Goal: Download file/media

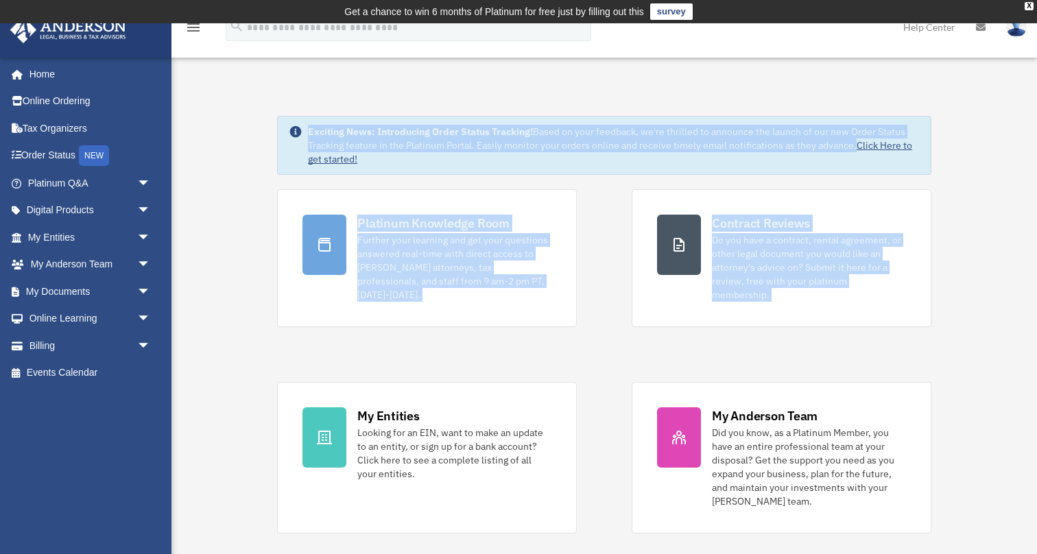
drag, startPoint x: 224, startPoint y: 105, endPoint x: 243, endPoint y: 492, distance: 387.1
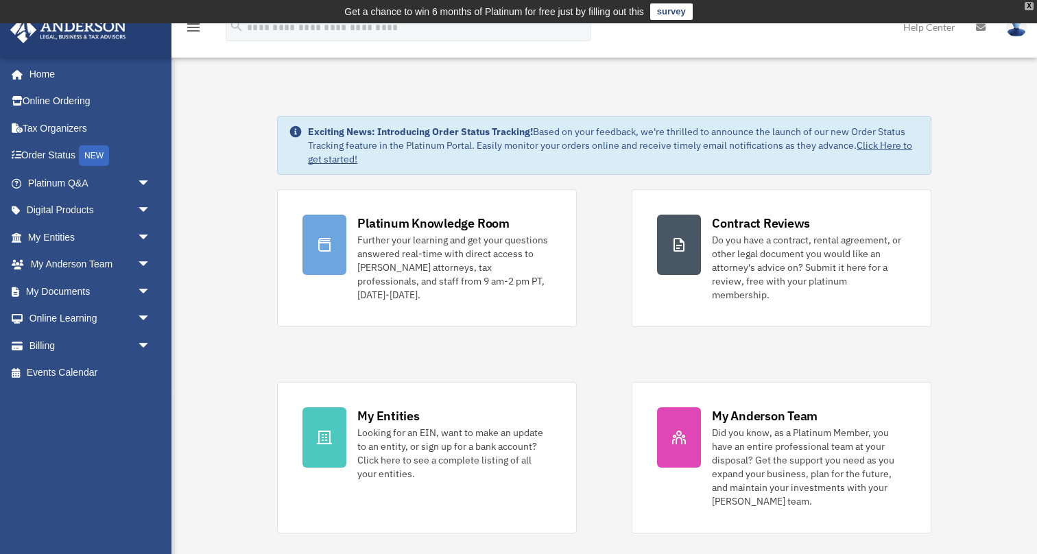
click at [1025, 8] on div "X" at bounding box center [1028, 6] width 9 height 8
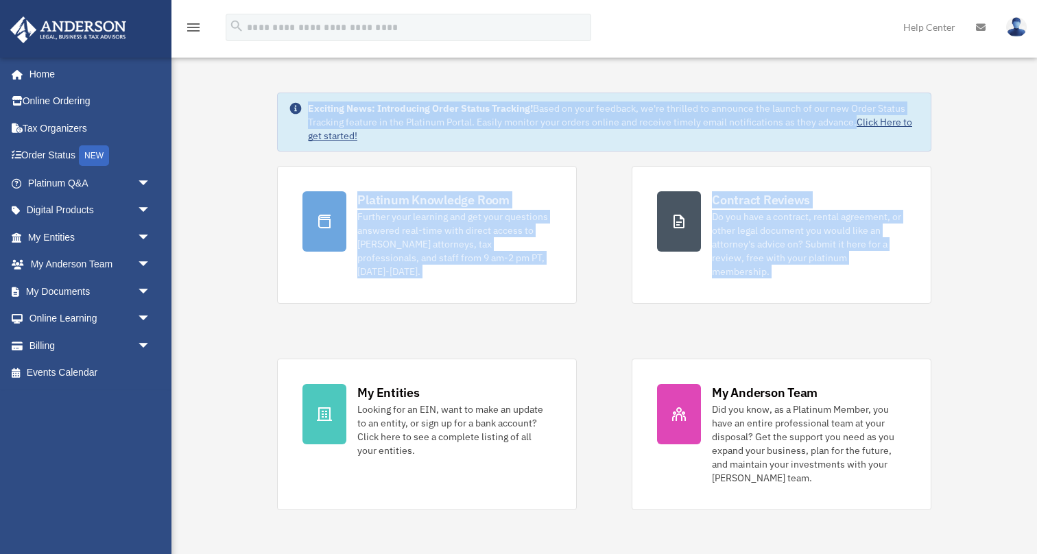
drag, startPoint x: 240, startPoint y: 97, endPoint x: 240, endPoint y: 433, distance: 335.2
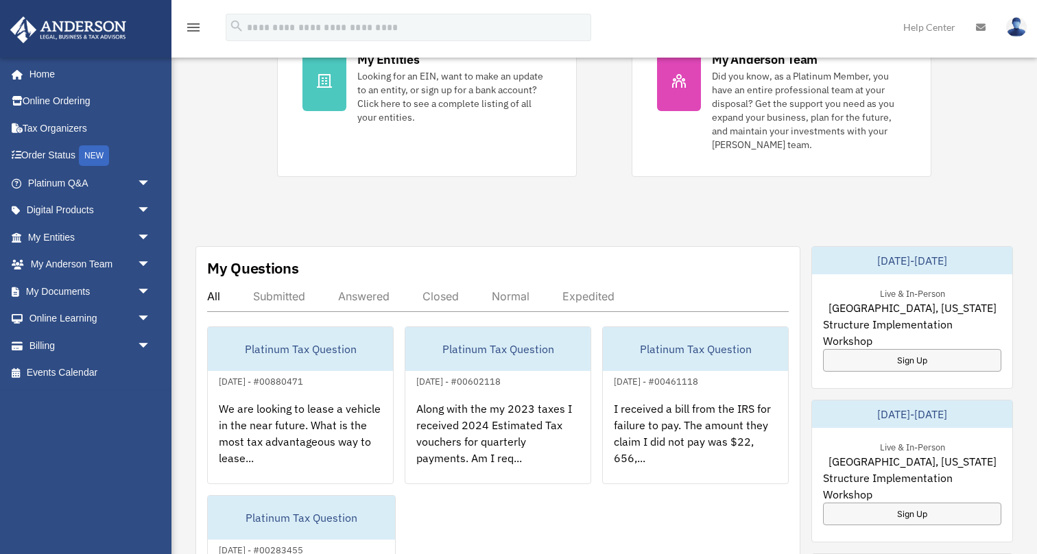
scroll to position [343, 0]
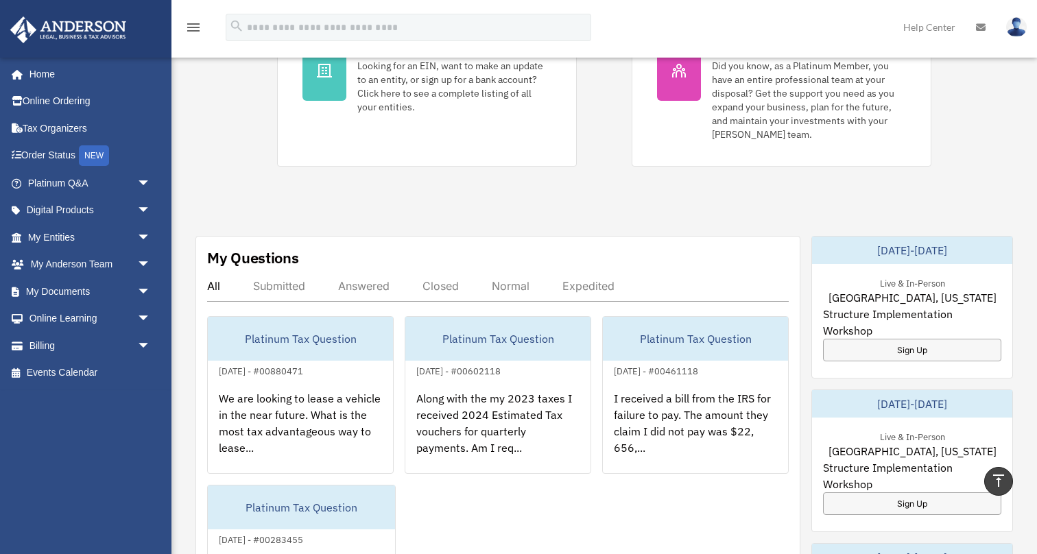
click at [186, 358] on div "Exciting News: Introducing Order Status Tracking! Based on your feedback, we're…" at bounding box center [604, 379] width 886 height 1329
click at [143, 239] on span "arrow_drop_down" at bounding box center [150, 237] width 27 height 28
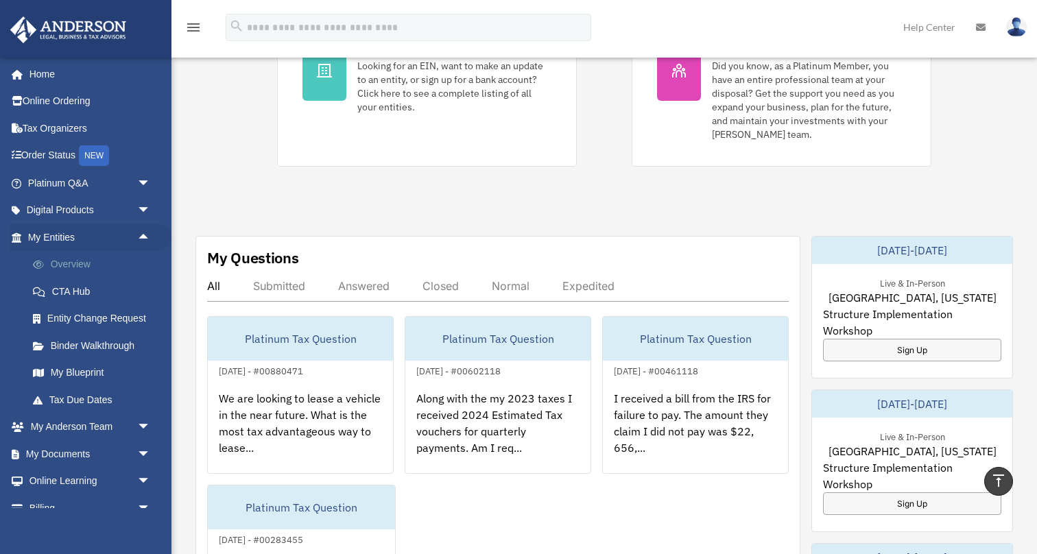
click at [60, 260] on link "Overview" at bounding box center [95, 264] width 152 height 27
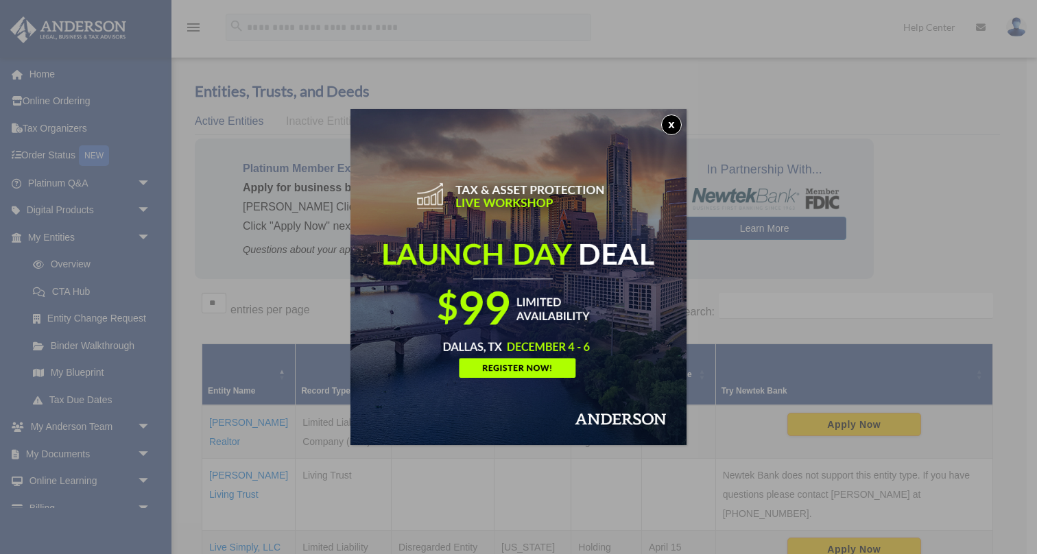
click at [680, 124] on button "x" at bounding box center [671, 124] width 21 height 21
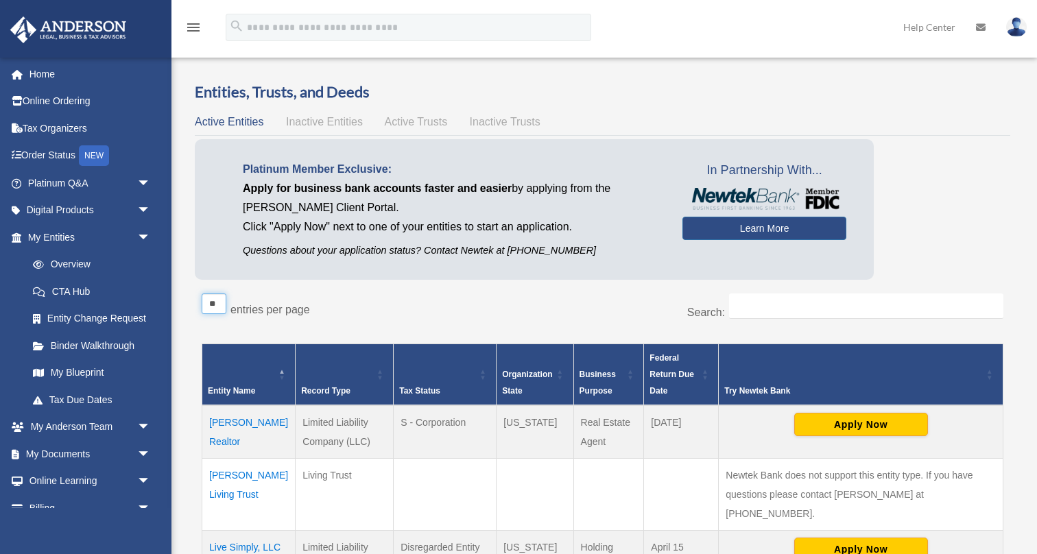
click at [219, 301] on select "** ** ** ***" at bounding box center [214, 303] width 25 height 21
select select "**"
click at [186, 336] on div "Entities, Trusts, and Deeds Active Entities Inactive Entities Active Trusts Ina…" at bounding box center [602, 390] width 834 height 616
click at [189, 326] on div "Entities, Trusts, and Deeds Active Entities Inactive Entities Active Trusts Ina…" at bounding box center [602, 390] width 834 height 616
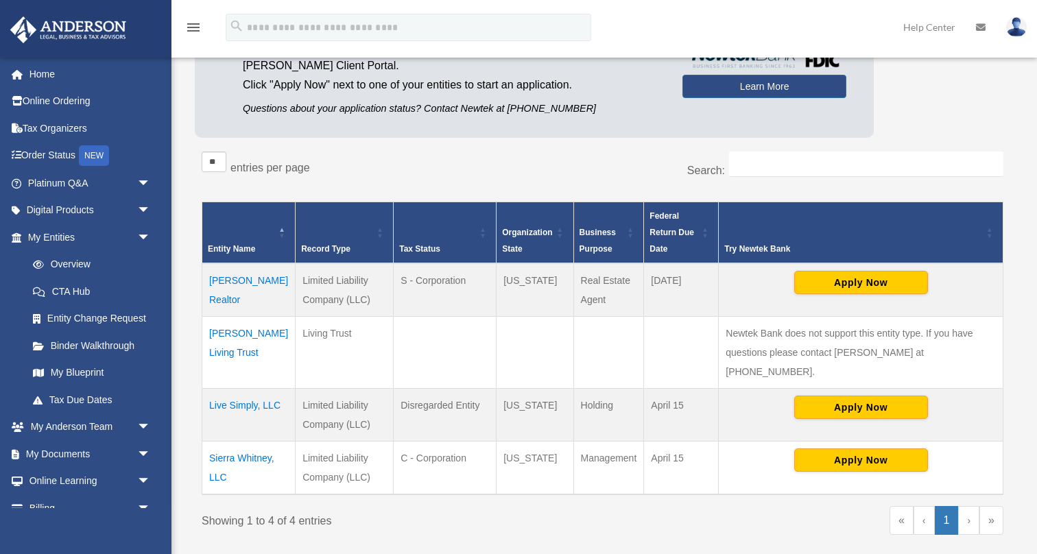
scroll to position [197, 0]
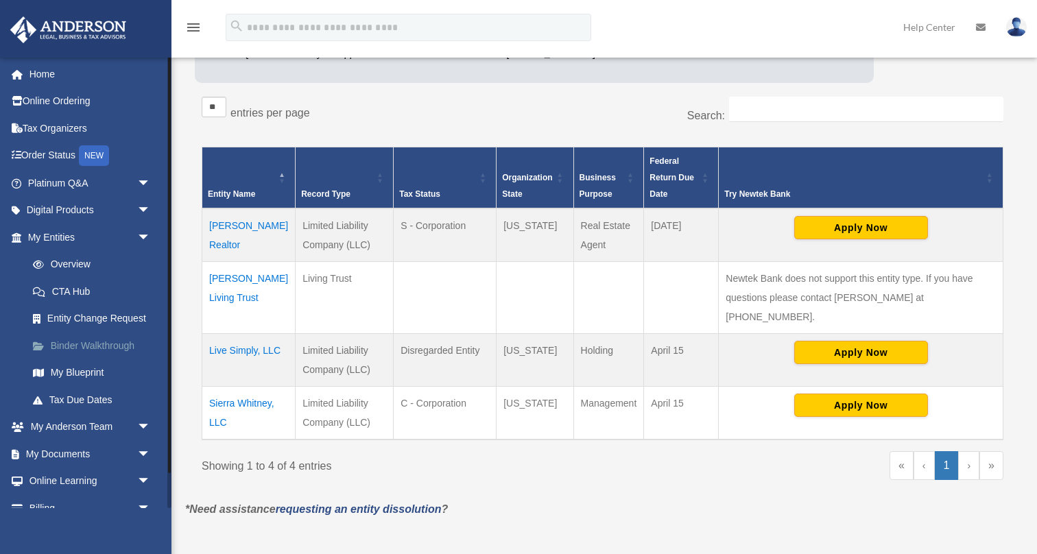
click at [112, 343] on link "Binder Walkthrough" at bounding box center [95, 345] width 152 height 27
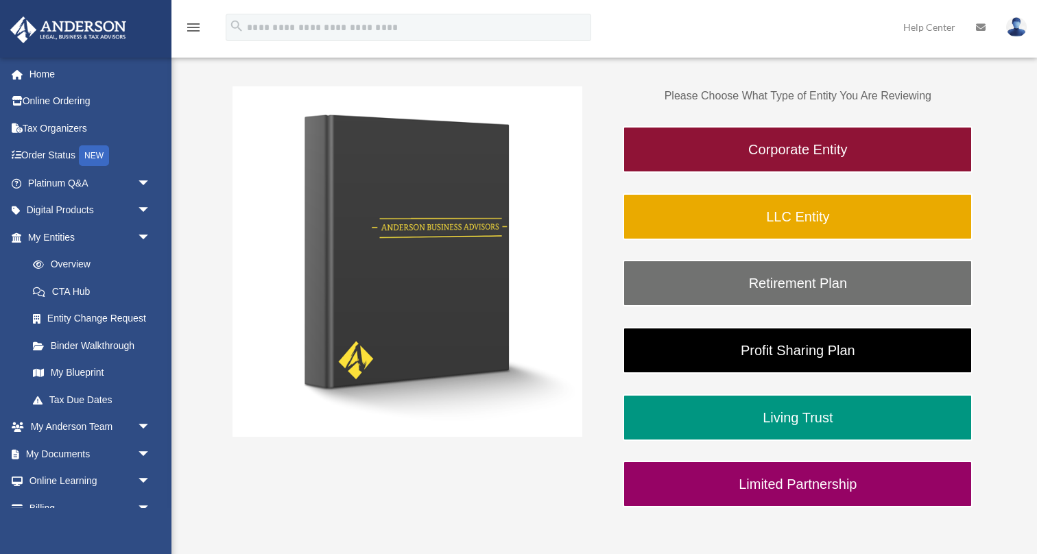
scroll to position [202, 0]
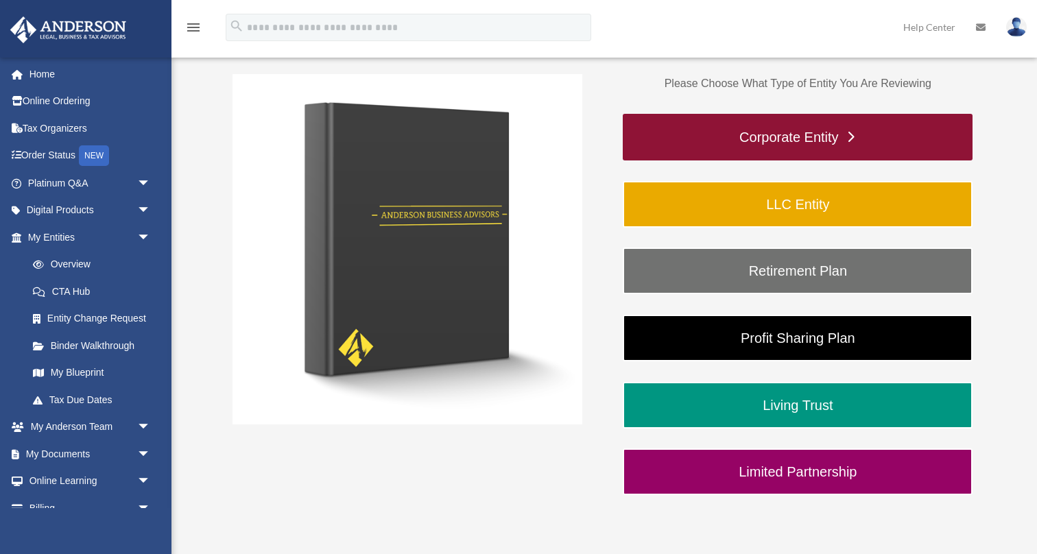
click at [714, 142] on link "Corporate Entity" at bounding box center [797, 137] width 350 height 47
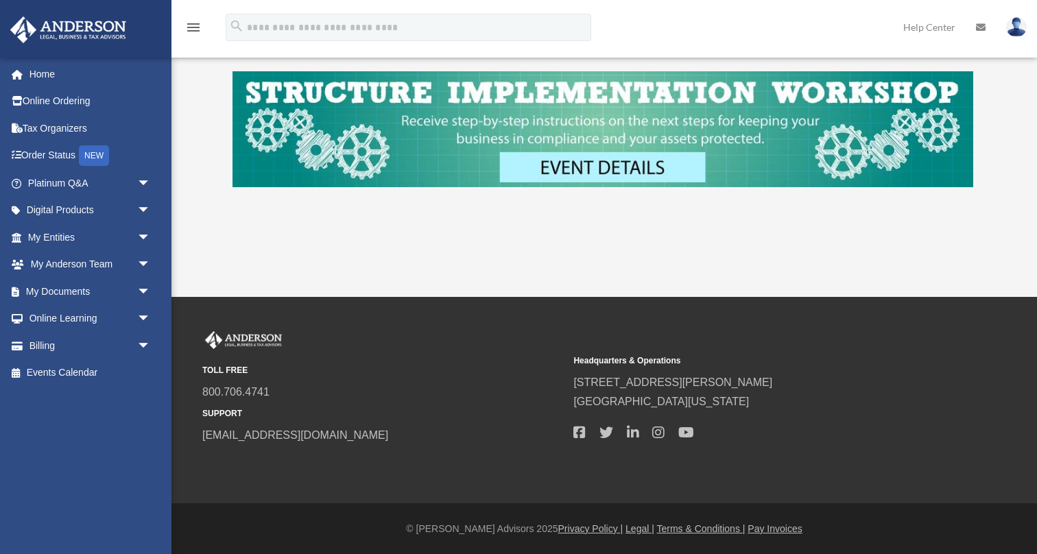
scroll to position [587, 0]
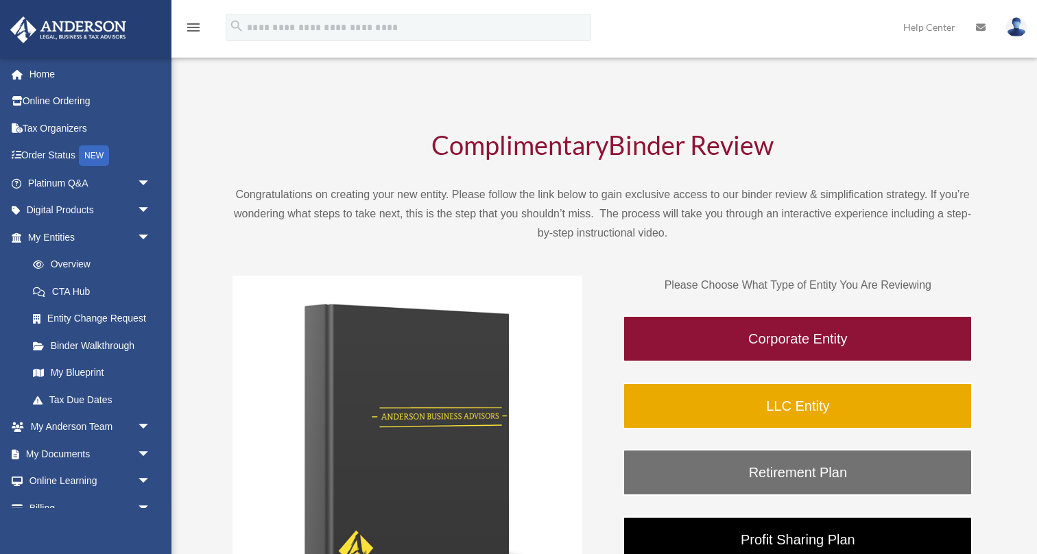
scroll to position [202, 0]
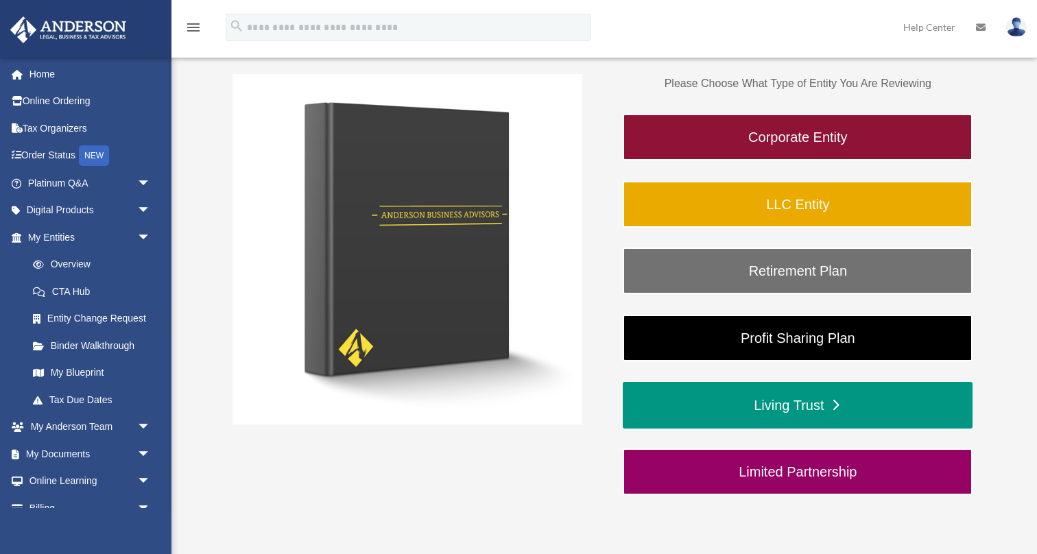
click at [725, 420] on link "Living Trust" at bounding box center [797, 405] width 350 height 47
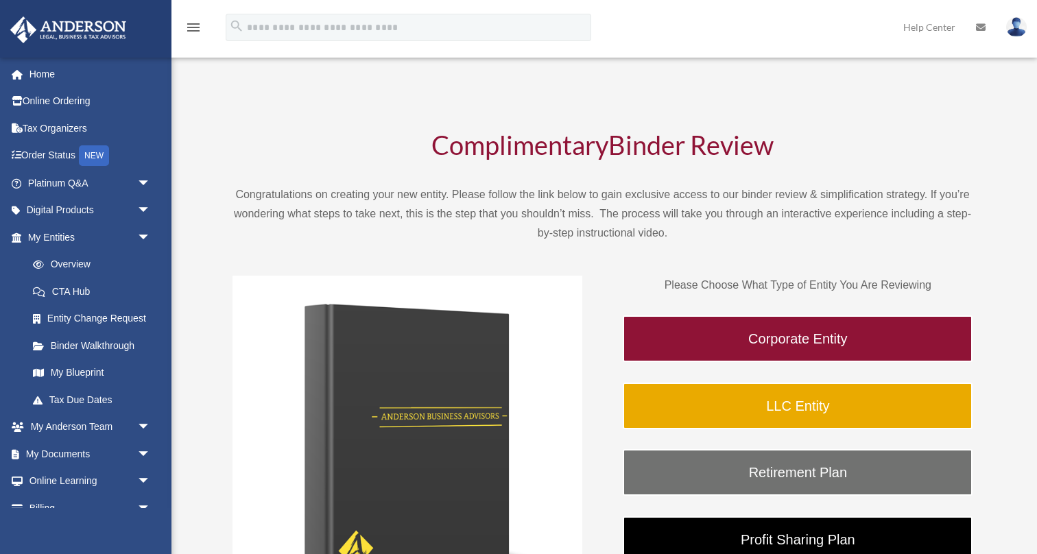
scroll to position [202, 0]
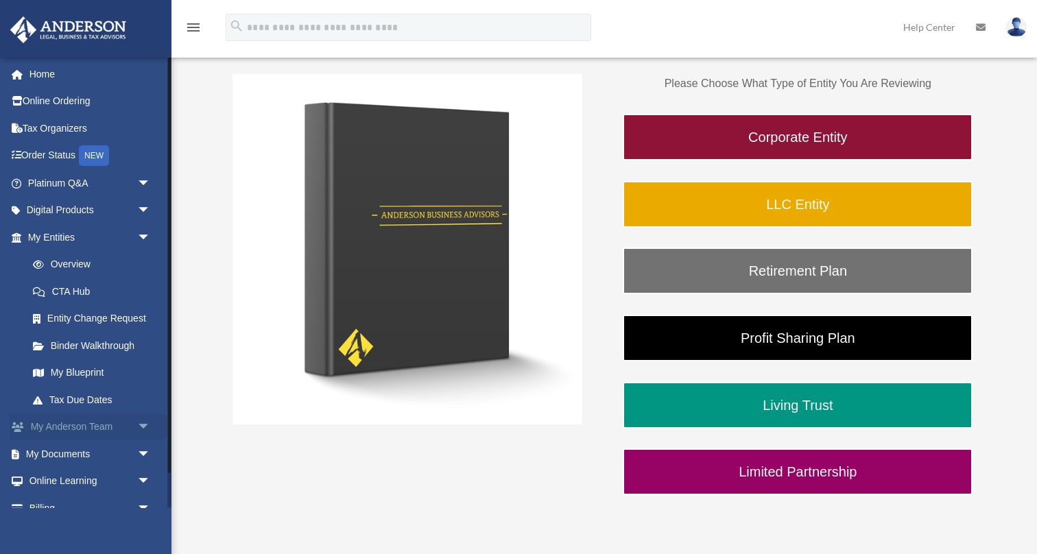
click at [145, 421] on span "arrow_drop_down" at bounding box center [150, 427] width 27 height 28
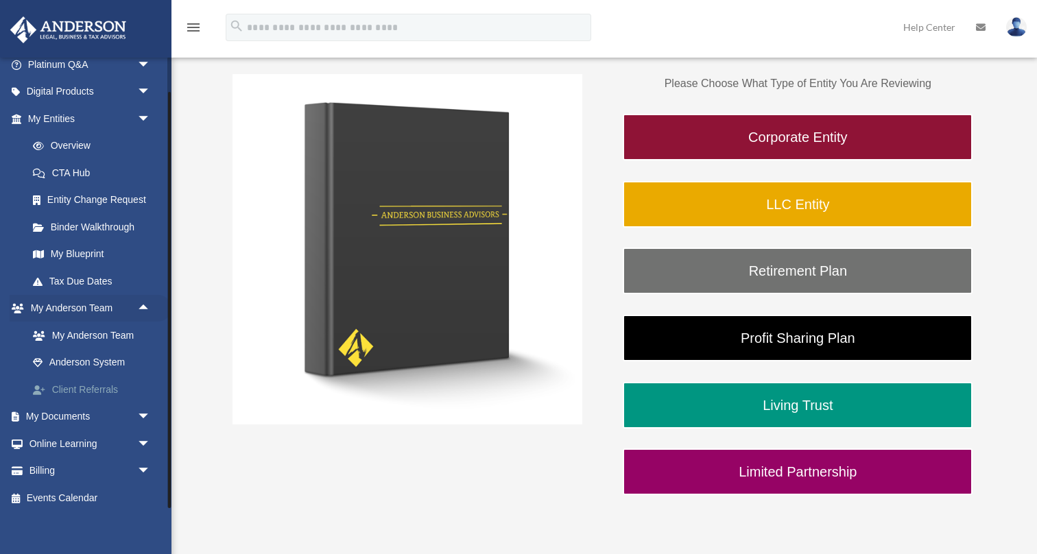
scroll to position [118, 0]
click at [143, 413] on span "arrow_drop_down" at bounding box center [150, 418] width 27 height 28
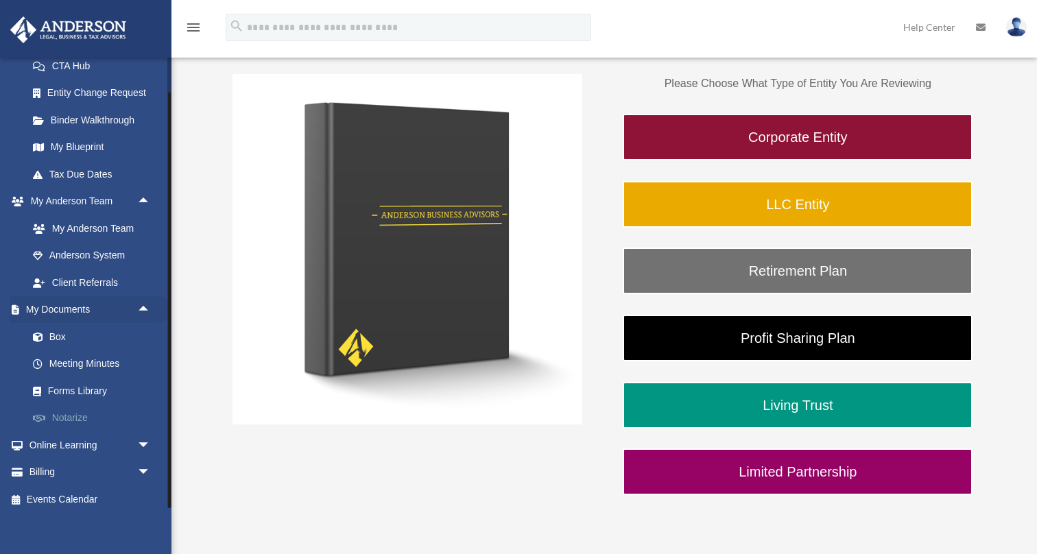
scroll to position [225, 0]
click at [82, 390] on link "Forms Library" at bounding box center [95, 391] width 152 height 27
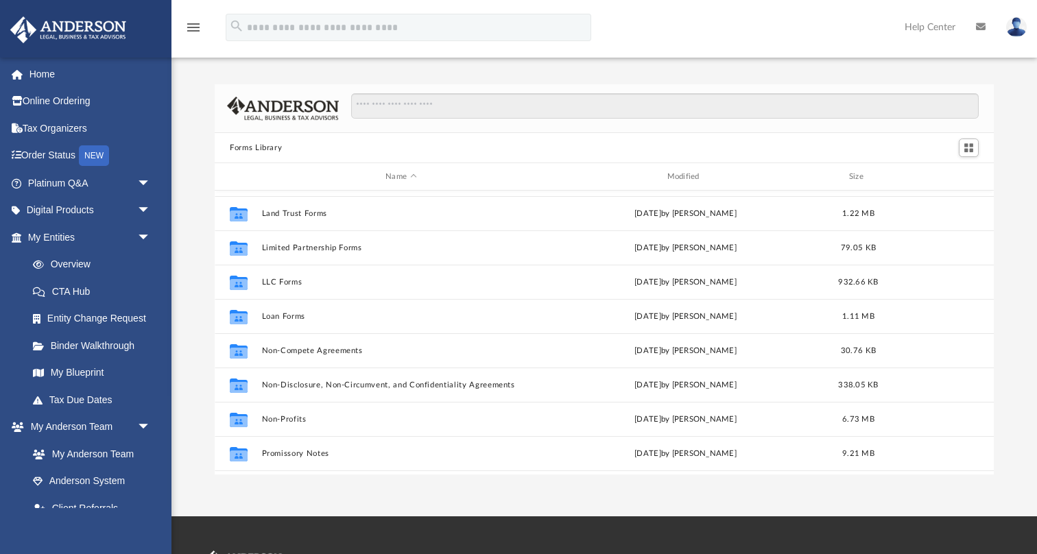
scroll to position [579, 0]
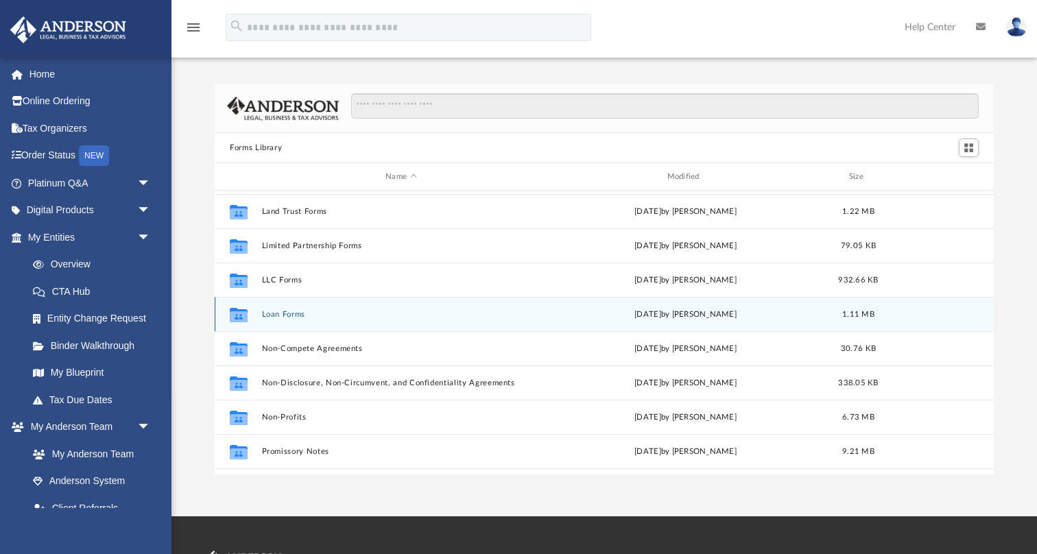
click at [283, 308] on div "Collaborated Folder Loan Forms [DATE] by [PERSON_NAME] 1.11 MB" at bounding box center [604, 314] width 779 height 34
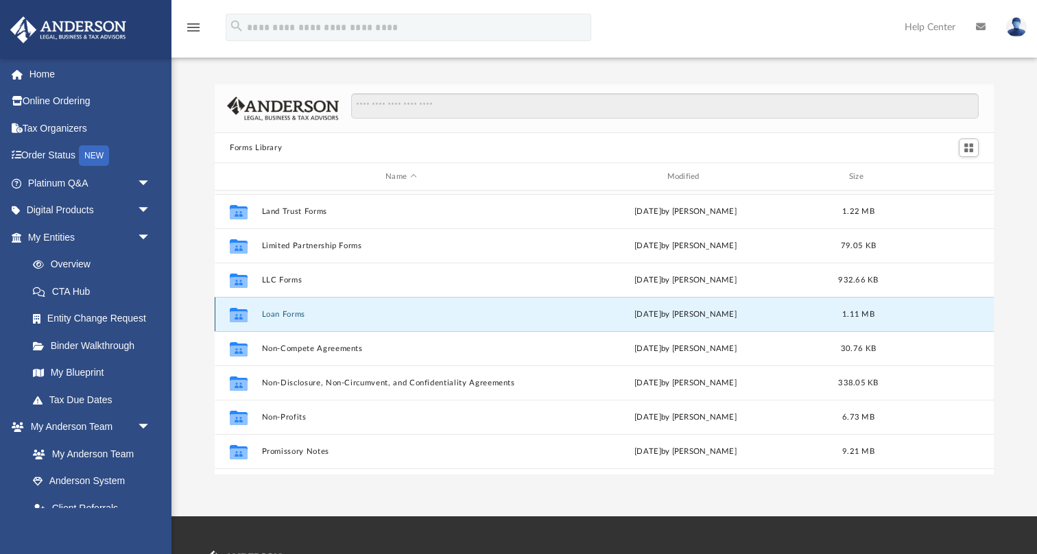
click at [282, 314] on button "Loan Forms" at bounding box center [401, 314] width 278 height 9
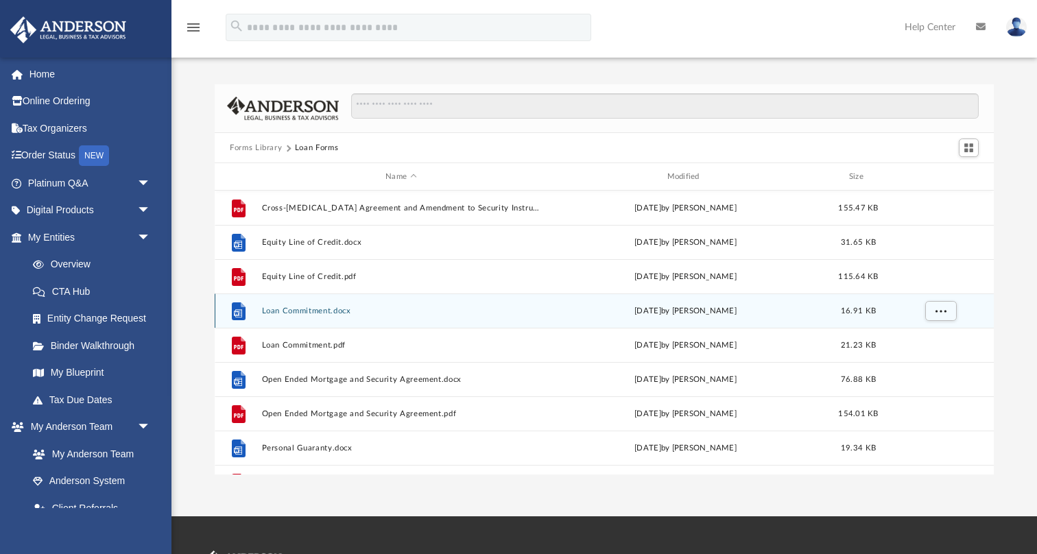
scroll to position [0, 0]
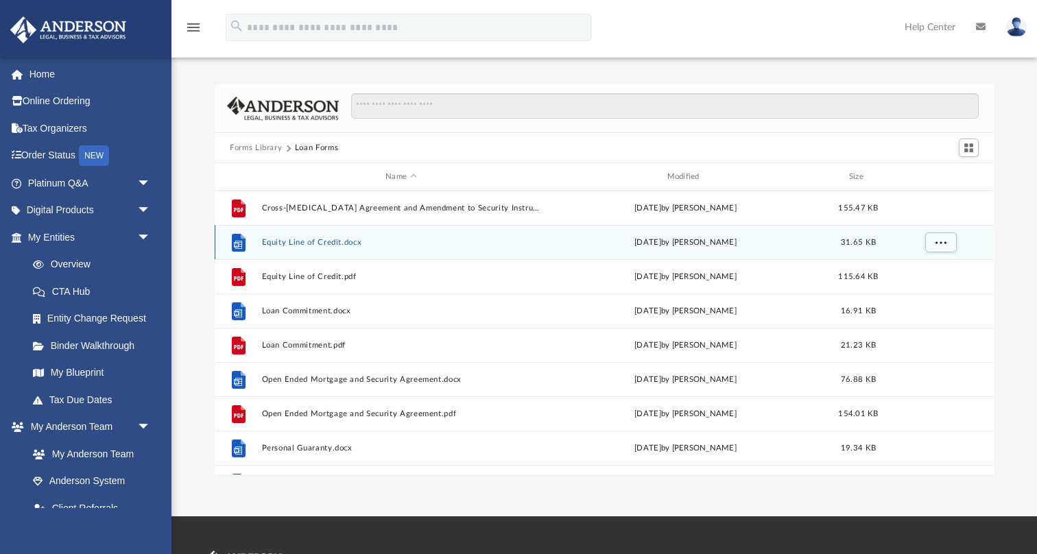
click at [317, 245] on button "Equity Line of Credit.docx" at bounding box center [401, 242] width 278 height 9
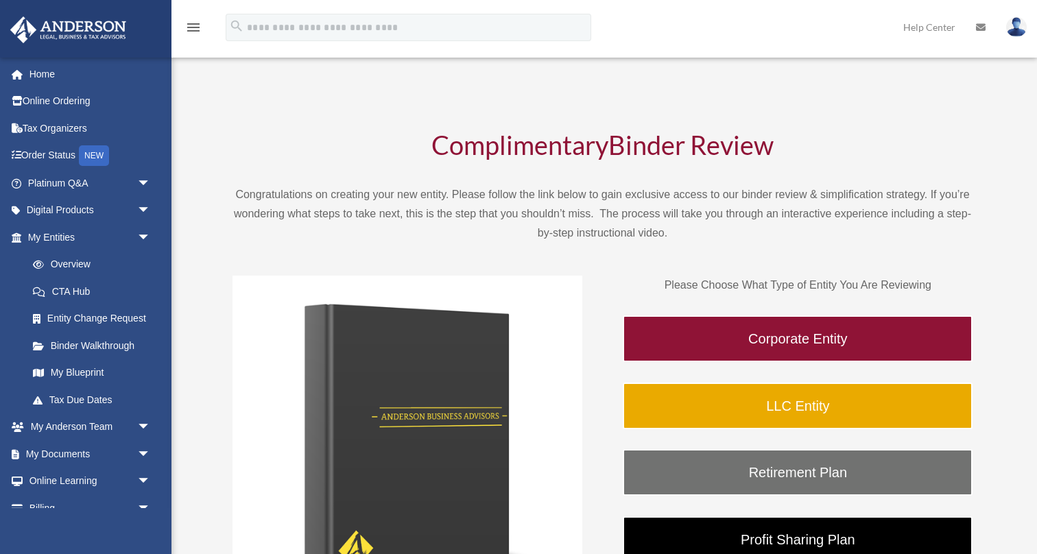
scroll to position [202, 0]
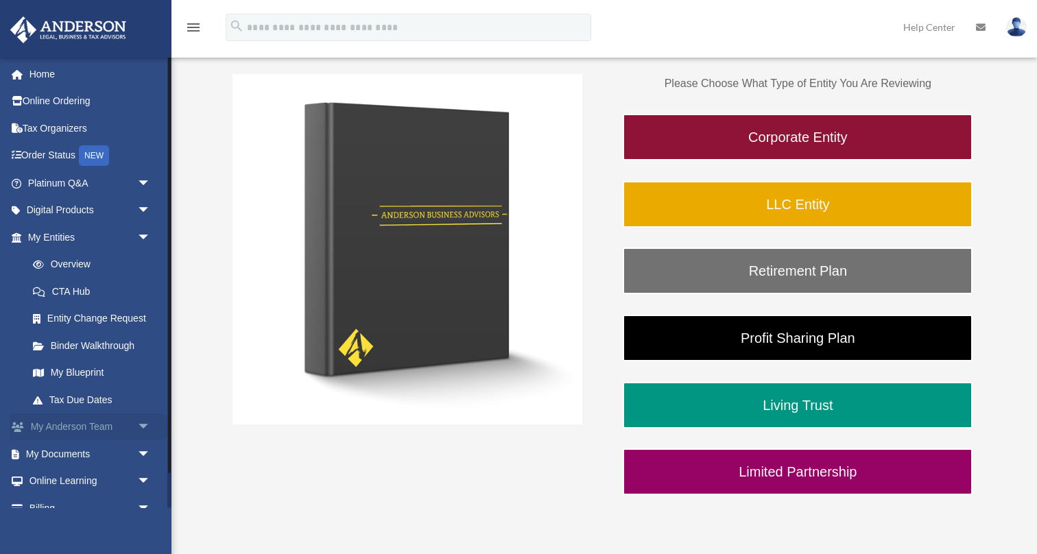
click at [149, 418] on span "arrow_drop_down" at bounding box center [150, 427] width 27 height 28
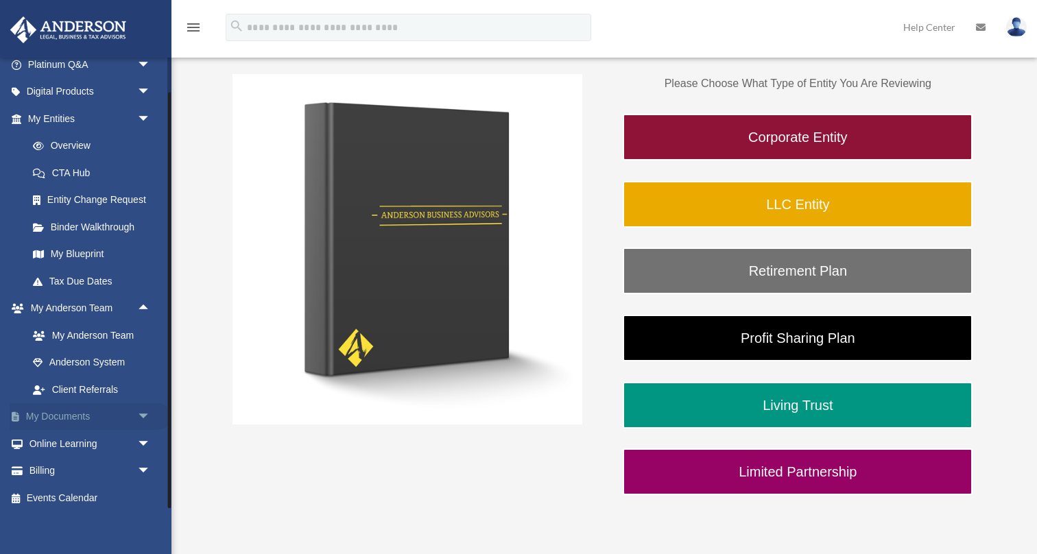
scroll to position [118, 0]
click at [144, 415] on span "arrow_drop_down" at bounding box center [150, 418] width 27 height 28
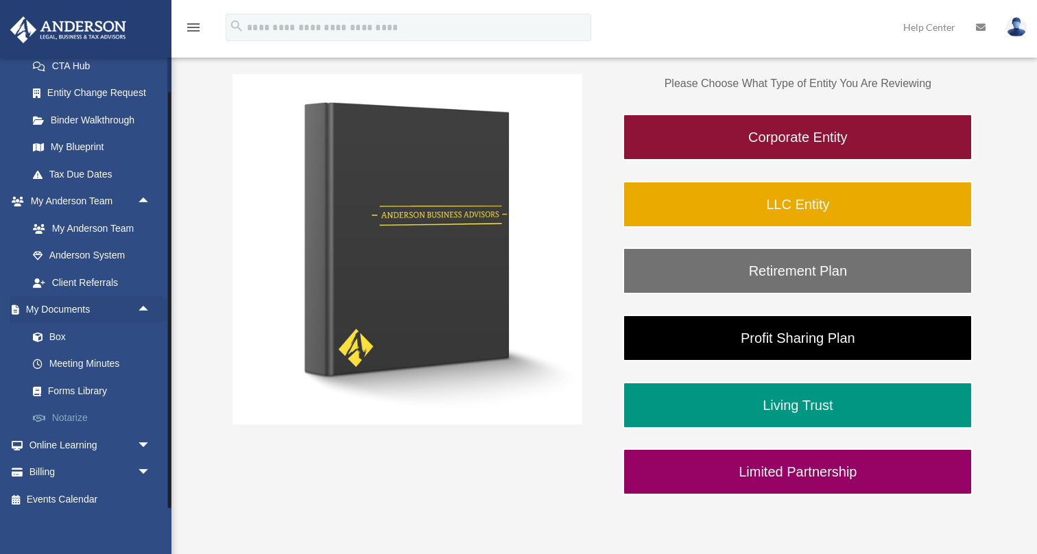
scroll to position [225, 0]
click at [76, 381] on link "Forms Library" at bounding box center [95, 391] width 152 height 27
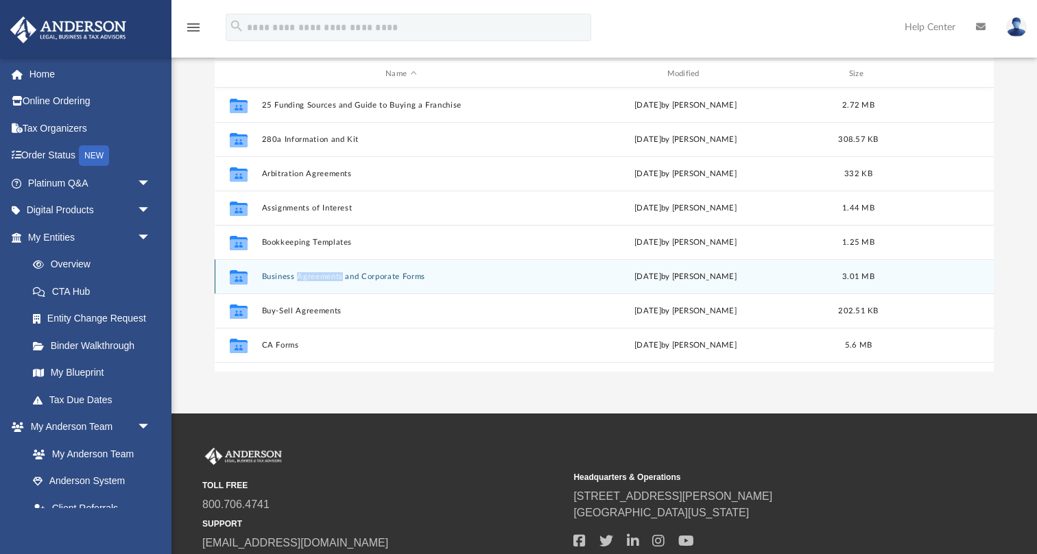
scroll to position [106, 0]
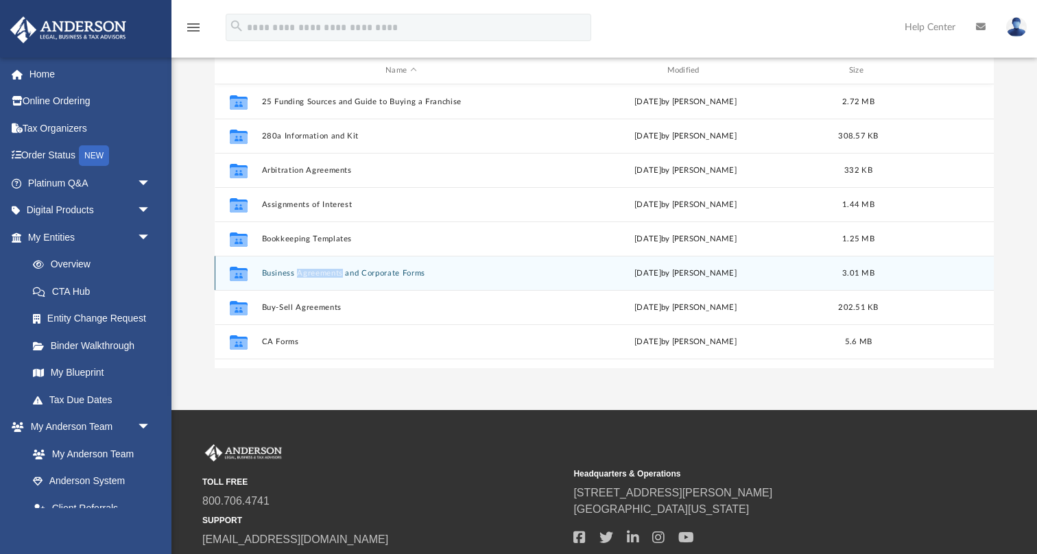
click at [326, 273] on button "Business Agreements and Corporate Forms" at bounding box center [401, 273] width 278 height 9
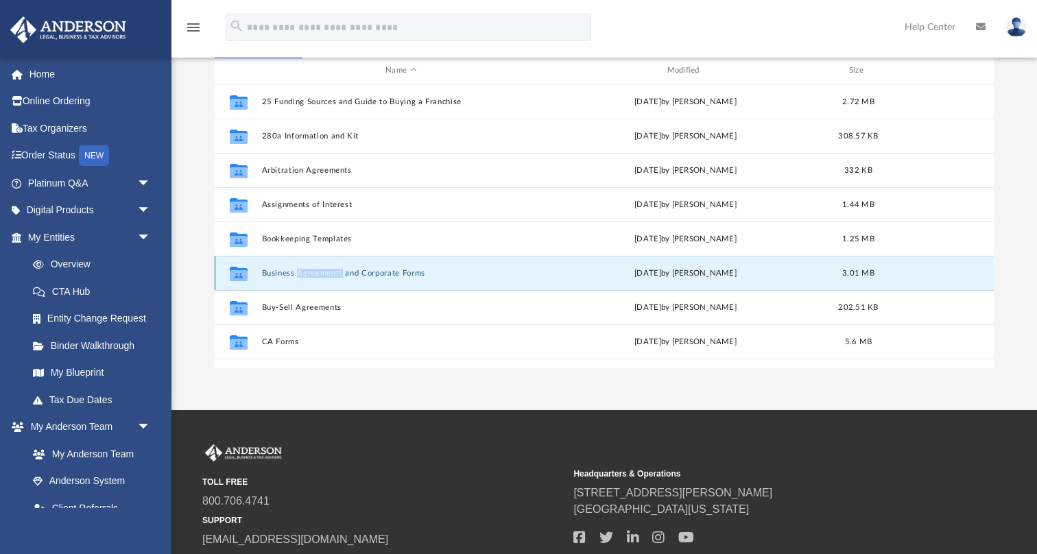
click at [387, 269] on button "Business Agreements and Corporate Forms" at bounding box center [401, 273] width 278 height 9
click at [372, 417] on div "TOLL FREE 800.706.4741 SUPPORT info@andersonadvisors.com Headquarters & Operati…" at bounding box center [518, 508] width 1037 height 197
click at [258, 271] on div "Collaborated Folder Business Agreements and Corporate Forms [DATE] by [PERSON_N…" at bounding box center [604, 273] width 779 height 34
click at [290, 271] on button "Business Agreements and Corporate Forms" at bounding box center [401, 273] width 278 height 9
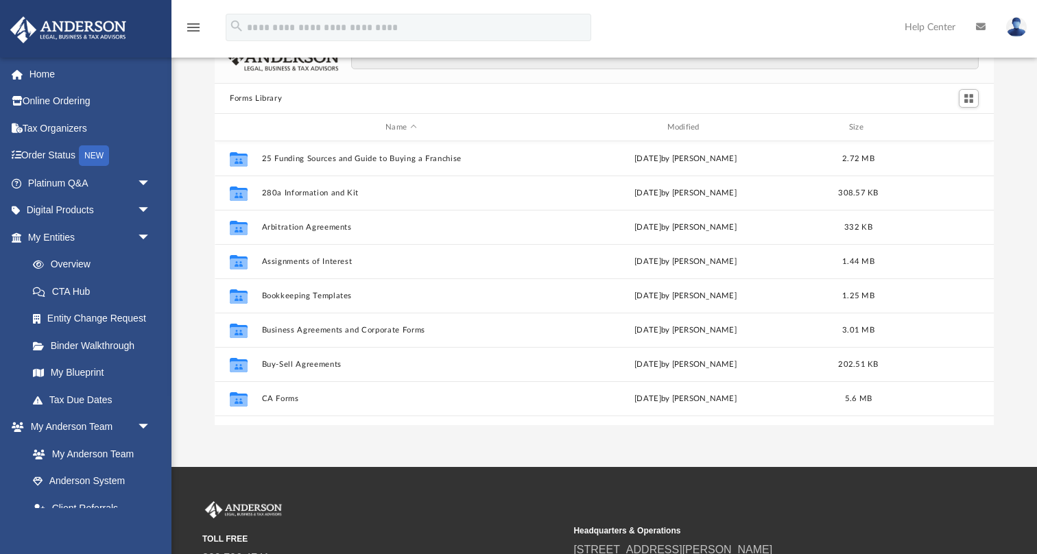
scroll to position [312, 779]
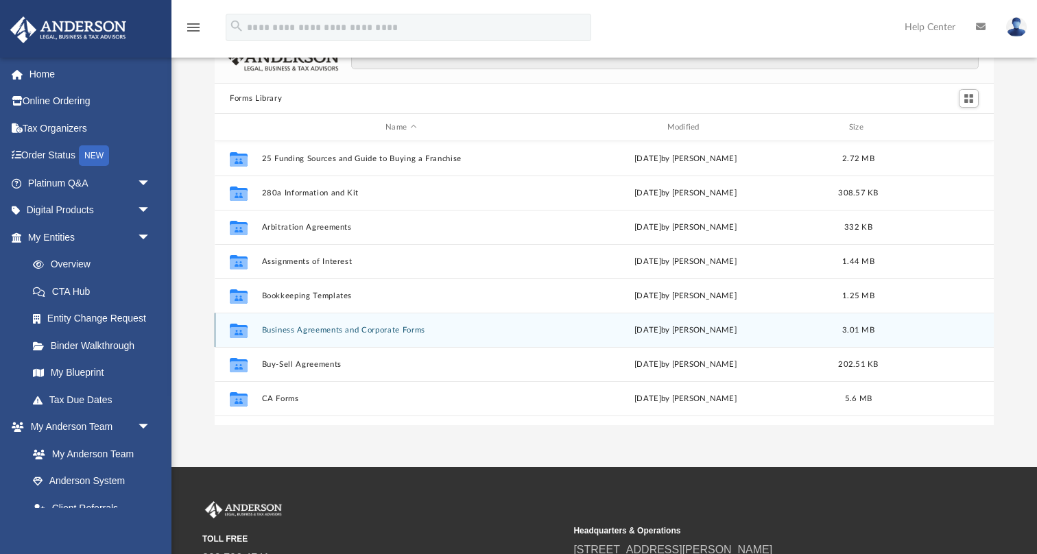
click at [316, 333] on button "Business Agreements and Corporate Forms" at bounding box center [401, 330] width 278 height 9
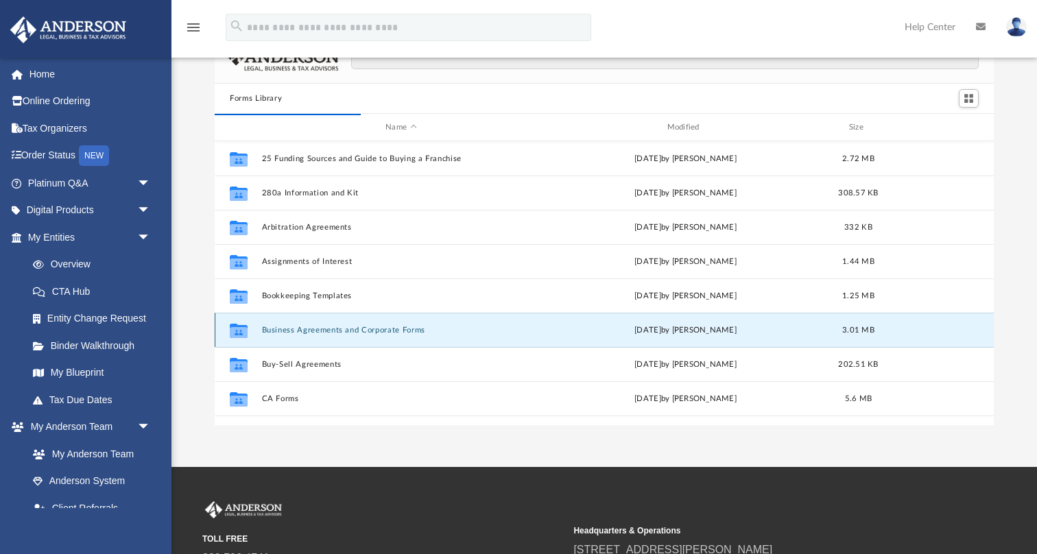
click at [298, 330] on button "Business Agreements and Corporate Forms" at bounding box center [401, 330] width 278 height 9
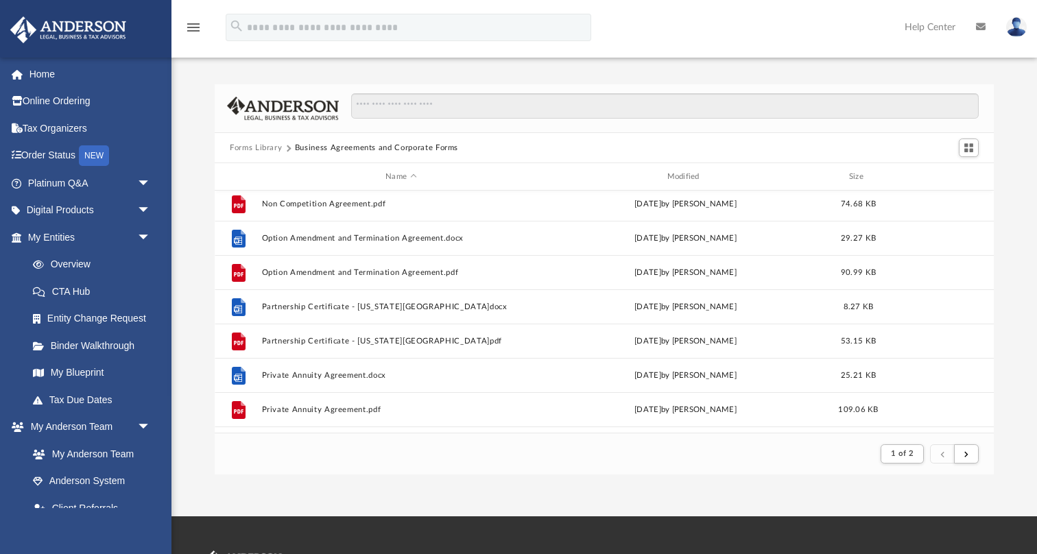
scroll to position [1302, 0]
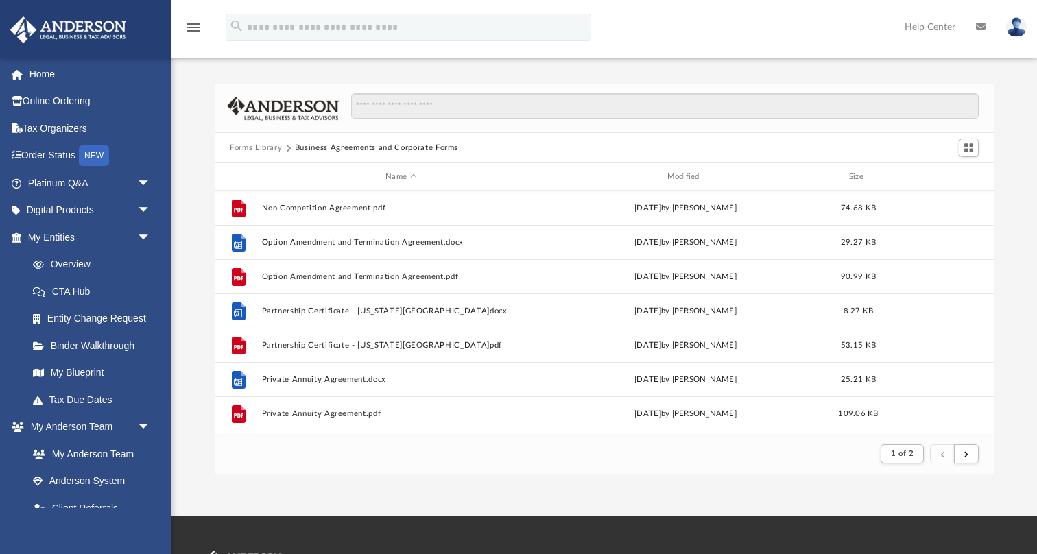
drag, startPoint x: 489, startPoint y: 454, endPoint x: 305, endPoint y: 446, distance: 183.9
click at [305, 446] on footer "1 of 2" at bounding box center [604, 454] width 779 height 42
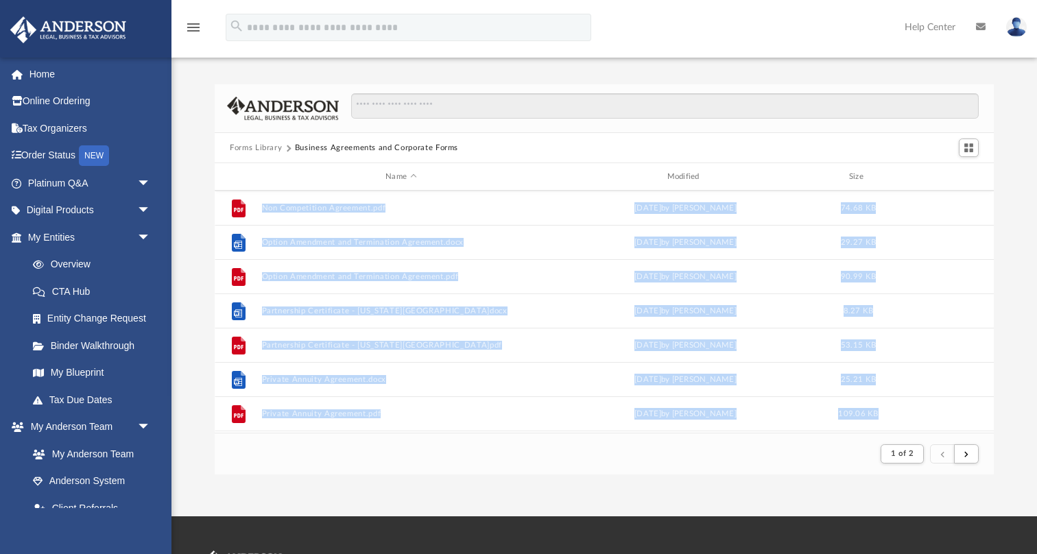
drag, startPoint x: 305, startPoint y: 446, endPoint x: 187, endPoint y: 186, distance: 285.3
click at [187, 186] on div "Forms Library Business Agreements and Corporate Forms Name Modified Size File E…" at bounding box center [603, 279] width 865 height 390
drag, startPoint x: 187, startPoint y: 186, endPoint x: 463, endPoint y: 498, distance: 416.2
click at [463, 498] on div "App felten597@gmail.com Sign Out felten597@gmail.com Home Online Ordering Tax O…" at bounding box center [518, 258] width 1037 height 516
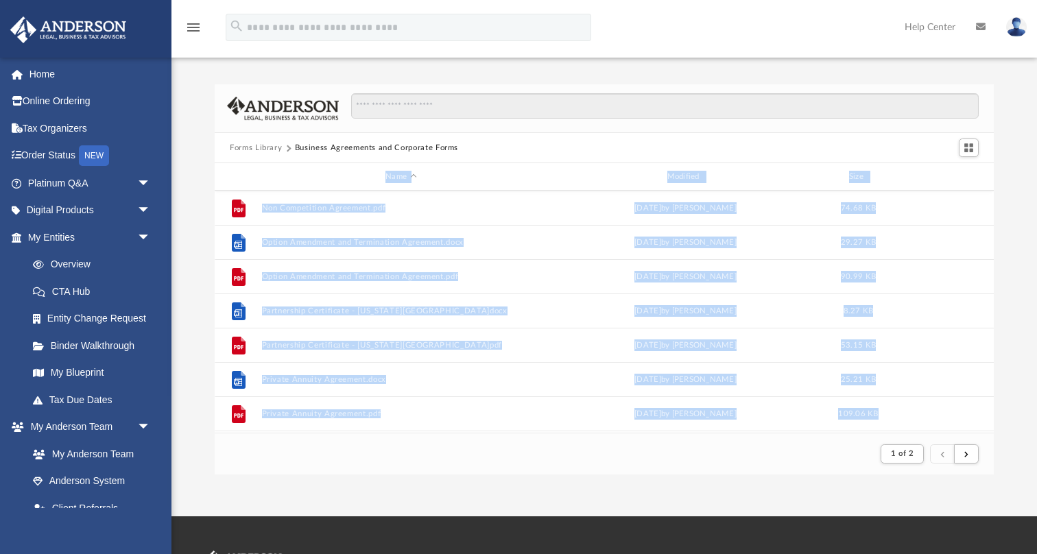
click at [476, 446] on footer "1 of 2" at bounding box center [604, 454] width 779 height 42
drag, startPoint x: 476, startPoint y: 446, endPoint x: 182, endPoint y: 182, distance: 395.7
click at [182, 182] on div "Forms Library Business Agreements and Corporate Forms Name Modified Size File E…" at bounding box center [603, 279] width 865 height 390
drag, startPoint x: 182, startPoint y: 182, endPoint x: 444, endPoint y: 459, distance: 381.2
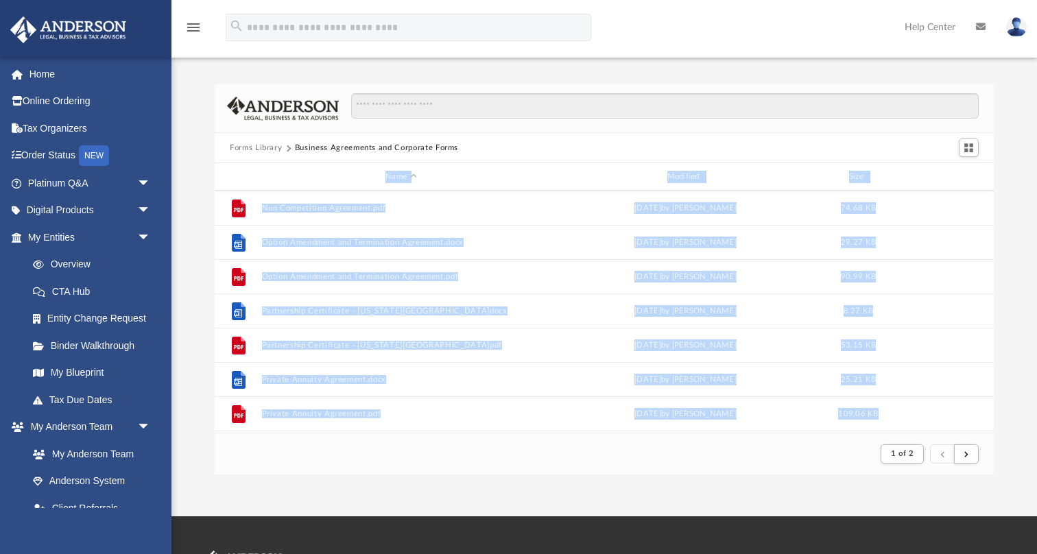
click at [444, 459] on div "Forms Library Business Agreements and Corporate Forms Name Modified Size File E…" at bounding box center [603, 279] width 865 height 390
click at [444, 459] on footer "1 of 2" at bounding box center [604, 454] width 779 height 42
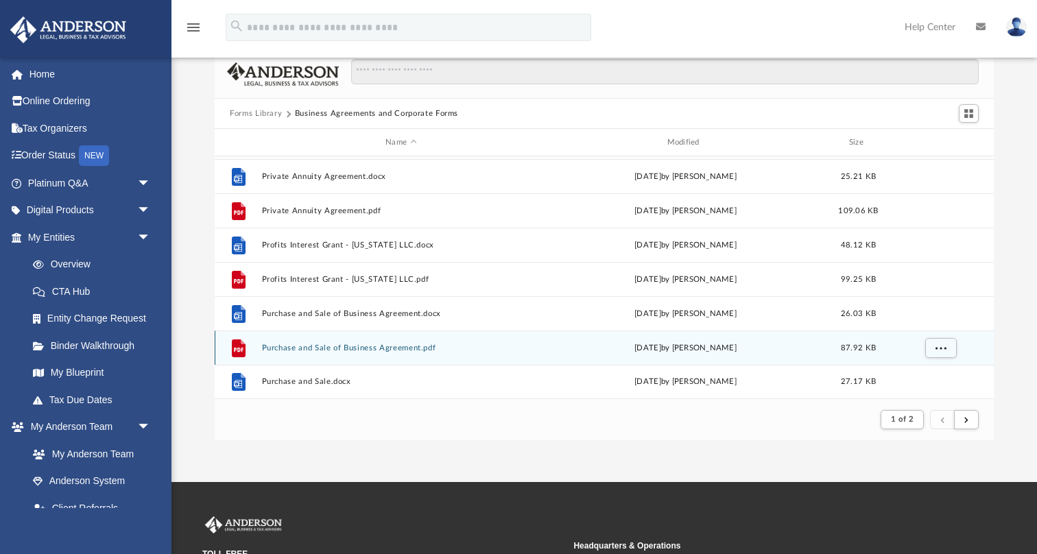
scroll to position [34, 0]
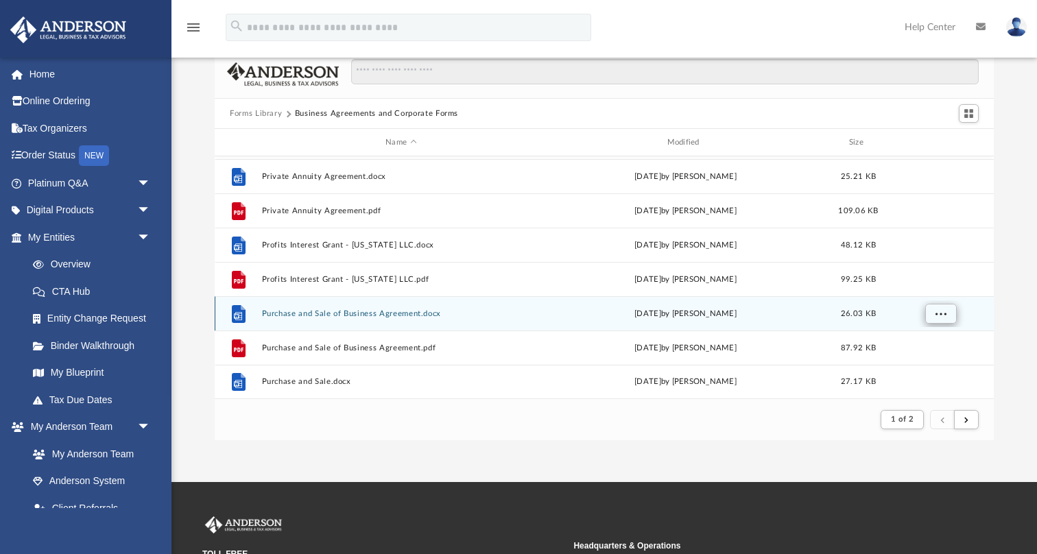
click at [943, 316] on span "More options" at bounding box center [940, 313] width 11 height 8
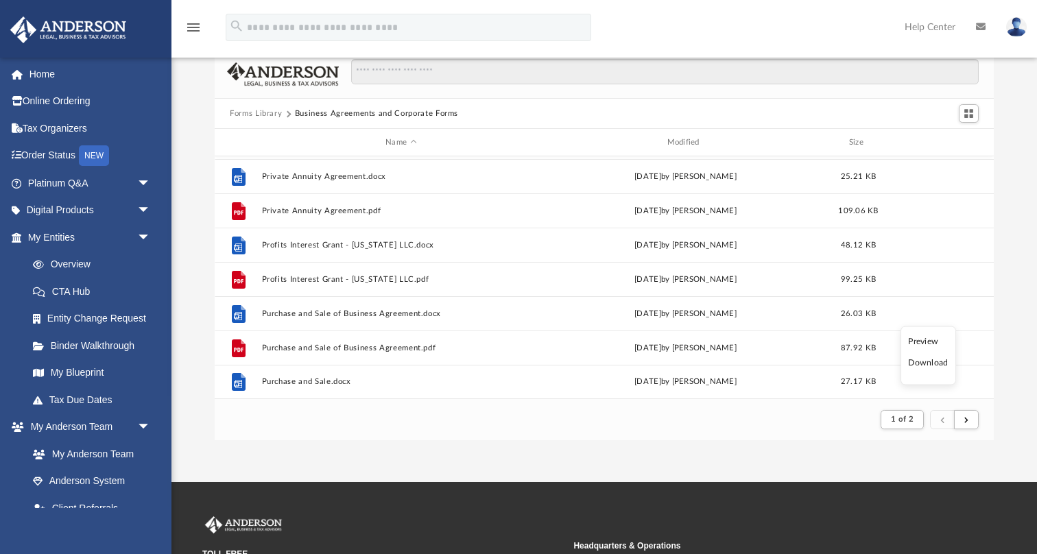
click at [921, 364] on li "Download" at bounding box center [928, 363] width 40 height 14
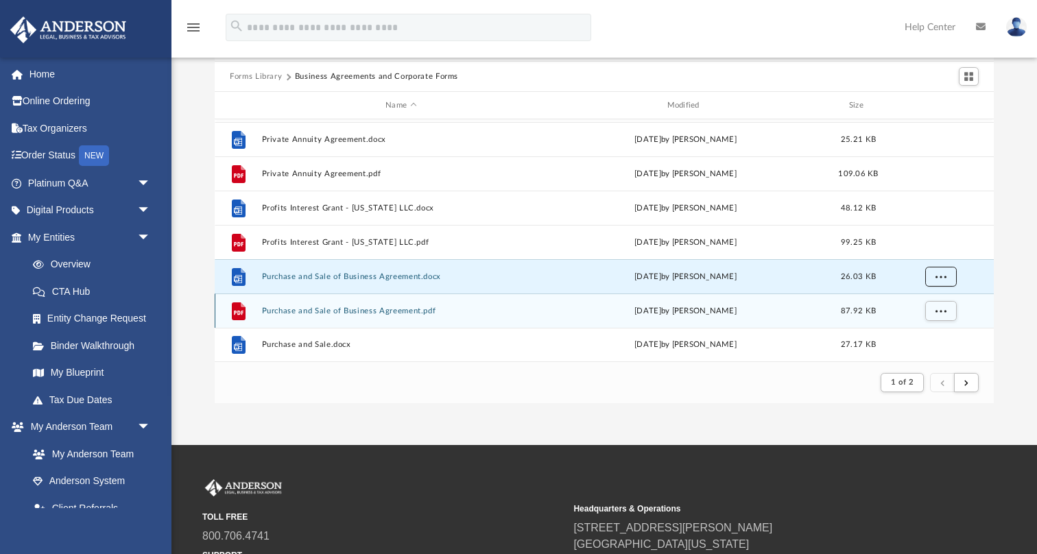
scroll to position [83, 0]
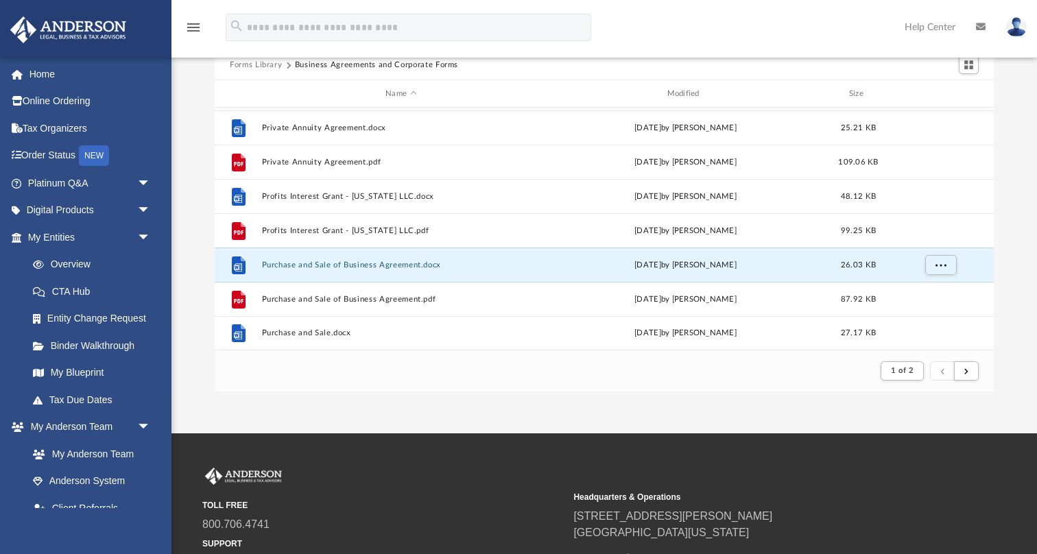
click at [330, 66] on button "Business Agreements and Corporate Forms" at bounding box center [376, 65] width 163 height 12
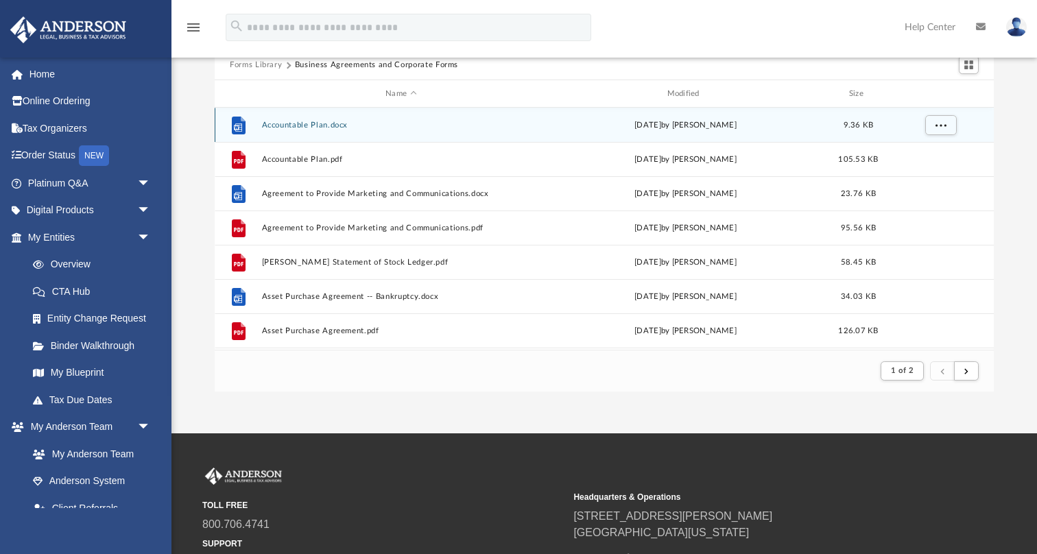
scroll to position [0, 0]
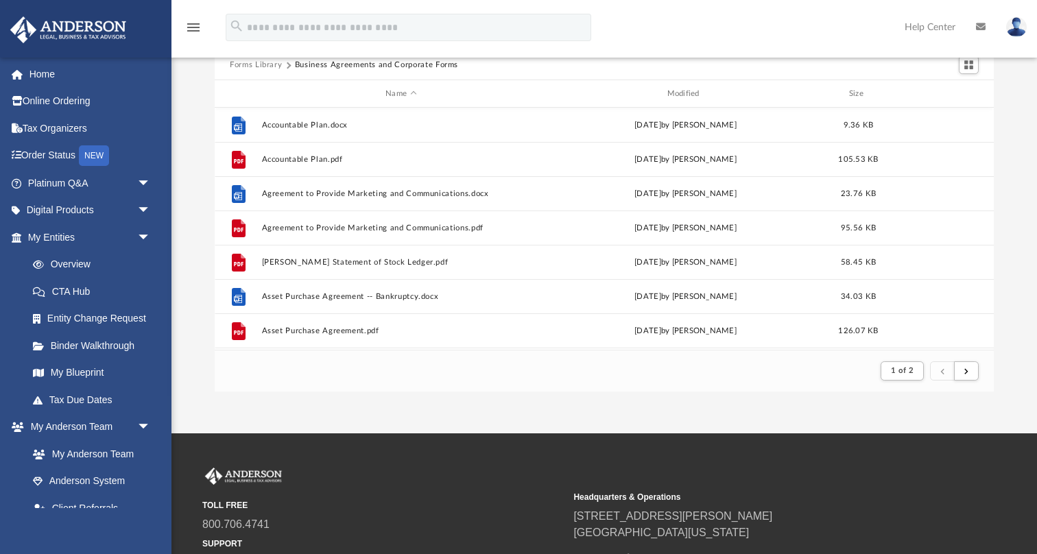
click at [265, 65] on button "Forms Library" at bounding box center [256, 65] width 52 height 12
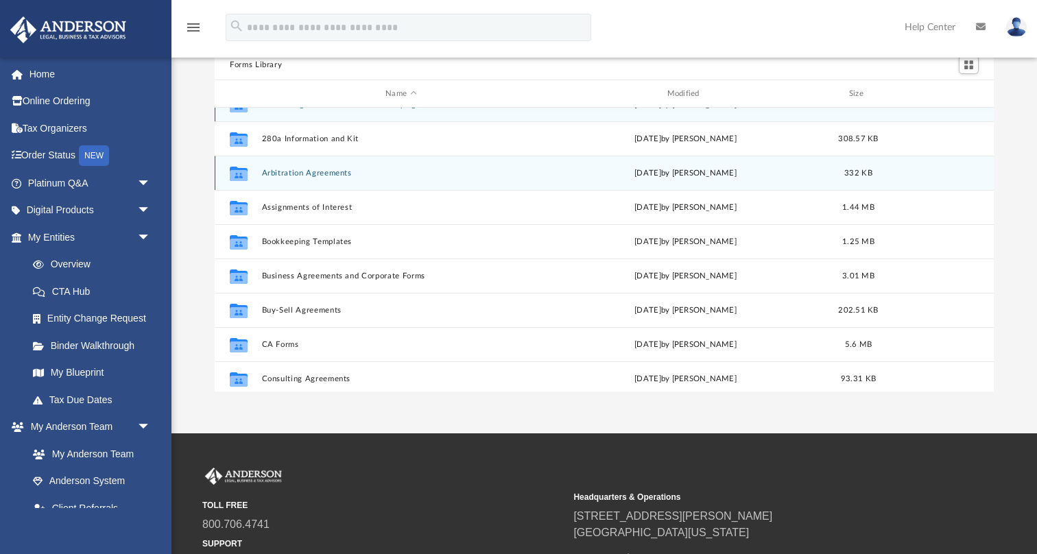
scroll to position [25, 0]
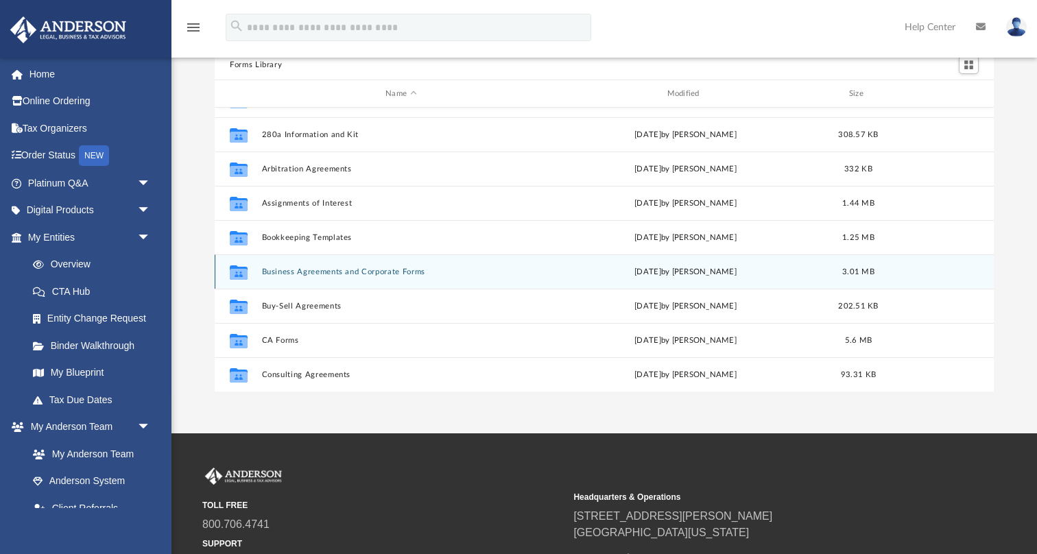
click at [326, 271] on button "Business Agreements and Corporate Forms" at bounding box center [401, 271] width 278 height 9
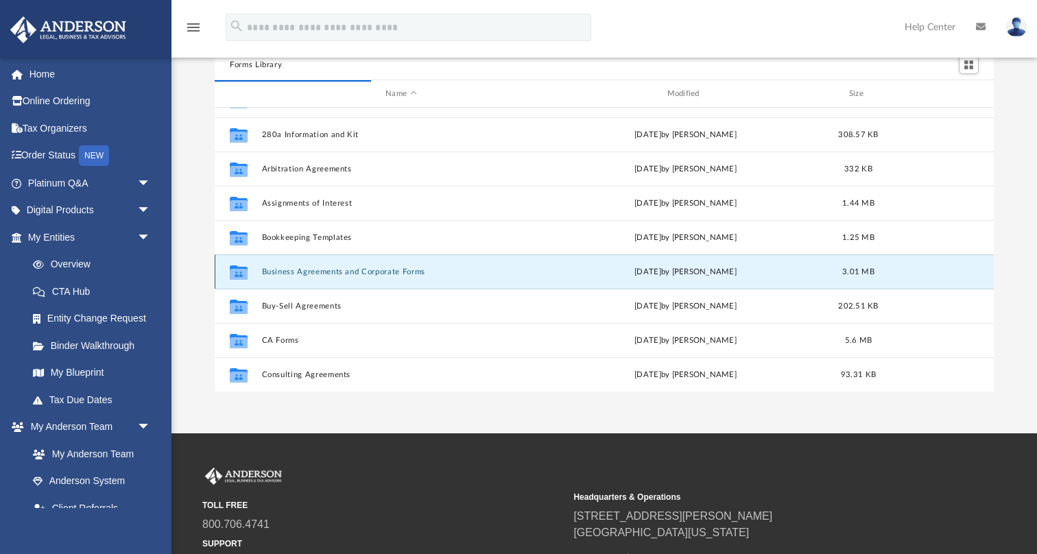
click at [326, 271] on button "Business Agreements and Corporate Forms" at bounding box center [401, 271] width 278 height 9
click at [566, 282] on div "Collaborated Folder Business Agreements and Corporate Forms Thu Jul 13 2023 by …" at bounding box center [604, 271] width 779 height 34
click at [246, 268] on icon "grid" at bounding box center [239, 273] width 18 height 11
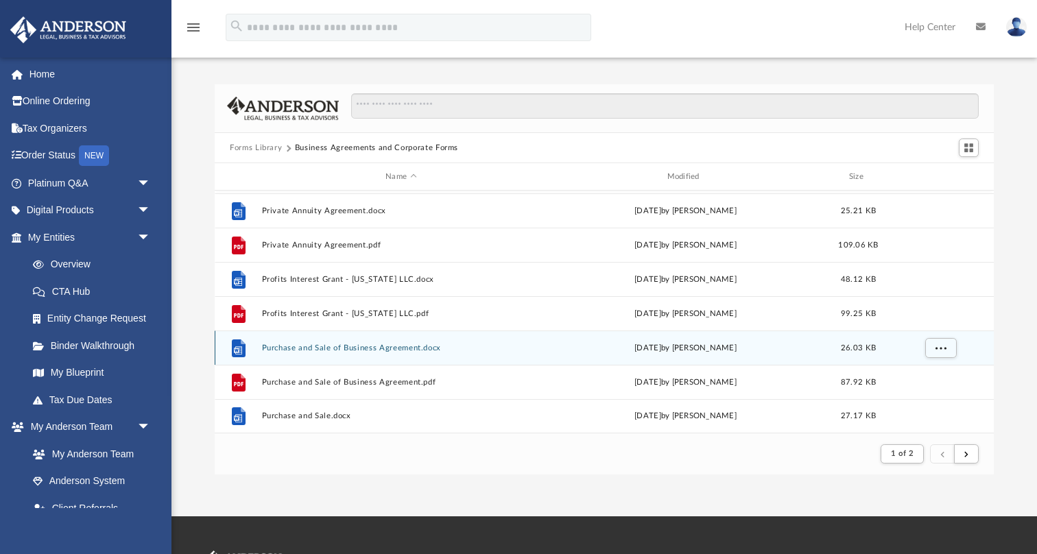
scroll to position [35, 0]
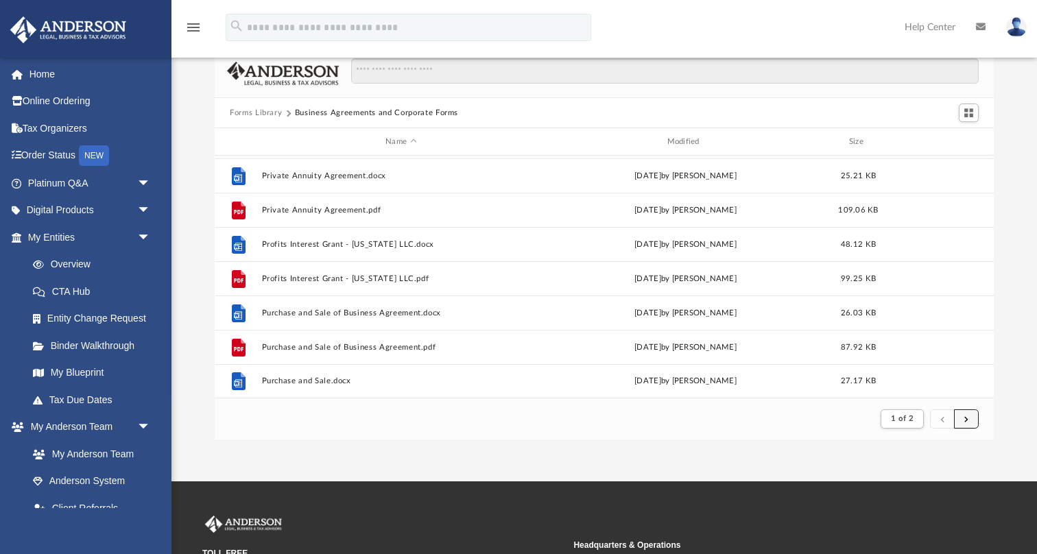
click at [971, 418] on button "submit" at bounding box center [966, 419] width 25 height 20
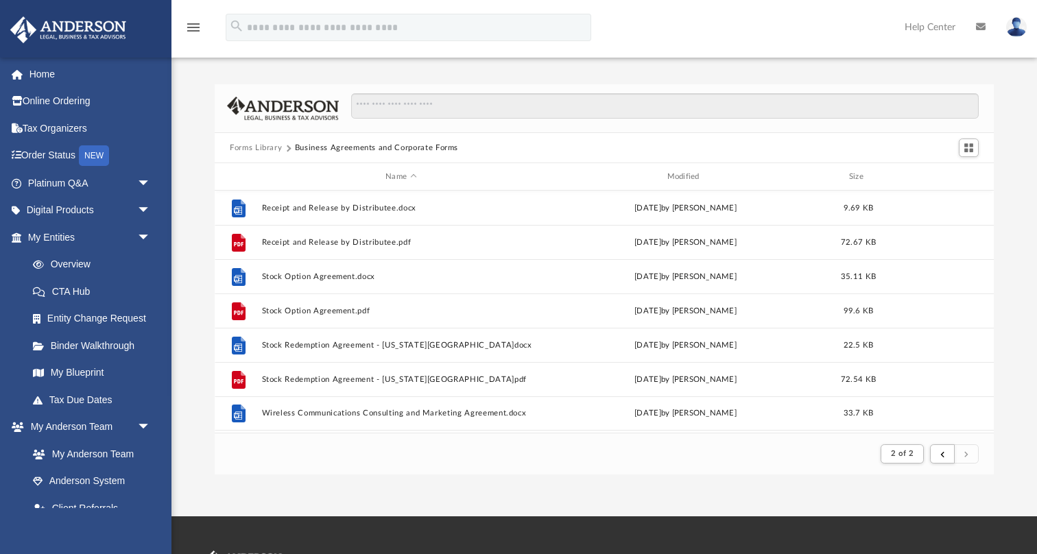
scroll to position [0, 0]
click at [246, 149] on button "Forms Library" at bounding box center [256, 148] width 52 height 12
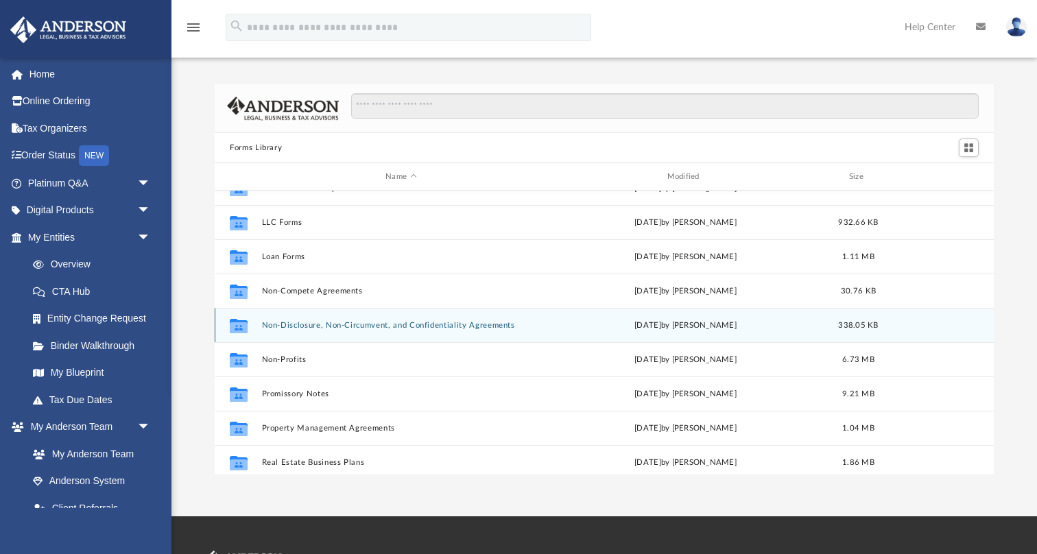
scroll to position [635, 0]
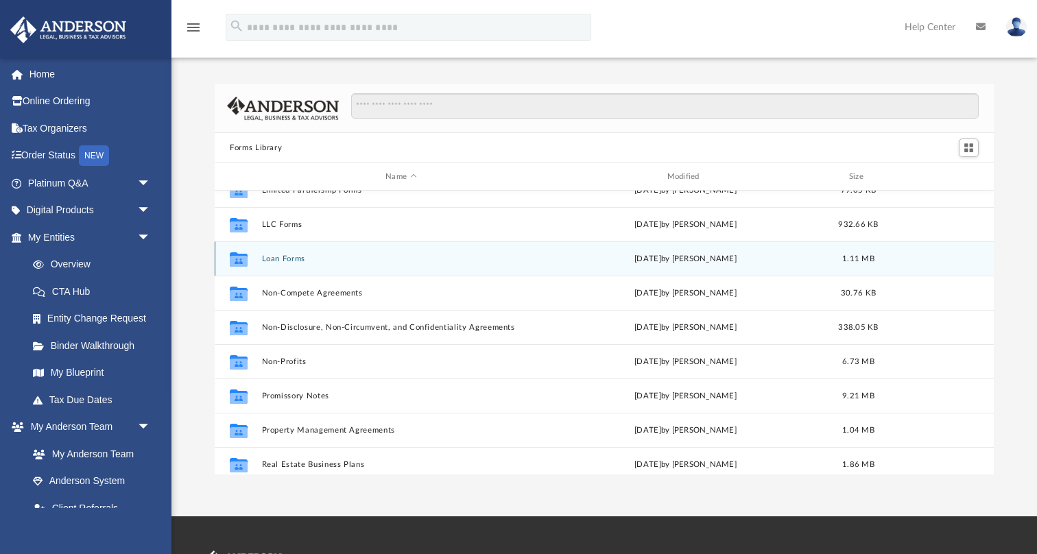
click at [288, 260] on button "Loan Forms" at bounding box center [401, 258] width 278 height 9
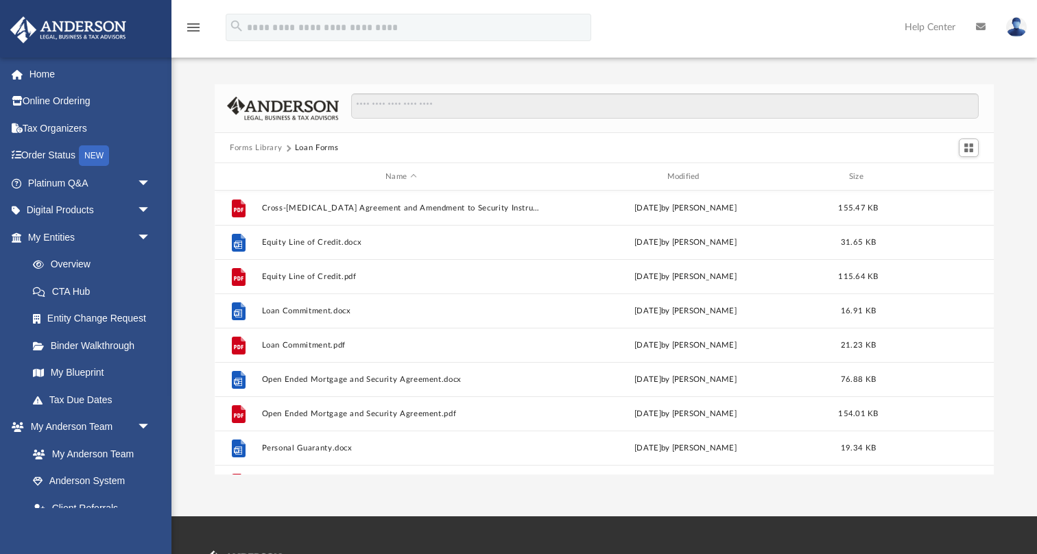
scroll to position [0, 0]
click at [256, 147] on button "Forms Library" at bounding box center [256, 148] width 52 height 12
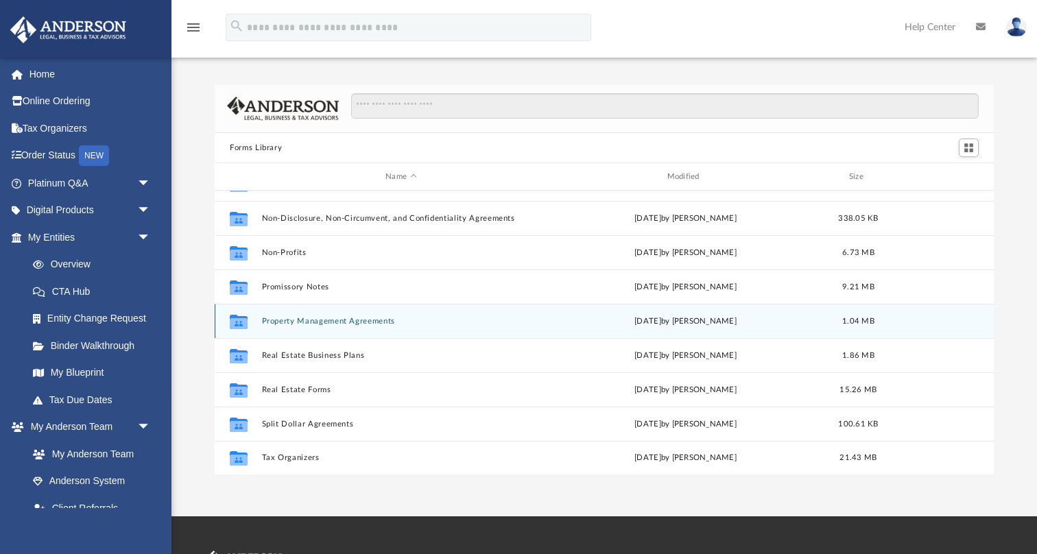
scroll to position [744, 0]
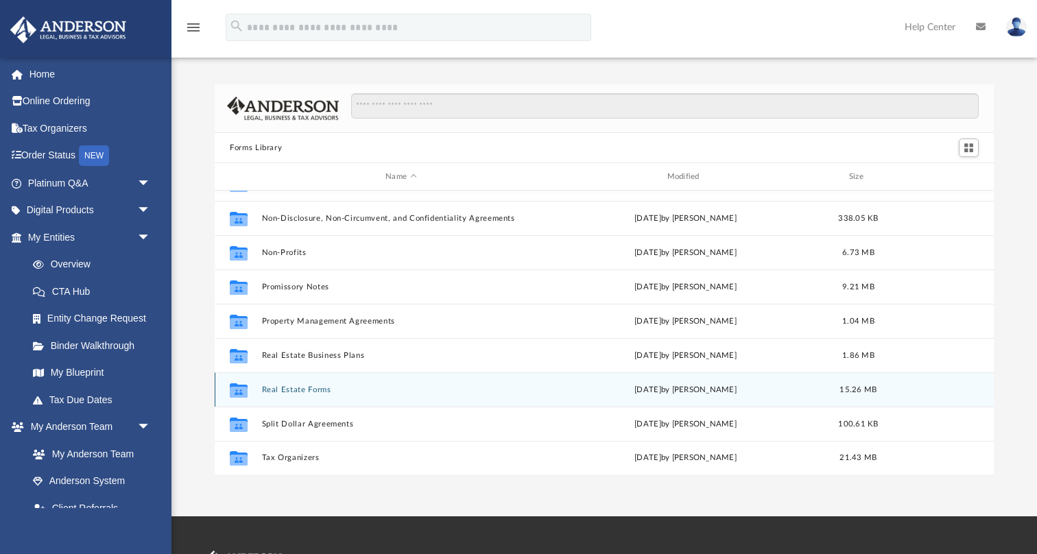
click at [289, 392] on button "Real Estate Forms" at bounding box center [401, 389] width 278 height 9
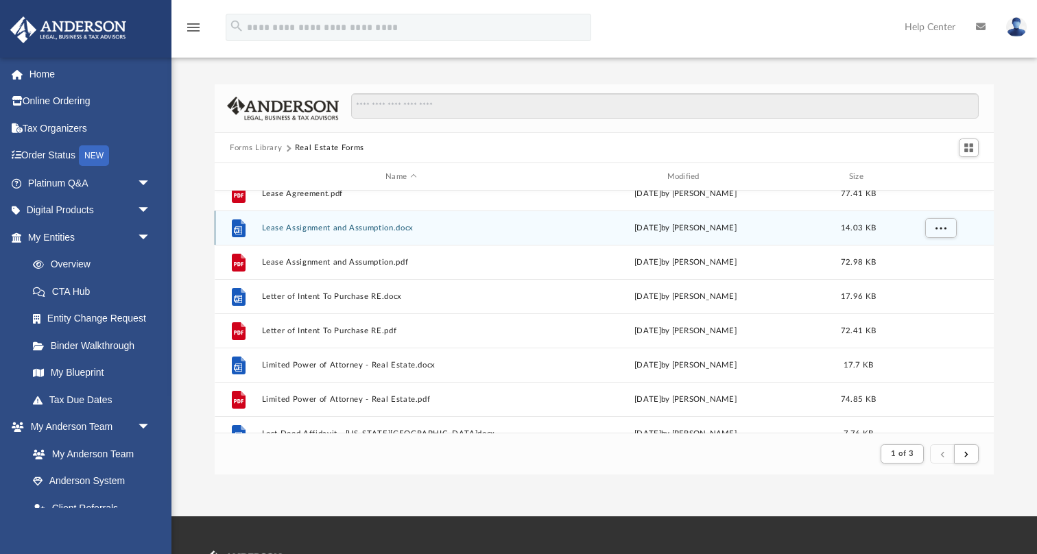
scroll to position [907, 0]
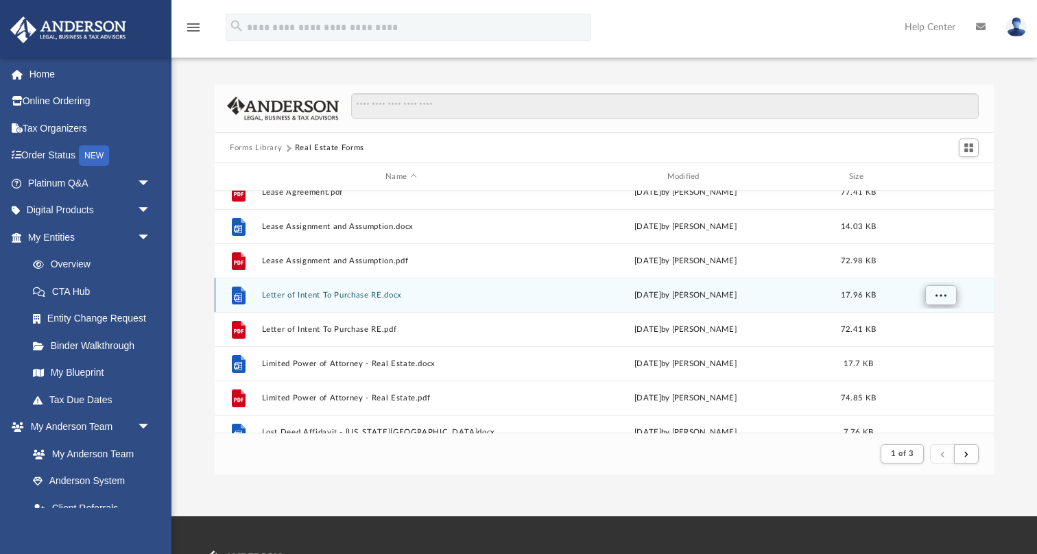
click at [942, 294] on span "More options" at bounding box center [940, 295] width 11 height 8
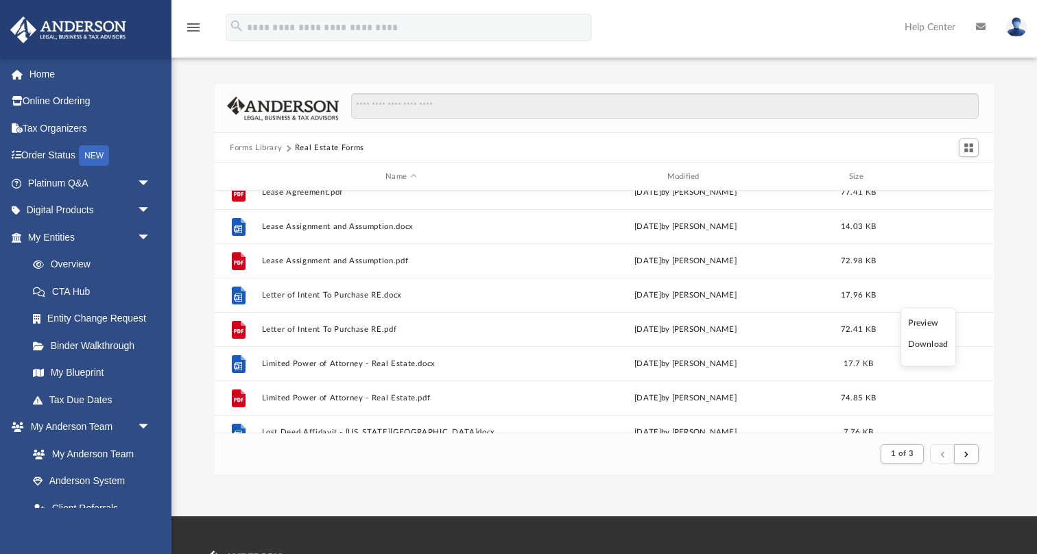
click at [932, 345] on li "Download" at bounding box center [928, 344] width 40 height 14
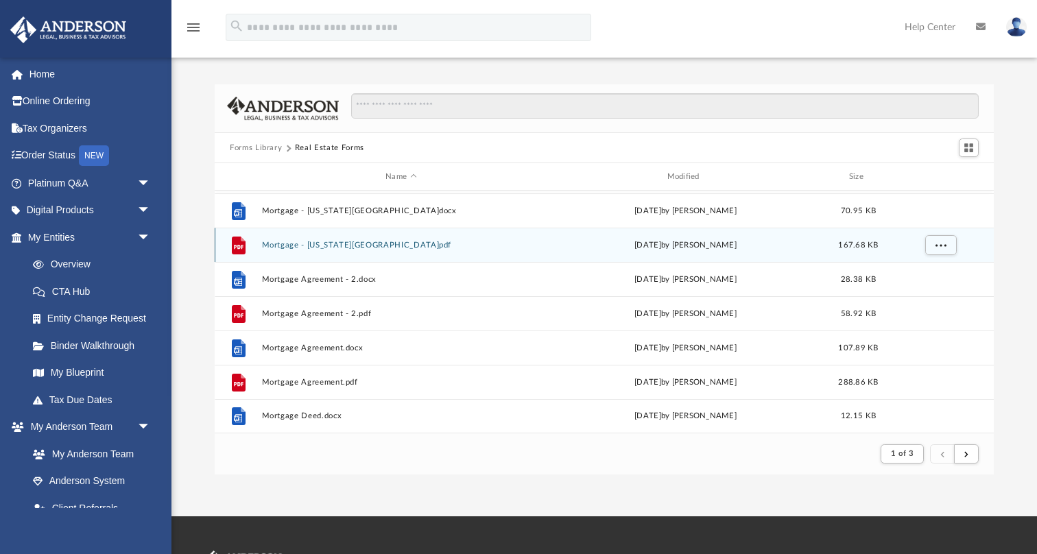
scroll to position [1471, 0]
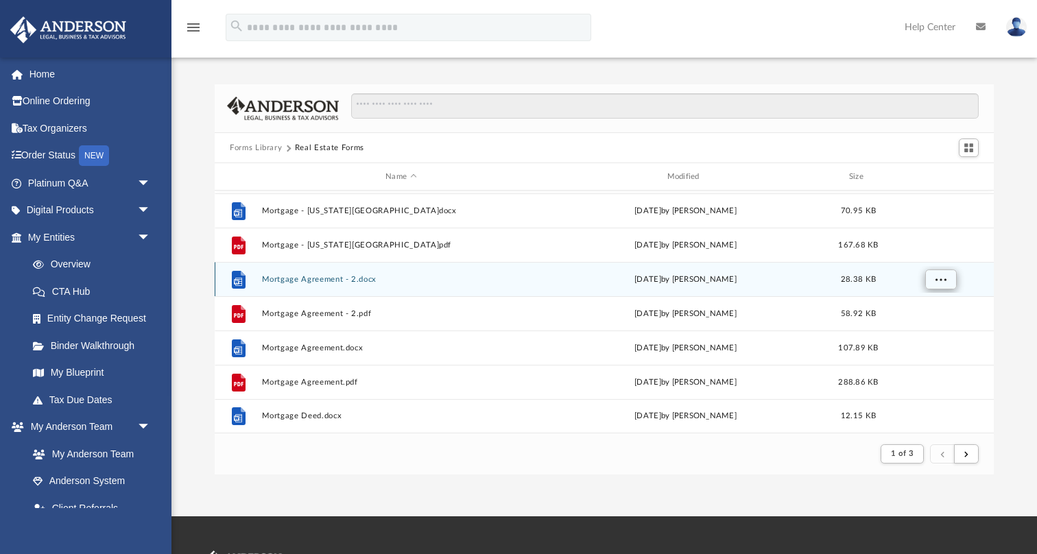
click at [940, 279] on span "More options" at bounding box center [940, 279] width 11 height 8
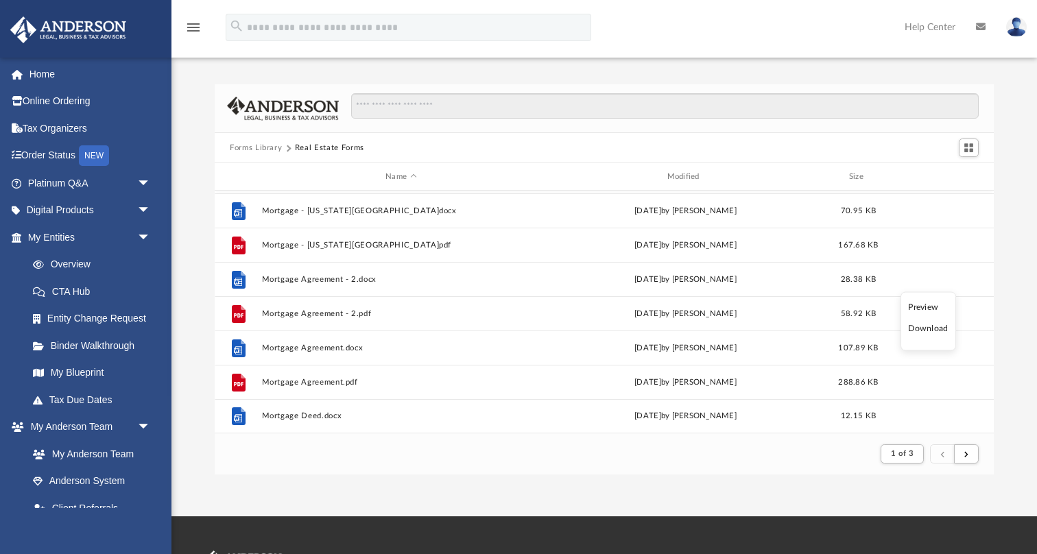
click at [928, 327] on li "Download" at bounding box center [928, 329] width 40 height 14
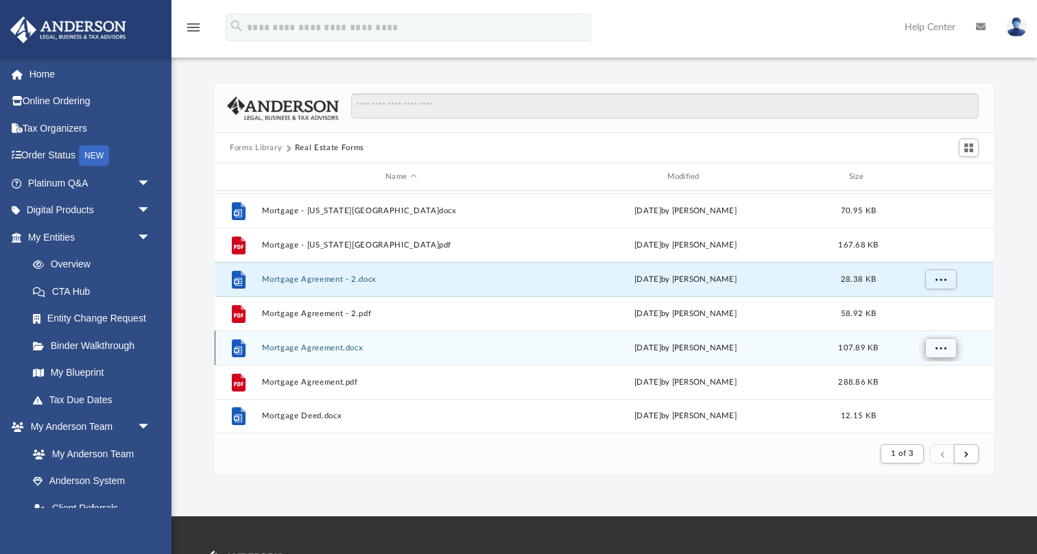
click at [944, 350] on span "More options" at bounding box center [940, 347] width 11 height 8
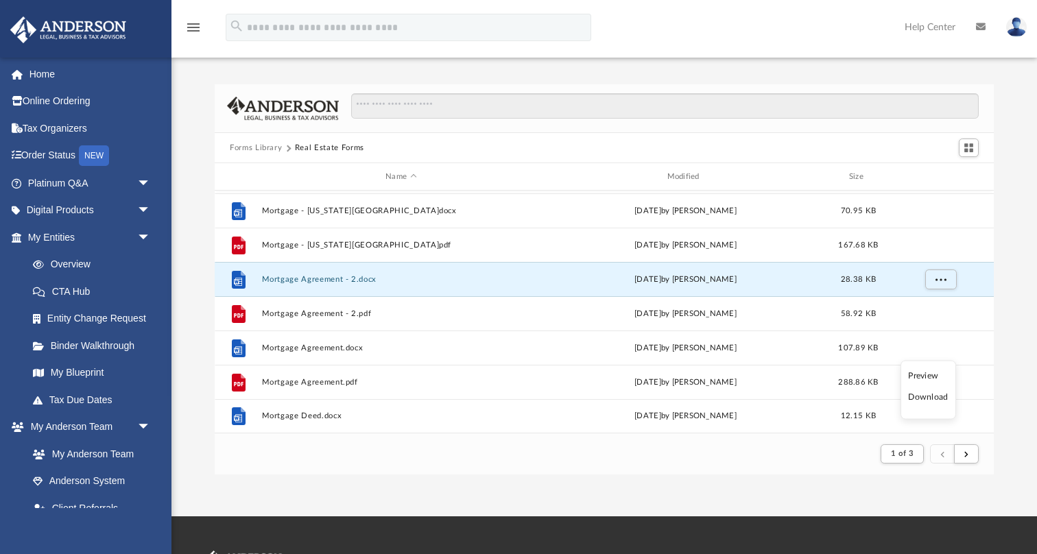
click at [936, 396] on li "Download" at bounding box center [928, 397] width 40 height 14
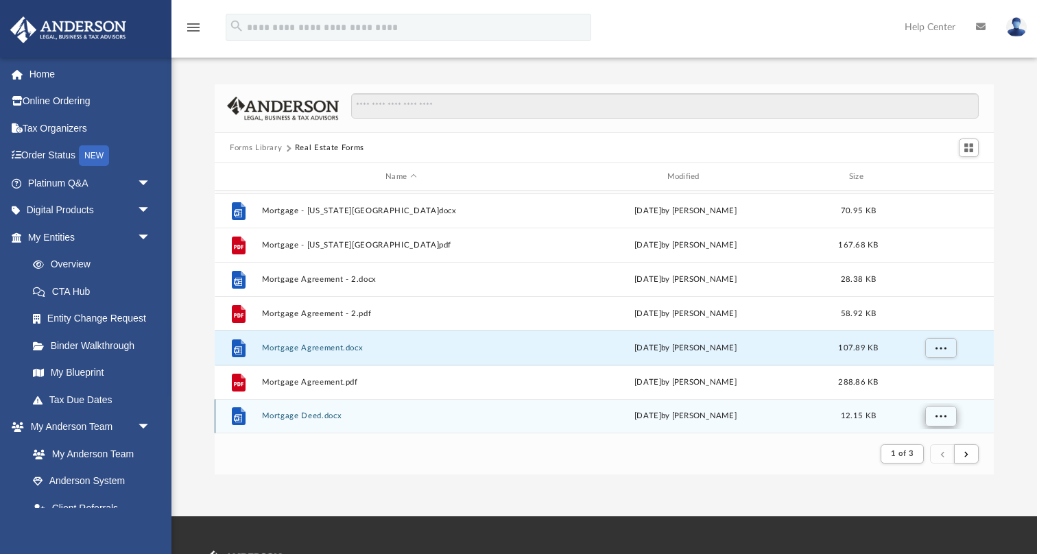
click at [940, 418] on span "More options" at bounding box center [940, 416] width 11 height 8
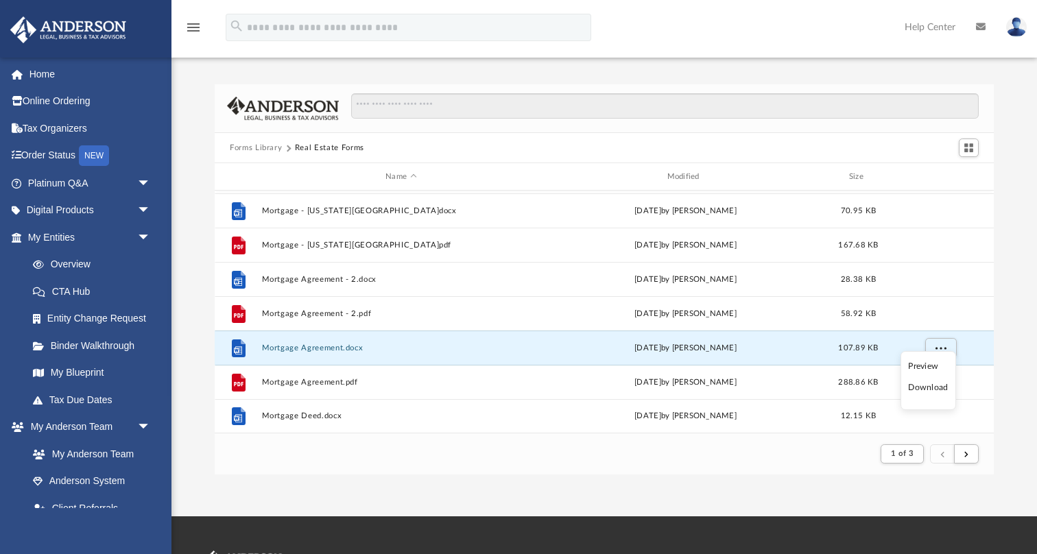
click at [930, 384] on li "Download" at bounding box center [928, 387] width 40 height 14
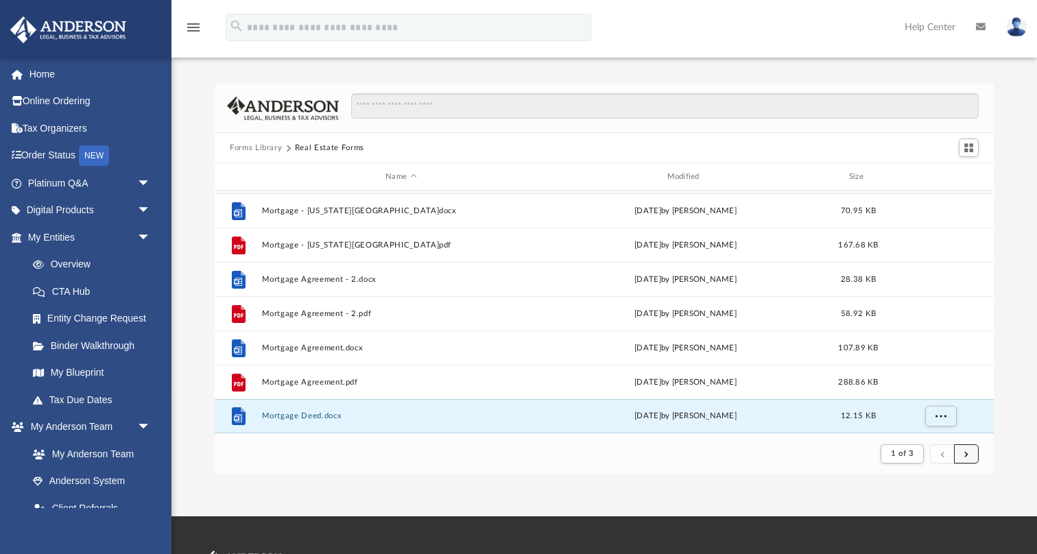
click at [969, 457] on button "submit" at bounding box center [966, 454] width 25 height 20
click at [902, 450] on span "1 of 3" at bounding box center [901, 454] width 23 height 8
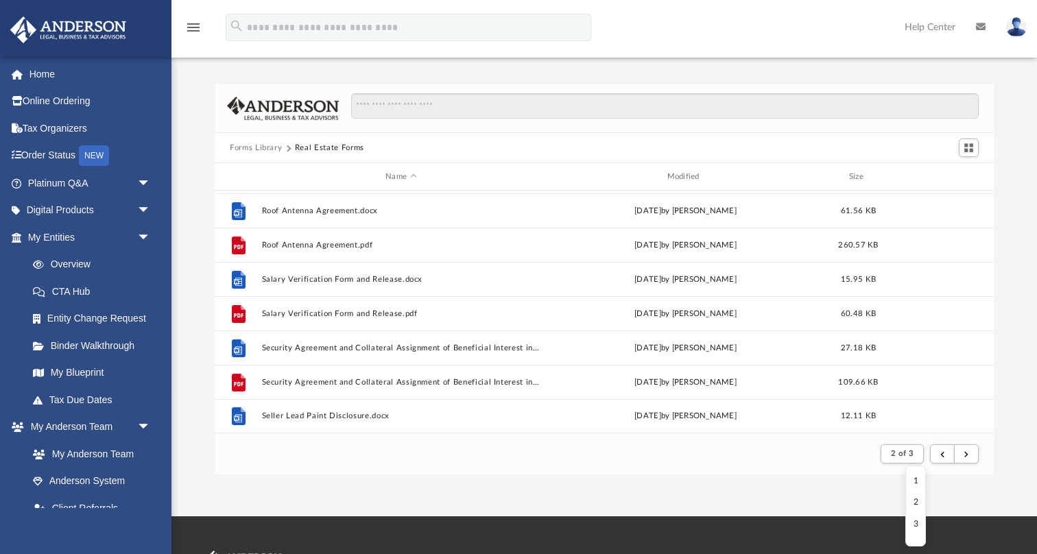
click at [607, 496] on div "App felten597@gmail.com Sign Out felten597@gmail.com Home Online Ordering Tax O…" at bounding box center [518, 258] width 1037 height 516
click at [972, 457] on button "submit" at bounding box center [966, 454] width 25 height 20
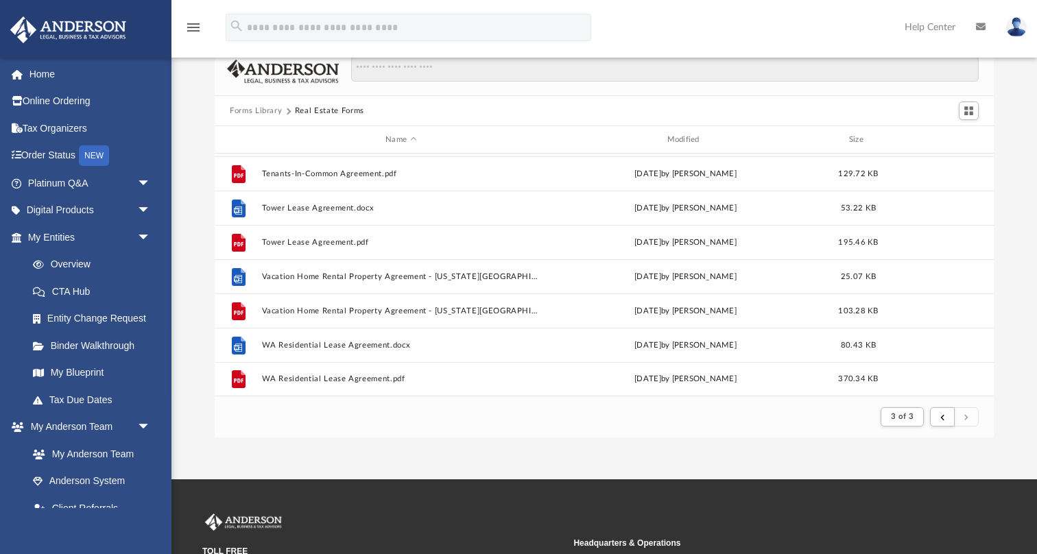
scroll to position [25, 0]
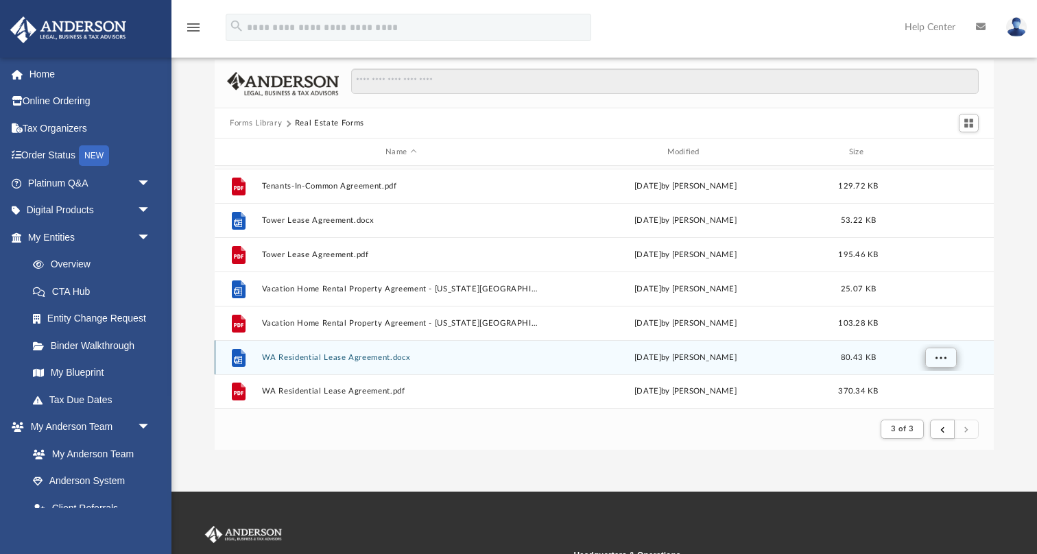
click at [943, 356] on span "More options" at bounding box center [940, 357] width 11 height 8
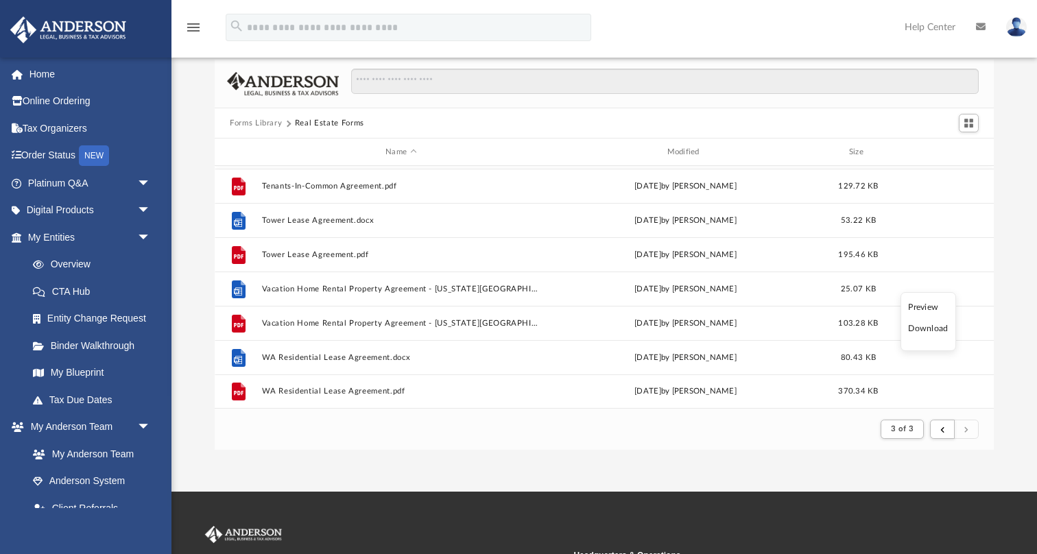
click at [928, 322] on li "Download" at bounding box center [928, 329] width 40 height 14
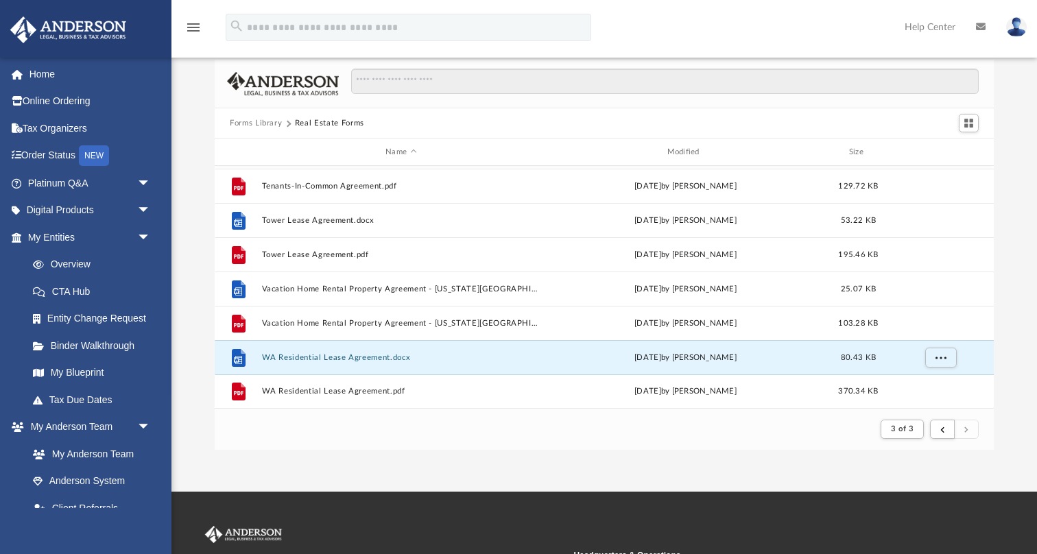
click at [452, 472] on div "App felten597@gmail.com Sign Out felten597@gmail.com Home Online Ordering Tax O…" at bounding box center [518, 233] width 1037 height 516
click at [266, 125] on button "Forms Library" at bounding box center [256, 123] width 52 height 12
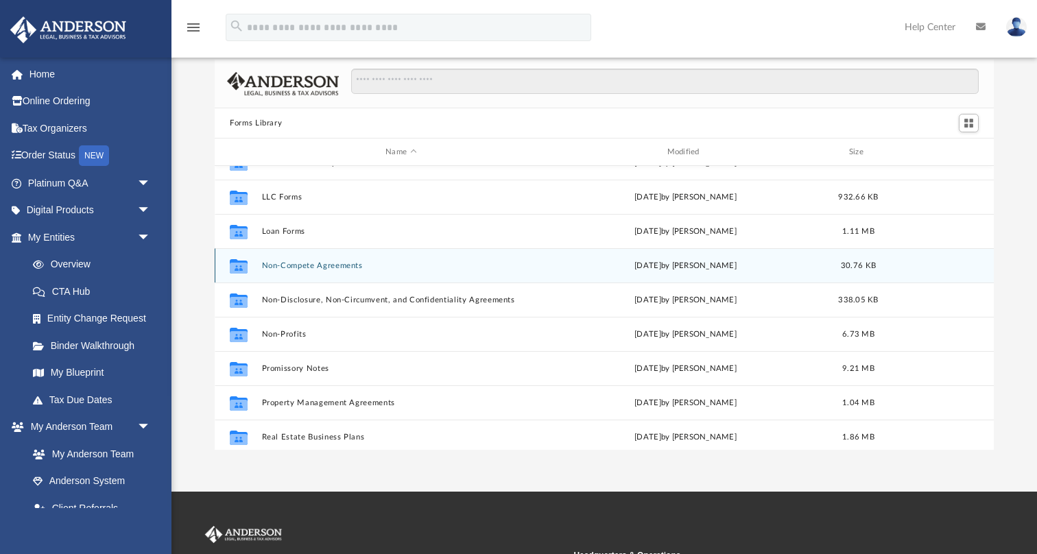
scroll to position [639, 0]
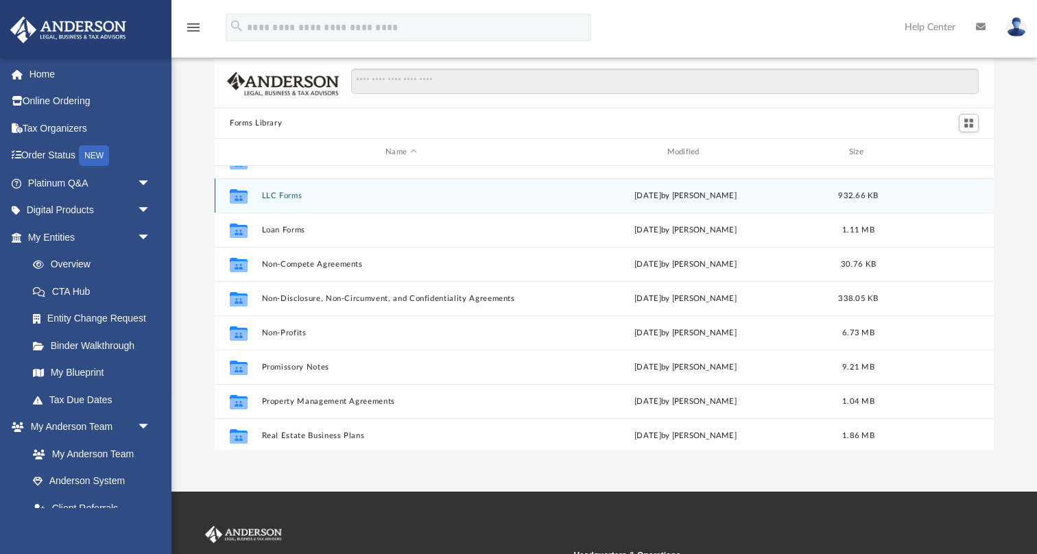
click at [276, 193] on button "LLC Forms" at bounding box center [401, 195] width 278 height 9
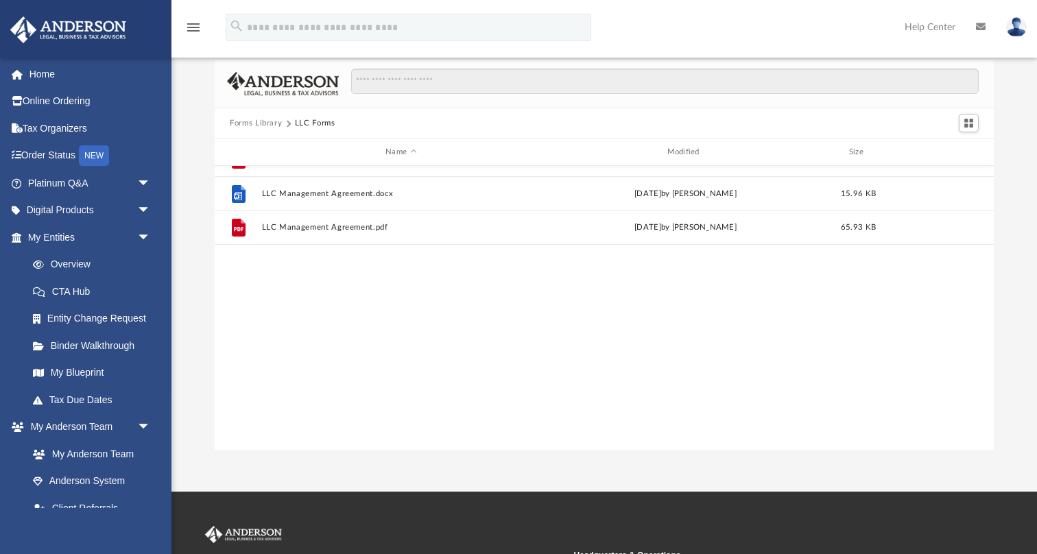
scroll to position [0, 0]
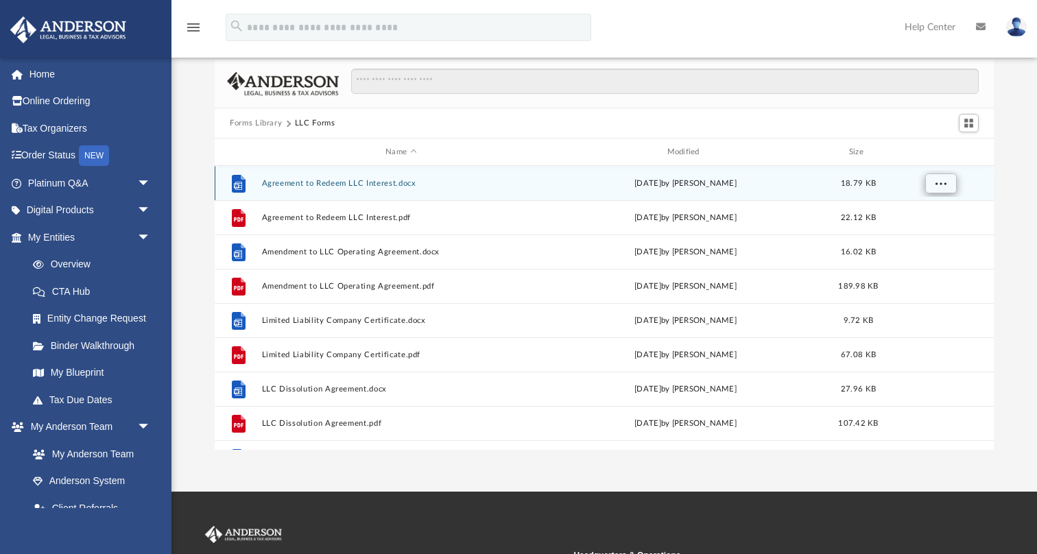
click at [943, 181] on span "More options" at bounding box center [940, 183] width 11 height 8
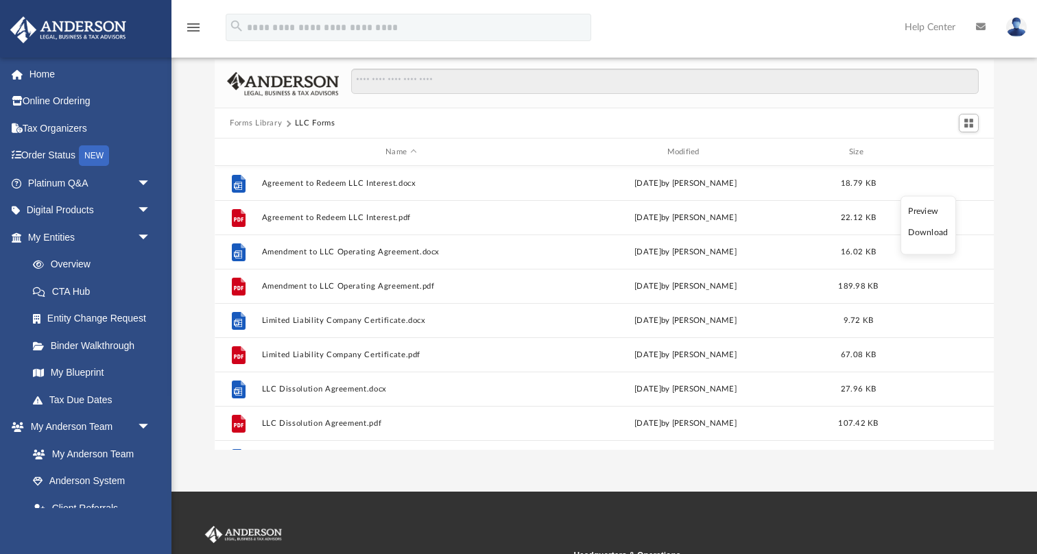
click at [934, 233] on li "Download" at bounding box center [928, 233] width 40 height 14
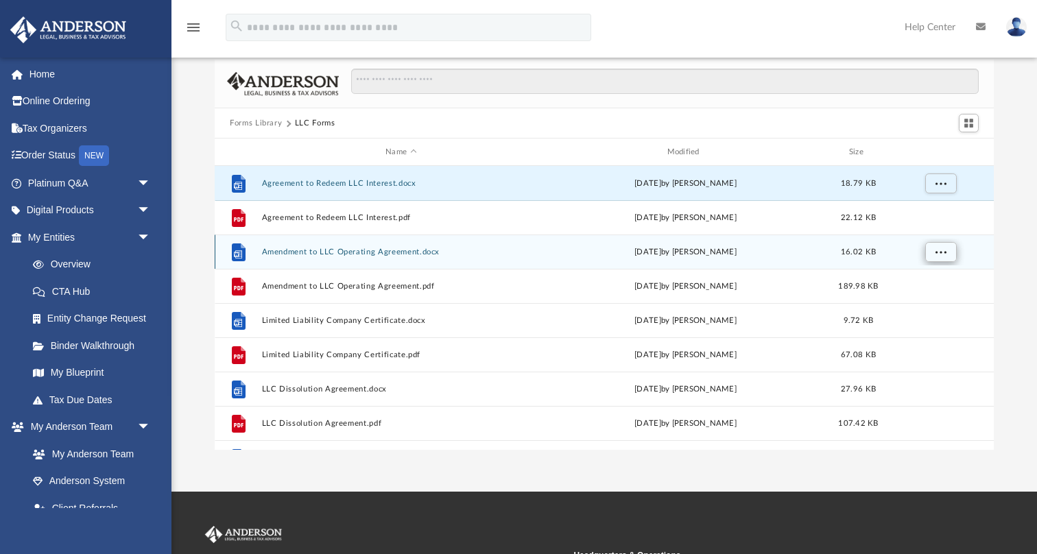
click at [941, 252] on span "More options" at bounding box center [940, 251] width 11 height 8
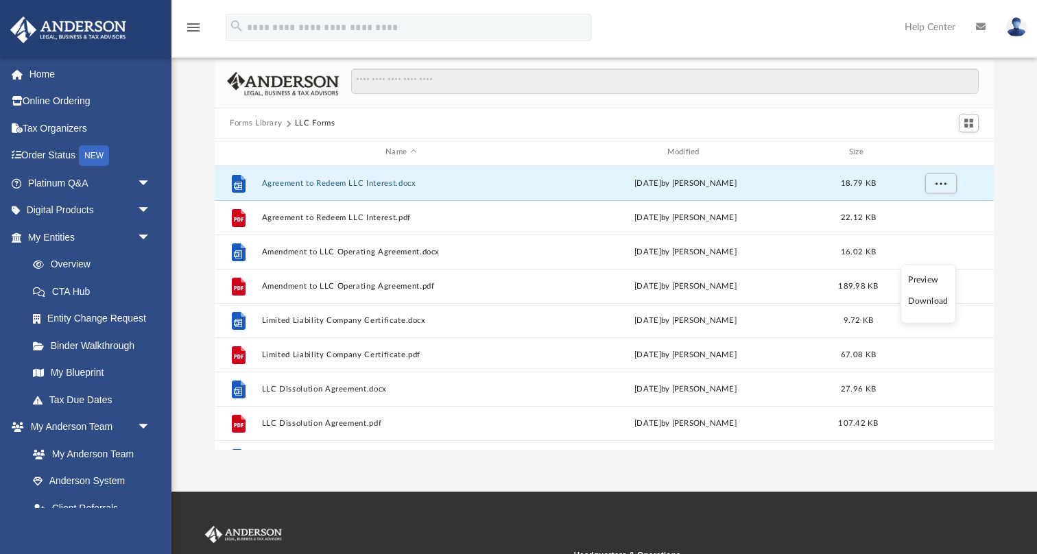
click at [935, 300] on li "Download" at bounding box center [928, 301] width 40 height 14
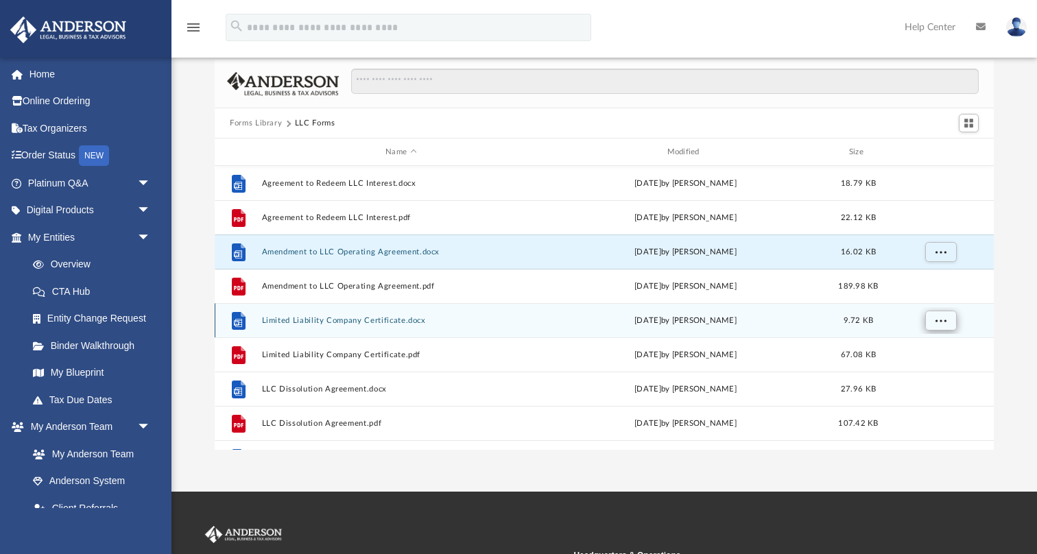
click at [939, 323] on span "More options" at bounding box center [940, 320] width 11 height 8
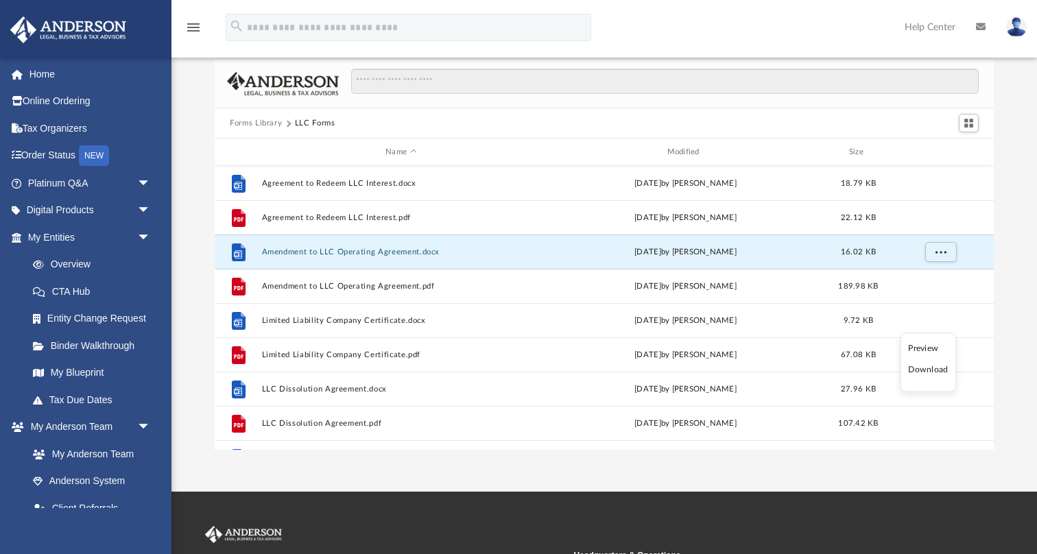
click at [926, 371] on li "Download" at bounding box center [928, 370] width 40 height 14
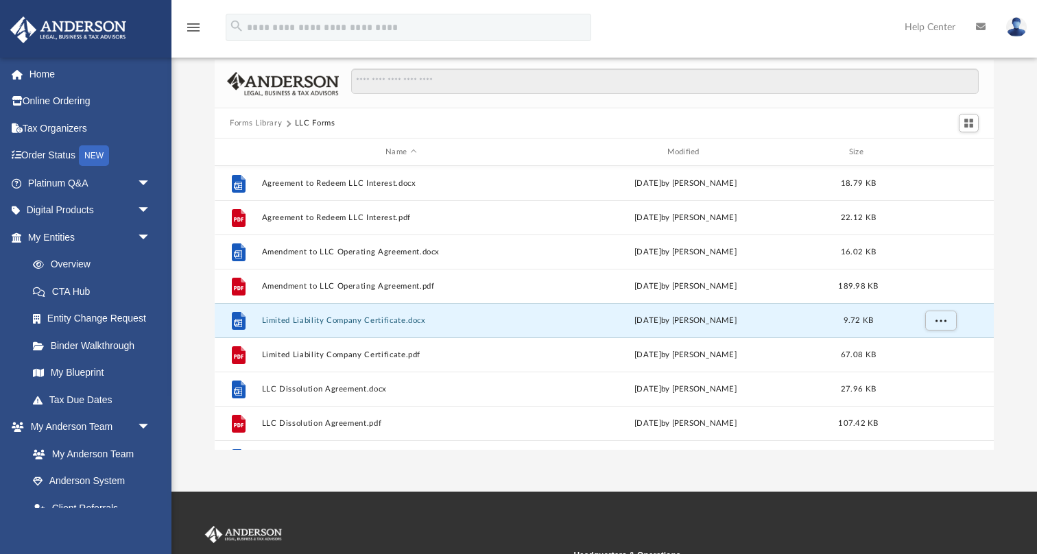
click at [256, 122] on button "Forms Library" at bounding box center [256, 123] width 52 height 12
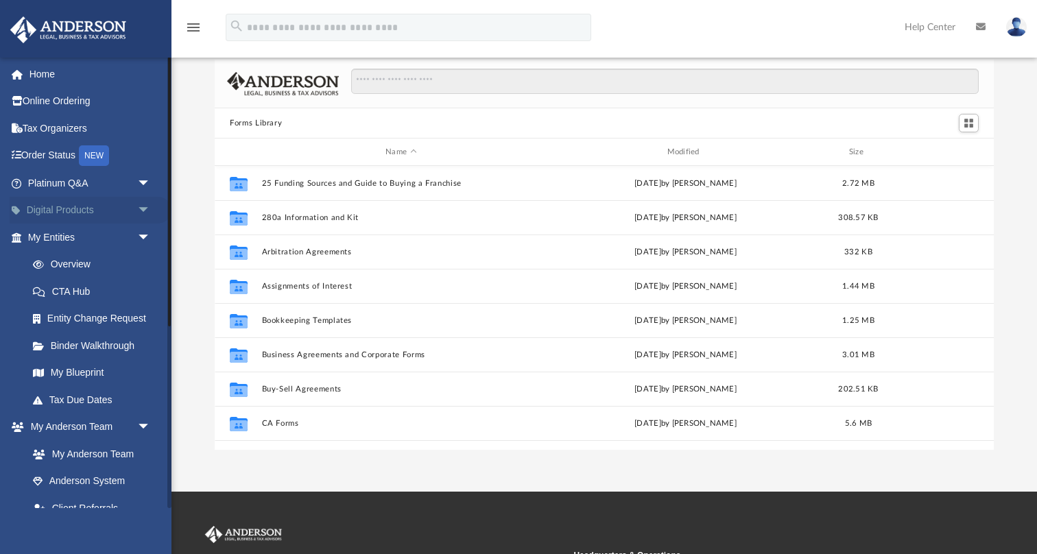
click at [144, 202] on span "arrow_drop_down" at bounding box center [150, 211] width 27 height 28
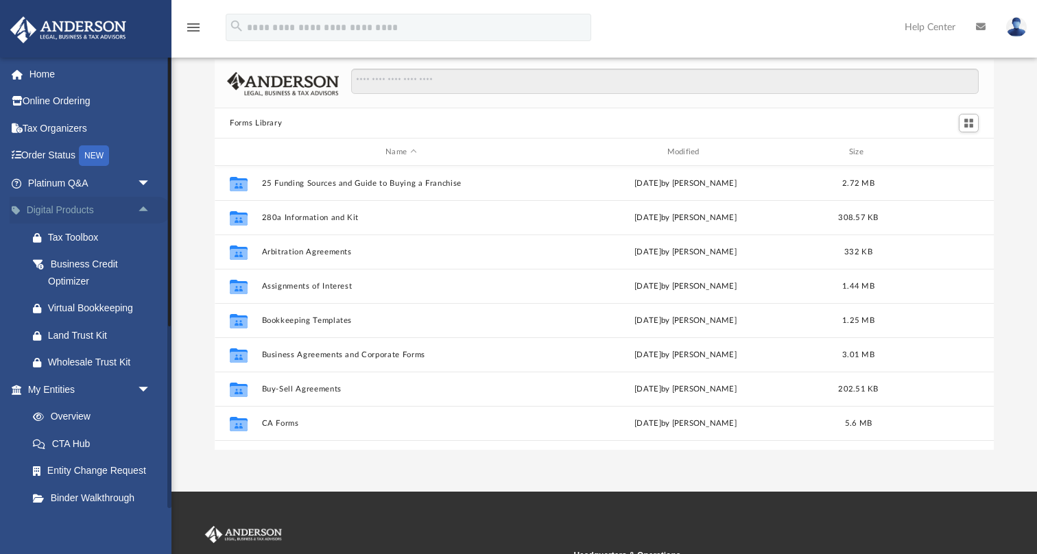
click at [147, 208] on span "arrow_drop_up" at bounding box center [150, 211] width 27 height 28
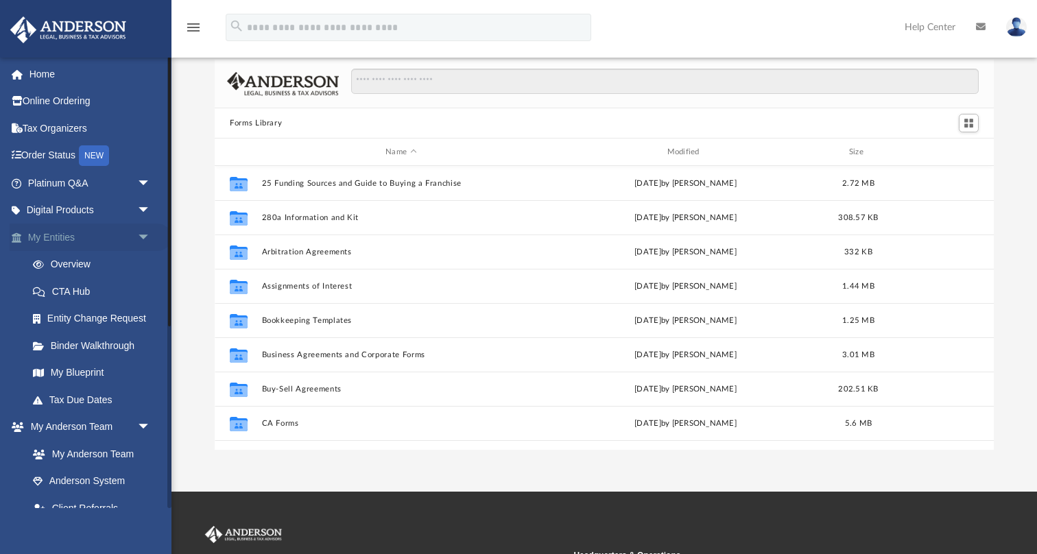
click at [145, 236] on span "arrow_drop_down" at bounding box center [150, 237] width 27 height 28
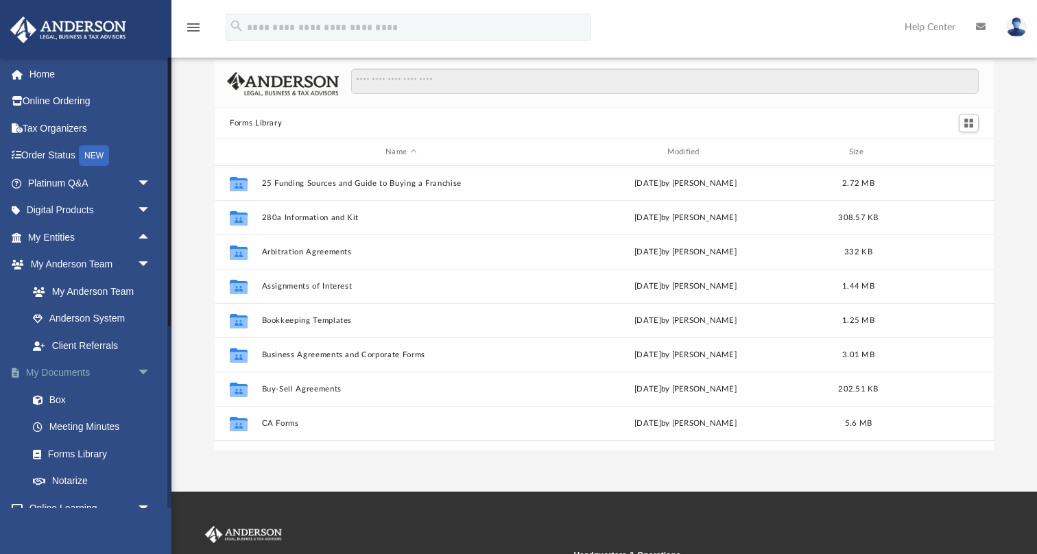
click at [145, 367] on span "arrow_drop_down" at bounding box center [150, 373] width 27 height 28
click at [147, 397] on span "arrow_drop_down" at bounding box center [150, 400] width 27 height 28
click at [145, 420] on span "arrow_drop_down" at bounding box center [150, 427] width 27 height 28
click at [145, 420] on span "arrow_drop_up" at bounding box center [150, 427] width 27 height 28
click at [145, 420] on span "arrow_drop_down" at bounding box center [150, 427] width 27 height 28
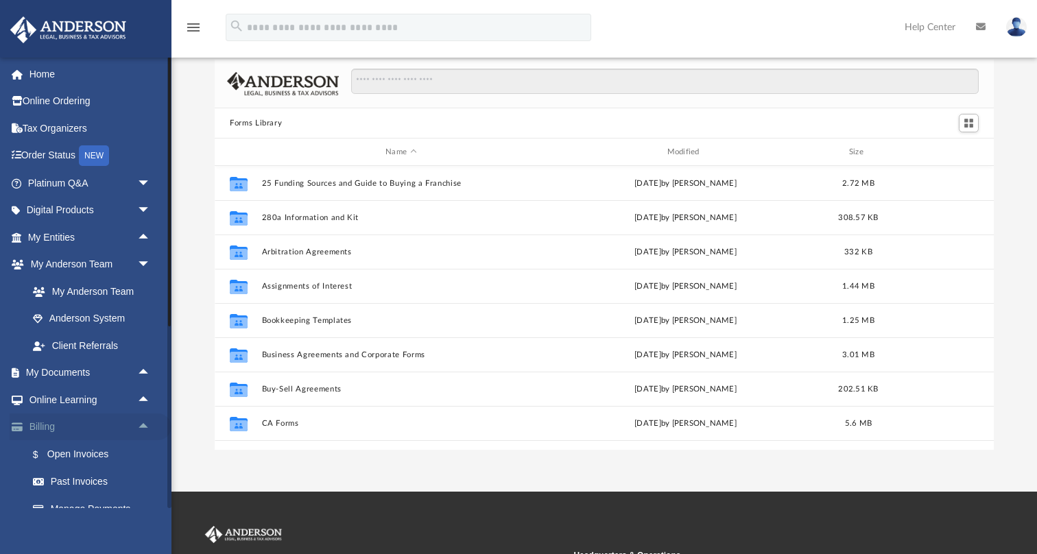
click at [145, 420] on span "arrow_drop_up" at bounding box center [150, 427] width 27 height 28
click at [141, 258] on span "arrow_drop_down" at bounding box center [150, 265] width 27 height 28
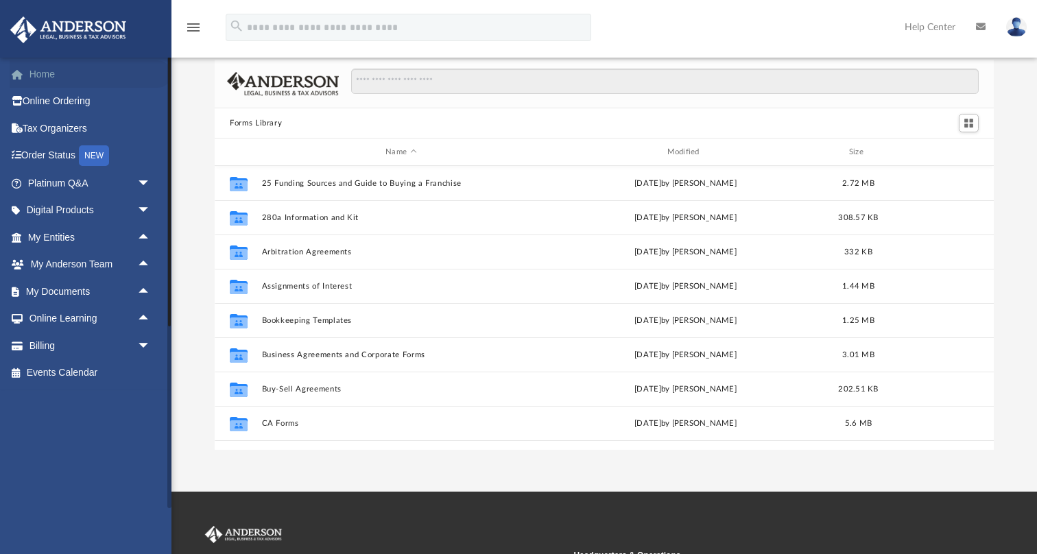
click at [39, 64] on link "Home" at bounding box center [91, 73] width 162 height 27
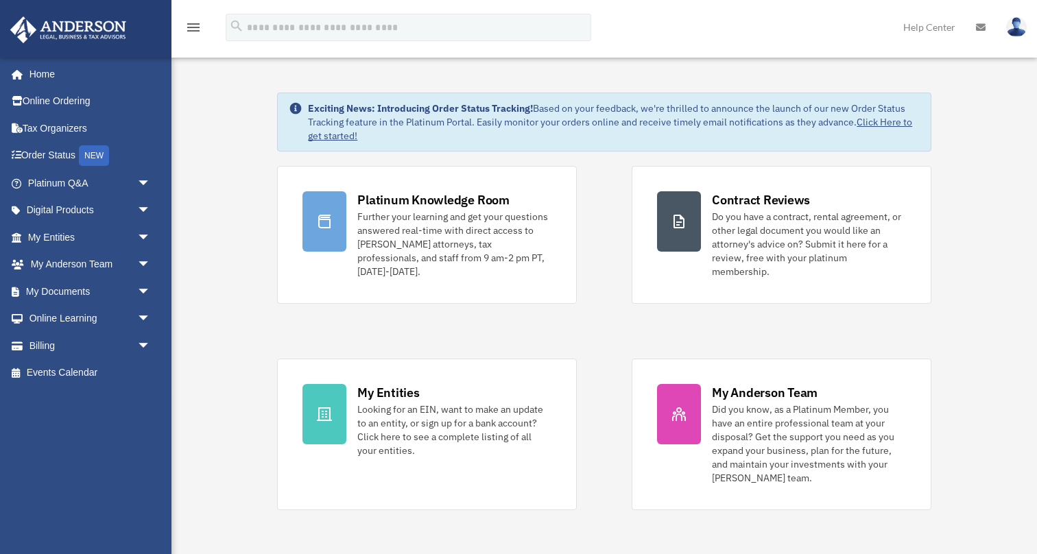
click at [147, 230] on span "arrow_drop_down" at bounding box center [150, 237] width 27 height 28
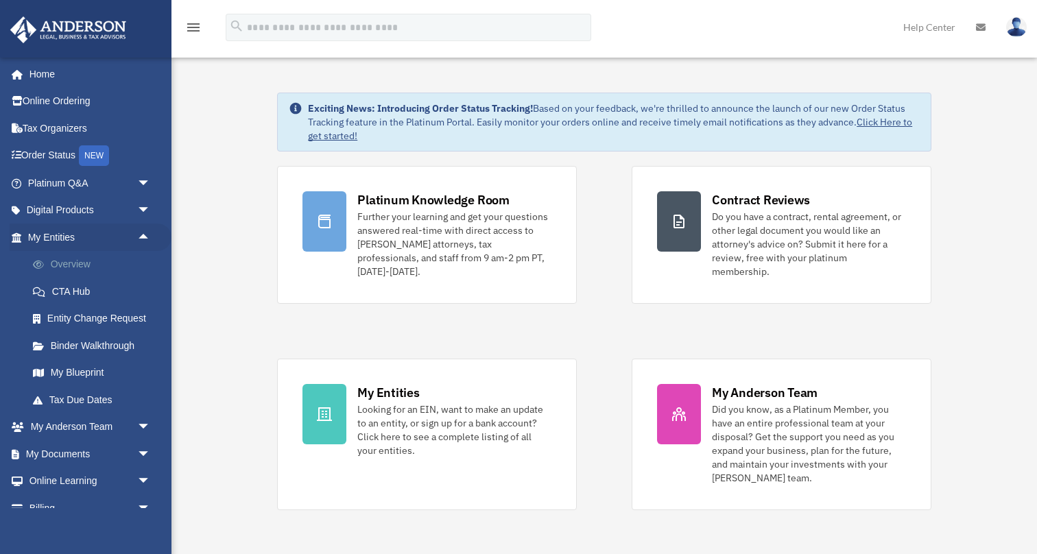
click at [75, 263] on link "Overview" at bounding box center [95, 264] width 152 height 27
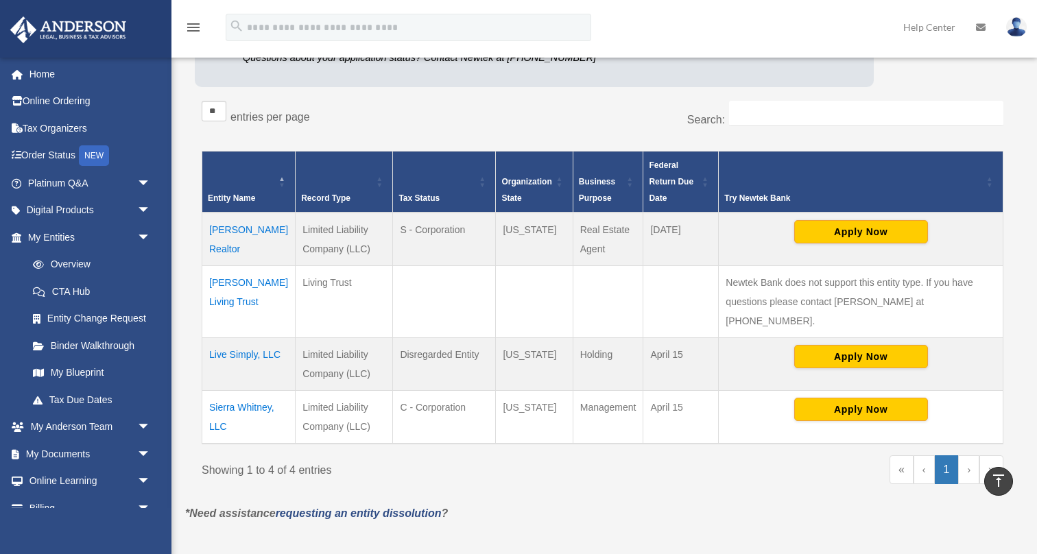
scroll to position [186, 0]
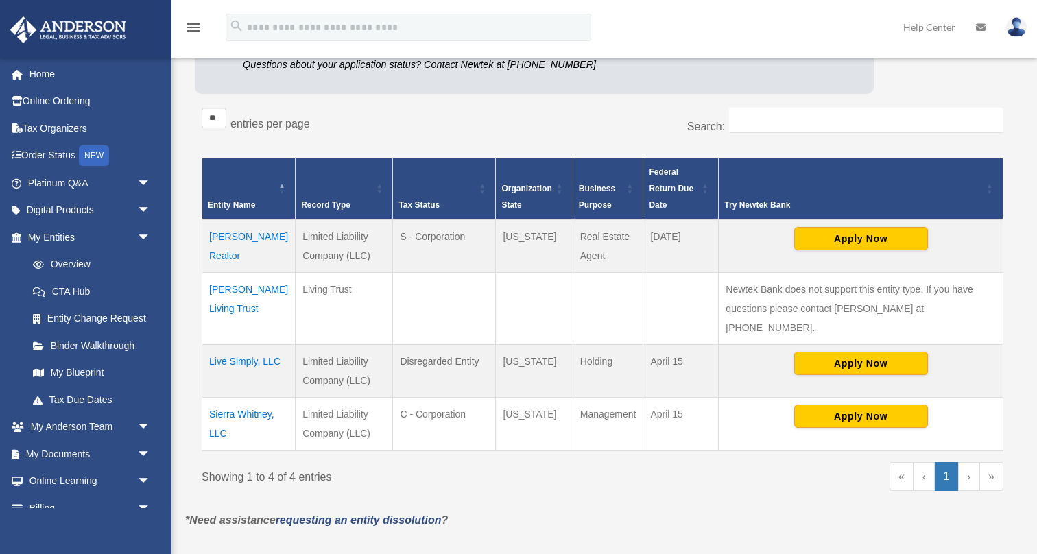
click at [226, 243] on td "[PERSON_NAME] Realtor" at bounding box center [248, 245] width 93 height 53
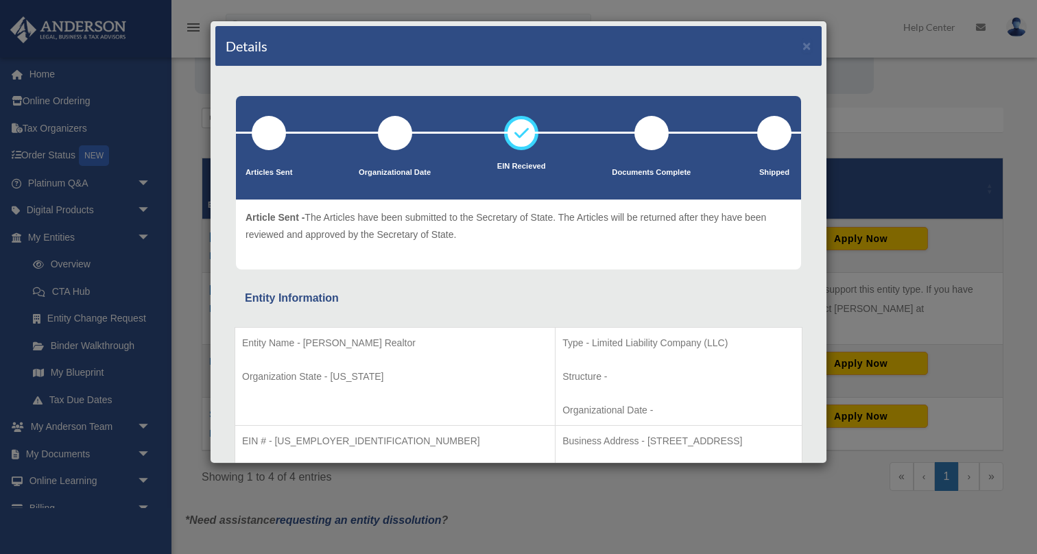
scroll to position [0, 0]
click at [804, 44] on button "×" at bounding box center [806, 45] width 9 height 14
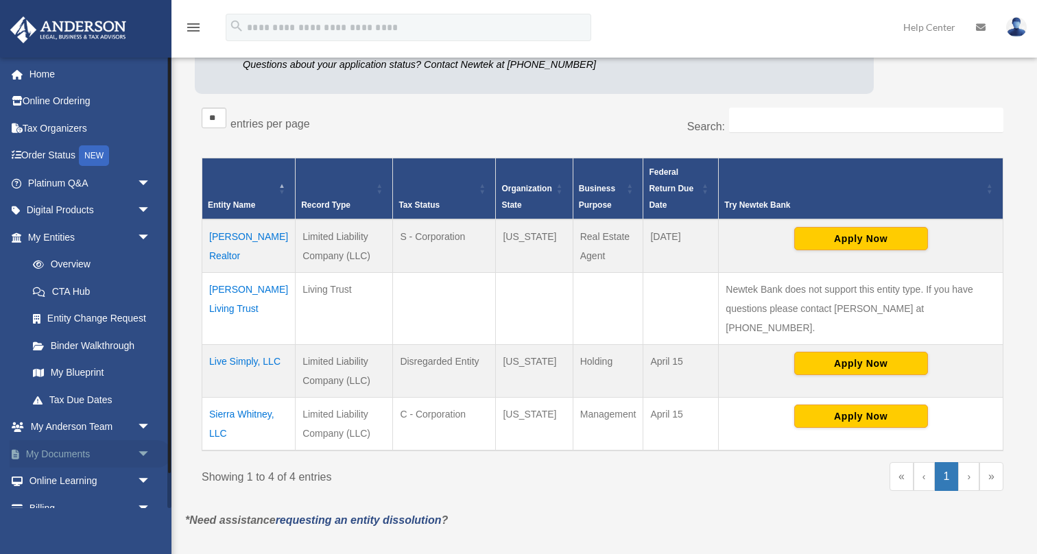
click at [138, 455] on span "arrow_drop_down" at bounding box center [150, 454] width 27 height 28
click at [56, 472] on link "Box" at bounding box center [95, 481] width 152 height 27
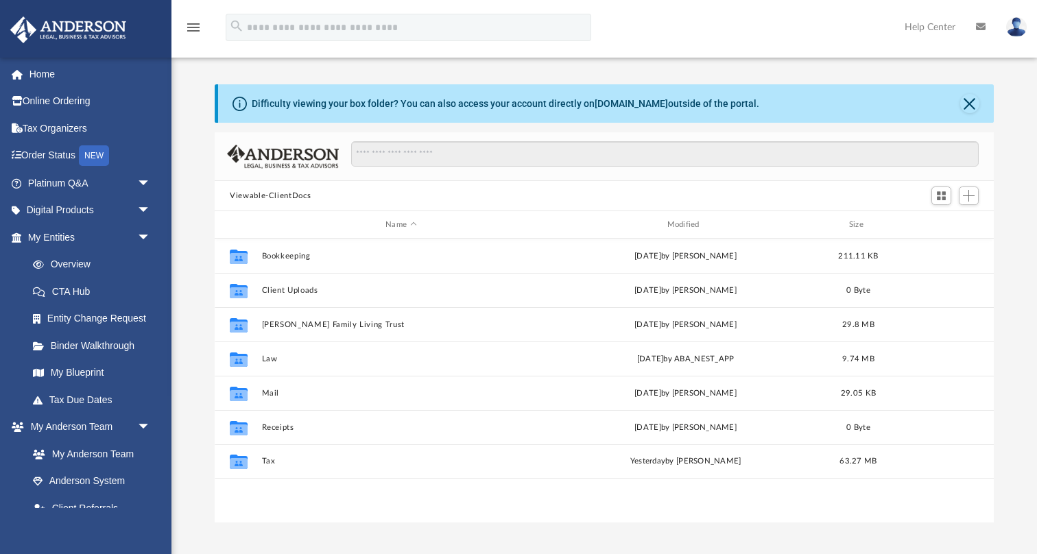
scroll to position [312, 779]
click at [142, 414] on span "arrow_drop_down" at bounding box center [150, 427] width 27 height 28
click at [60, 474] on link "Box" at bounding box center [95, 481] width 152 height 27
click at [978, 106] on button "Close" at bounding box center [969, 103] width 19 height 19
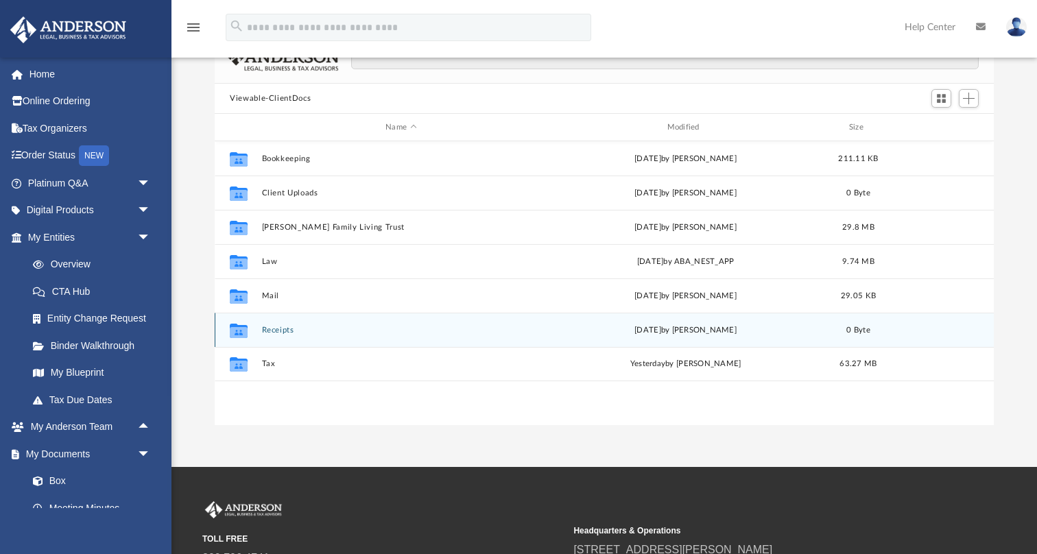
scroll to position [69, 0]
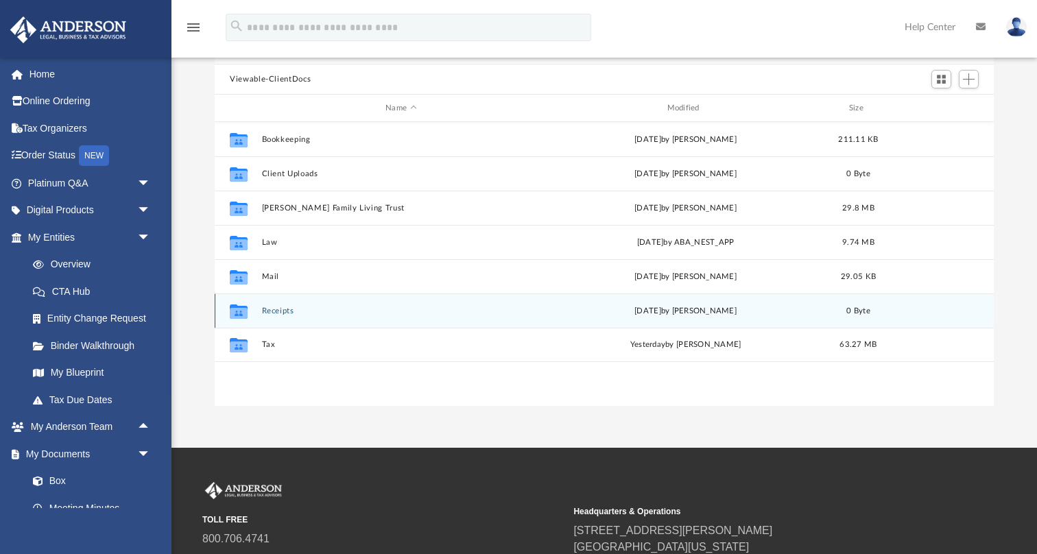
click at [275, 307] on button "Receipts" at bounding box center [401, 310] width 278 height 9
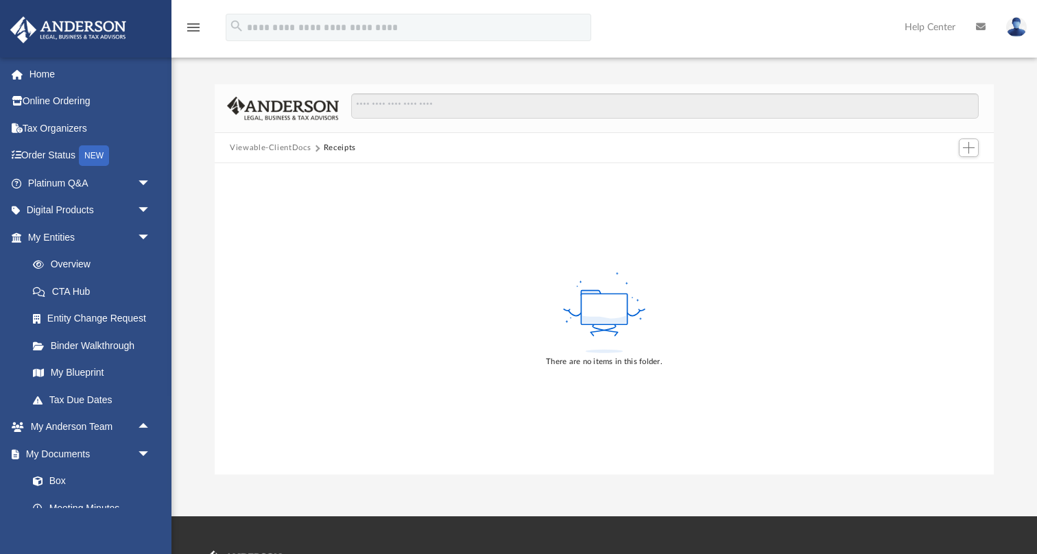
scroll to position [0, 0]
click at [292, 143] on button "Viewable-ClientDocs" at bounding box center [270, 148] width 81 height 12
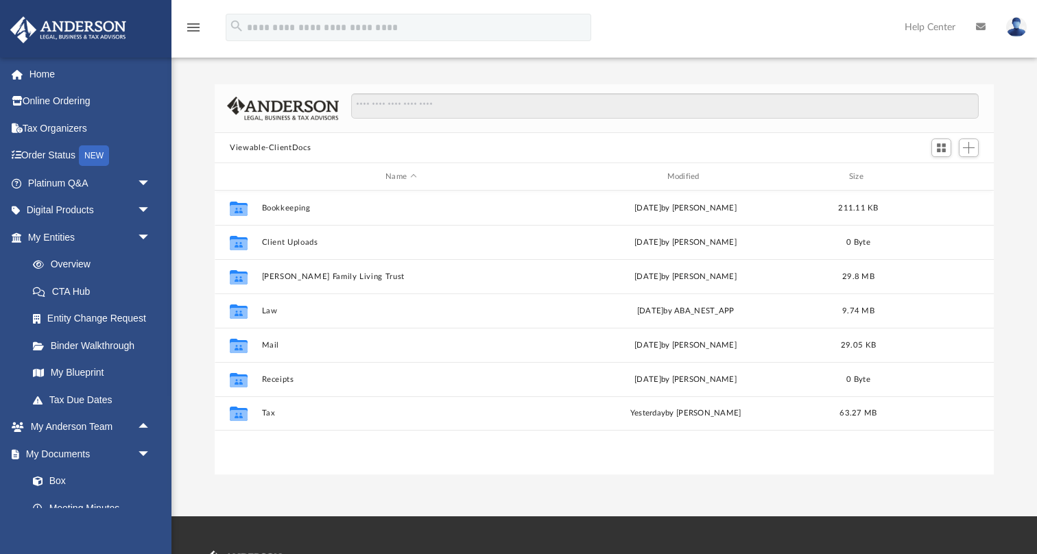
scroll to position [312, 779]
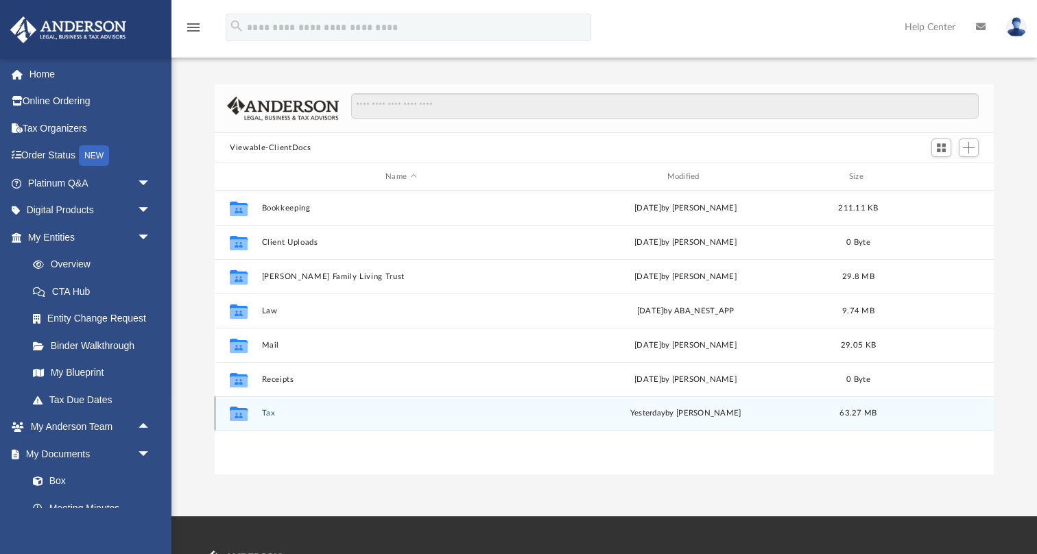
click at [264, 414] on button "Tax" at bounding box center [401, 413] width 278 height 9
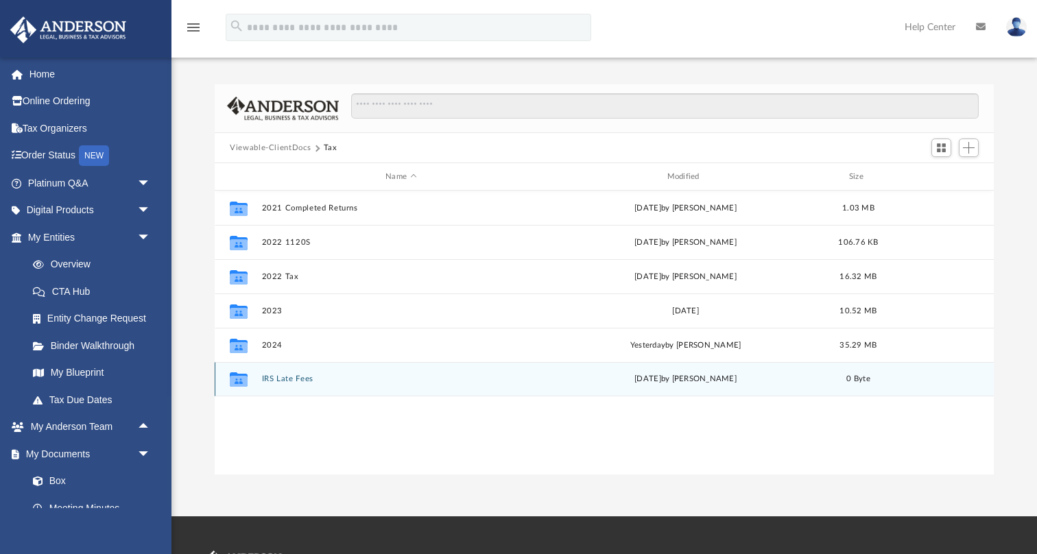
click at [272, 376] on button "IRS Late Fees" at bounding box center [401, 378] width 278 height 9
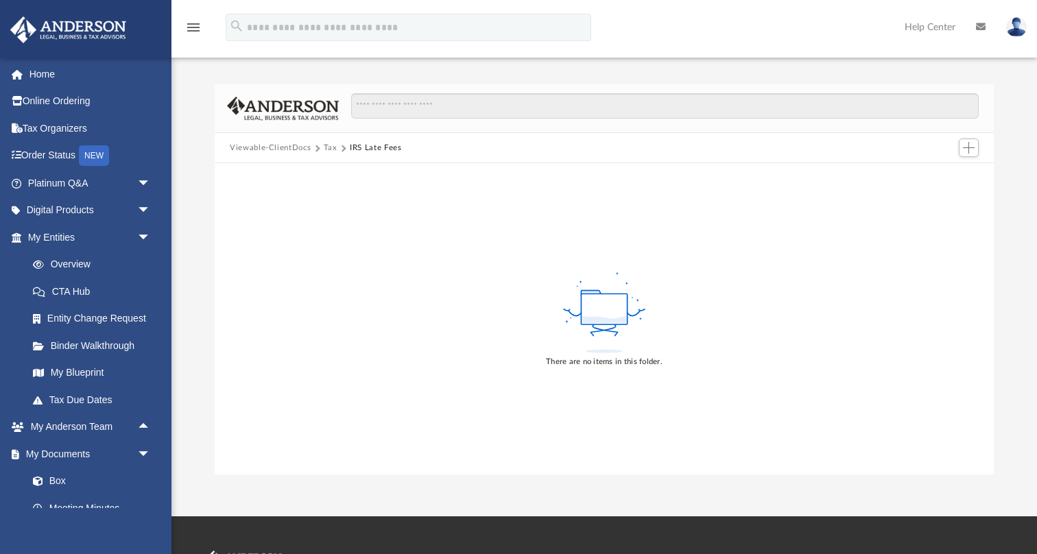
click at [330, 147] on button "Tax" at bounding box center [331, 148] width 14 height 12
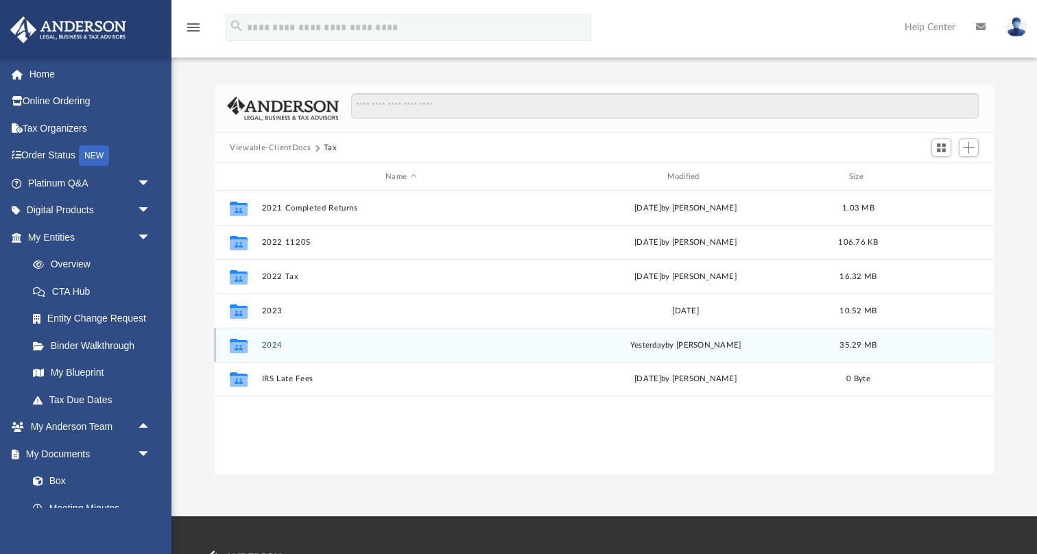
click at [268, 342] on button "2024" at bounding box center [401, 345] width 278 height 9
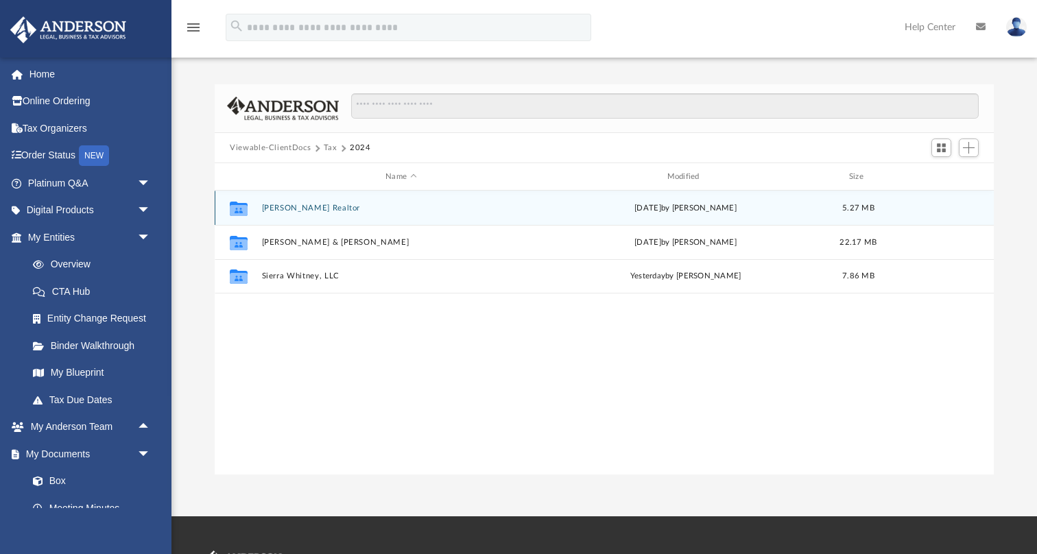
click at [298, 206] on button "[PERSON_NAME] Realtor" at bounding box center [401, 208] width 278 height 9
click at [298, 206] on button "Digital Tax Organizer" at bounding box center [401, 208] width 278 height 9
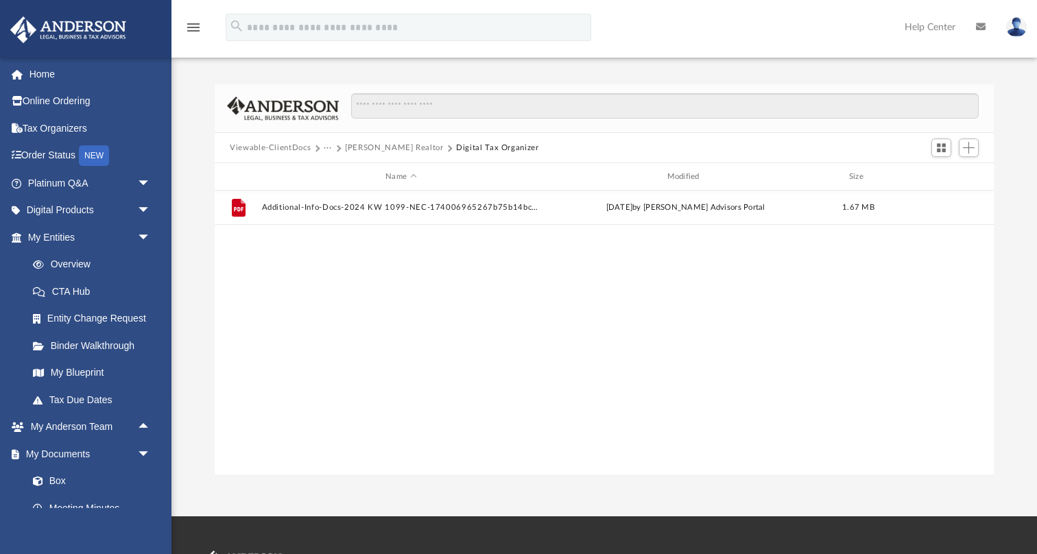
click at [415, 145] on button "[PERSON_NAME] Realtor" at bounding box center [394, 148] width 99 height 12
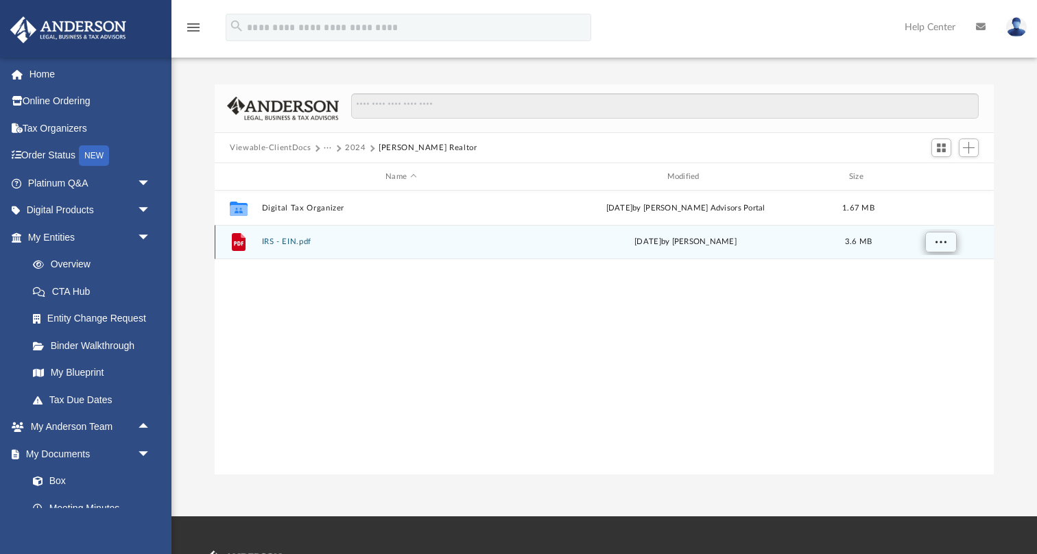
click at [937, 241] on span "More options" at bounding box center [940, 242] width 11 height 8
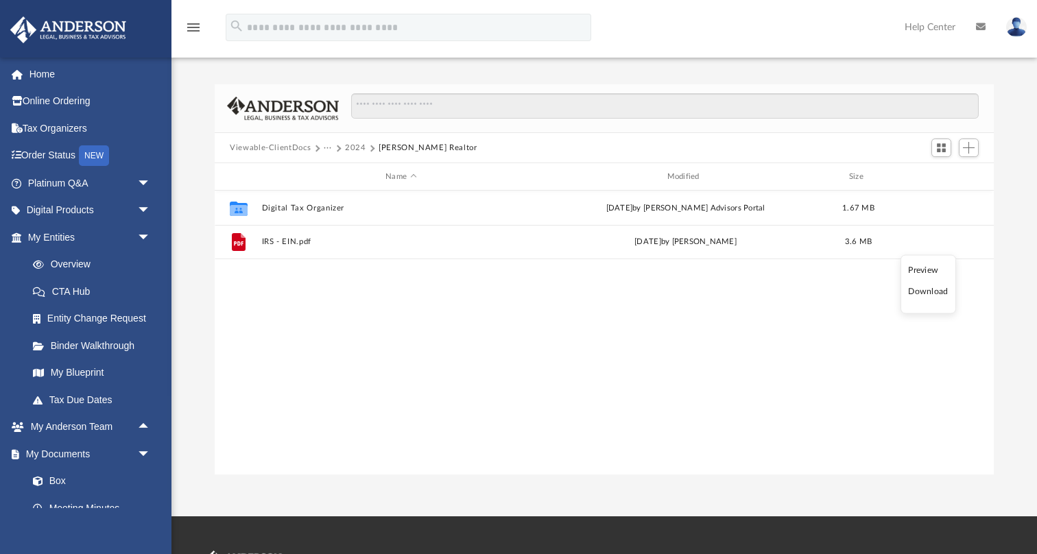
click at [929, 291] on li "Download" at bounding box center [928, 291] width 40 height 14
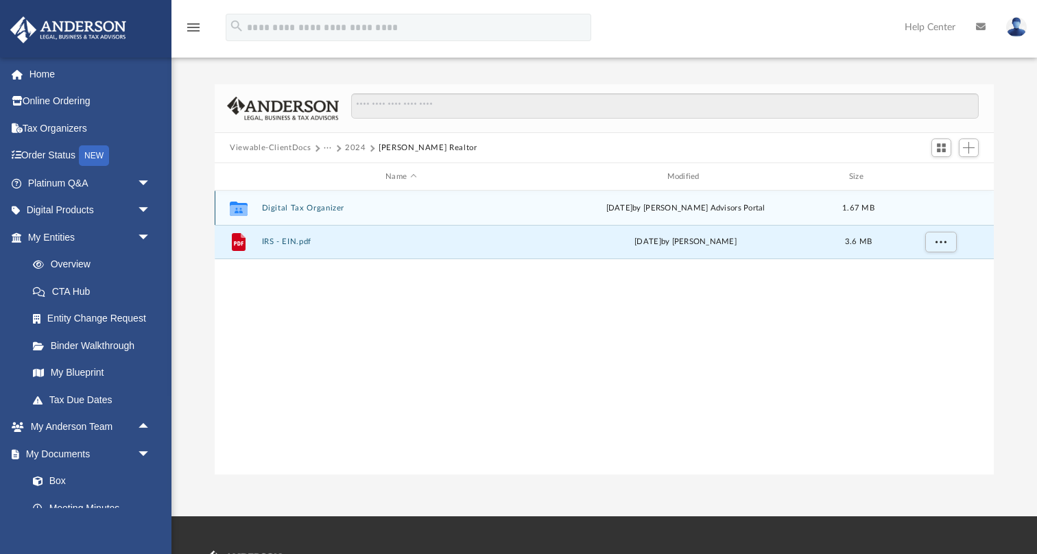
click at [315, 206] on button "Digital Tax Organizer" at bounding box center [401, 208] width 278 height 9
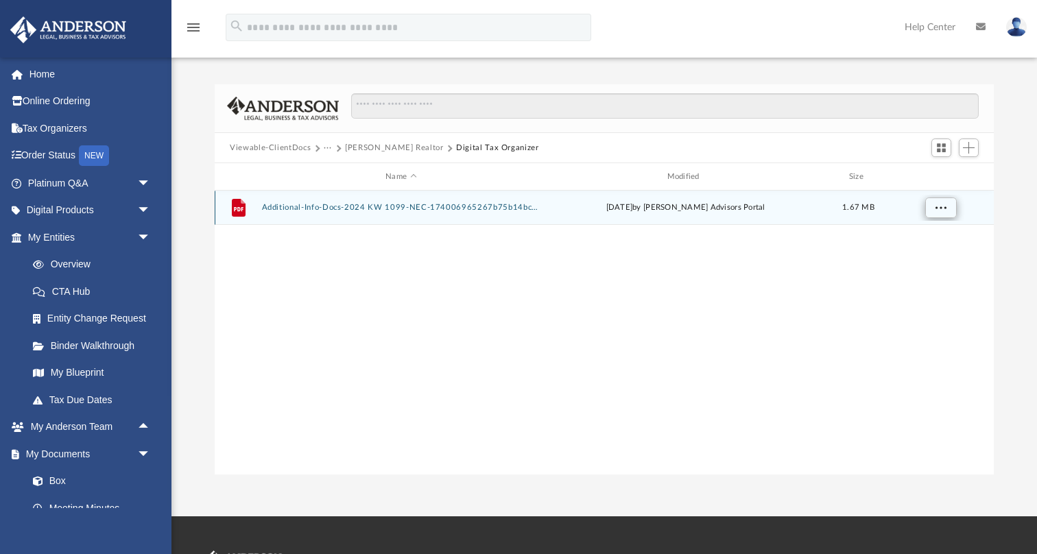
click at [937, 204] on span "More options" at bounding box center [940, 208] width 11 height 8
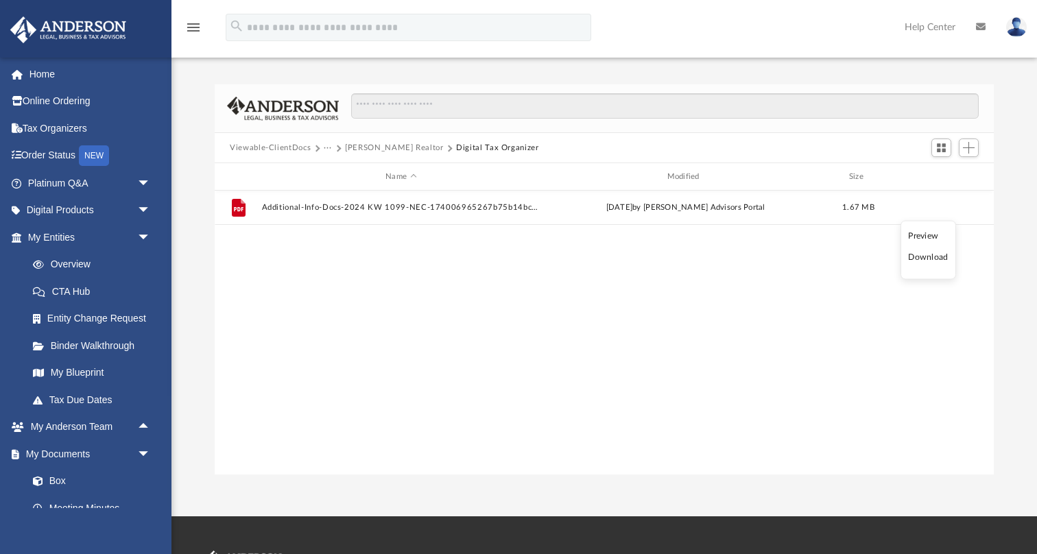
click at [925, 256] on li "Download" at bounding box center [928, 257] width 40 height 14
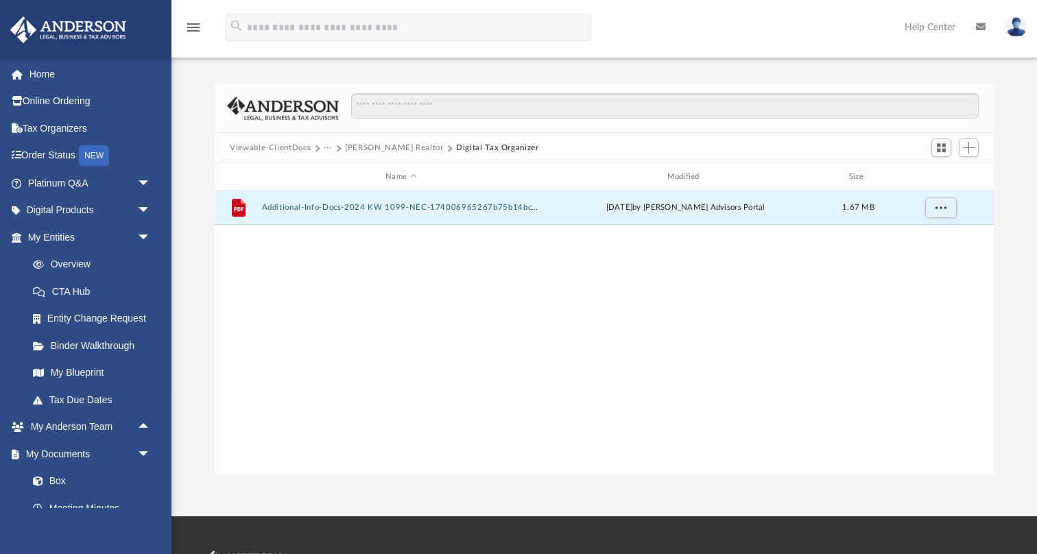
click at [402, 150] on button "[PERSON_NAME] Realtor" at bounding box center [394, 148] width 99 height 12
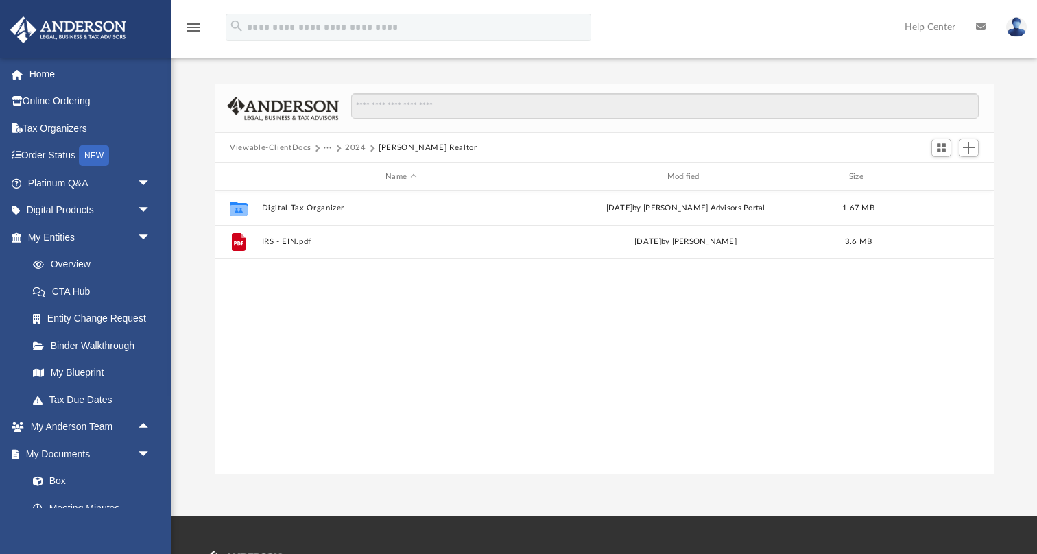
click at [352, 148] on button "2024" at bounding box center [355, 148] width 21 height 12
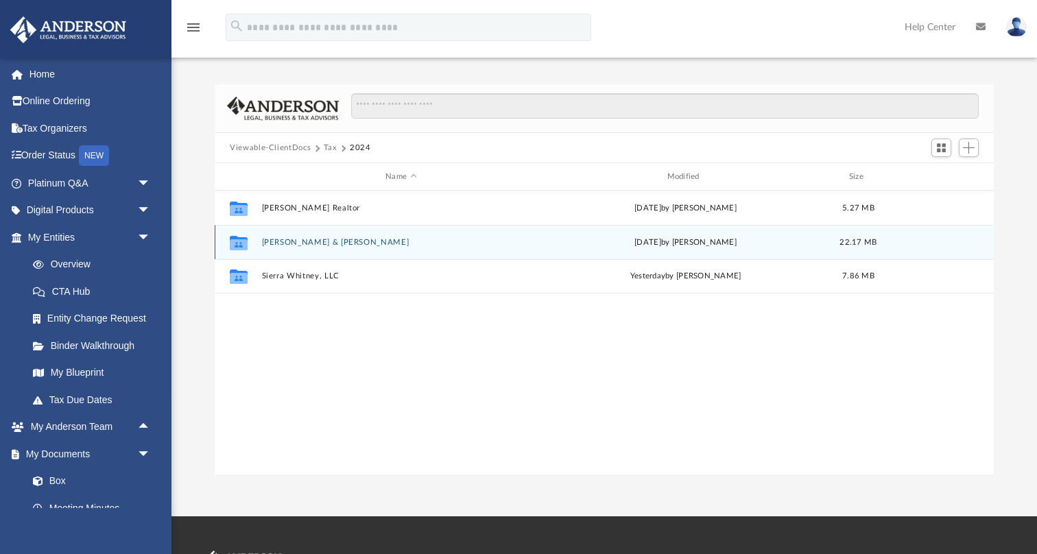
click at [323, 245] on button "[PERSON_NAME] & [PERSON_NAME]" at bounding box center [401, 242] width 278 height 9
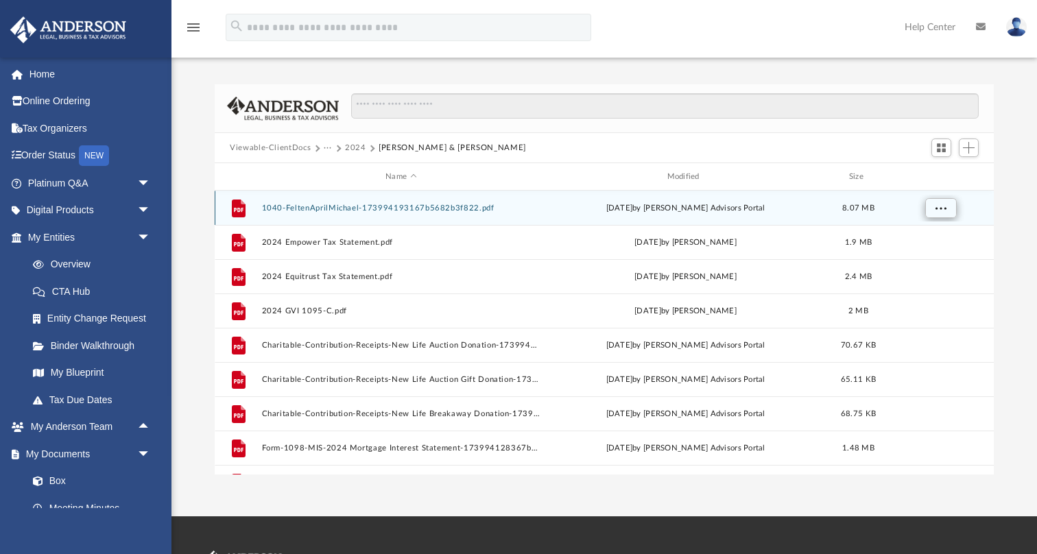
click at [940, 208] on span "More options" at bounding box center [940, 208] width 11 height 8
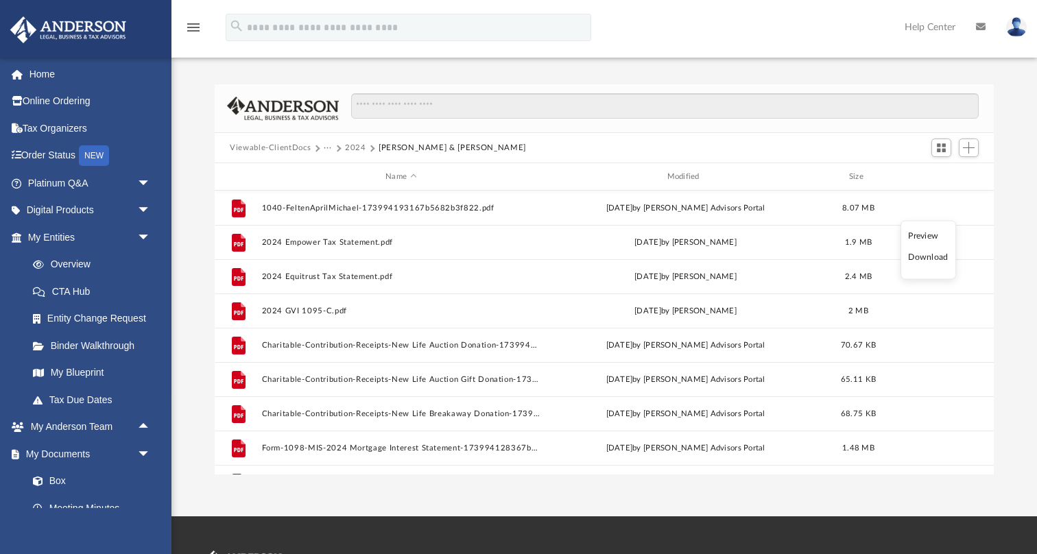
click at [925, 256] on li "Download" at bounding box center [928, 257] width 40 height 14
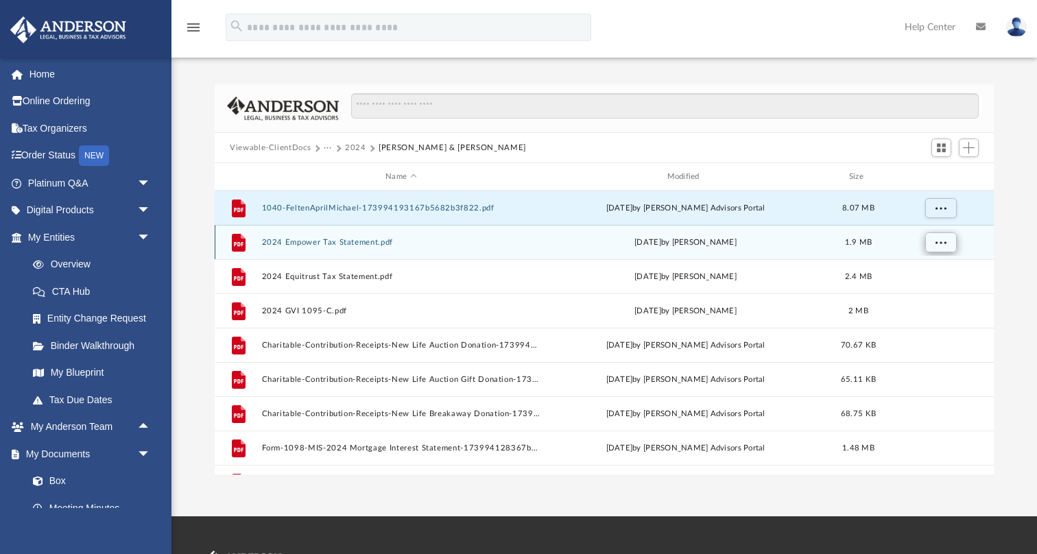
click at [943, 244] on span "More options" at bounding box center [940, 242] width 11 height 8
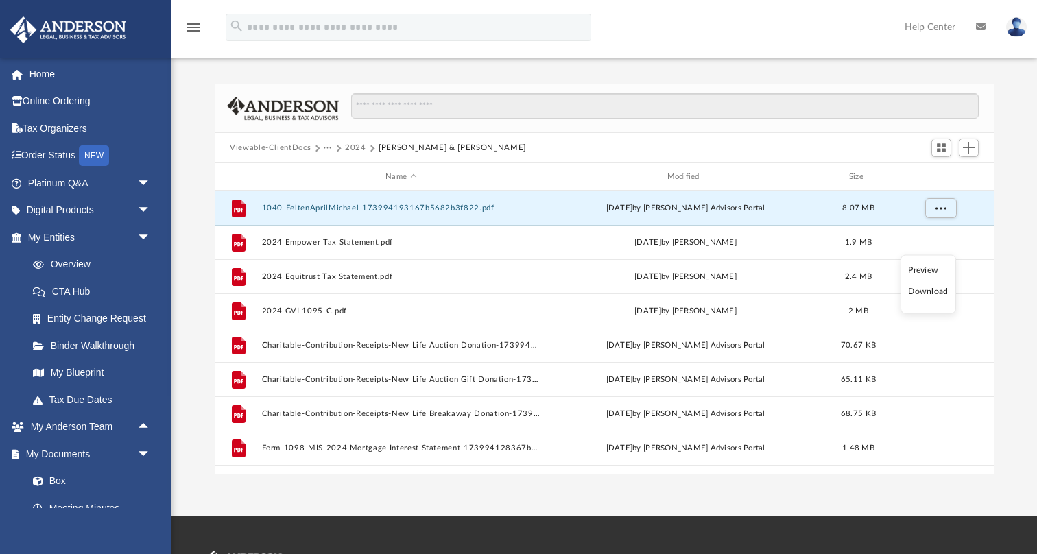
click at [933, 291] on li "Download" at bounding box center [928, 291] width 40 height 14
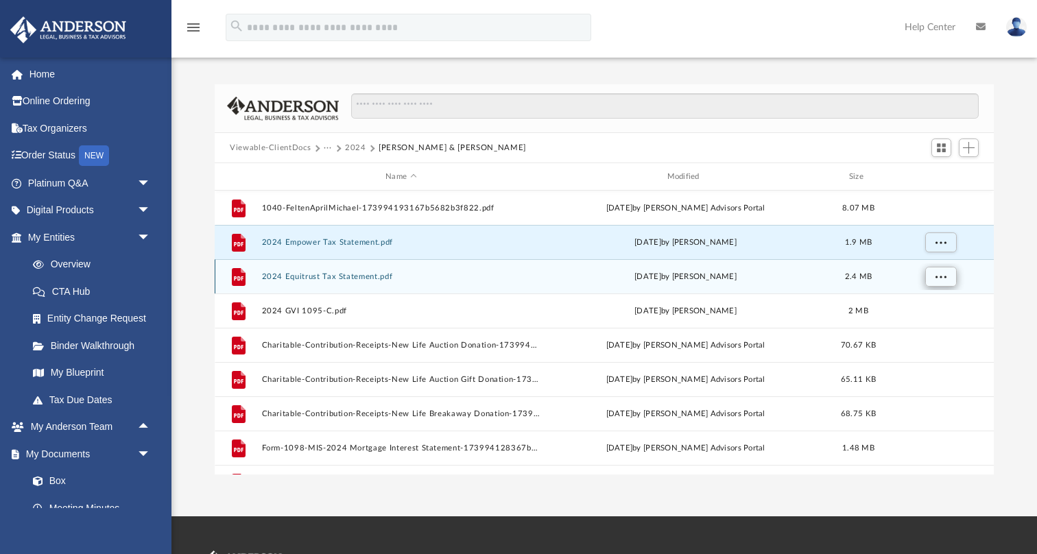
click at [938, 276] on span "More options" at bounding box center [940, 276] width 11 height 8
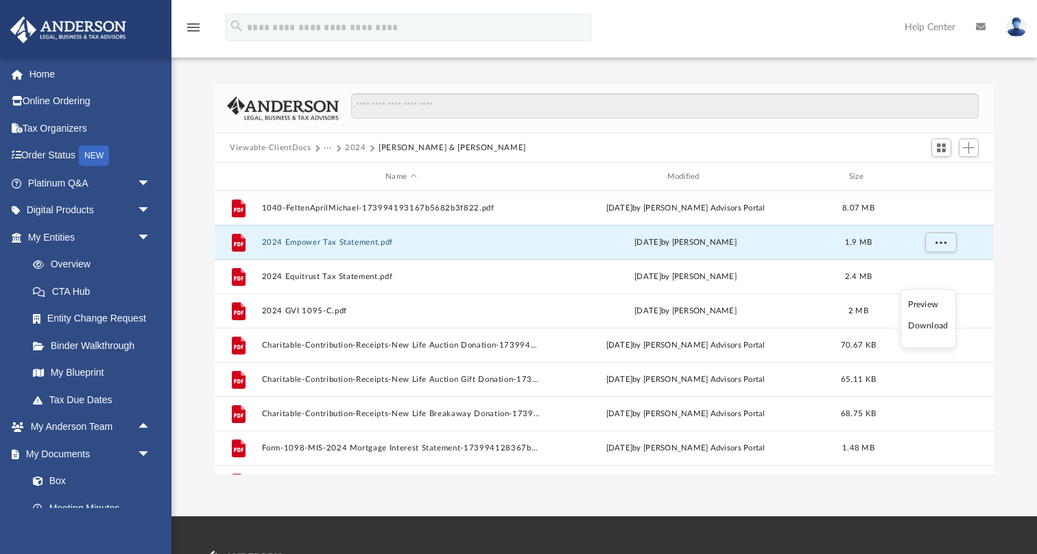
click at [925, 326] on li "Download" at bounding box center [928, 326] width 40 height 14
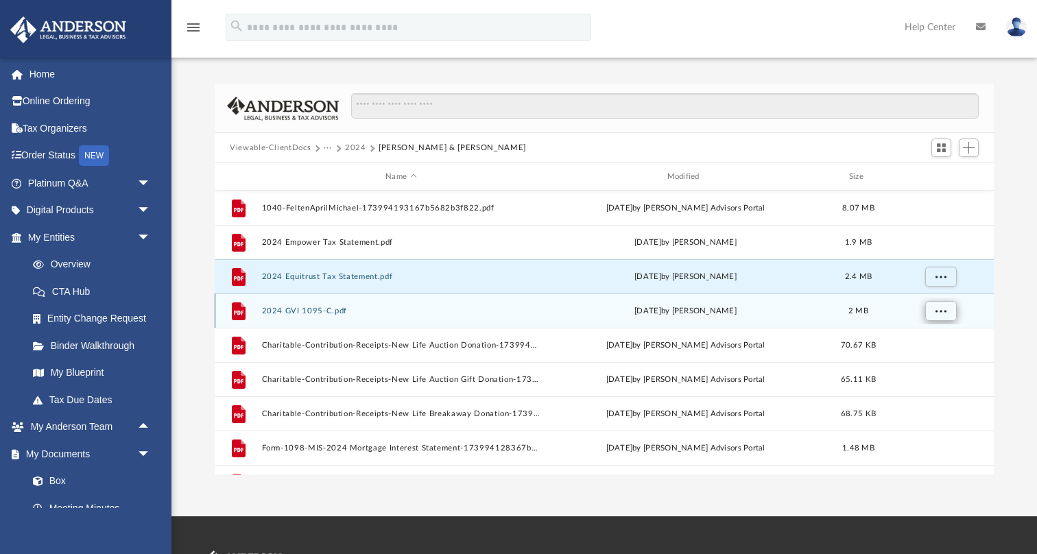
click at [943, 314] on span "More options" at bounding box center [940, 310] width 11 height 8
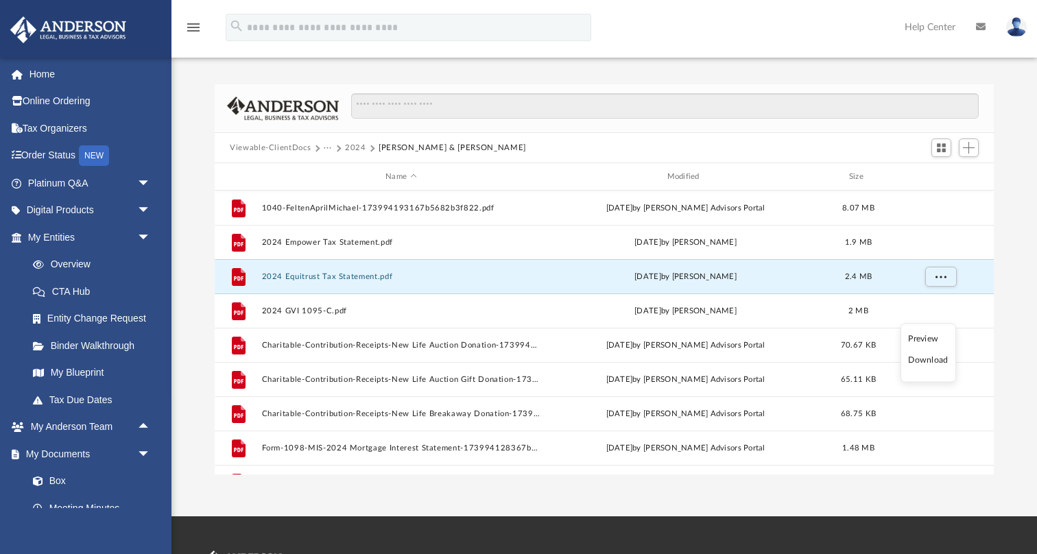
click at [934, 356] on li "Download" at bounding box center [928, 360] width 40 height 14
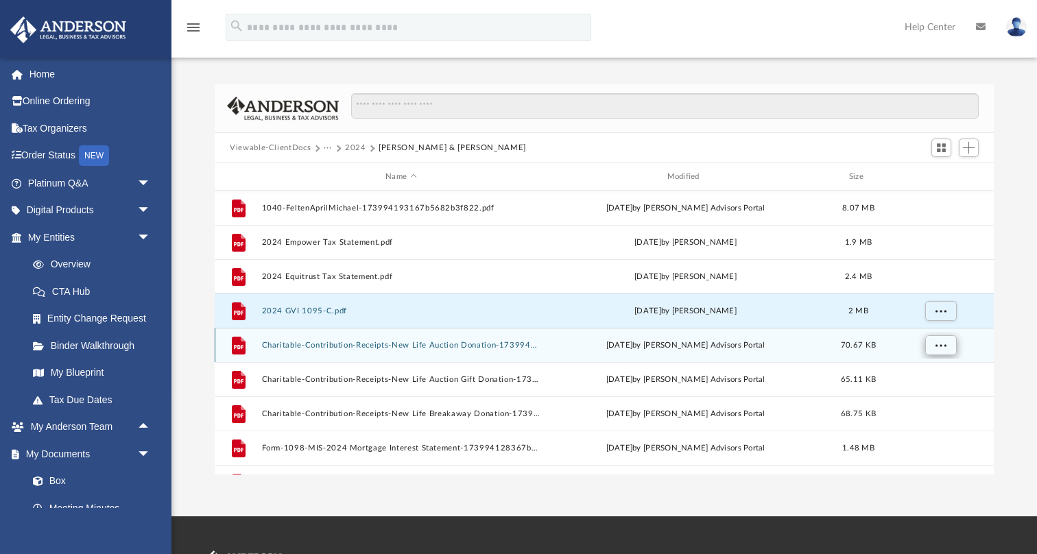
click at [940, 347] on span "More options" at bounding box center [940, 345] width 11 height 8
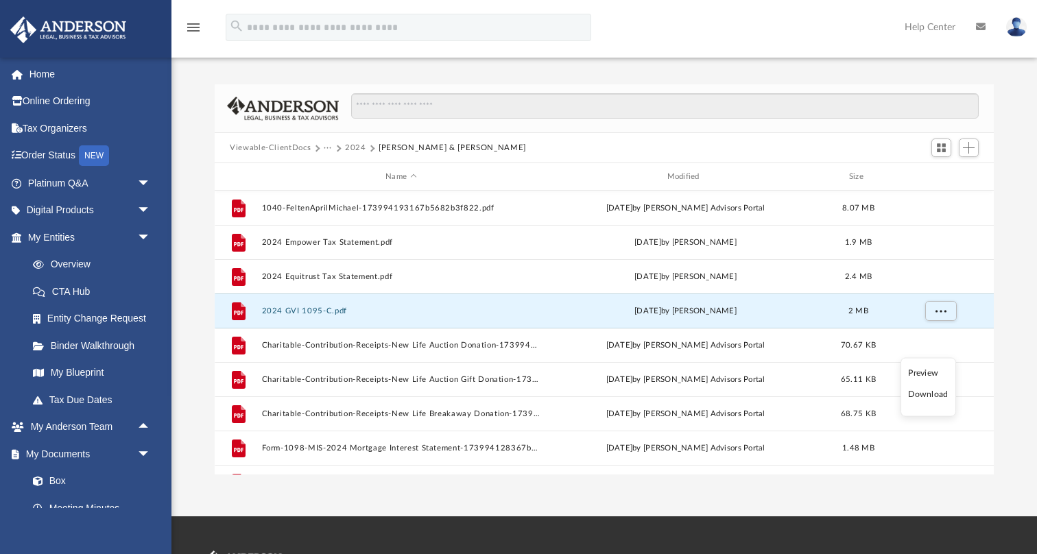
click at [934, 395] on li "Download" at bounding box center [928, 394] width 40 height 14
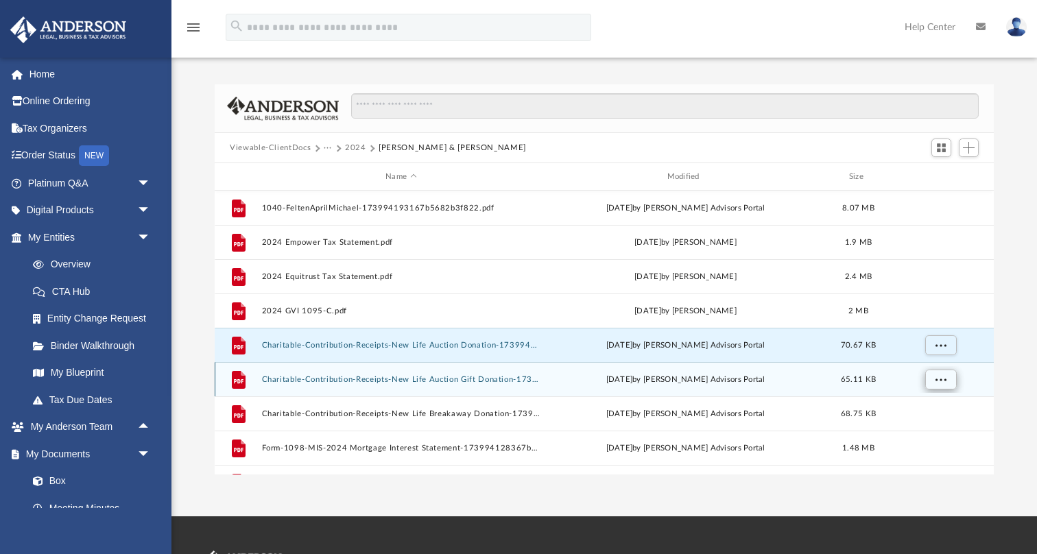
click at [943, 380] on span "More options" at bounding box center [940, 379] width 11 height 8
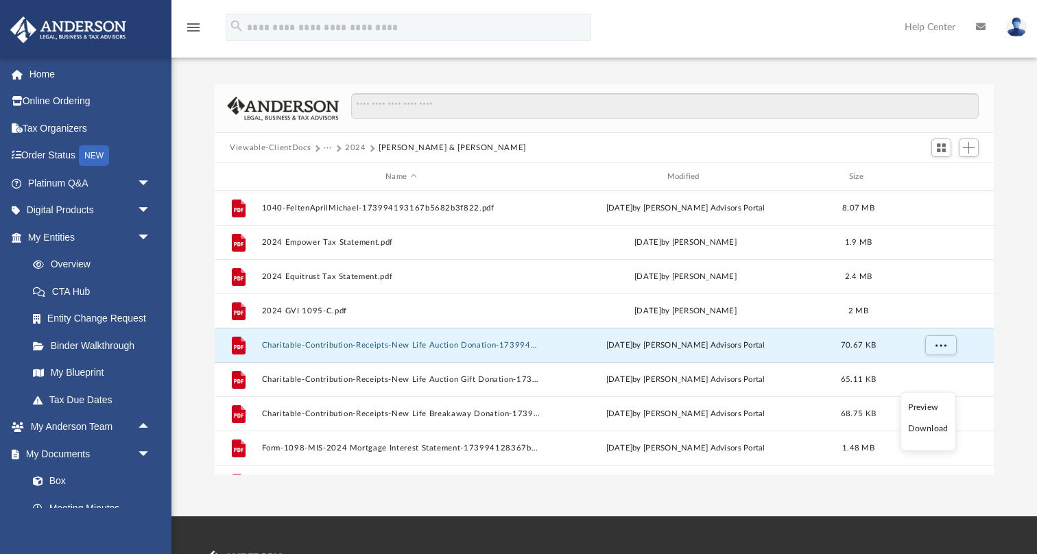
click at [938, 428] on li "Download" at bounding box center [928, 429] width 40 height 14
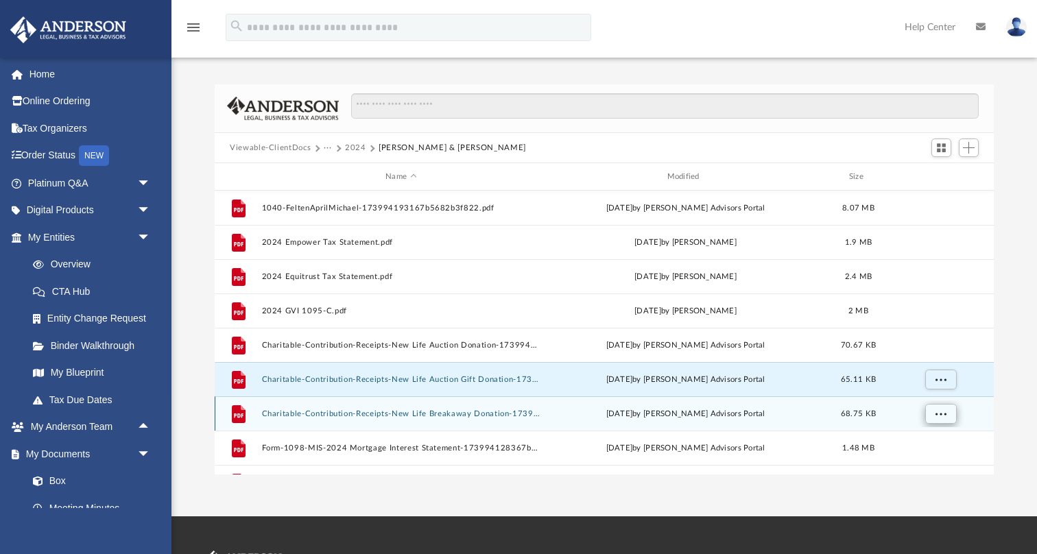
click at [944, 417] on span "More options" at bounding box center [940, 413] width 11 height 8
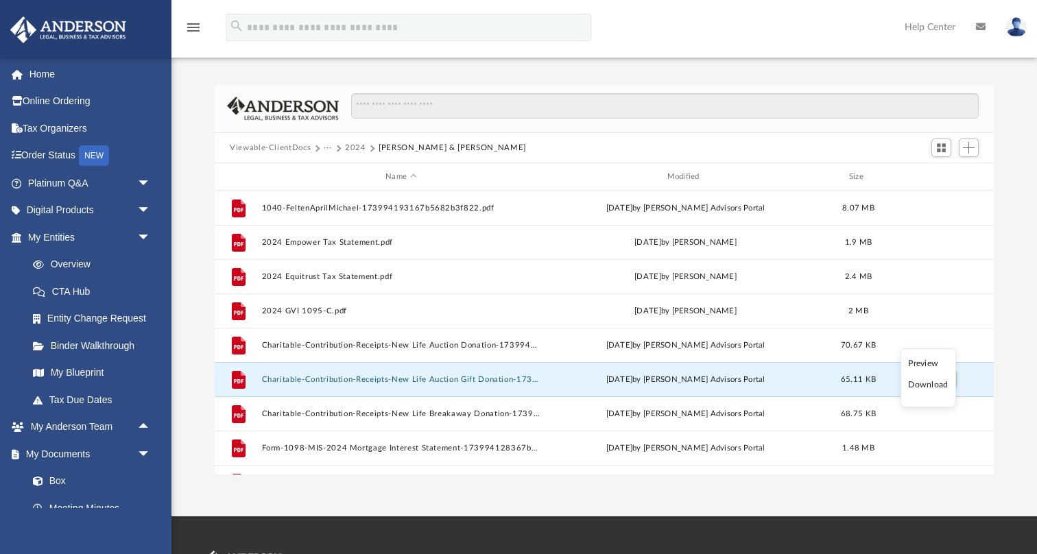
click at [934, 385] on li "Download" at bounding box center [928, 385] width 40 height 14
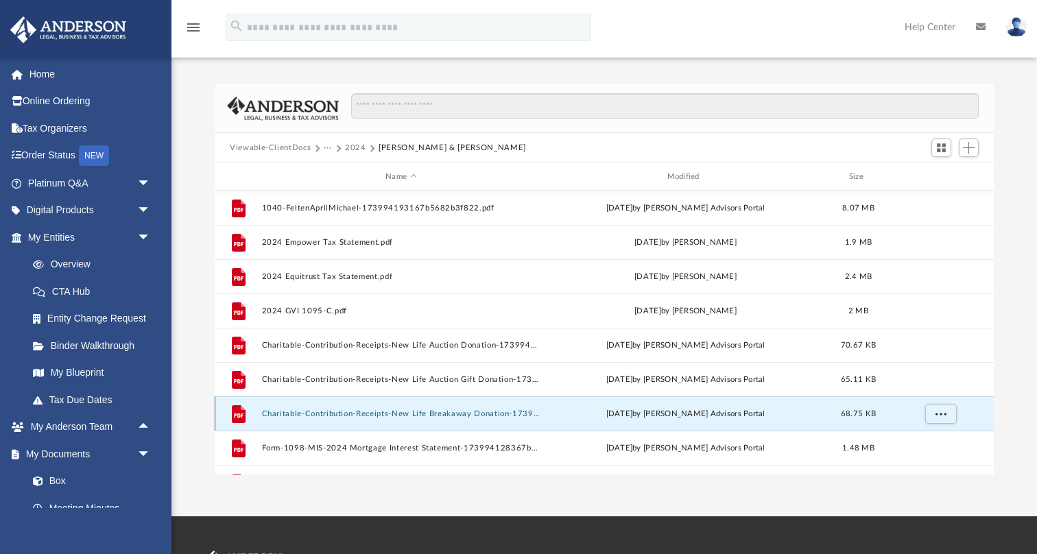
click at [276, 412] on button "Charitable-Contribution-Receipts-New Life Breakaway Donation-173994135967b565ef…" at bounding box center [401, 413] width 278 height 9
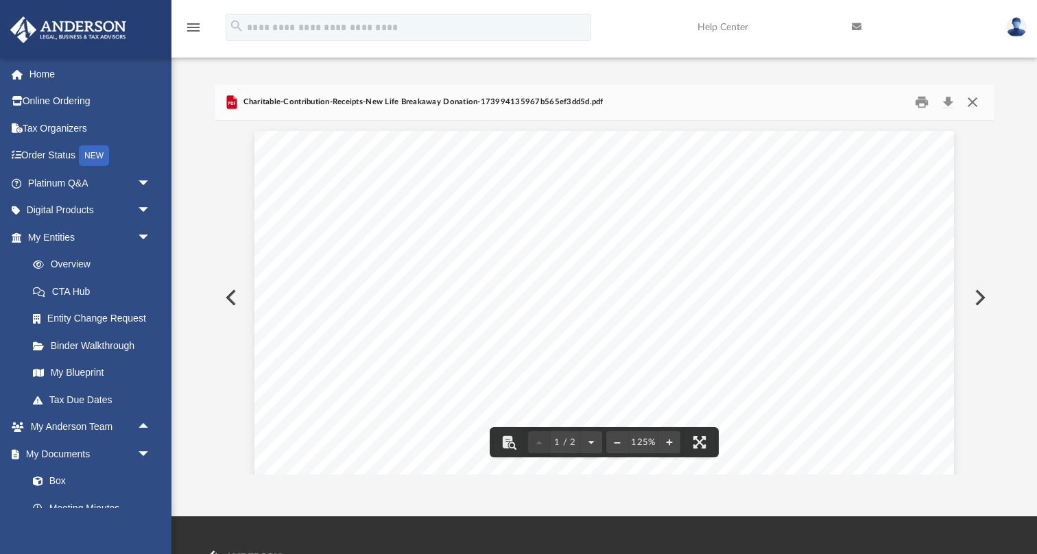
scroll to position [0, 0]
click at [973, 98] on button "Close" at bounding box center [972, 102] width 25 height 21
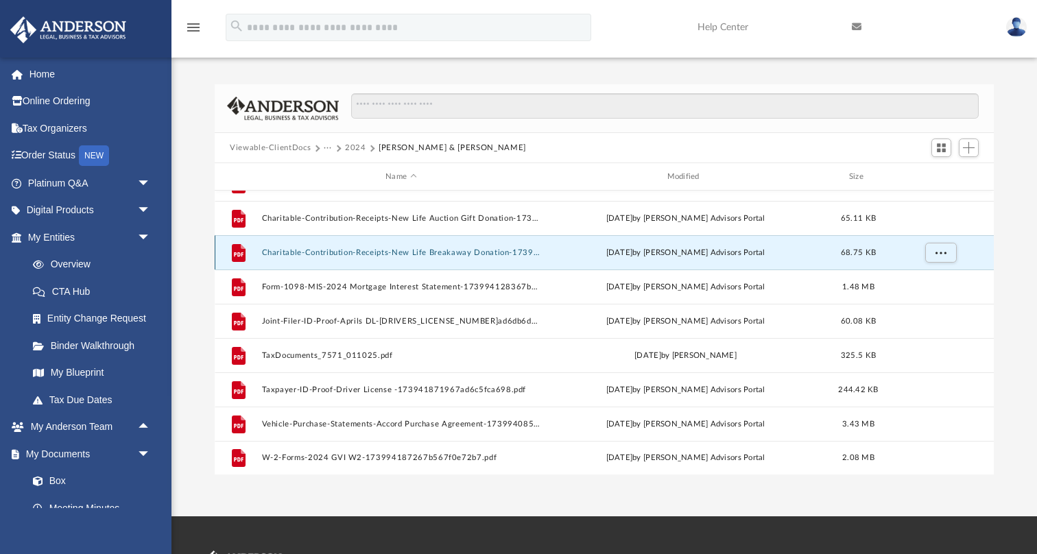
scroll to position [161, 0]
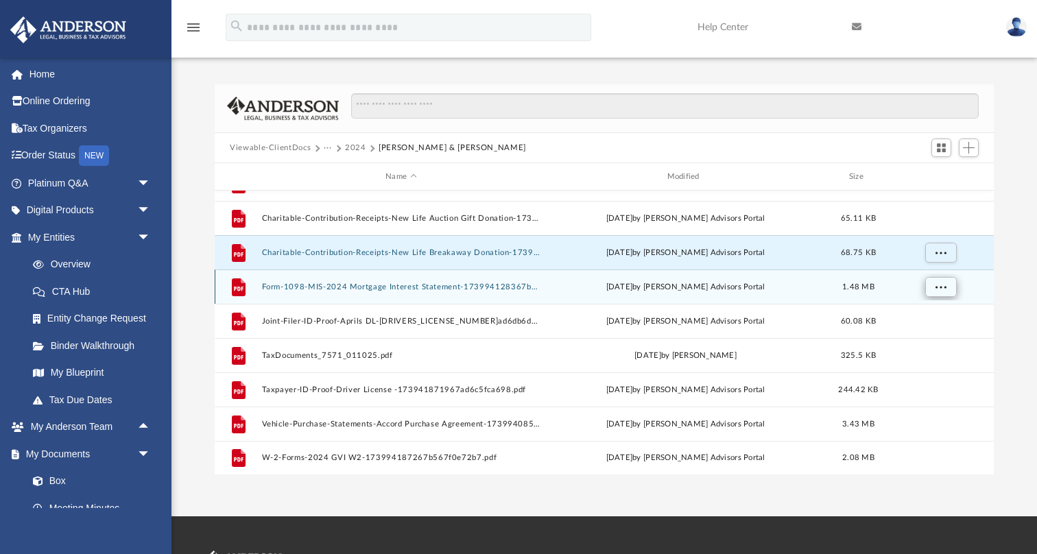
click at [942, 285] on span "More options" at bounding box center [940, 286] width 11 height 8
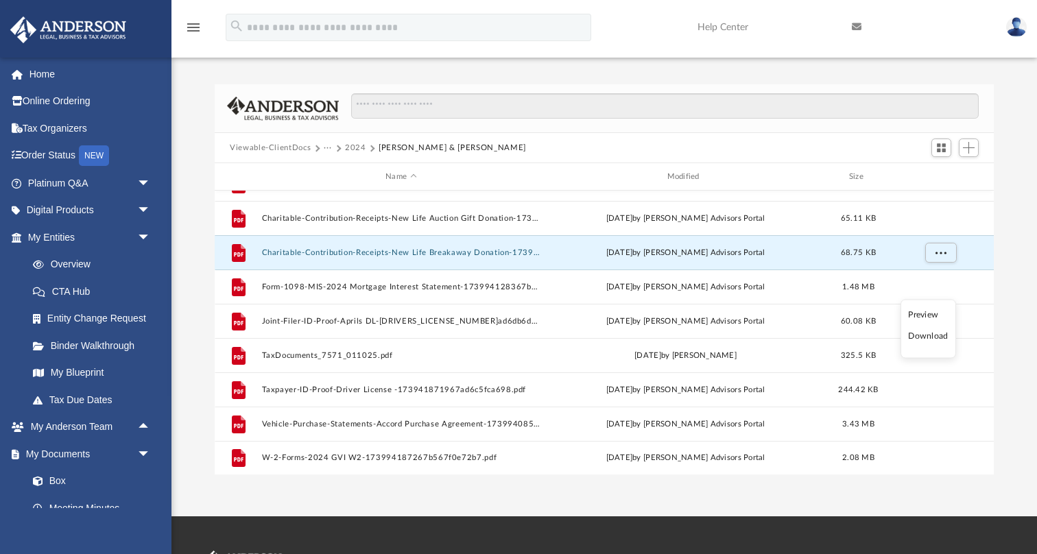
click at [933, 336] on li "Download" at bounding box center [928, 336] width 40 height 14
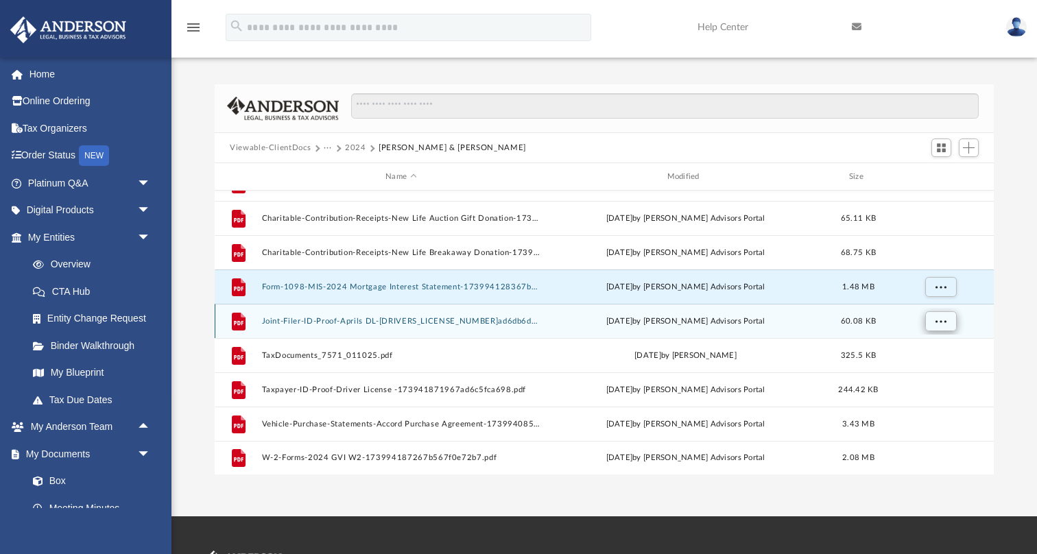
click at [943, 319] on span "More options" at bounding box center [940, 321] width 11 height 8
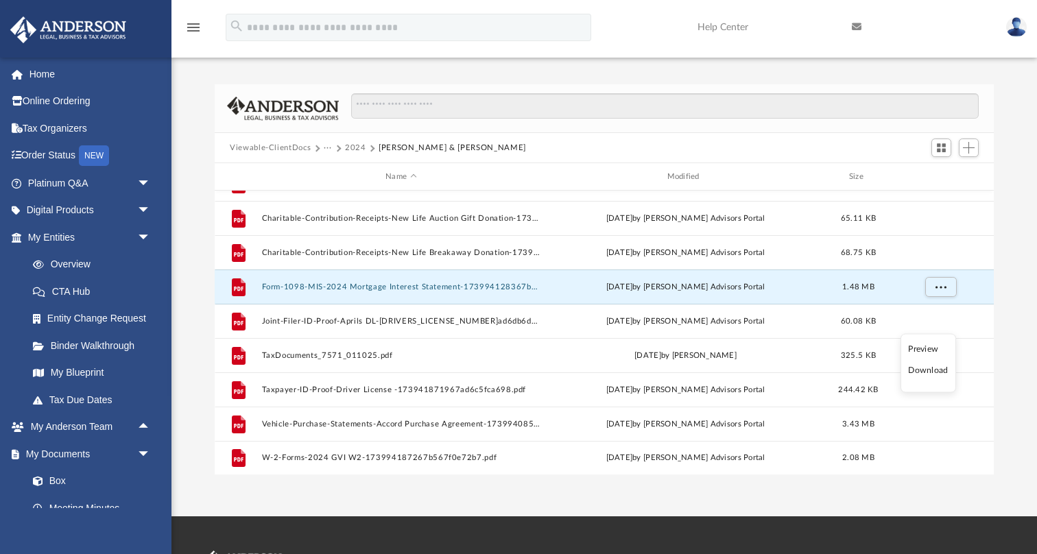
click at [928, 370] on li "Download" at bounding box center [928, 370] width 40 height 14
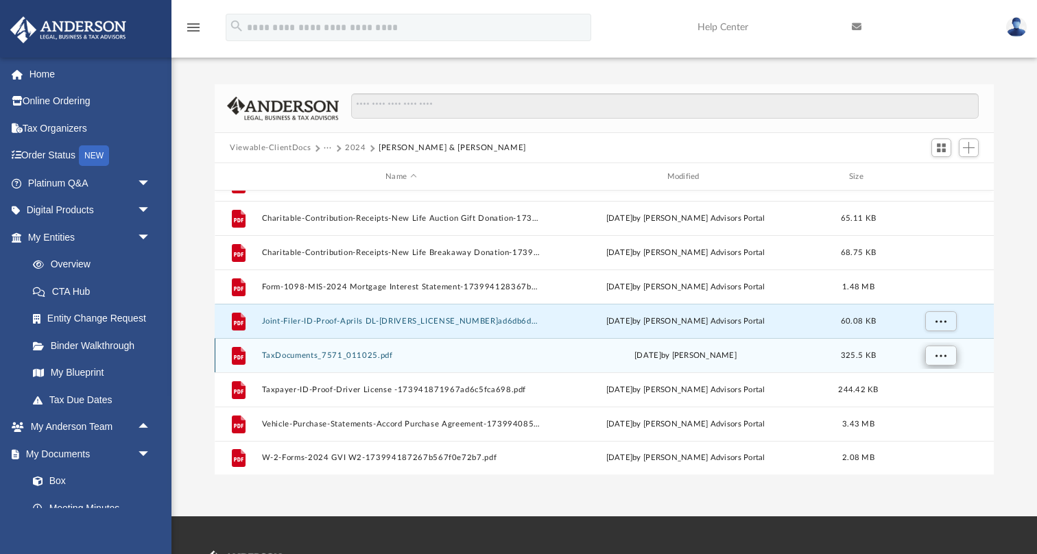
click at [939, 348] on button "More options" at bounding box center [941, 356] width 32 height 21
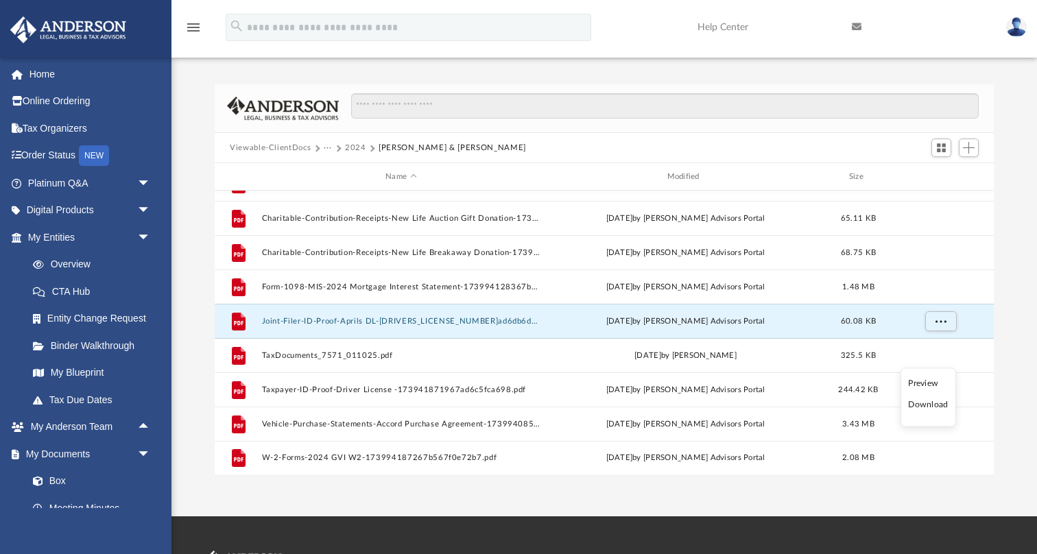
click at [938, 403] on li "Download" at bounding box center [928, 405] width 40 height 14
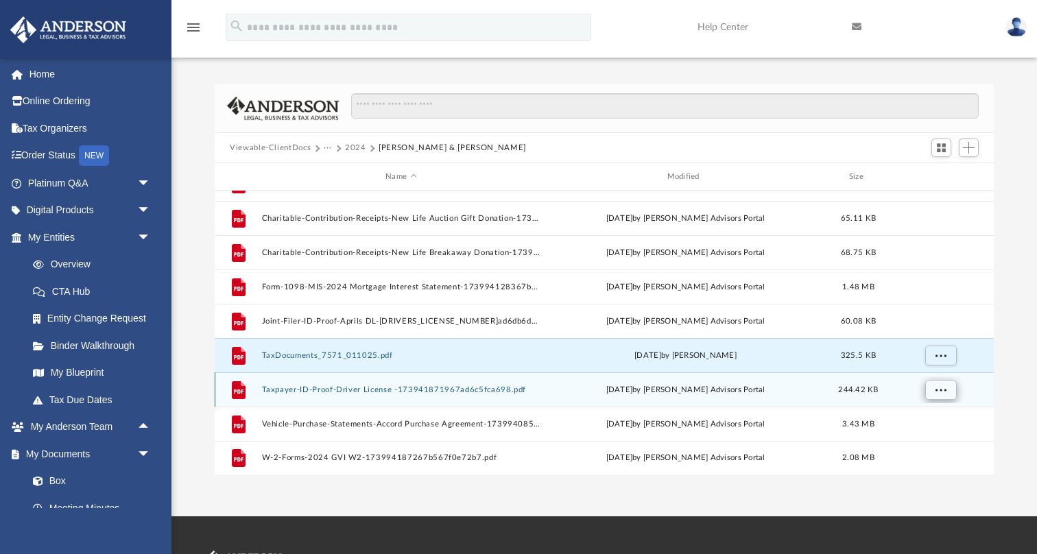
click at [943, 388] on span "More options" at bounding box center [940, 389] width 11 height 8
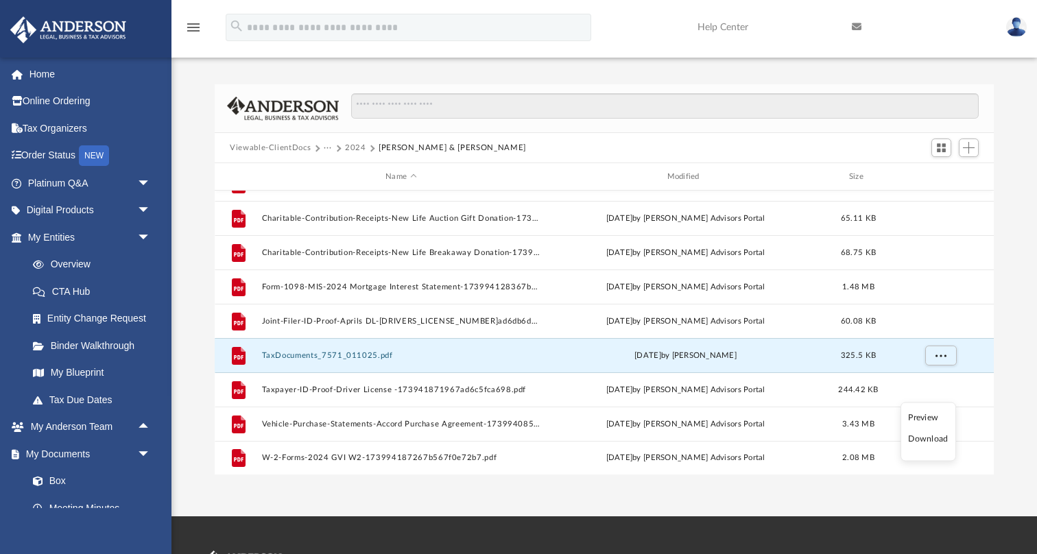
click at [933, 438] on li "Download" at bounding box center [928, 439] width 40 height 14
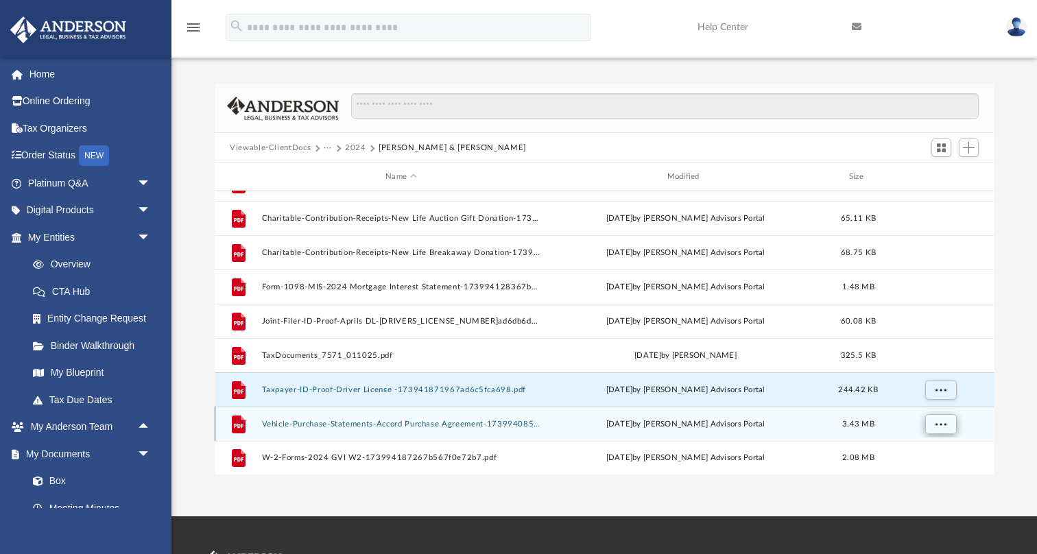
click at [943, 424] on span "More options" at bounding box center [940, 424] width 11 height 8
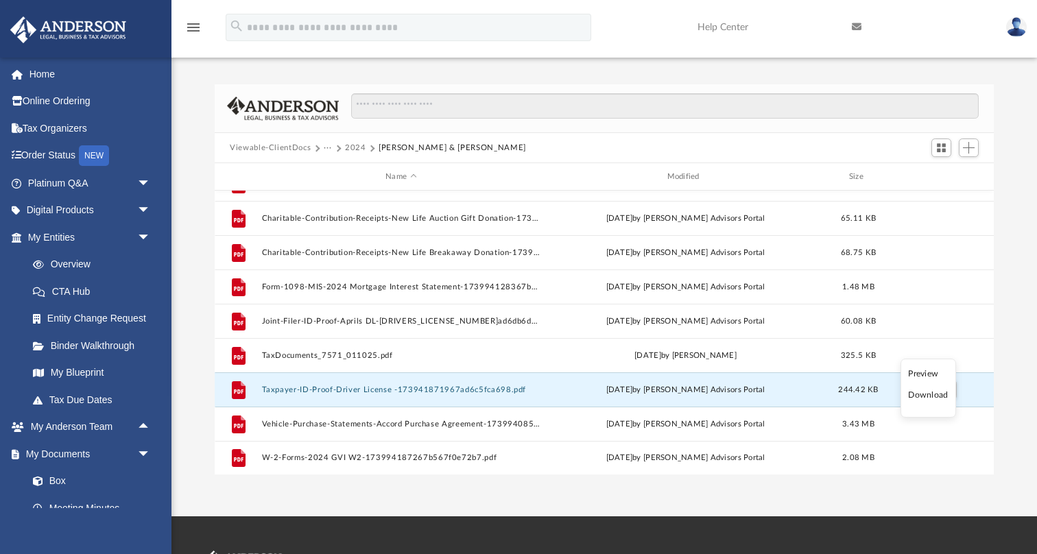
click at [939, 396] on li "Download" at bounding box center [928, 395] width 40 height 14
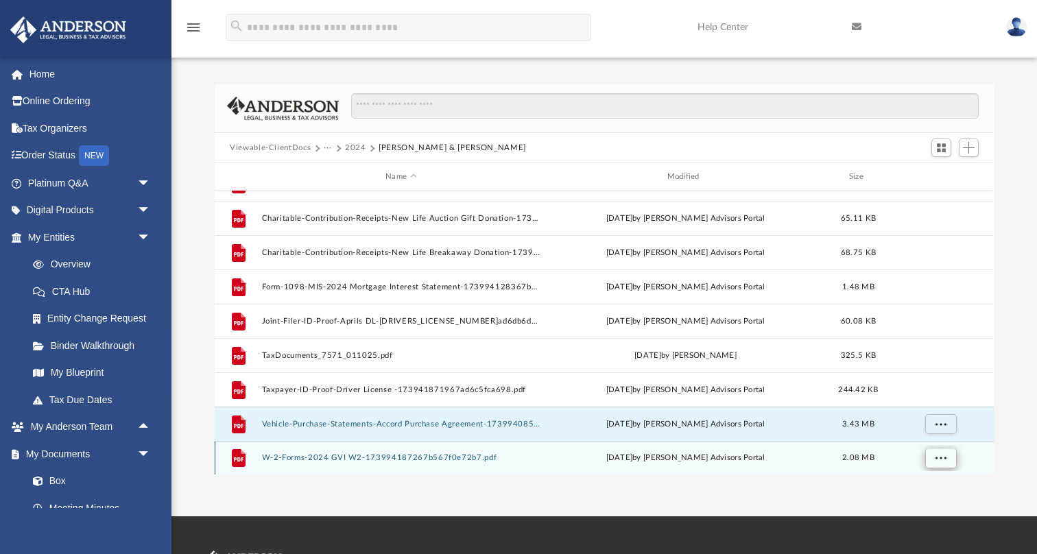
click at [943, 459] on span "More options" at bounding box center [940, 458] width 11 height 8
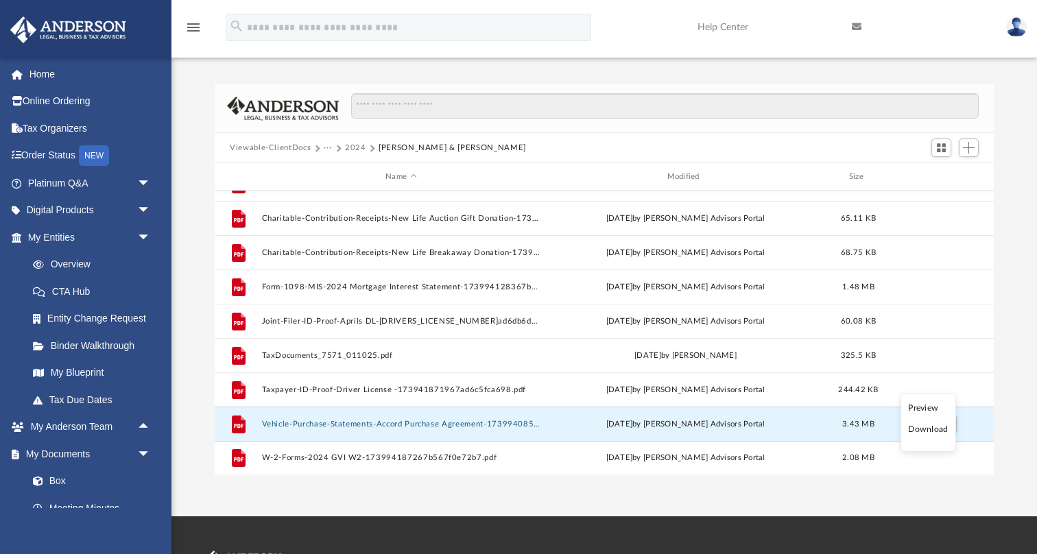
click at [934, 430] on li "Download" at bounding box center [928, 429] width 40 height 14
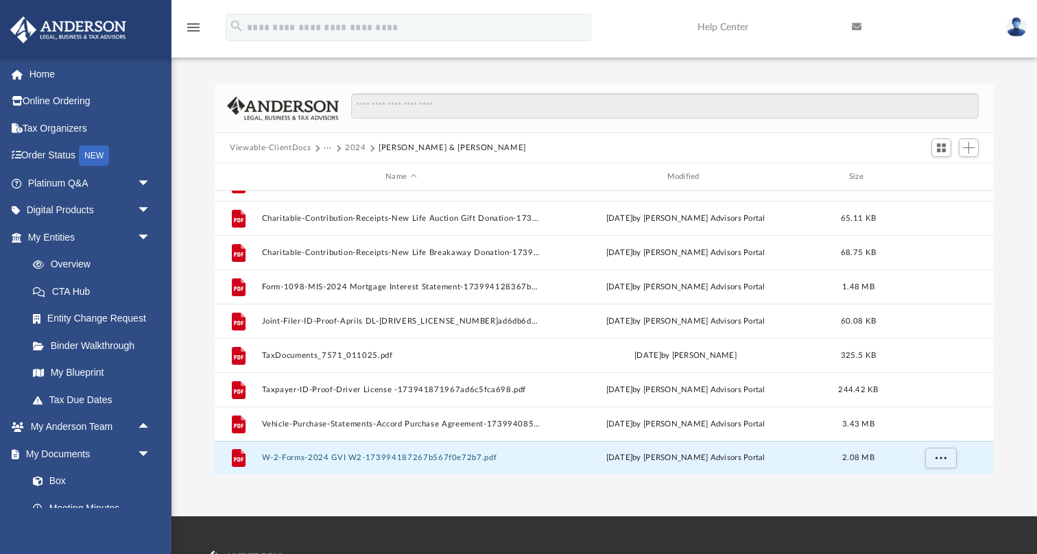
click at [359, 148] on button "2024" at bounding box center [355, 148] width 21 height 12
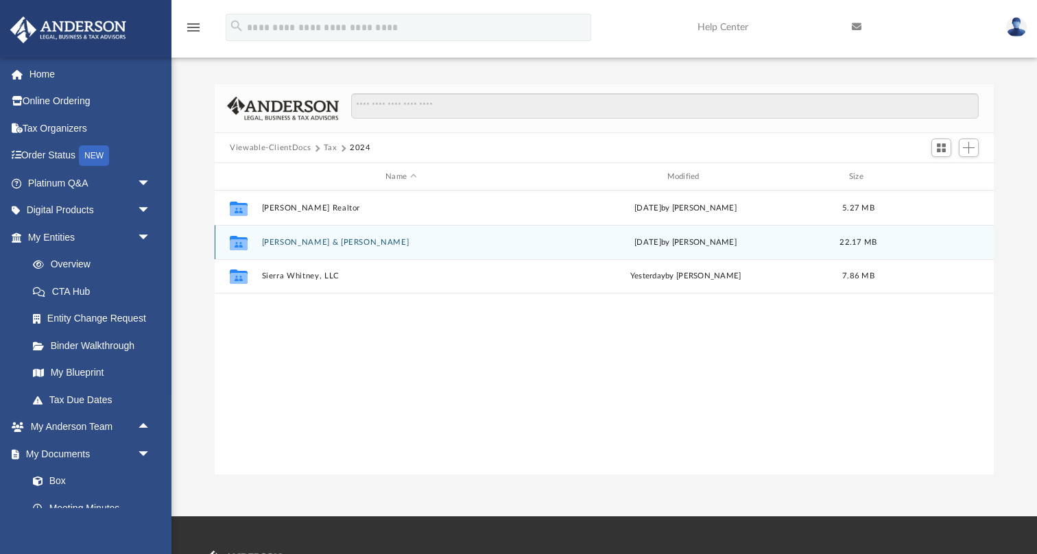
click at [298, 243] on button "[PERSON_NAME] & [PERSON_NAME]" at bounding box center [401, 242] width 278 height 9
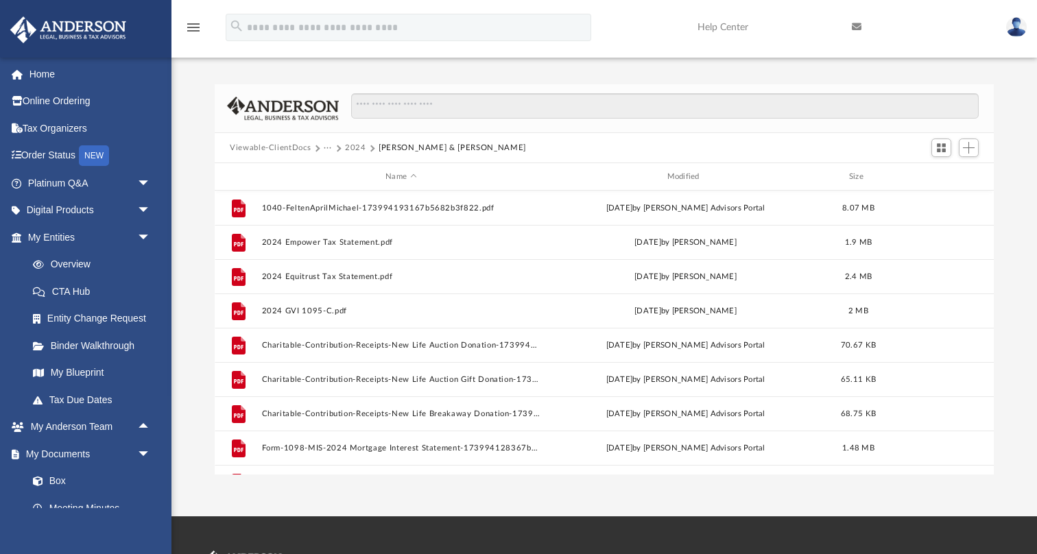
click at [362, 147] on button "2024" at bounding box center [355, 148] width 21 height 12
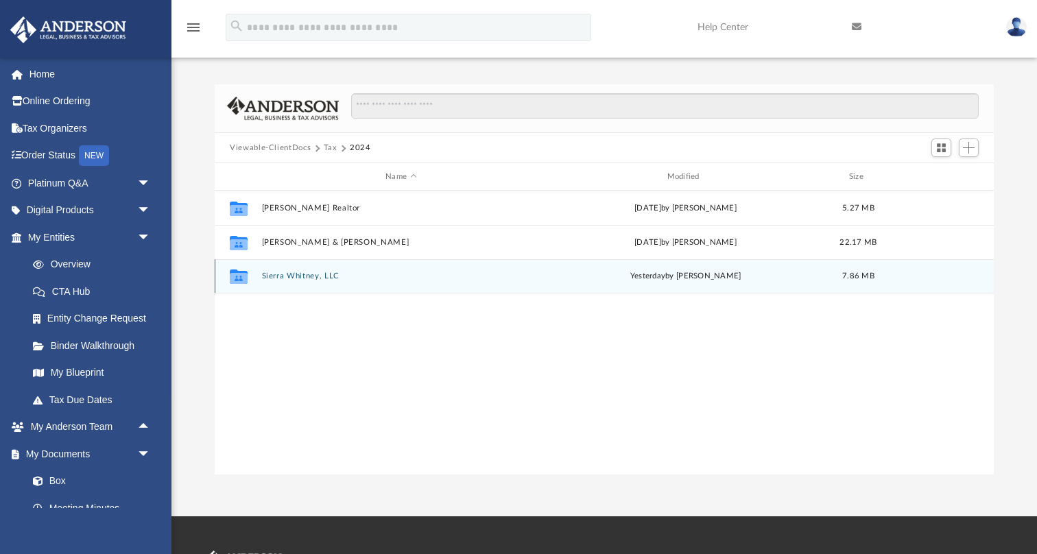
click at [321, 276] on button "Sierra Whitney, LLC" at bounding box center [401, 275] width 278 height 9
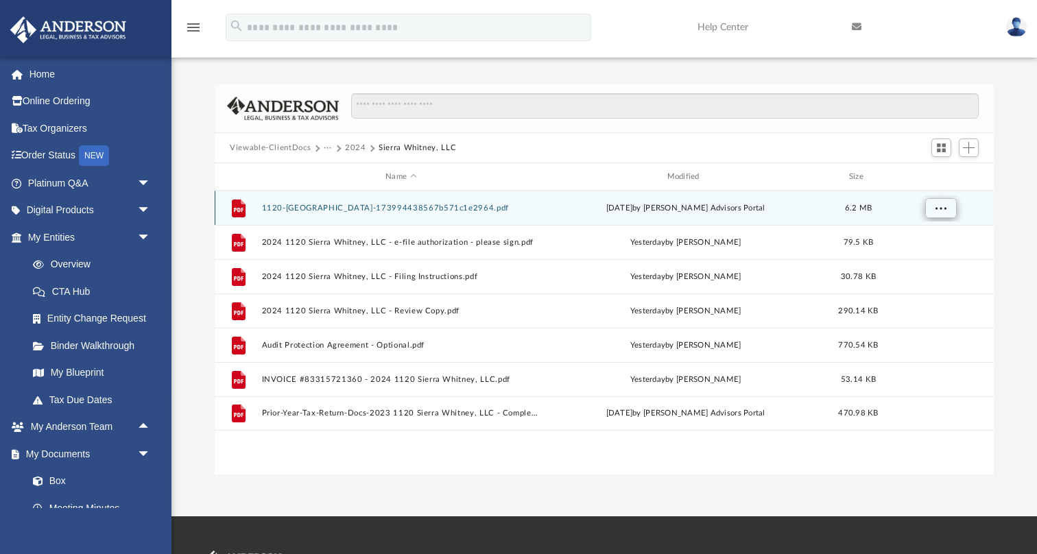
click at [945, 204] on span "More options" at bounding box center [940, 208] width 11 height 8
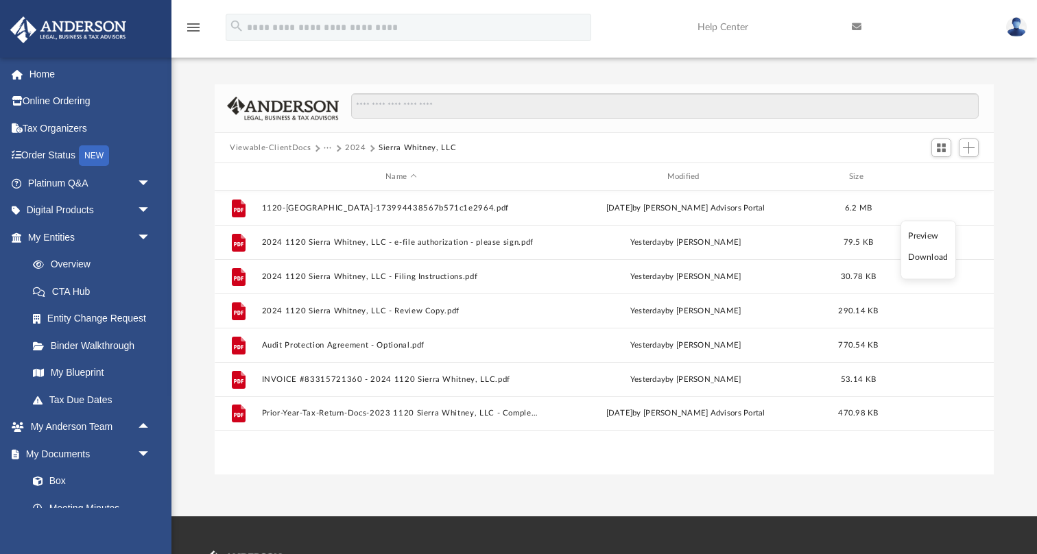
click at [923, 257] on li "Download" at bounding box center [928, 257] width 40 height 14
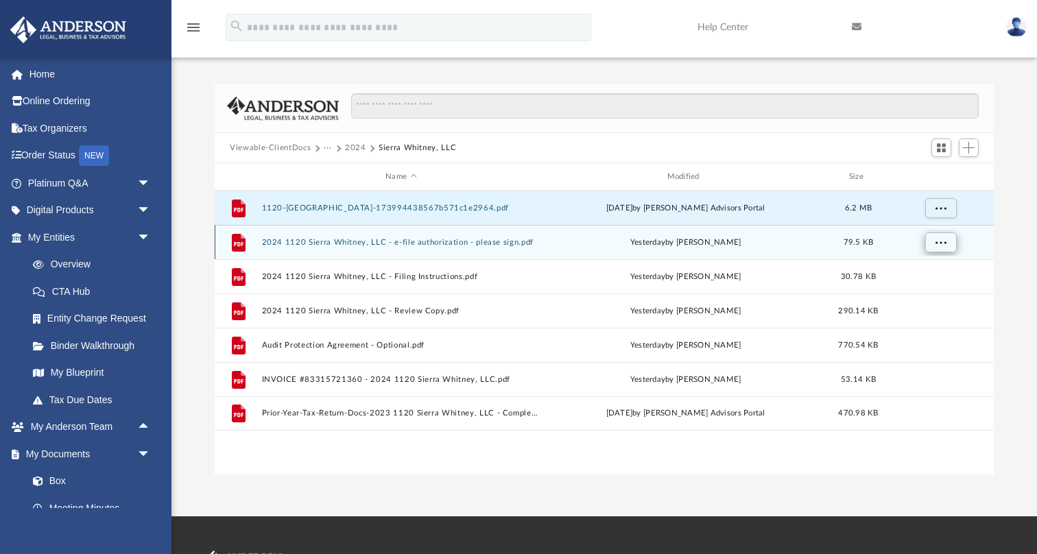
click at [940, 242] on span "More options" at bounding box center [940, 242] width 11 height 8
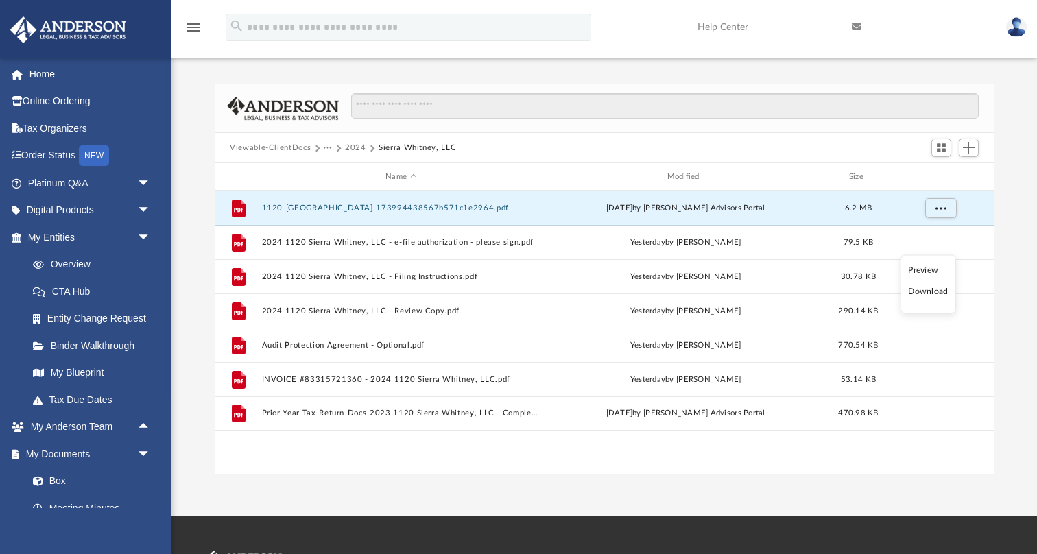
click at [932, 291] on li "Download" at bounding box center [928, 291] width 40 height 14
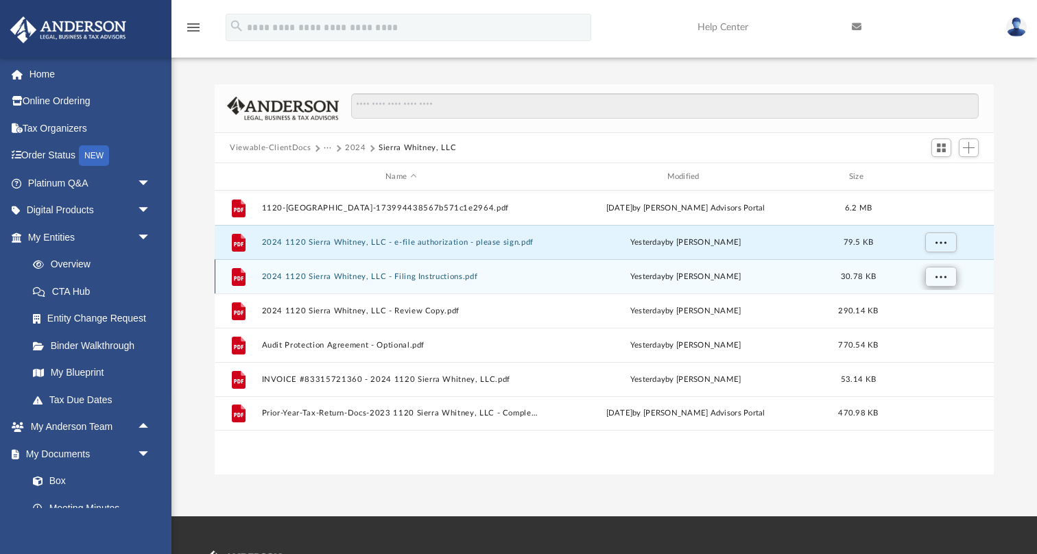
click at [943, 277] on span "More options" at bounding box center [940, 276] width 11 height 8
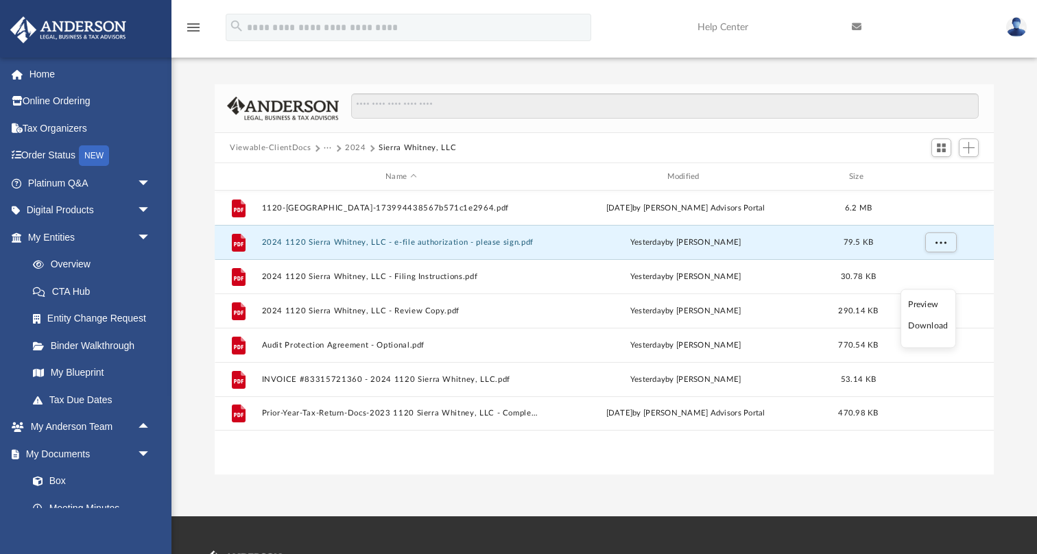
click at [938, 323] on li "Download" at bounding box center [928, 326] width 40 height 14
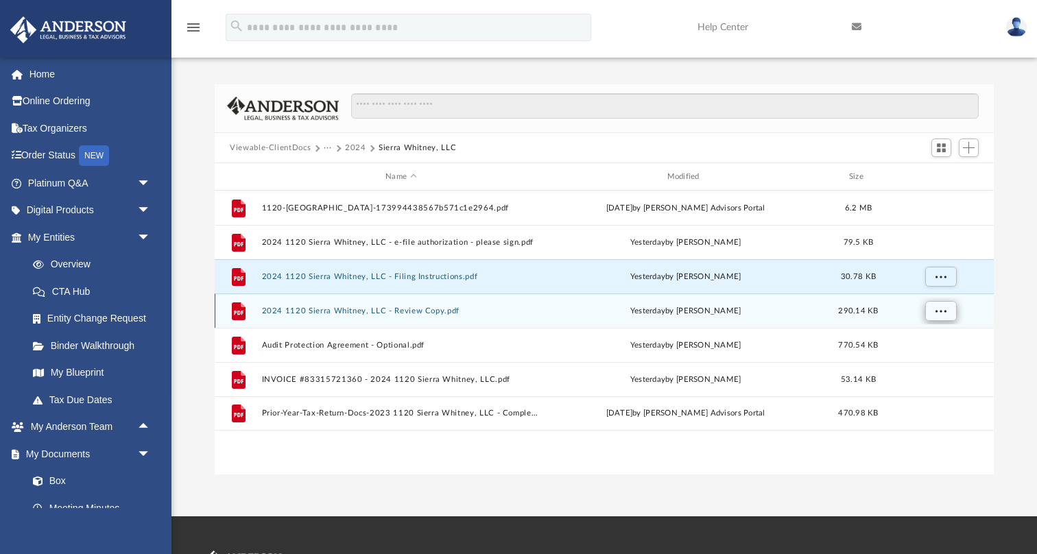
click at [943, 313] on span "More options" at bounding box center [940, 310] width 11 height 8
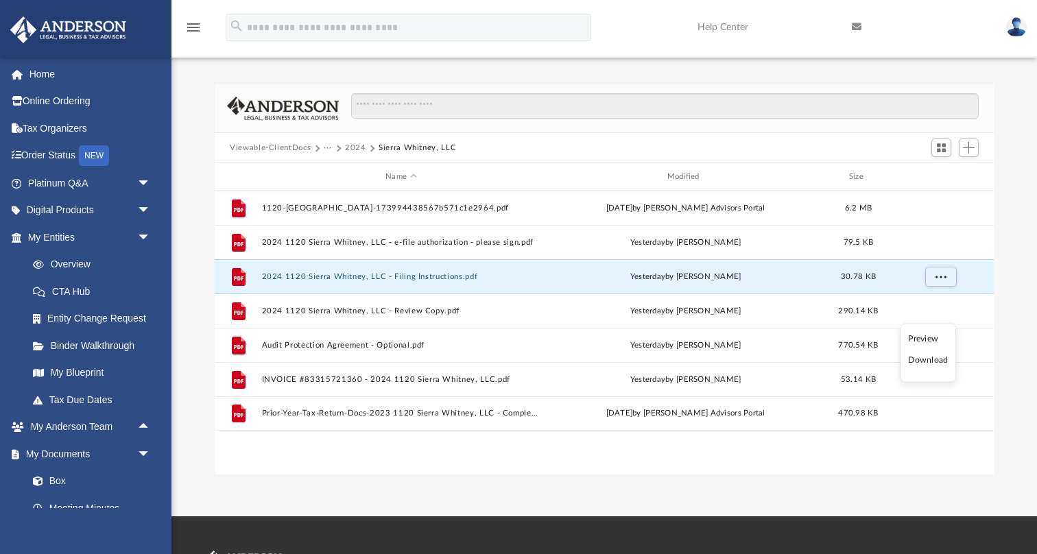
click at [938, 359] on li "Download" at bounding box center [928, 360] width 40 height 14
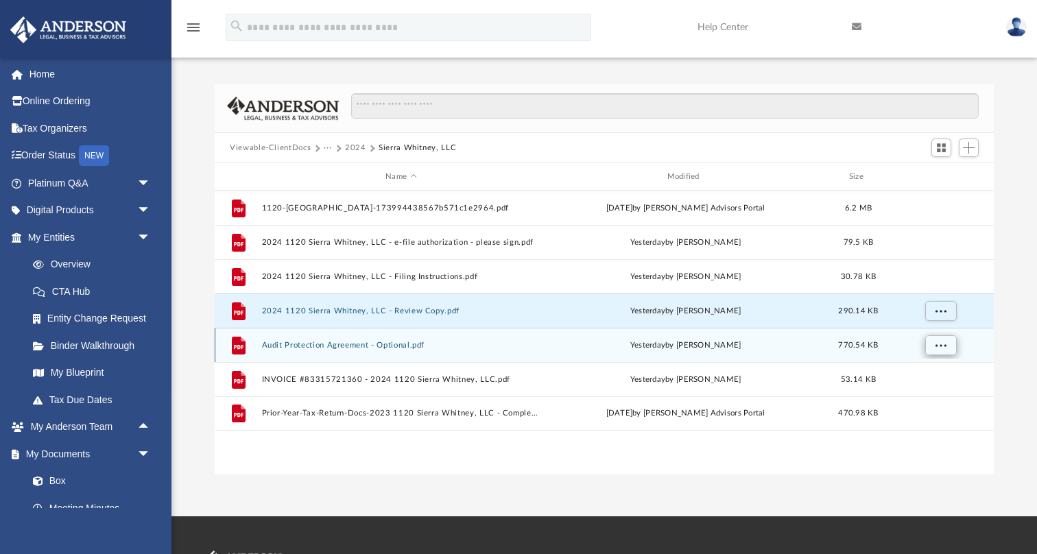
click at [943, 348] on span "More options" at bounding box center [940, 345] width 11 height 8
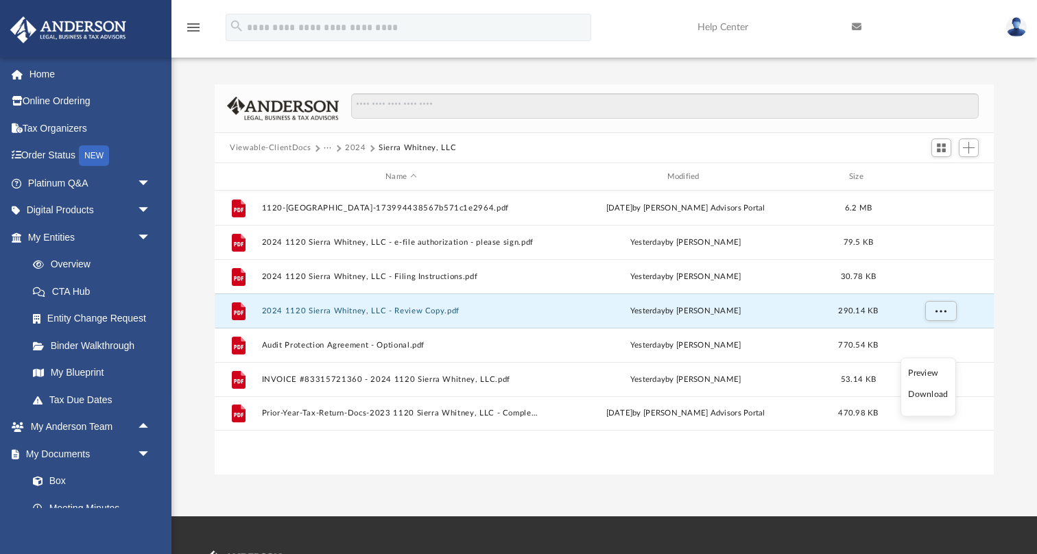
click at [940, 393] on li "Download" at bounding box center [928, 394] width 40 height 14
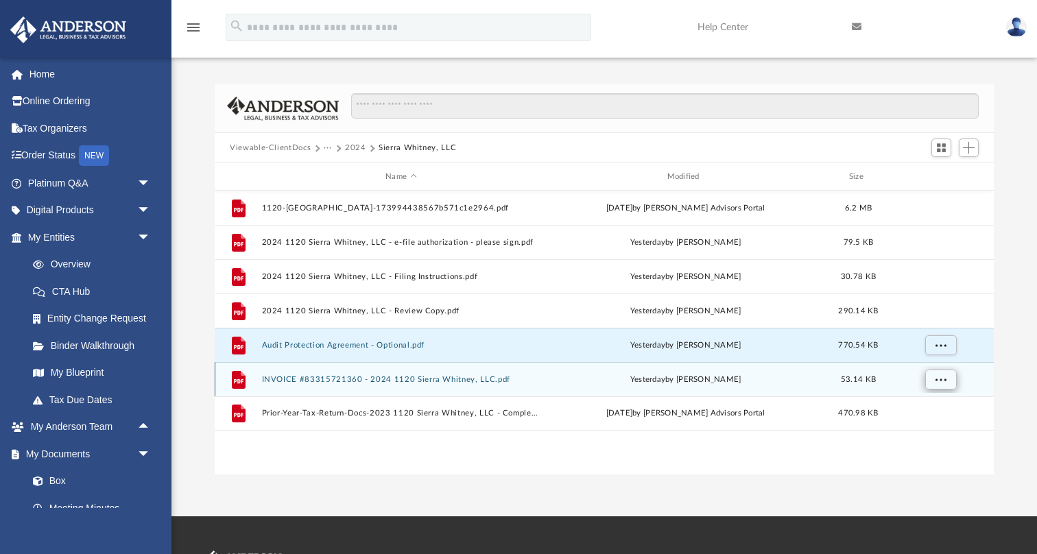
click at [943, 376] on span "More options" at bounding box center [940, 379] width 11 height 8
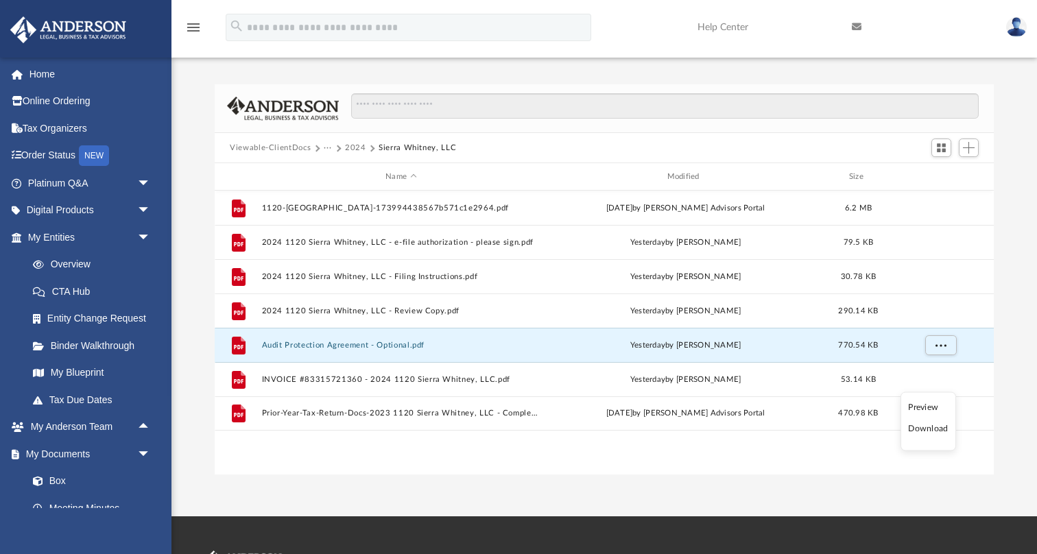
click at [937, 426] on li "Download" at bounding box center [928, 429] width 40 height 14
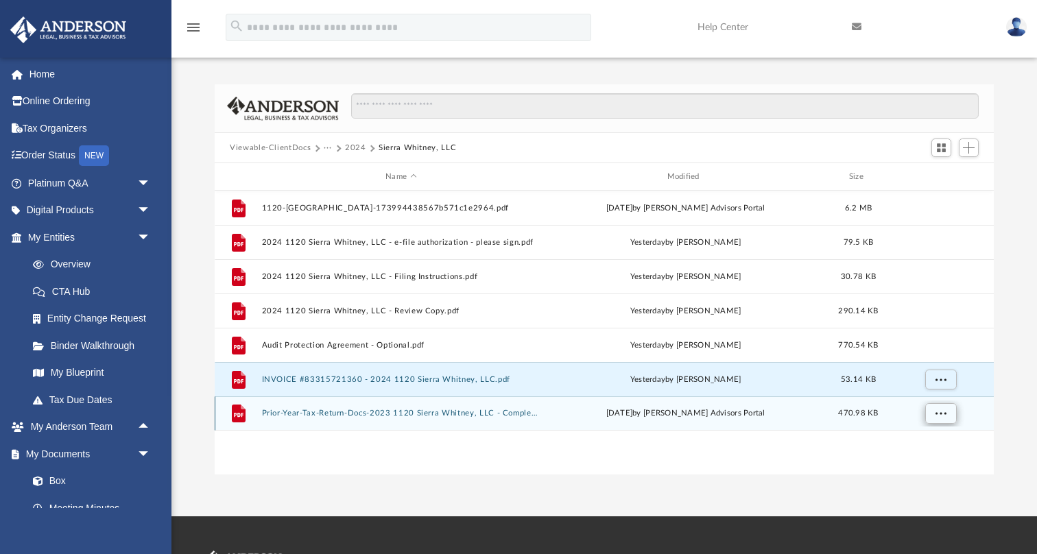
click at [943, 415] on span "More options" at bounding box center [940, 413] width 11 height 8
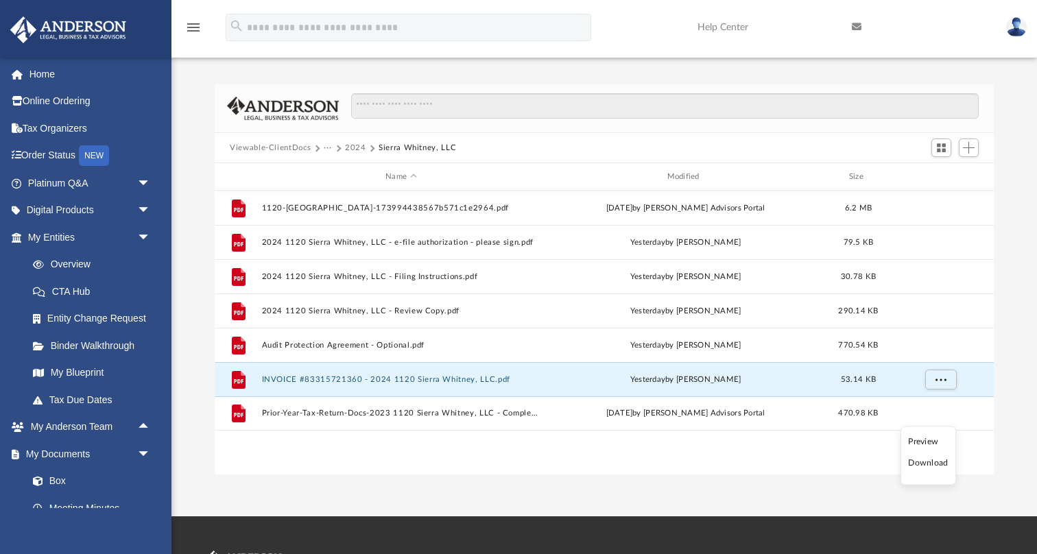
click at [931, 461] on li "Download" at bounding box center [928, 463] width 40 height 14
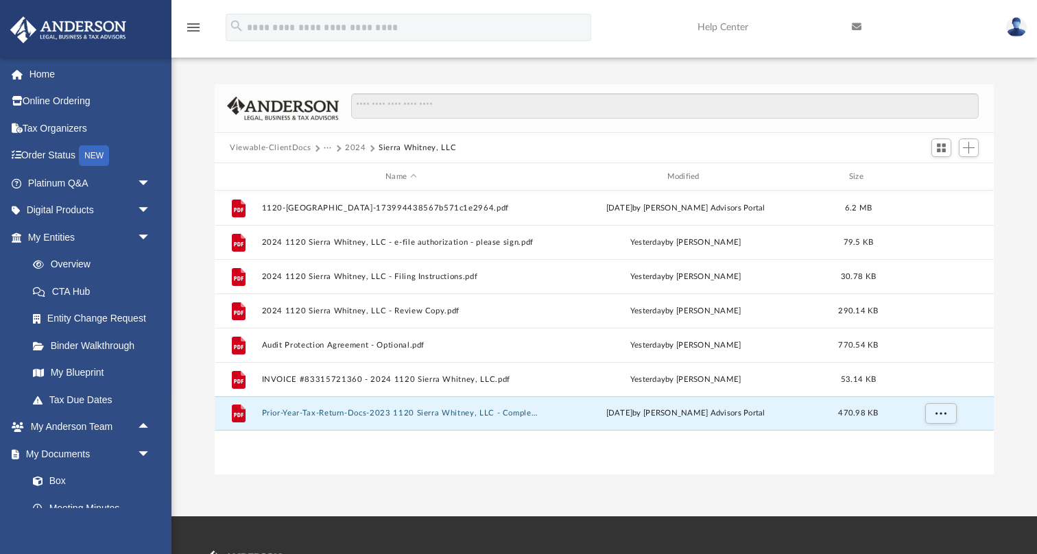
click at [356, 144] on button "2024" at bounding box center [355, 148] width 21 height 12
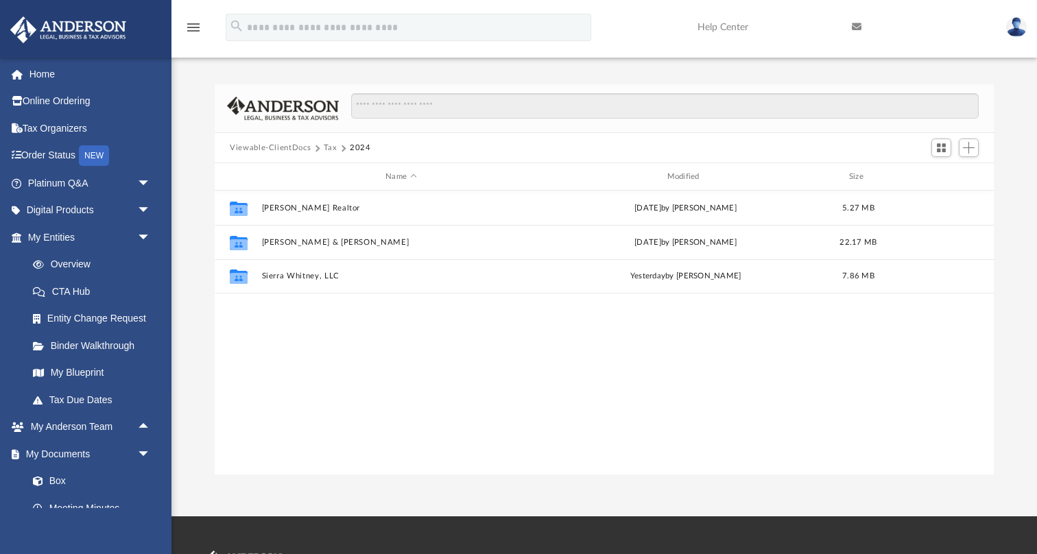
click at [328, 148] on button "Tax" at bounding box center [331, 148] width 14 height 12
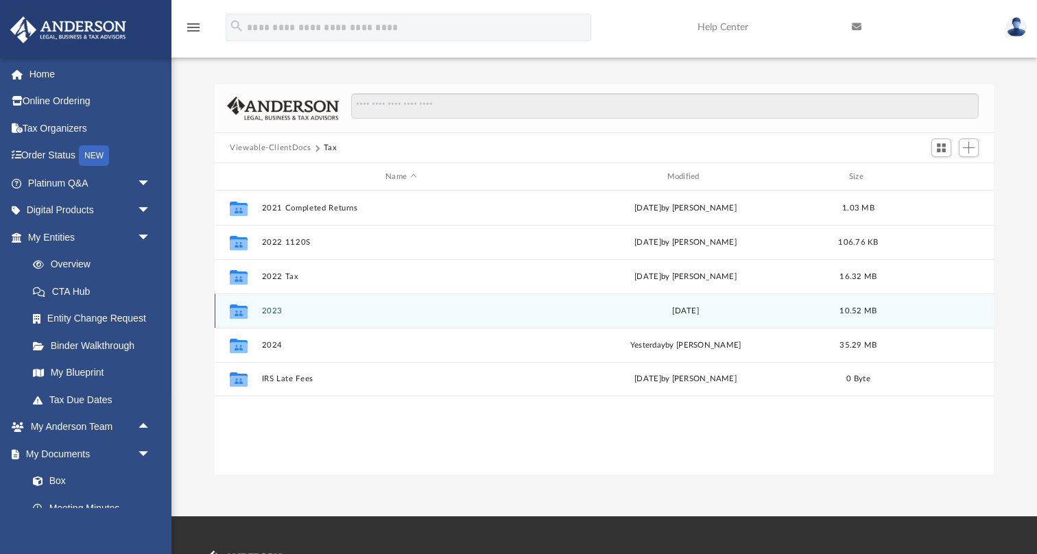
click at [274, 307] on button "2023" at bounding box center [401, 310] width 278 height 9
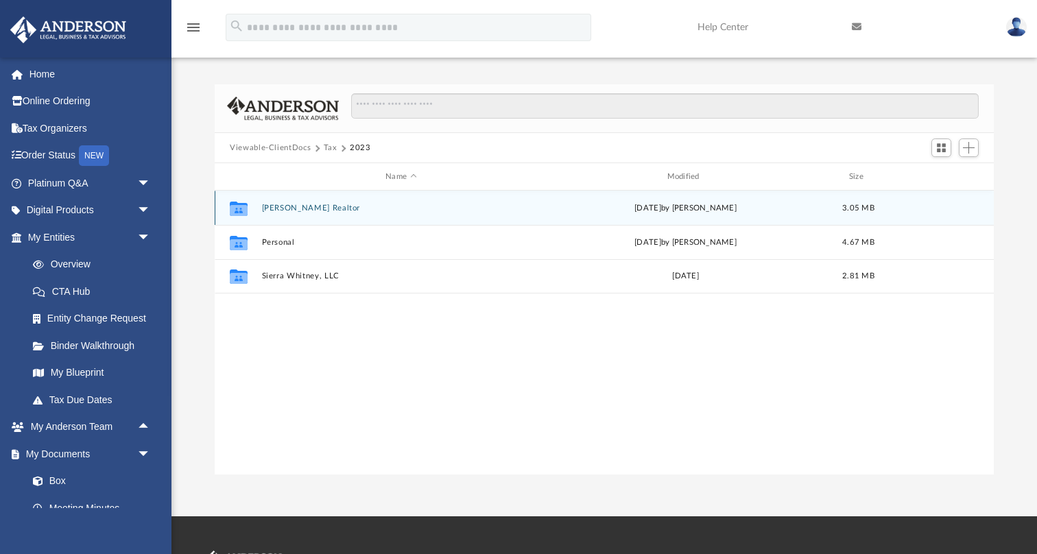
click at [306, 210] on button "[PERSON_NAME] Realtor" at bounding box center [401, 208] width 278 height 9
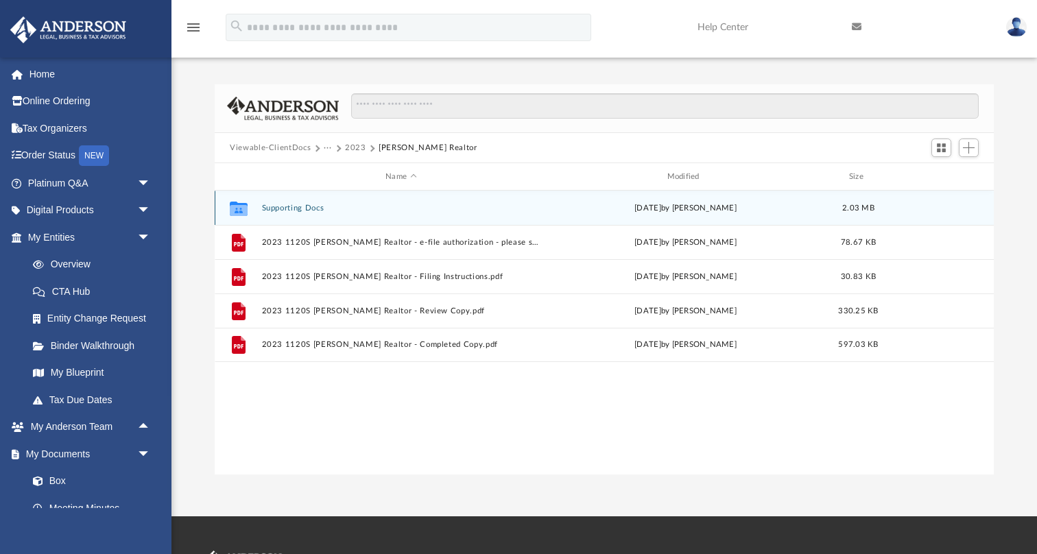
click at [306, 210] on button "Supporting Docs" at bounding box center [401, 208] width 278 height 9
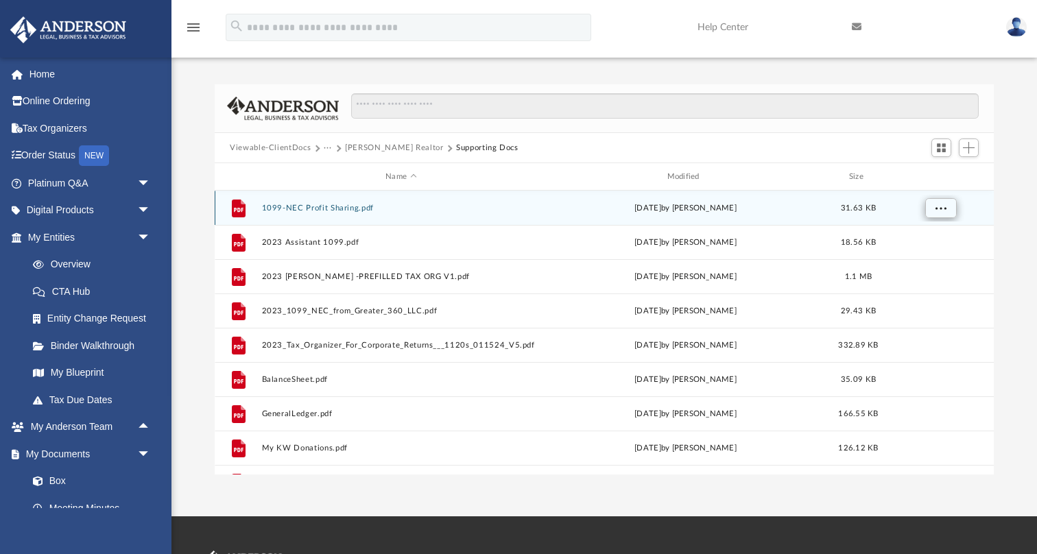
click at [942, 207] on span "More options" at bounding box center [940, 208] width 11 height 8
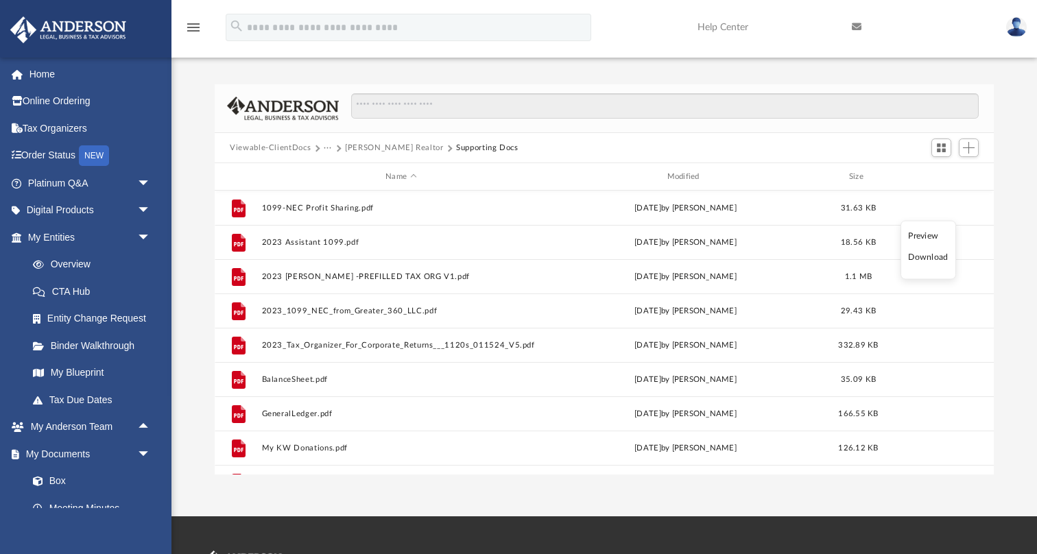
click at [930, 260] on li "Download" at bounding box center [928, 257] width 40 height 14
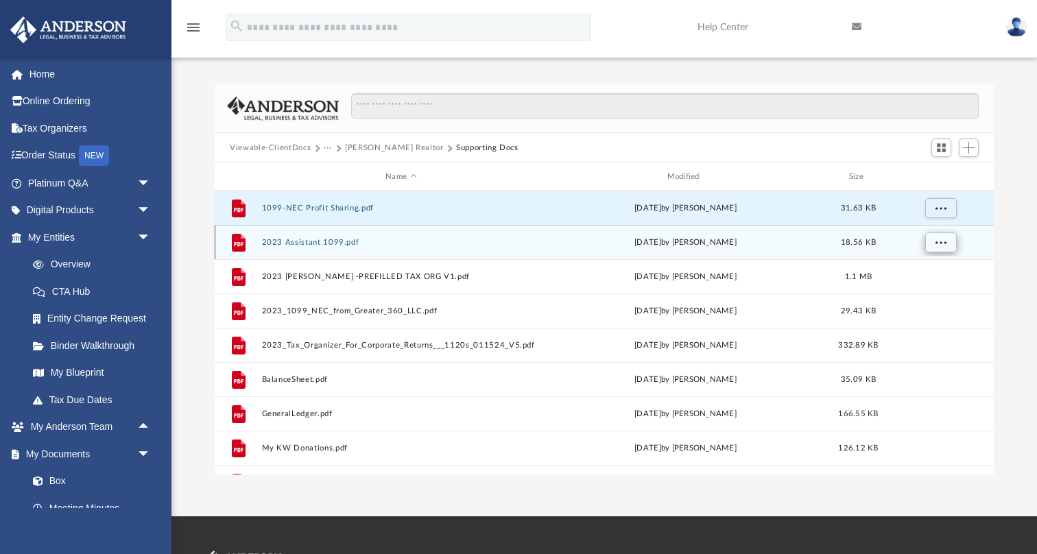
click at [941, 244] on span "More options" at bounding box center [940, 242] width 11 height 8
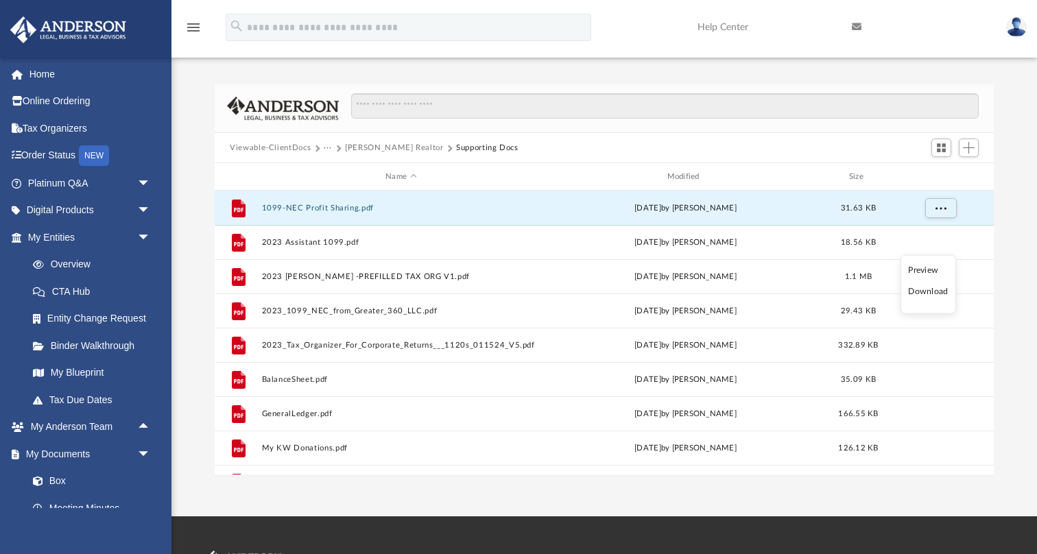
click at [938, 290] on li "Download" at bounding box center [928, 291] width 40 height 14
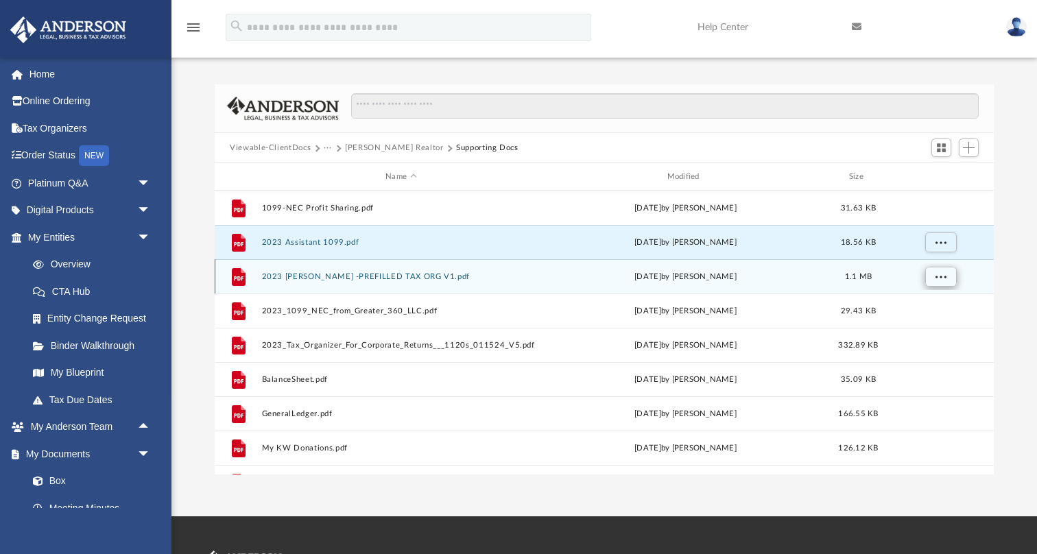
click at [941, 277] on span "More options" at bounding box center [940, 276] width 11 height 8
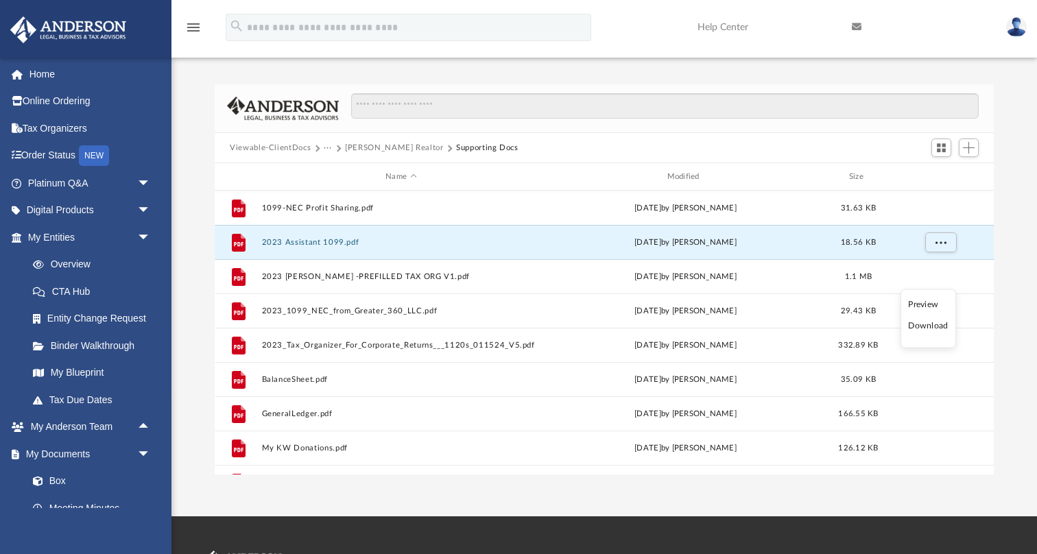
click at [937, 324] on li "Download" at bounding box center [928, 326] width 40 height 14
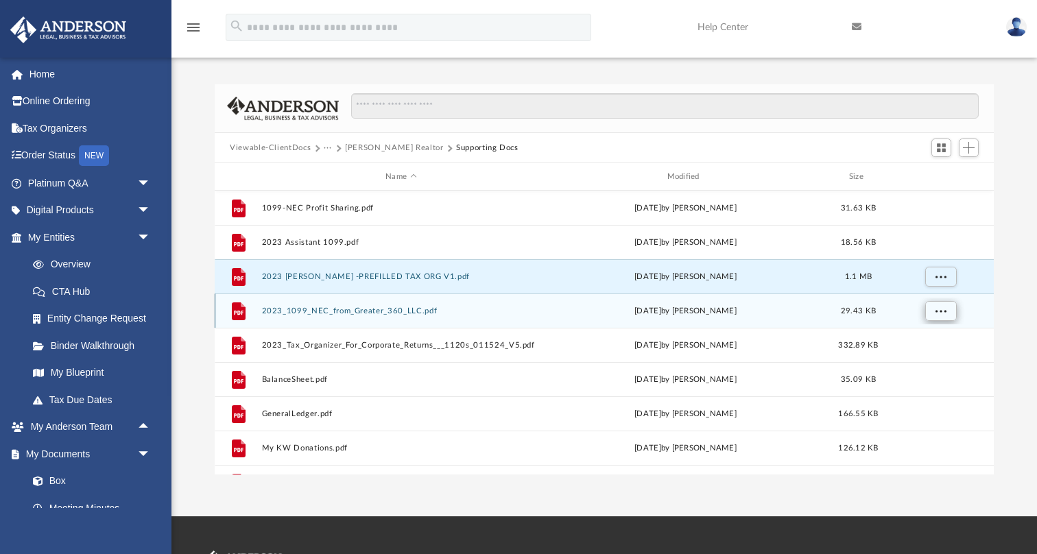
click at [942, 308] on span "More options" at bounding box center [940, 310] width 11 height 8
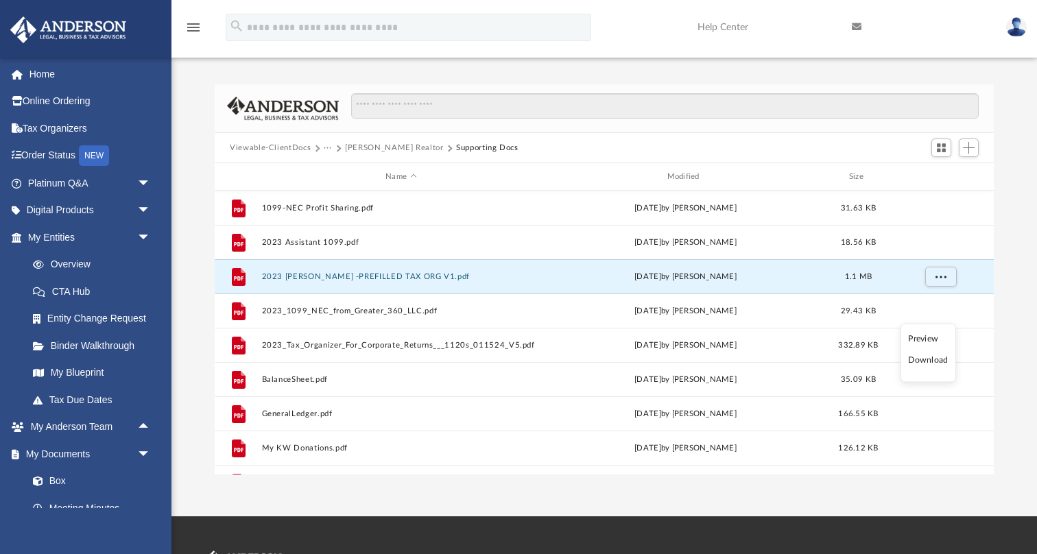
click at [936, 358] on li "Download" at bounding box center [928, 360] width 40 height 14
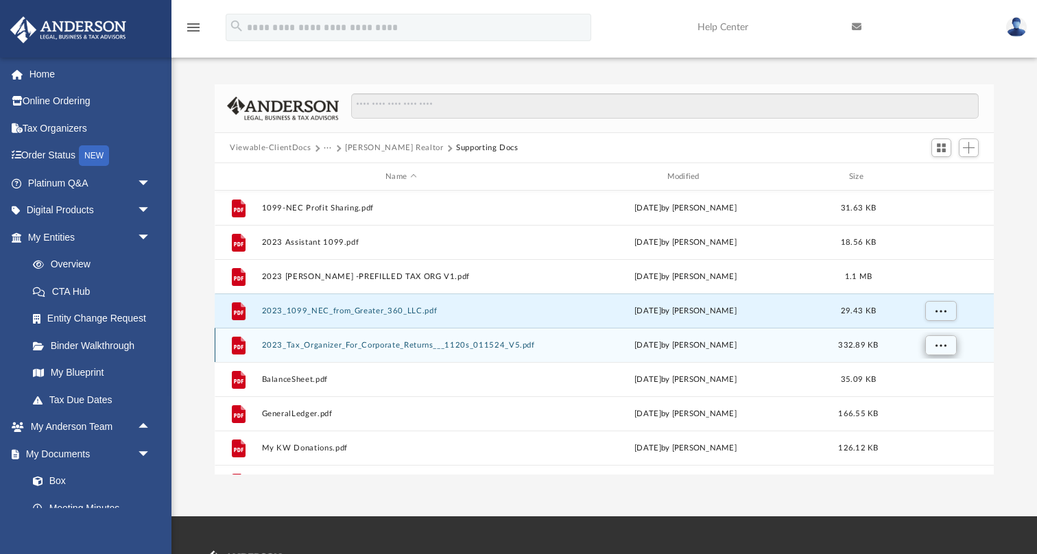
click at [943, 343] on span "More options" at bounding box center [940, 345] width 11 height 8
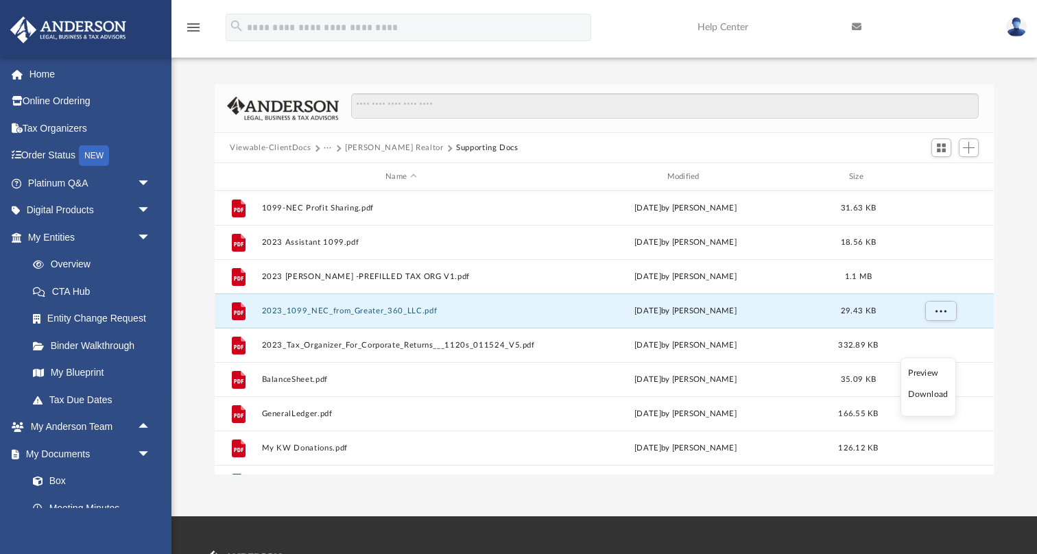
click at [932, 393] on li "Download" at bounding box center [928, 394] width 40 height 14
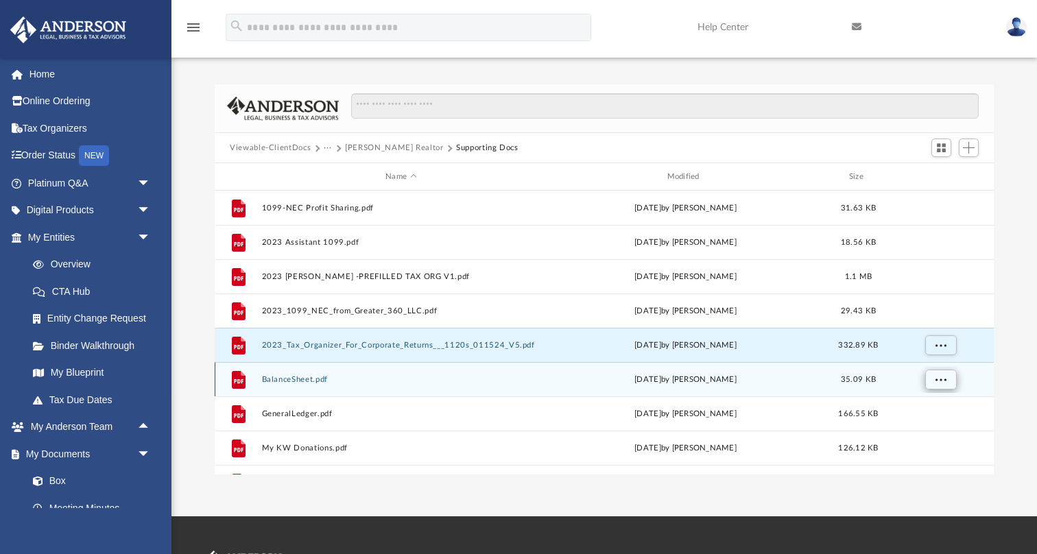
click at [939, 382] on span "More options" at bounding box center [940, 379] width 11 height 8
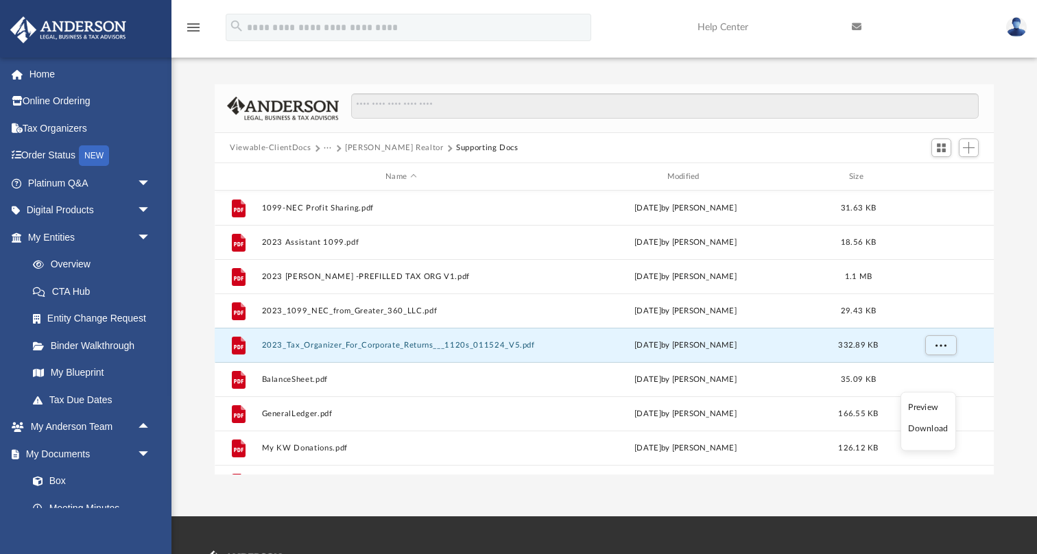
click at [937, 431] on li "Download" at bounding box center [928, 429] width 40 height 14
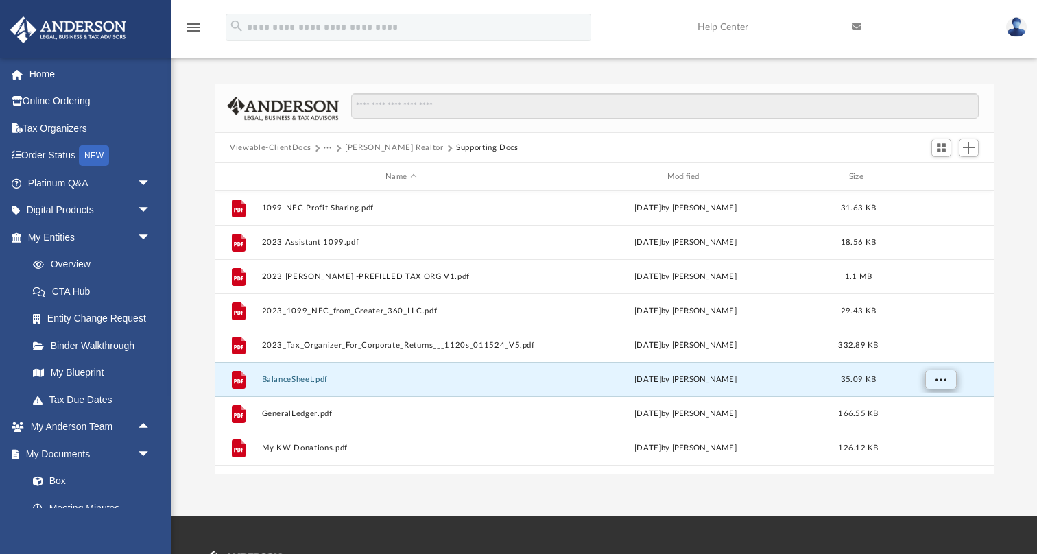
click at [941, 378] on span "More options" at bounding box center [940, 379] width 11 height 8
click at [933, 426] on li "Download" at bounding box center [928, 429] width 40 height 14
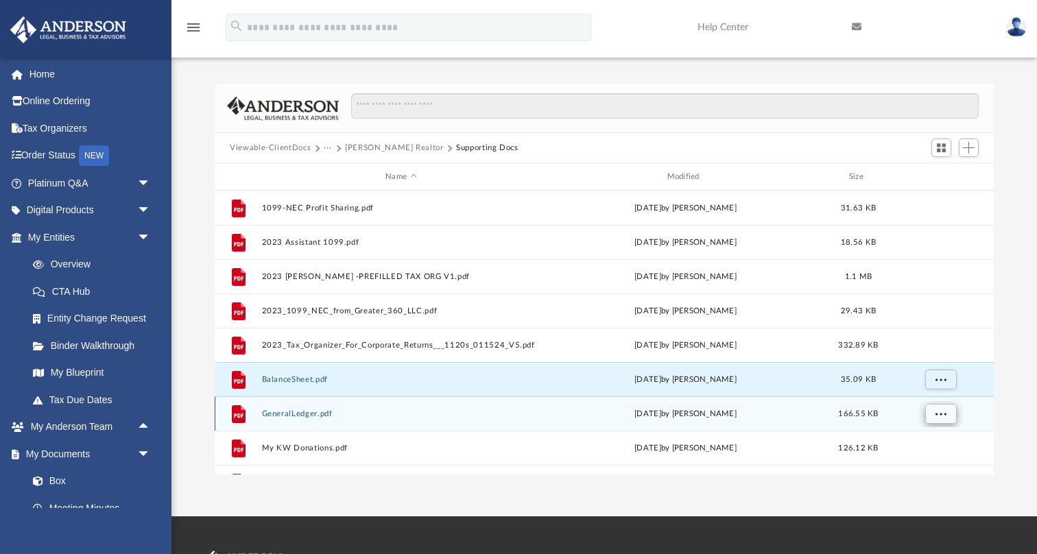
click at [941, 410] on span "More options" at bounding box center [940, 413] width 11 height 8
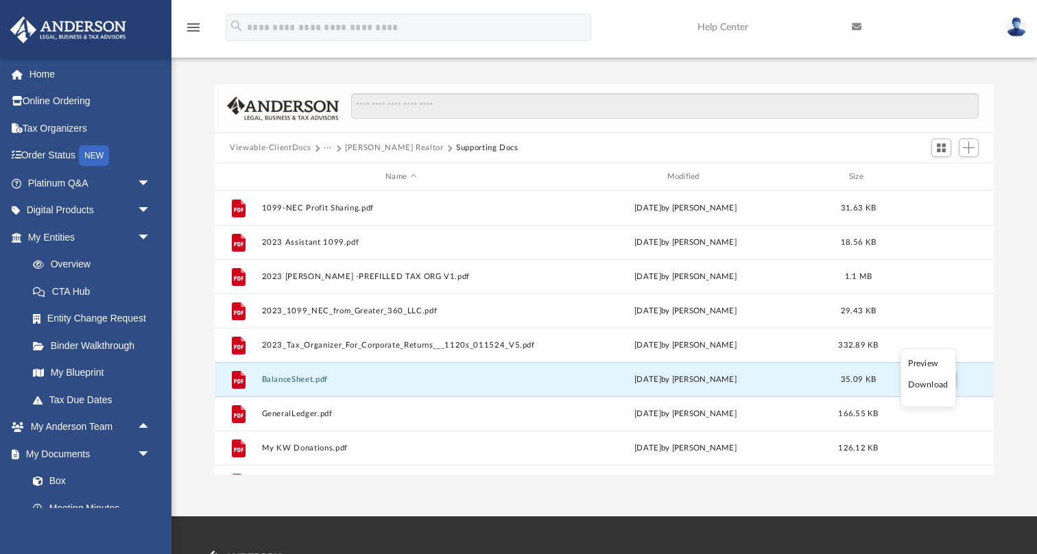
click at [931, 389] on li "Download" at bounding box center [928, 385] width 40 height 14
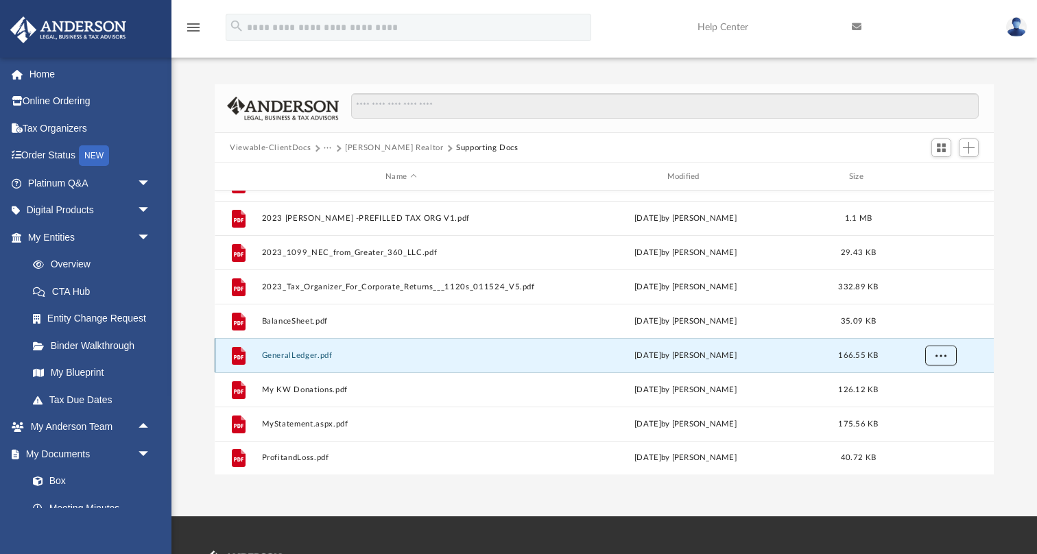
scroll to position [58, 0]
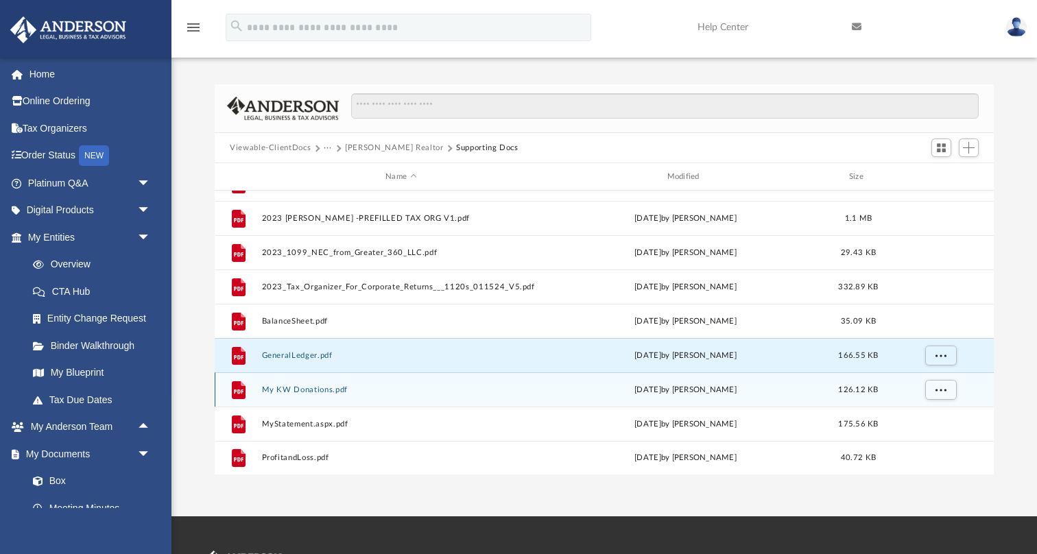
click at [989, 378] on div "File My KW Donations.pdf [DATE] by [PERSON_NAME] 126.12 KB" at bounding box center [604, 389] width 779 height 34
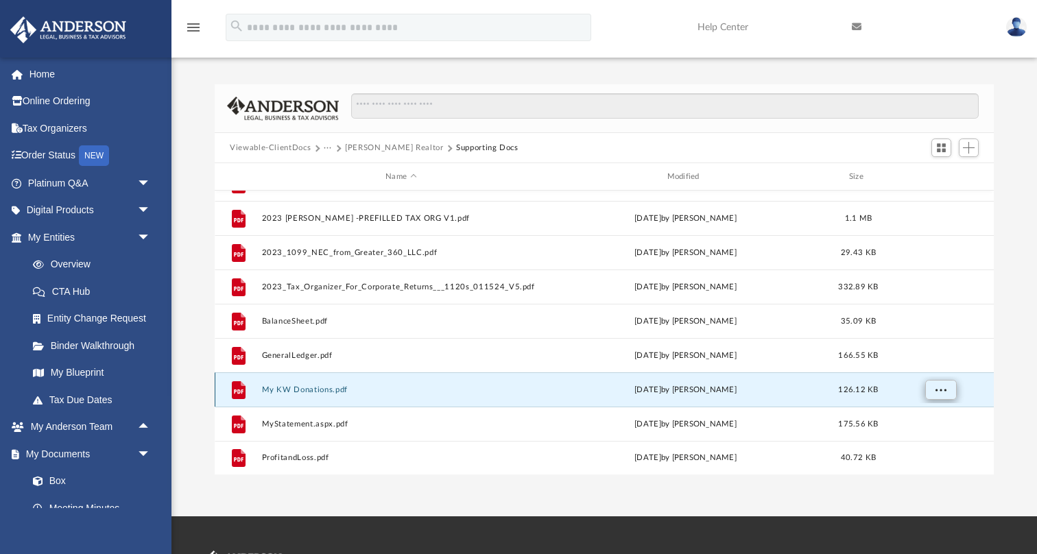
click at [941, 393] on span "More options" at bounding box center [940, 389] width 11 height 8
click at [919, 439] on li "Download" at bounding box center [928, 439] width 40 height 14
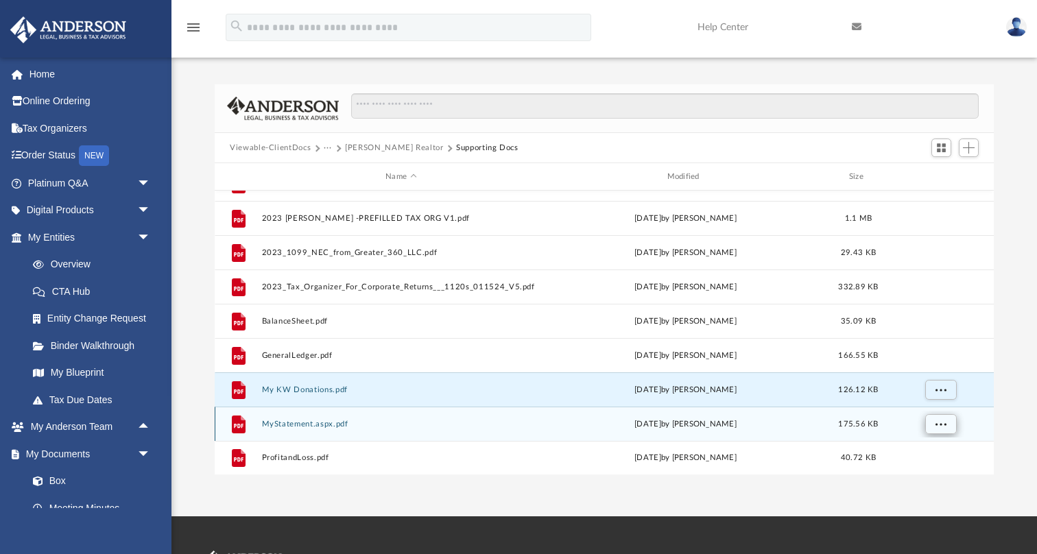
click at [938, 425] on span "More options" at bounding box center [940, 424] width 11 height 8
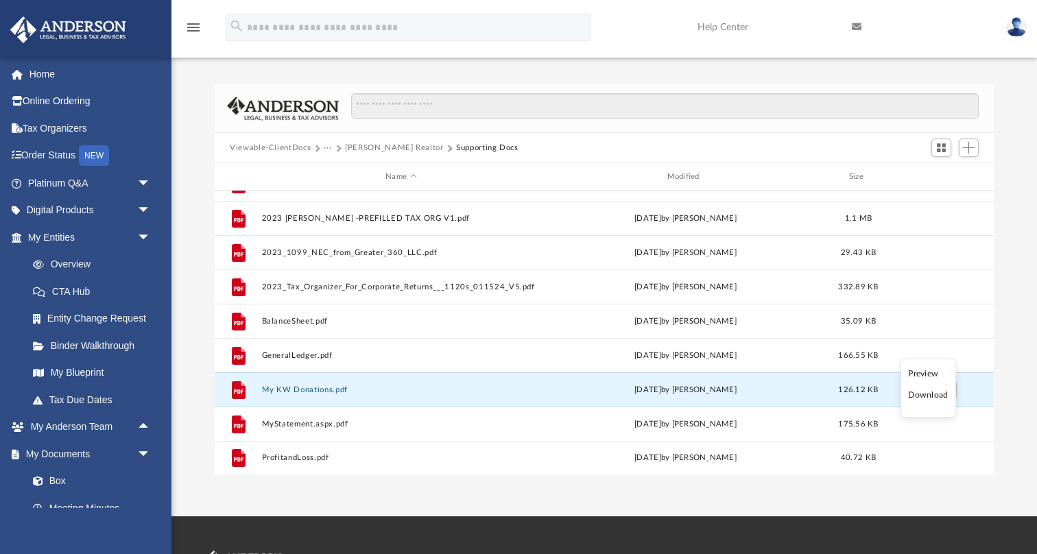
click at [921, 397] on li "Download" at bounding box center [928, 395] width 40 height 14
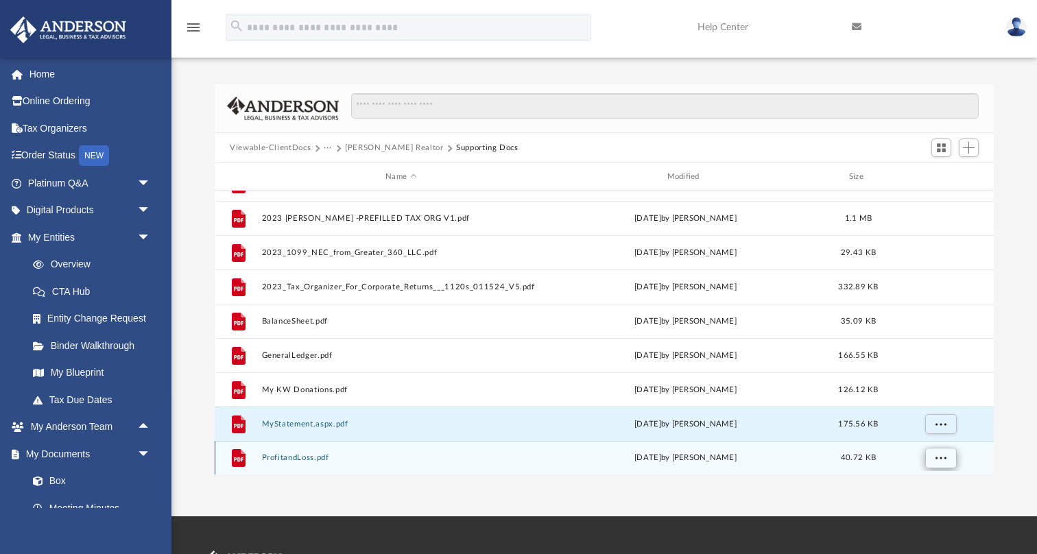
click at [944, 458] on span "More options" at bounding box center [940, 458] width 11 height 8
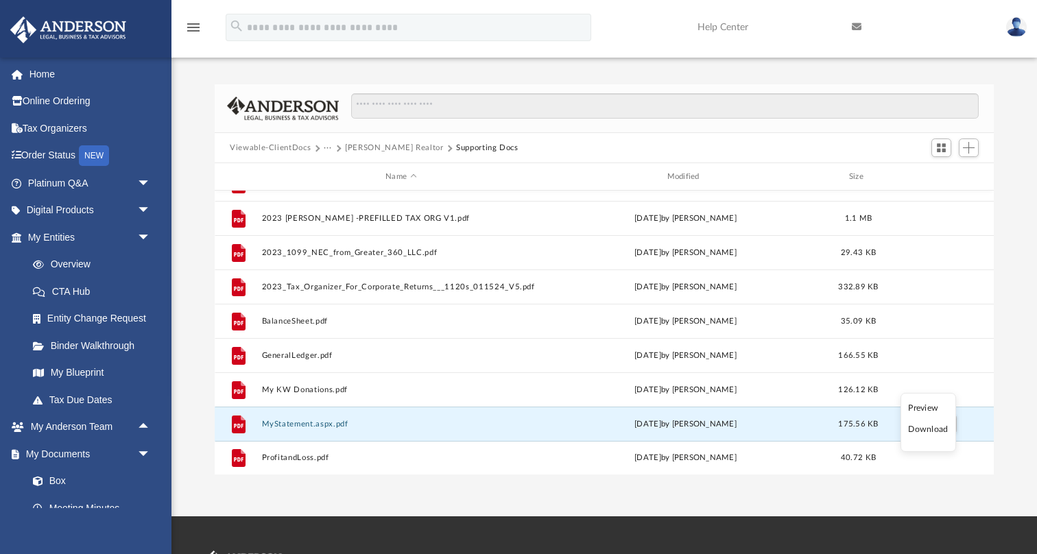
click at [923, 425] on li "Download" at bounding box center [928, 429] width 40 height 14
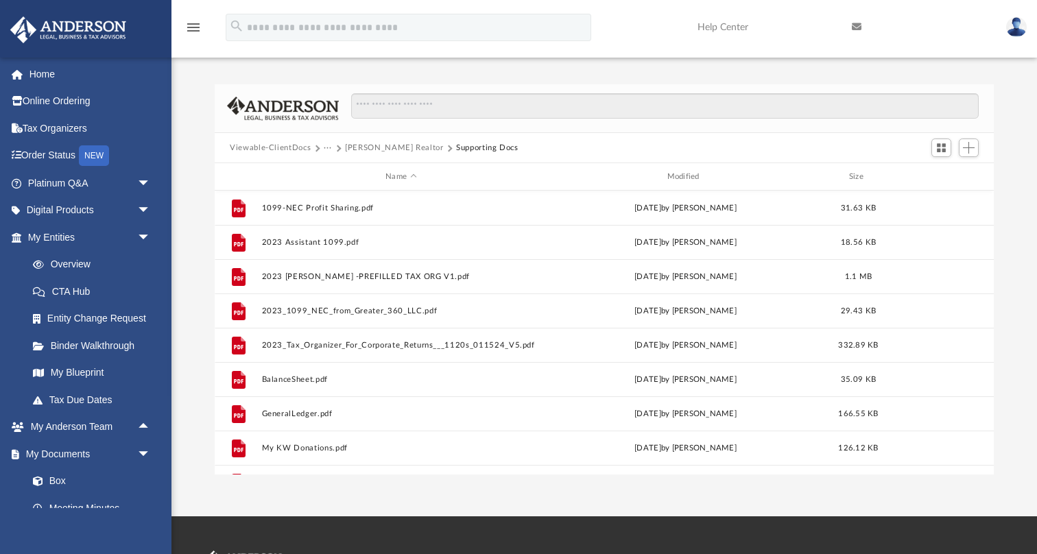
scroll to position [0, 0]
click at [388, 147] on button "[PERSON_NAME] Realtor" at bounding box center [394, 148] width 99 height 12
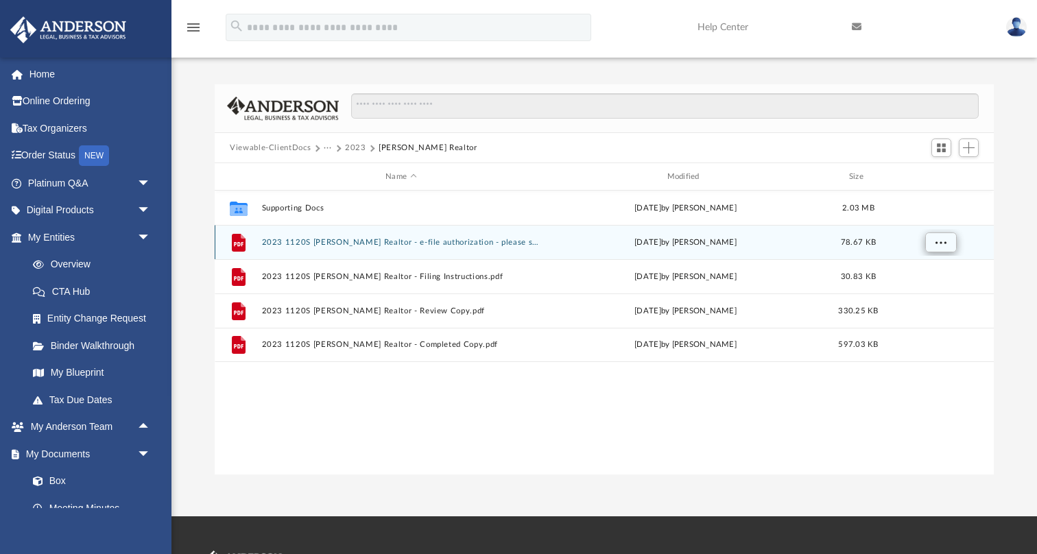
click at [943, 240] on span "More options" at bounding box center [940, 242] width 11 height 8
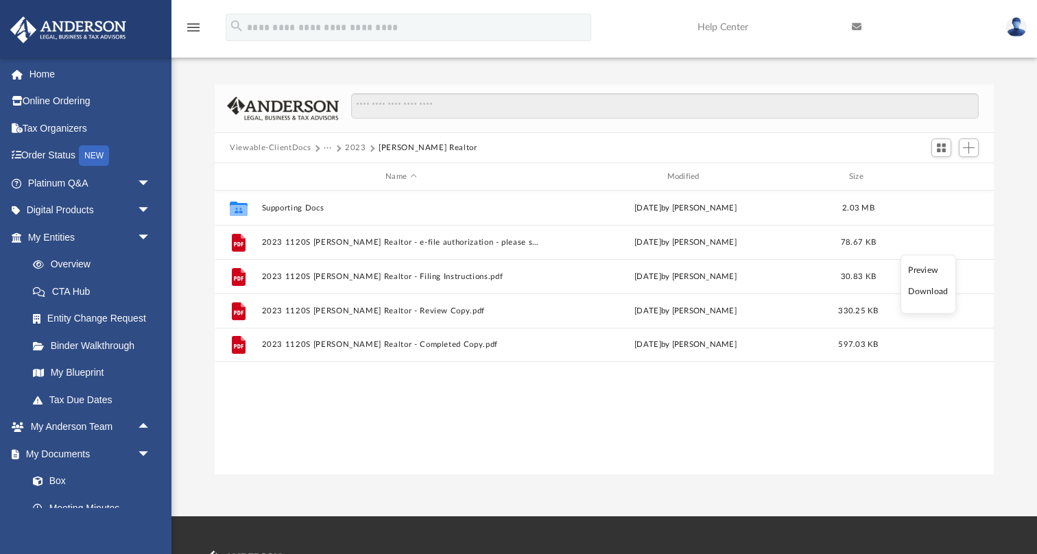
click at [931, 290] on li "Download" at bounding box center [928, 291] width 40 height 14
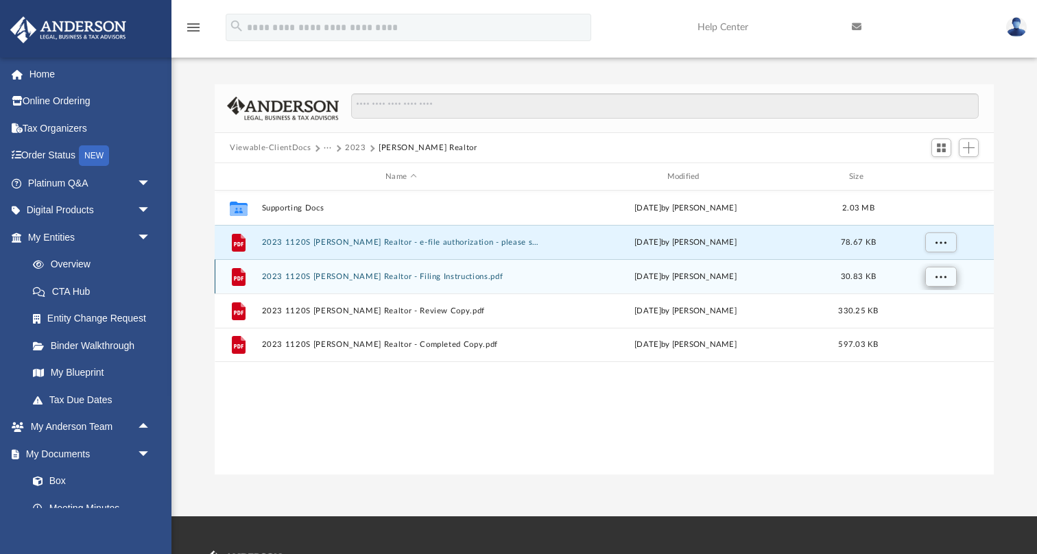
click at [938, 280] on span "More options" at bounding box center [940, 276] width 11 height 8
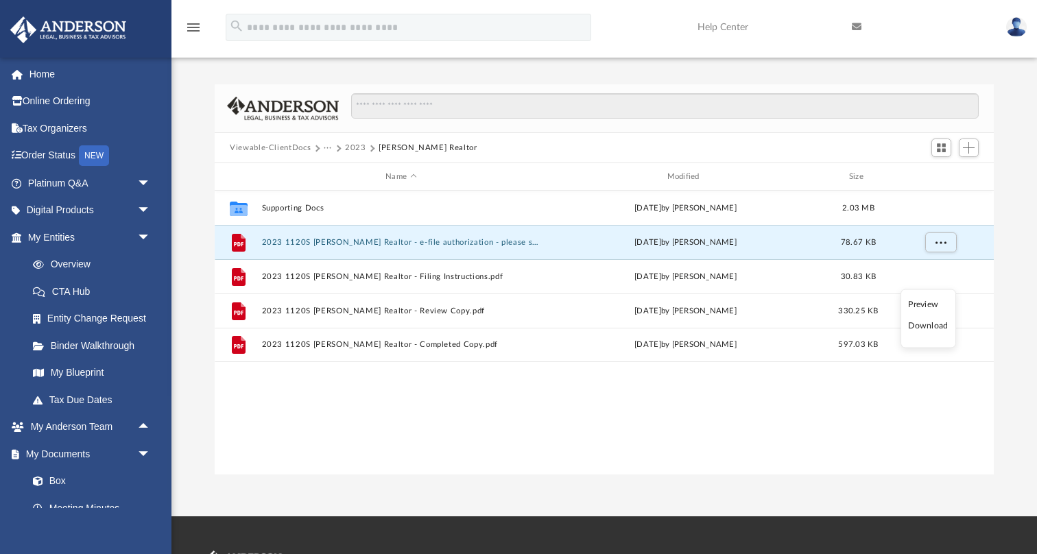
click at [933, 326] on li "Download" at bounding box center [928, 326] width 40 height 14
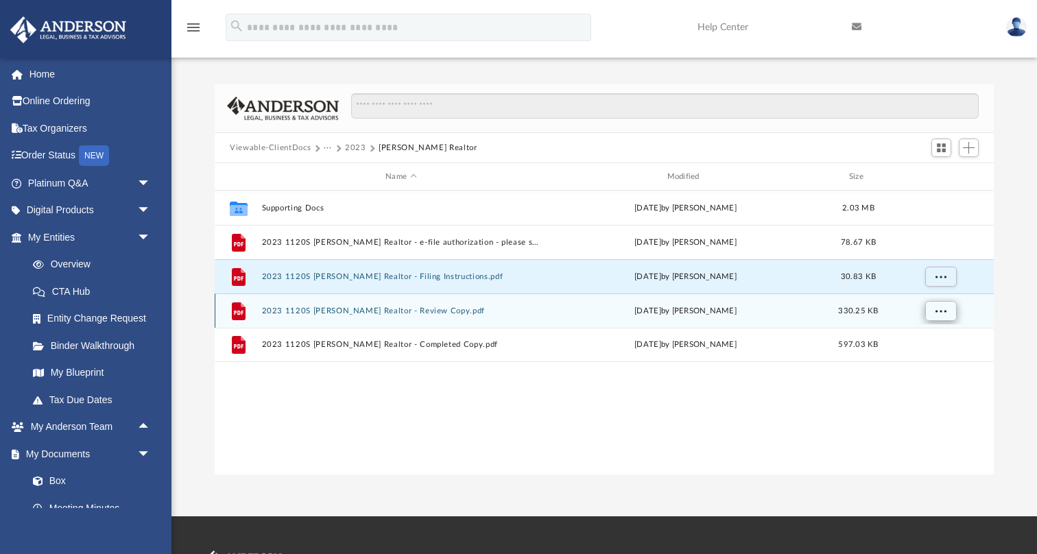
click at [941, 314] on span "More options" at bounding box center [940, 310] width 11 height 8
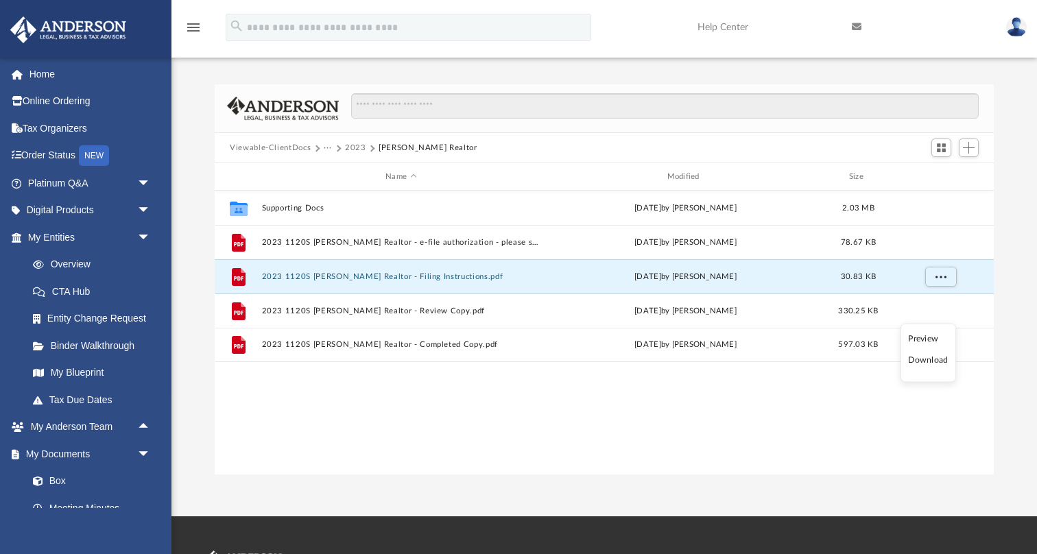
click at [933, 361] on li "Download" at bounding box center [928, 360] width 40 height 14
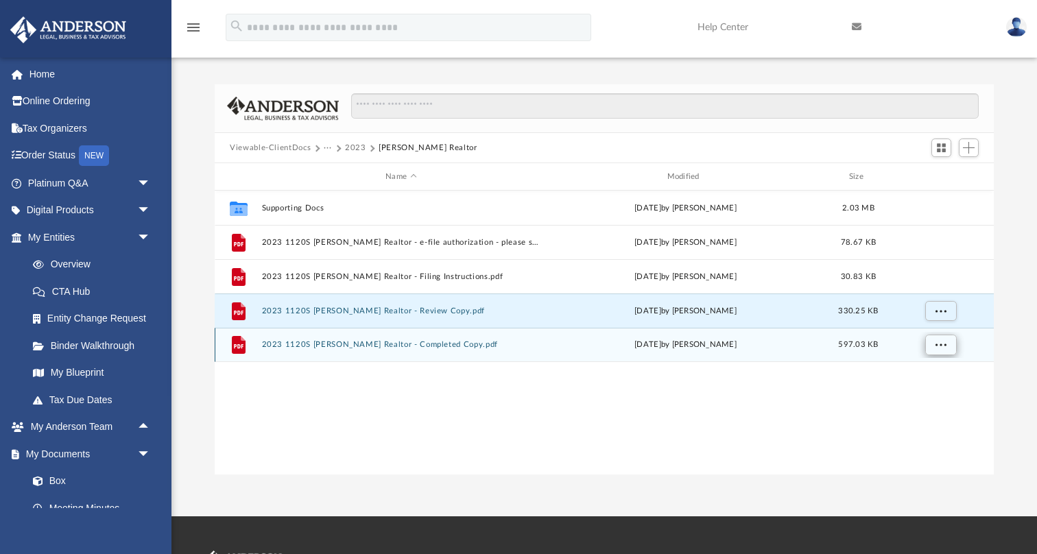
click at [940, 341] on span "More options" at bounding box center [940, 345] width 11 height 8
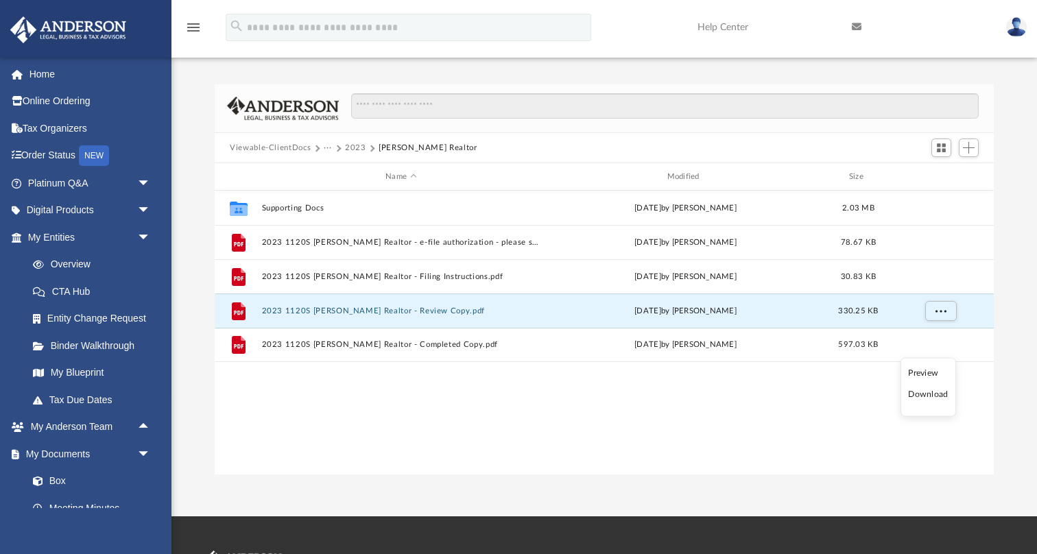
click at [926, 393] on li "Download" at bounding box center [928, 394] width 40 height 14
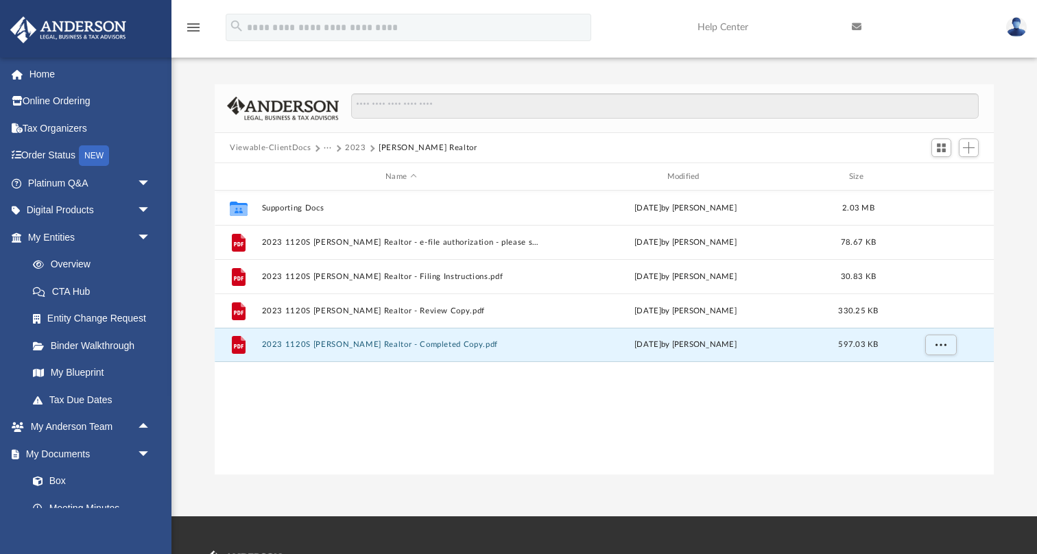
click at [352, 145] on button "2023" at bounding box center [355, 148] width 21 height 12
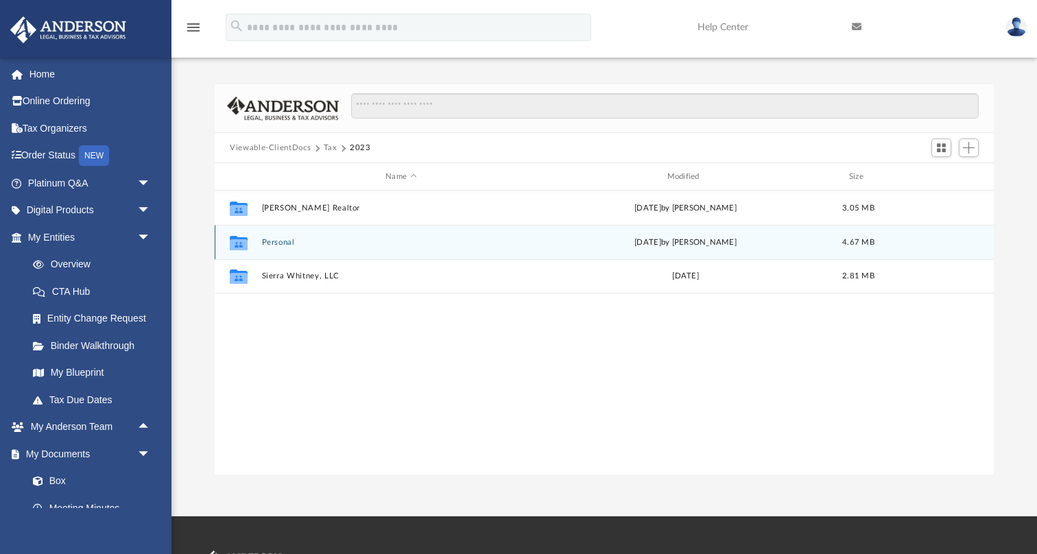
click at [276, 243] on button "Personal" at bounding box center [401, 242] width 278 height 9
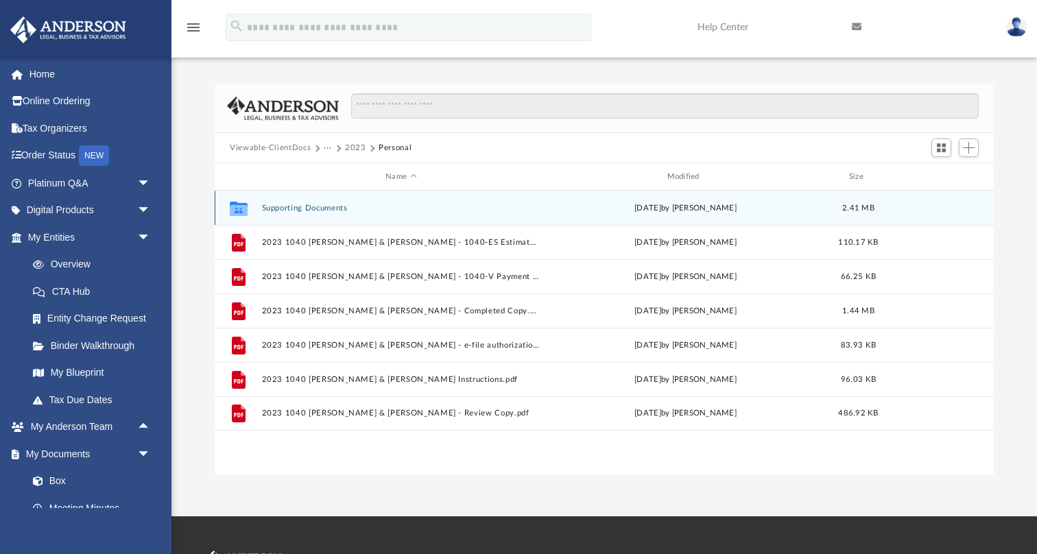
click at [328, 208] on button "Supporting Documents" at bounding box center [401, 208] width 278 height 9
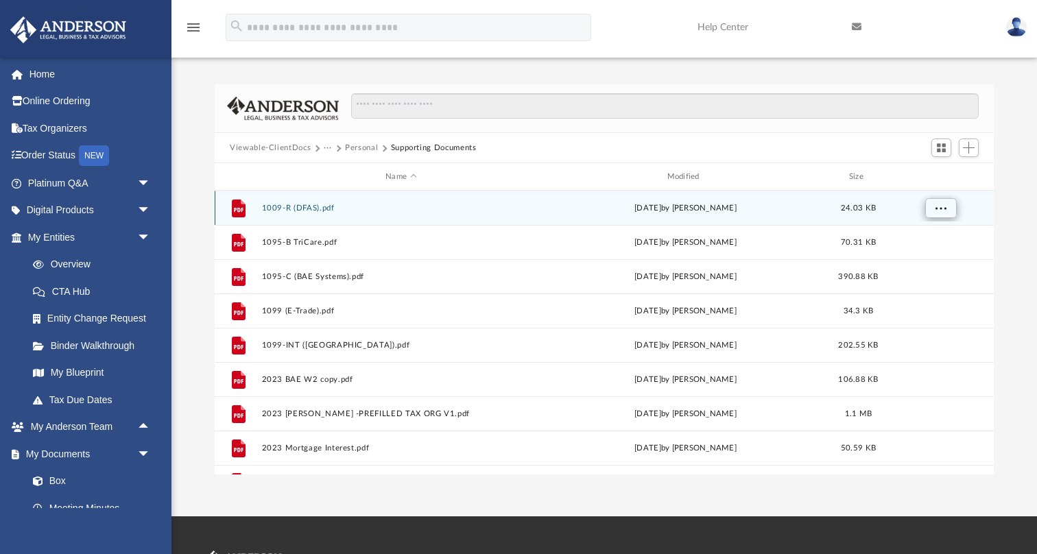
click at [944, 208] on span "More options" at bounding box center [940, 208] width 11 height 8
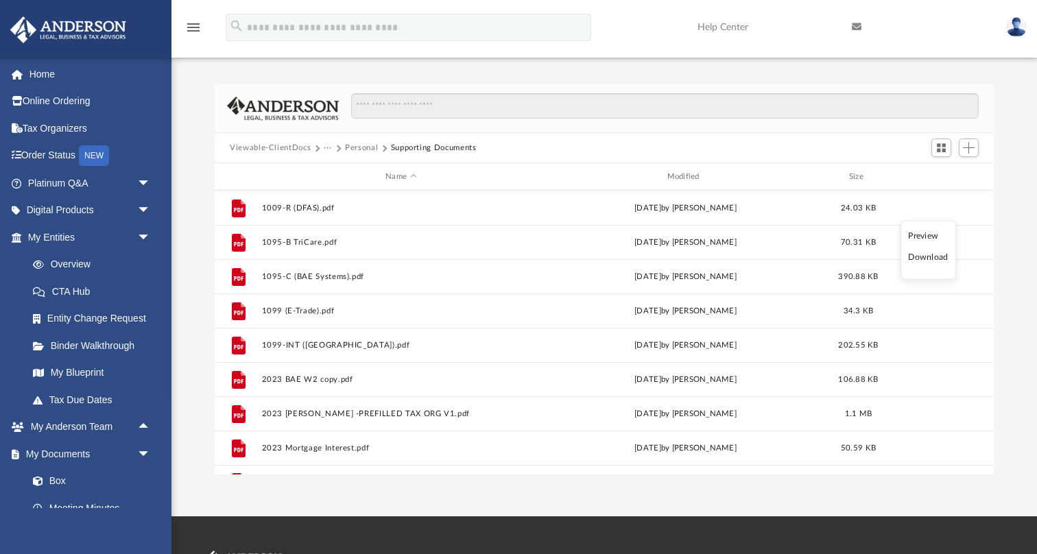
click at [934, 254] on li "Download" at bounding box center [928, 257] width 40 height 14
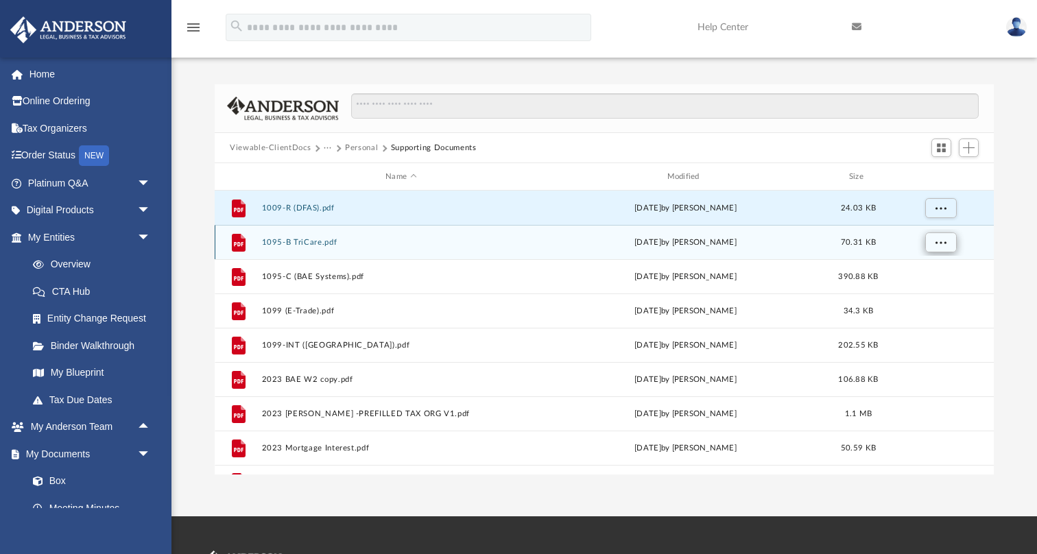
click at [941, 241] on span "More options" at bounding box center [940, 242] width 11 height 8
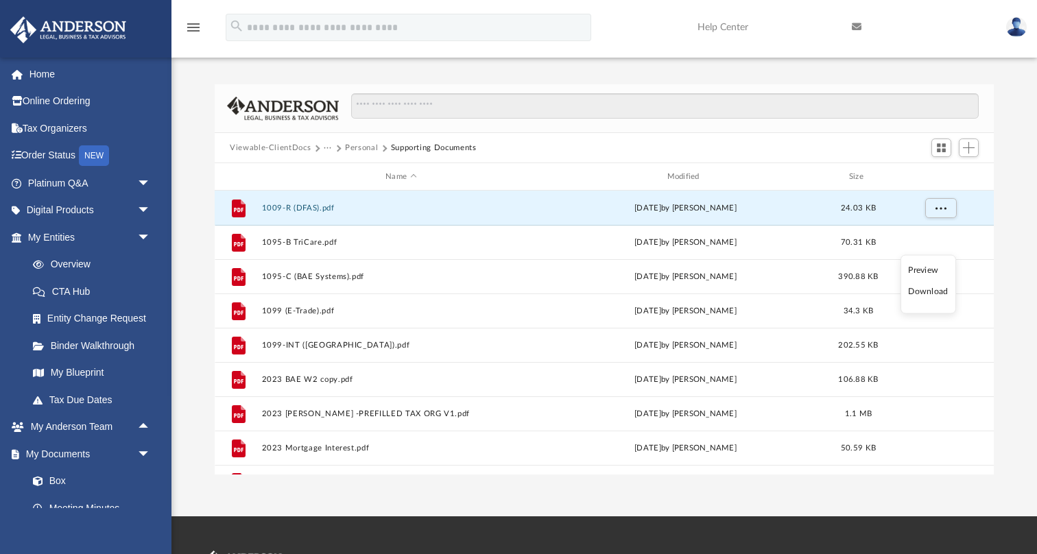
click at [932, 291] on li "Download" at bounding box center [928, 291] width 40 height 14
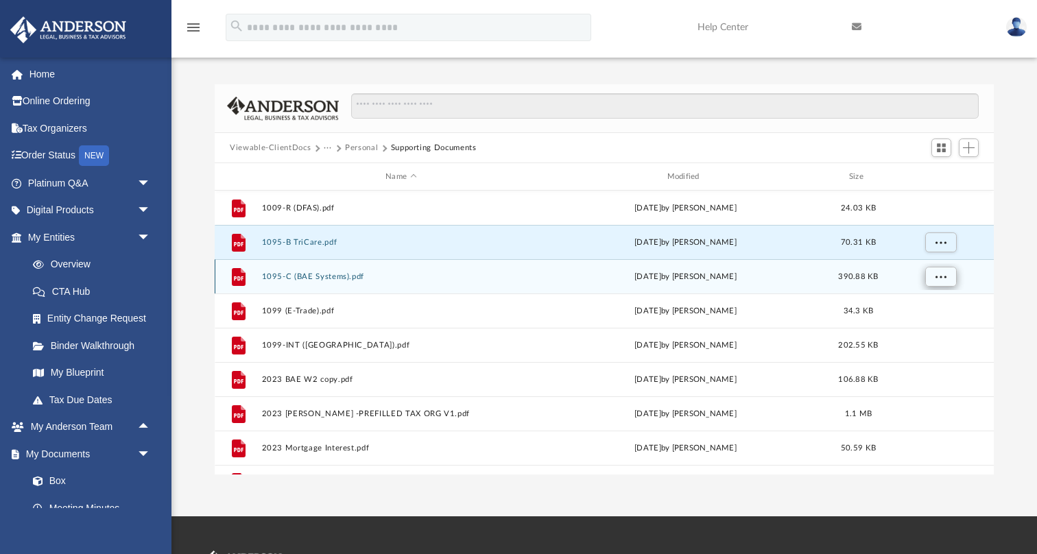
click at [941, 277] on span "More options" at bounding box center [940, 276] width 11 height 8
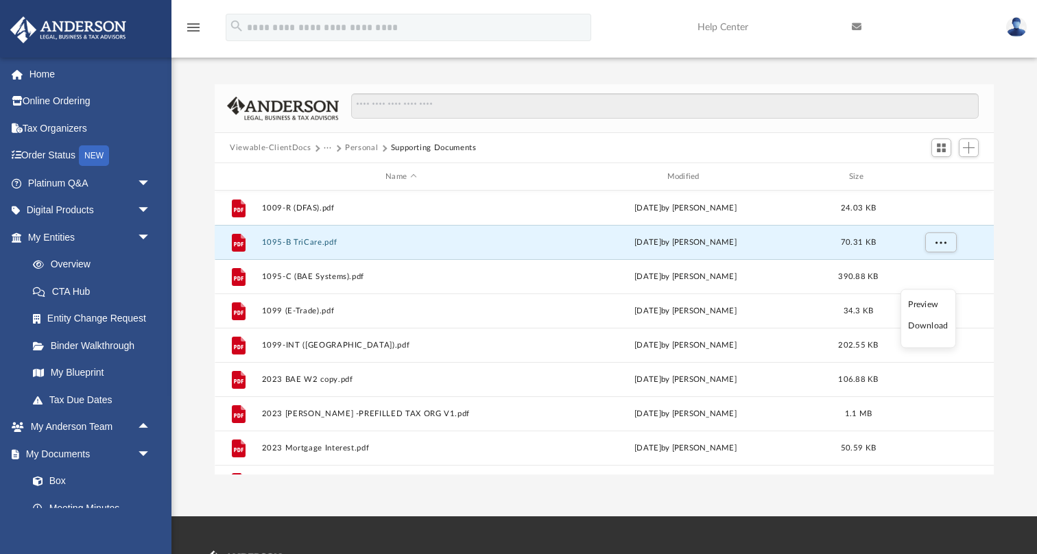
click at [936, 333] on ul "Preview Download" at bounding box center [928, 318] width 56 height 59
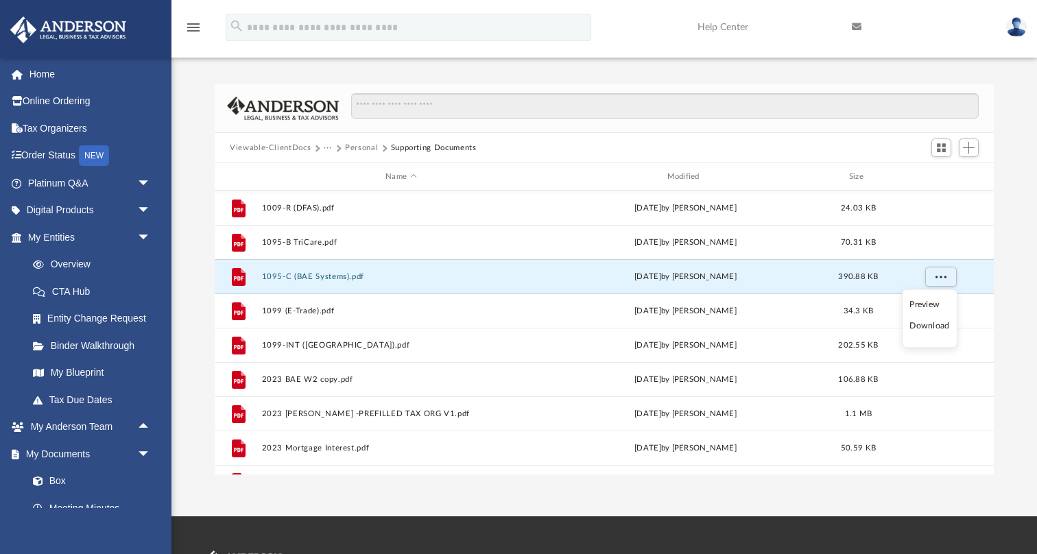
click at [936, 322] on li "Download" at bounding box center [930, 326] width 40 height 14
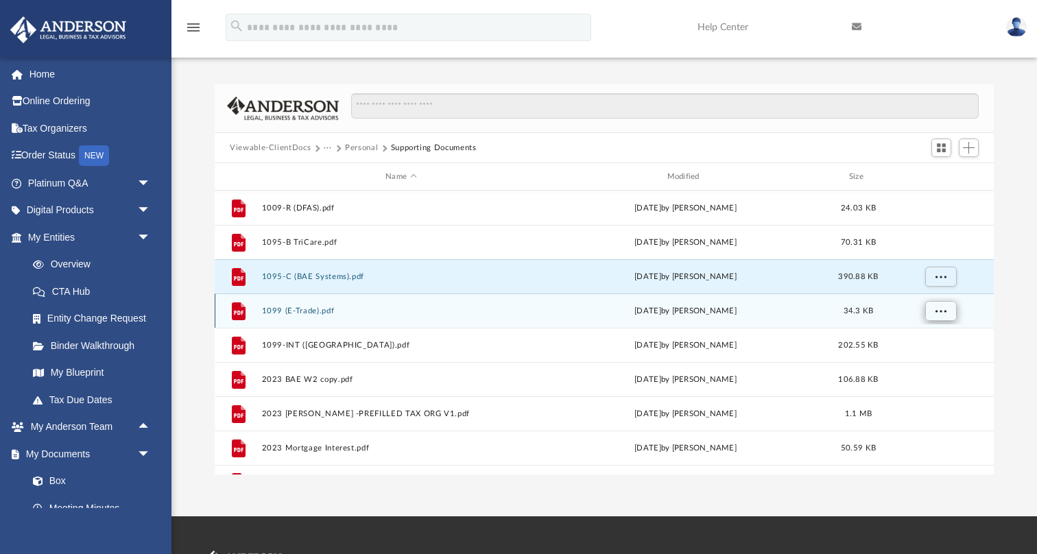
click at [941, 313] on span "More options" at bounding box center [940, 310] width 11 height 8
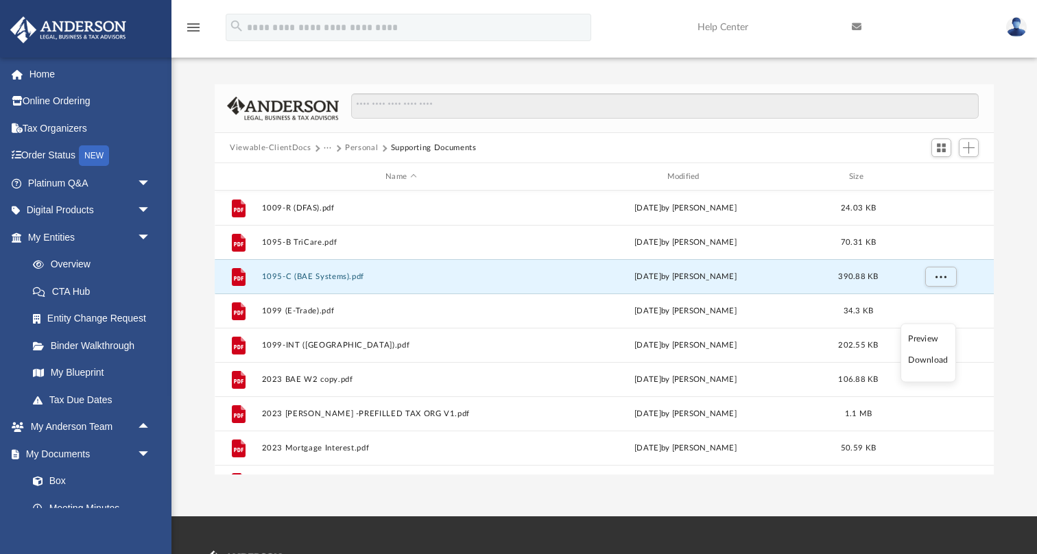
click at [934, 363] on li "Download" at bounding box center [928, 360] width 40 height 14
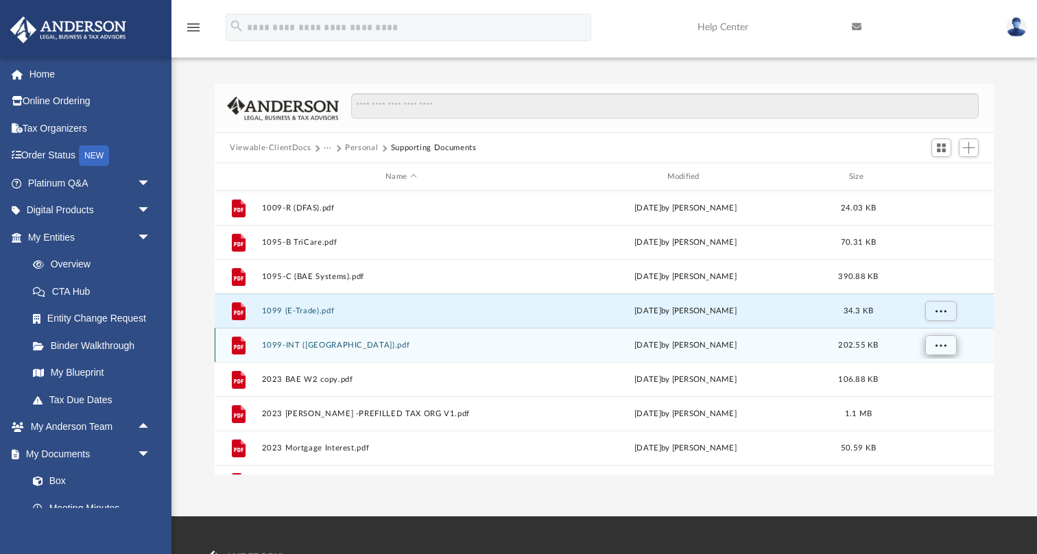
click at [943, 341] on span "More options" at bounding box center [940, 345] width 11 height 8
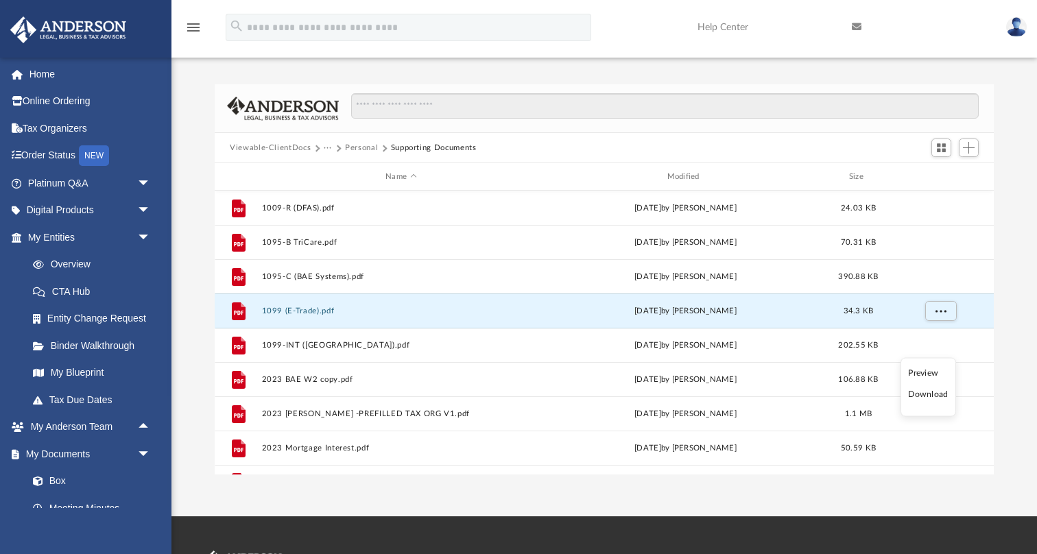
click at [936, 392] on li "Download" at bounding box center [928, 394] width 40 height 14
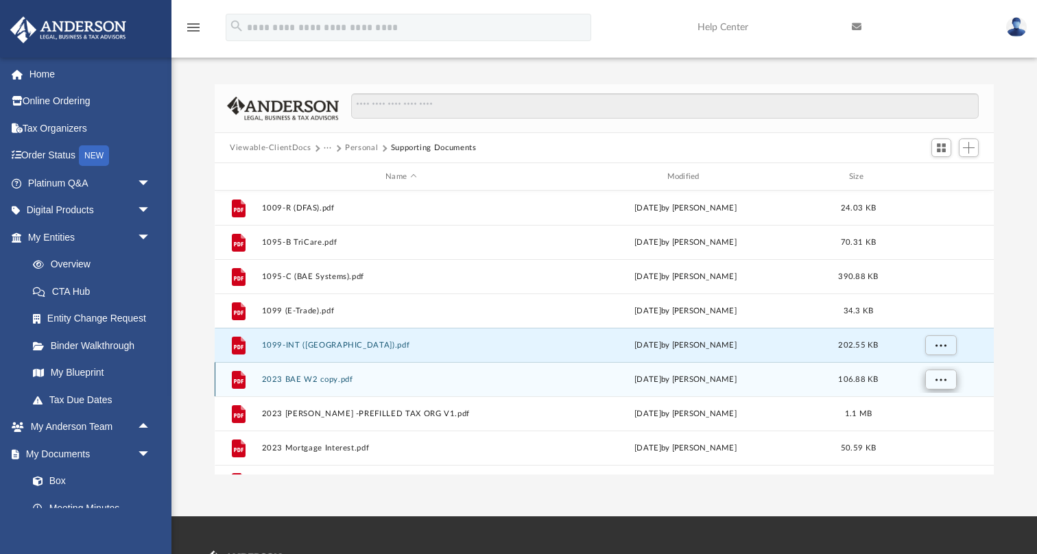
click at [940, 378] on span "More options" at bounding box center [940, 379] width 11 height 8
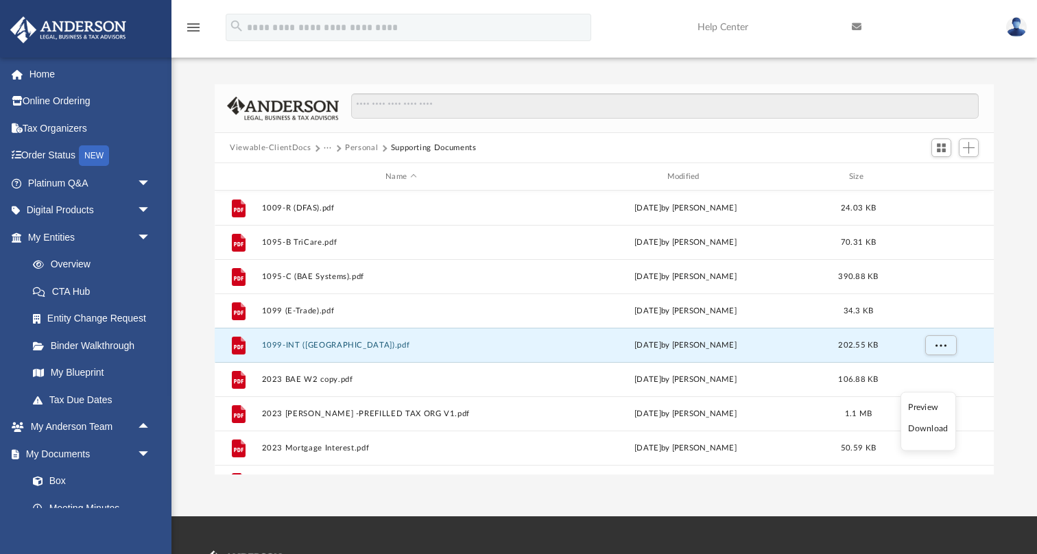
click at [932, 431] on li "Download" at bounding box center [928, 429] width 40 height 14
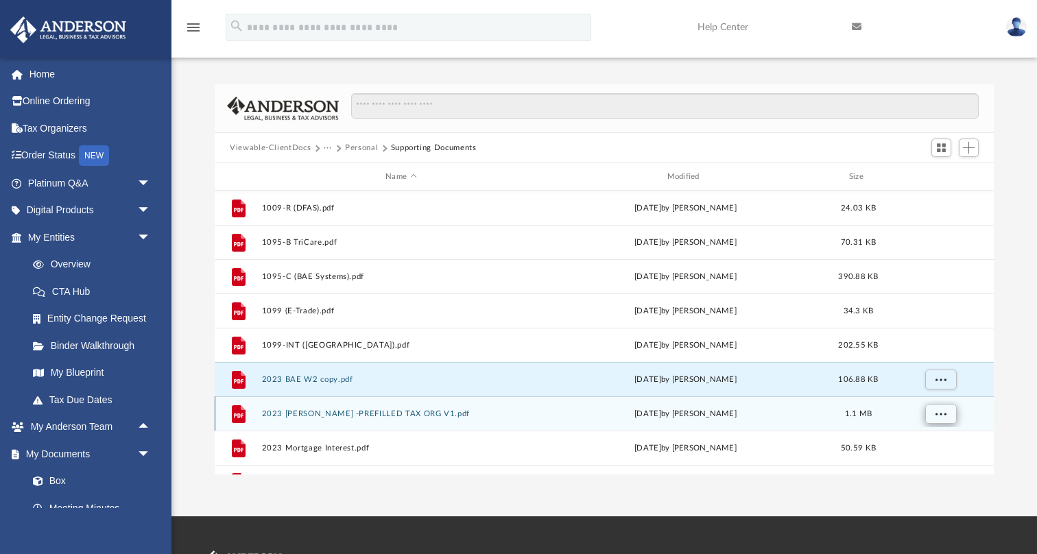
click at [942, 417] on span "More options" at bounding box center [940, 413] width 11 height 8
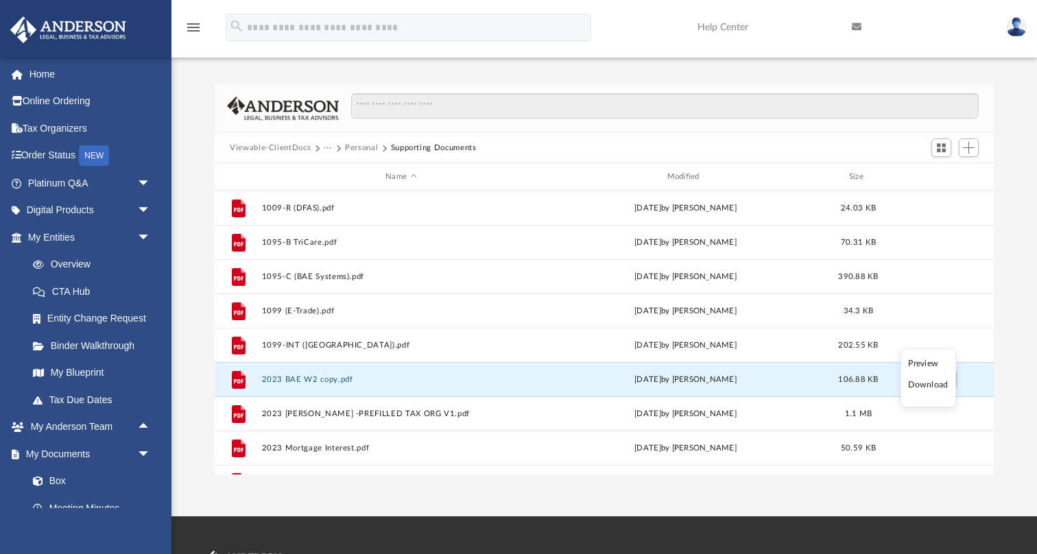
click at [939, 386] on li "Download" at bounding box center [928, 385] width 40 height 14
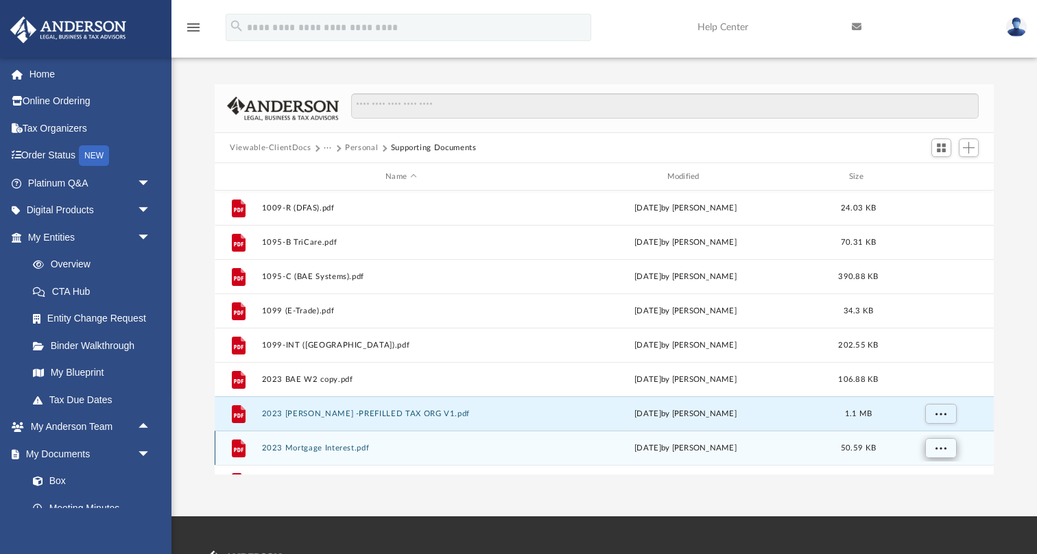
click at [941, 448] on span "More options" at bounding box center [940, 448] width 11 height 8
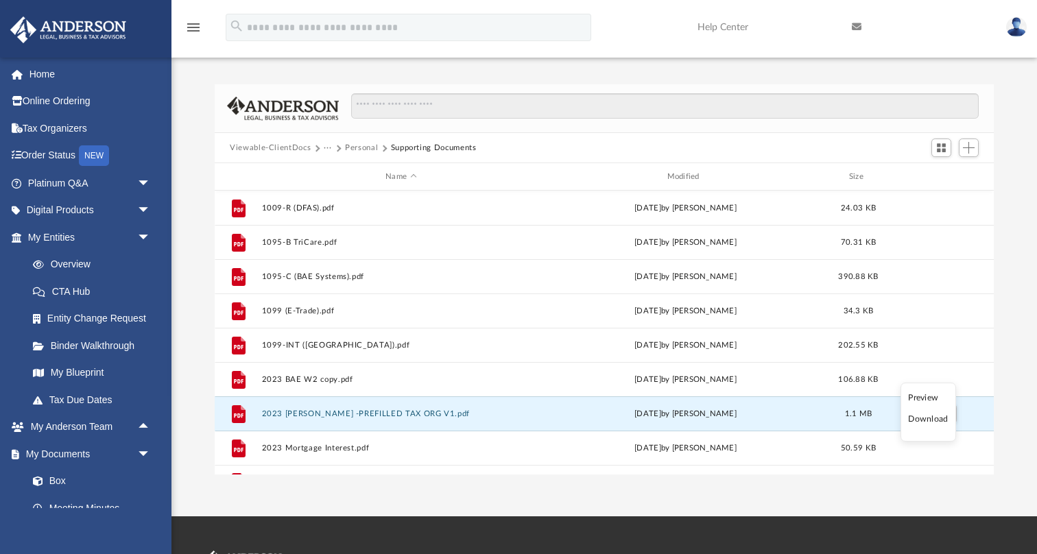
click at [933, 420] on li "Download" at bounding box center [928, 419] width 40 height 14
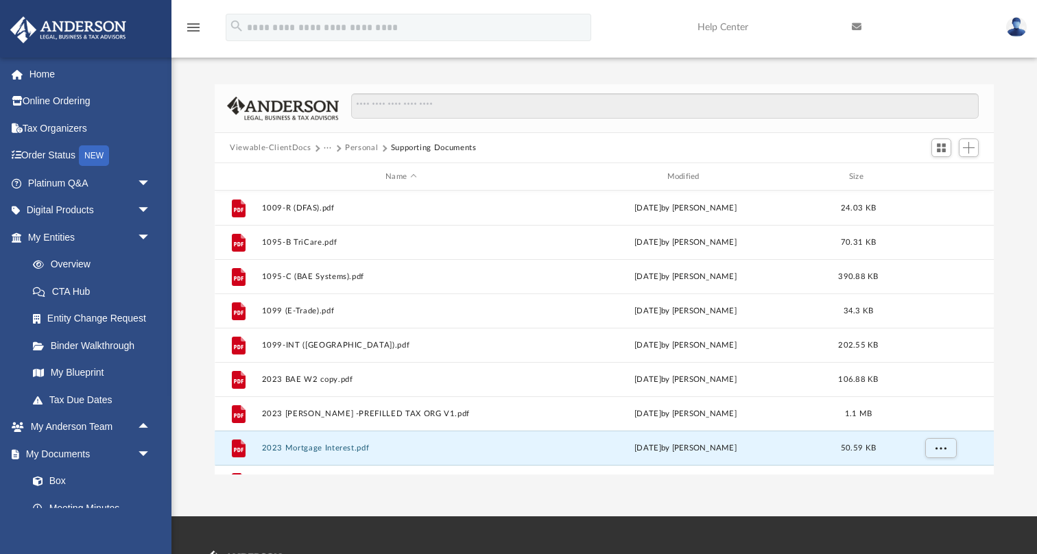
click at [359, 146] on button "Personal" at bounding box center [361, 148] width 33 height 12
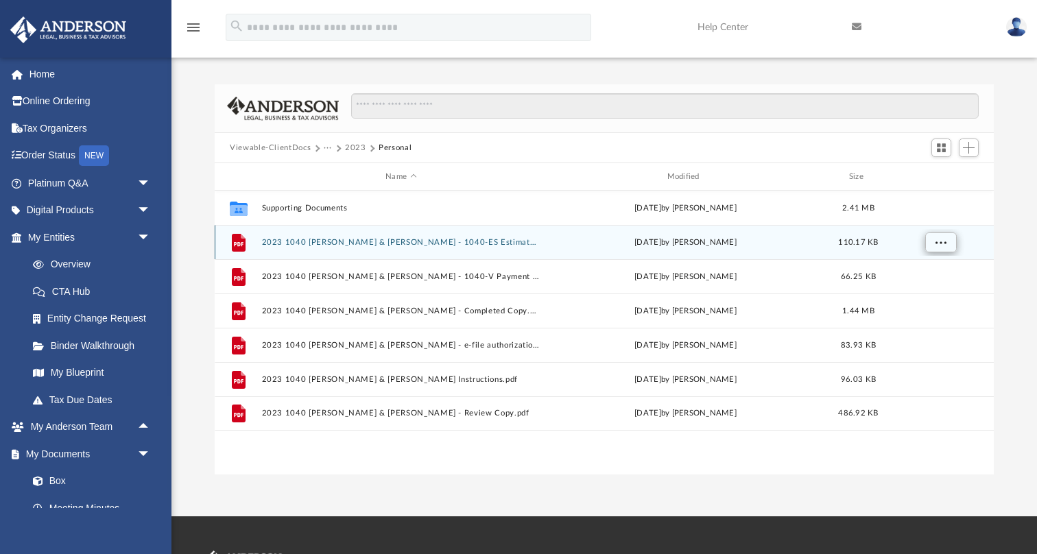
click at [947, 243] on button "More options" at bounding box center [941, 242] width 32 height 21
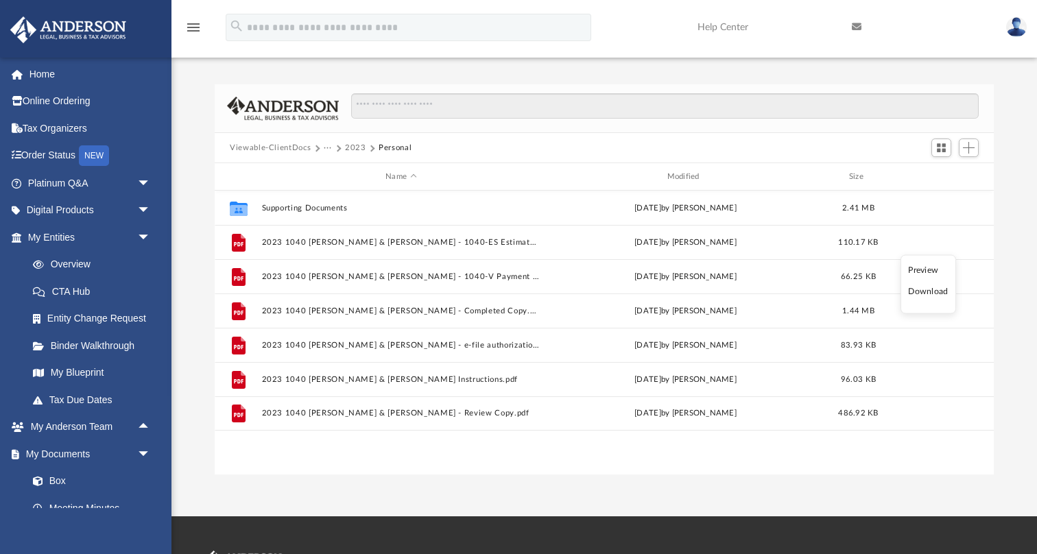
click at [935, 287] on li "Download" at bounding box center [928, 291] width 40 height 14
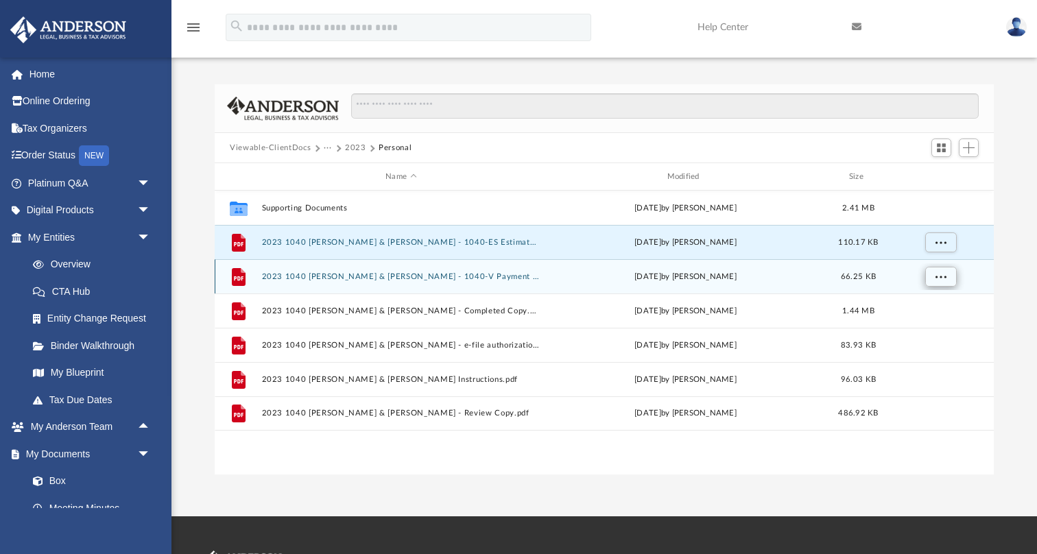
click at [940, 280] on span "More options" at bounding box center [940, 276] width 11 height 8
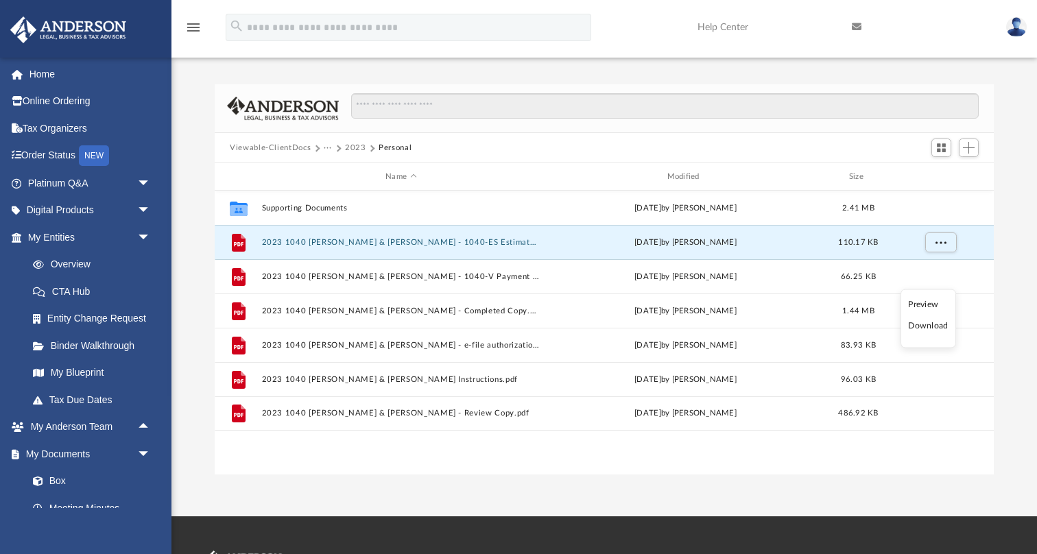
click at [930, 329] on li "Download" at bounding box center [928, 326] width 40 height 14
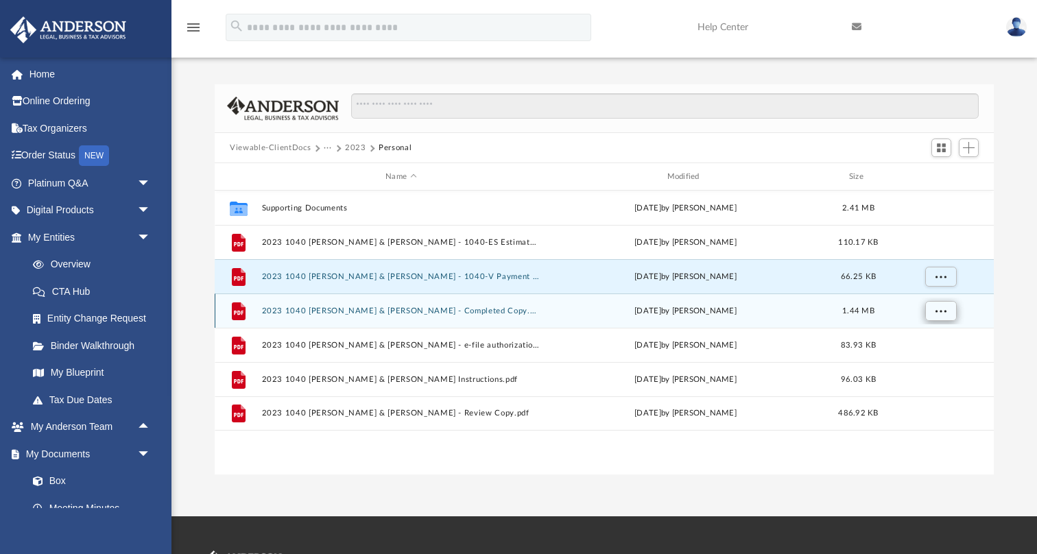
click at [943, 313] on span "More options" at bounding box center [940, 310] width 11 height 8
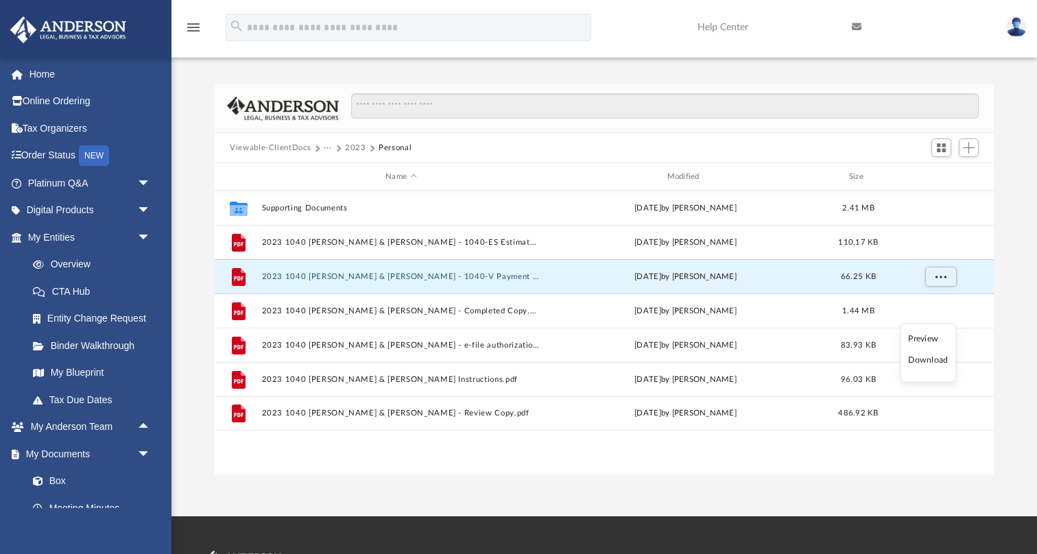
click at [939, 361] on li "Download" at bounding box center [928, 360] width 40 height 14
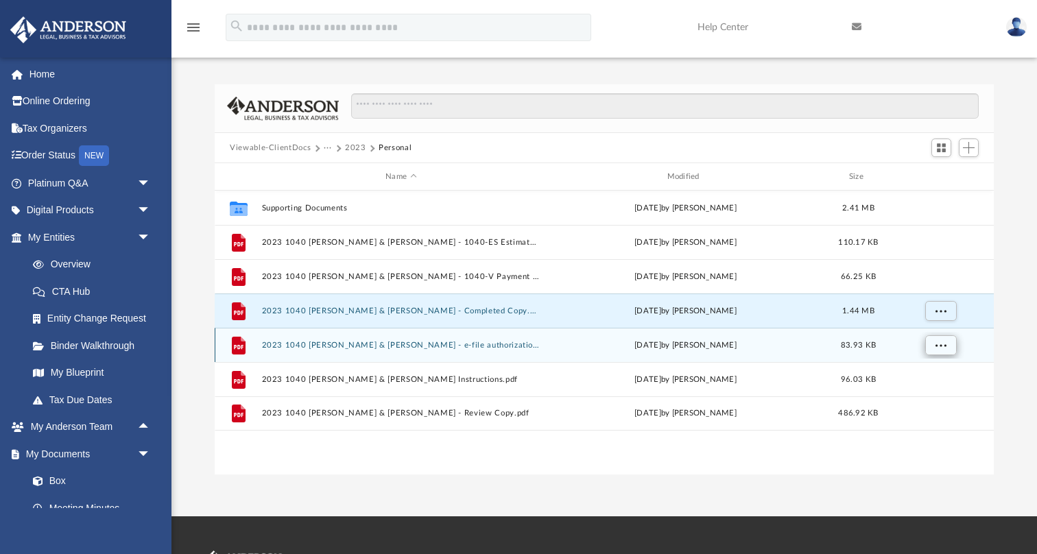
click at [944, 346] on span "More options" at bounding box center [940, 345] width 11 height 8
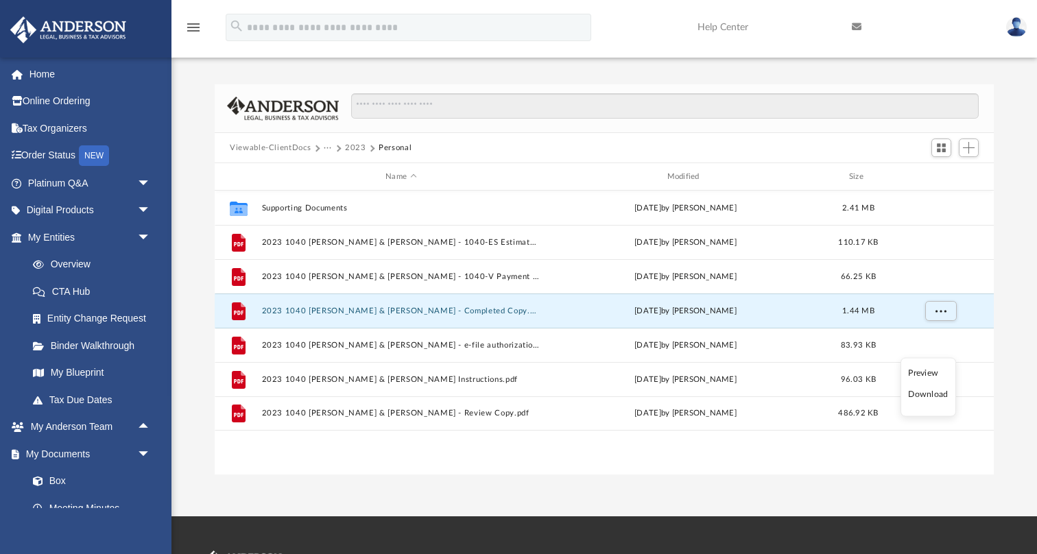
click at [939, 393] on li "Download" at bounding box center [928, 394] width 40 height 14
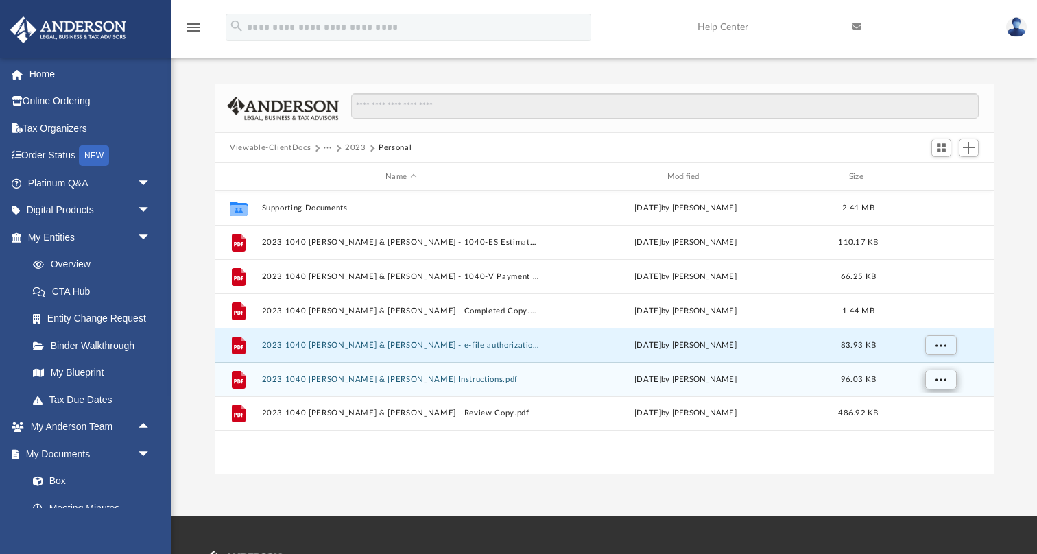
click at [941, 383] on span "More options" at bounding box center [940, 379] width 11 height 8
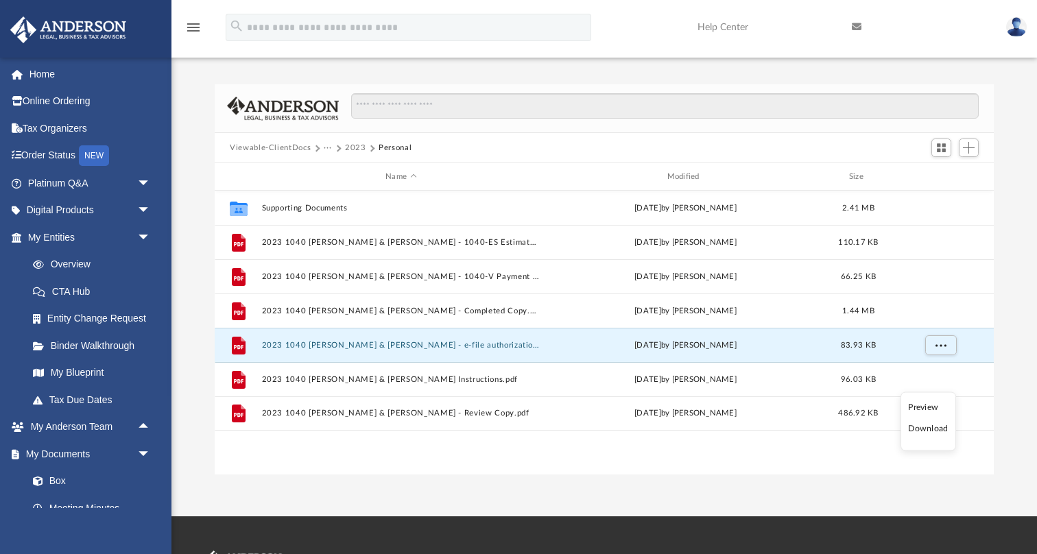
click at [938, 427] on li "Download" at bounding box center [928, 429] width 40 height 14
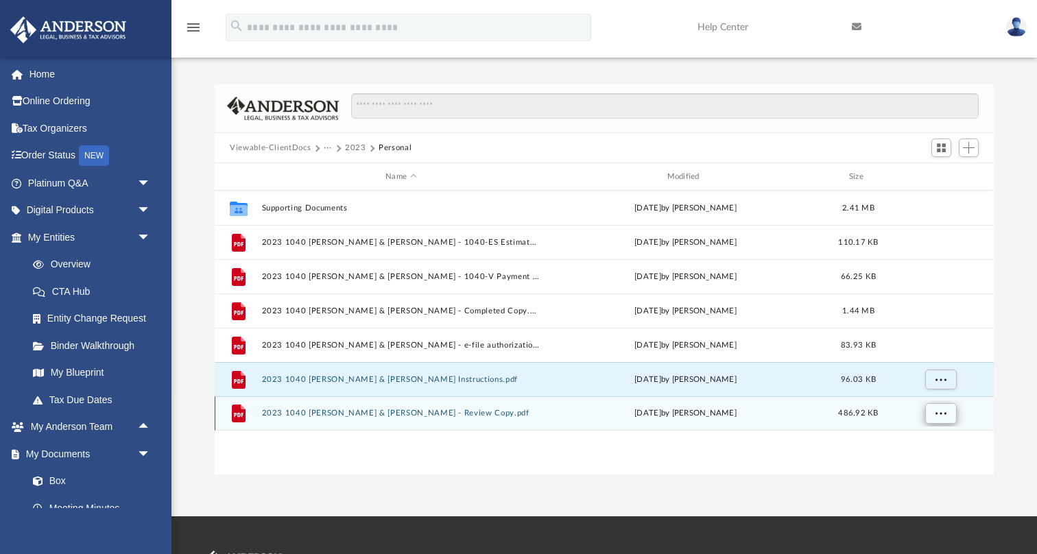
click at [941, 418] on button "More options" at bounding box center [941, 413] width 32 height 21
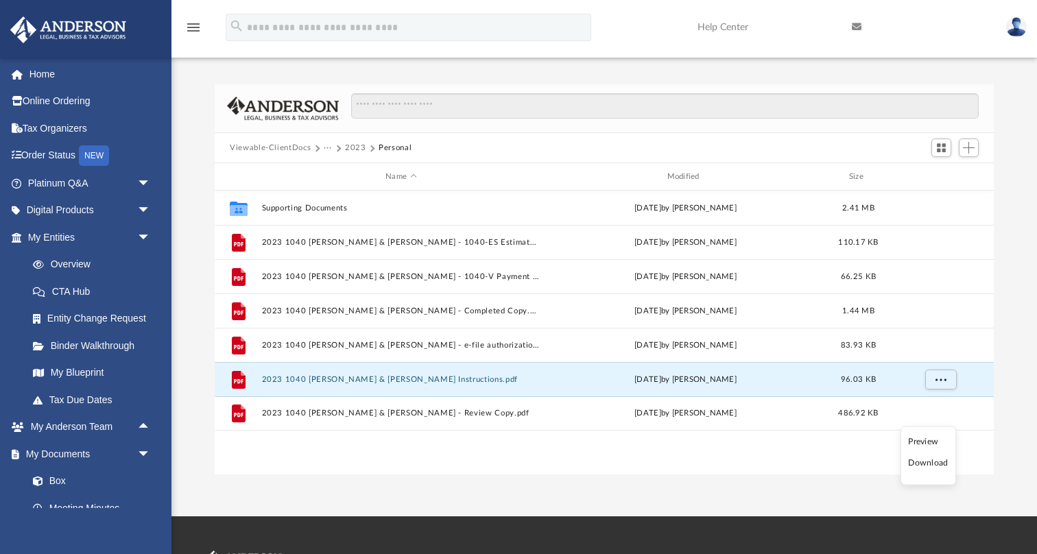
click at [935, 461] on li "Download" at bounding box center [928, 463] width 40 height 14
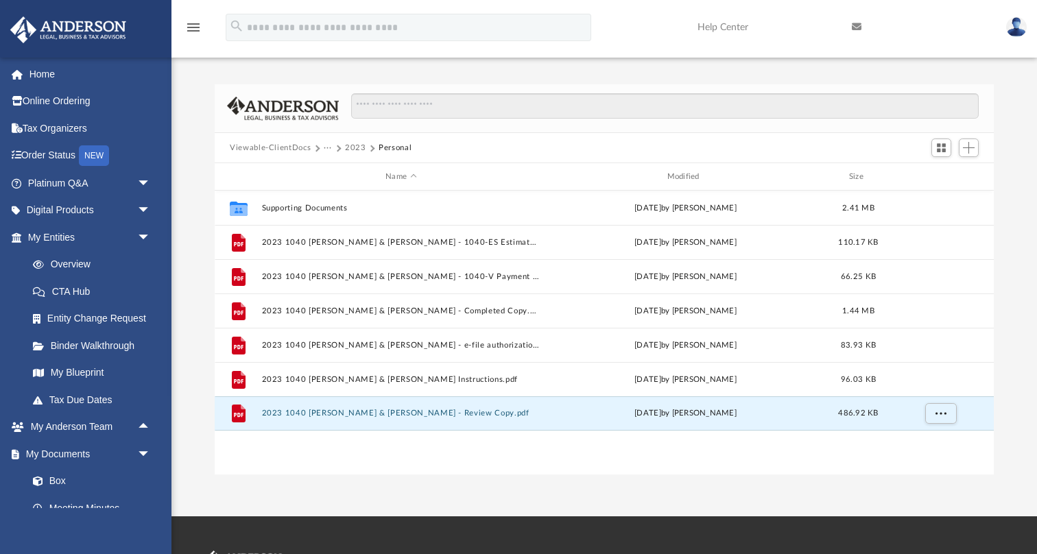
click at [359, 144] on button "2023" at bounding box center [355, 148] width 21 height 12
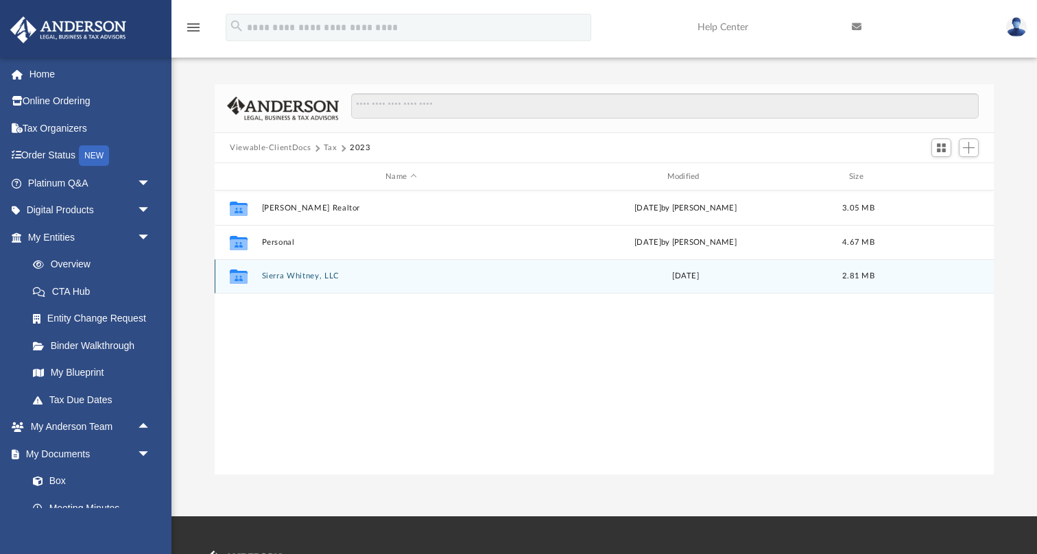
click at [313, 279] on button "Sierra Whitney, LLC" at bounding box center [401, 275] width 278 height 9
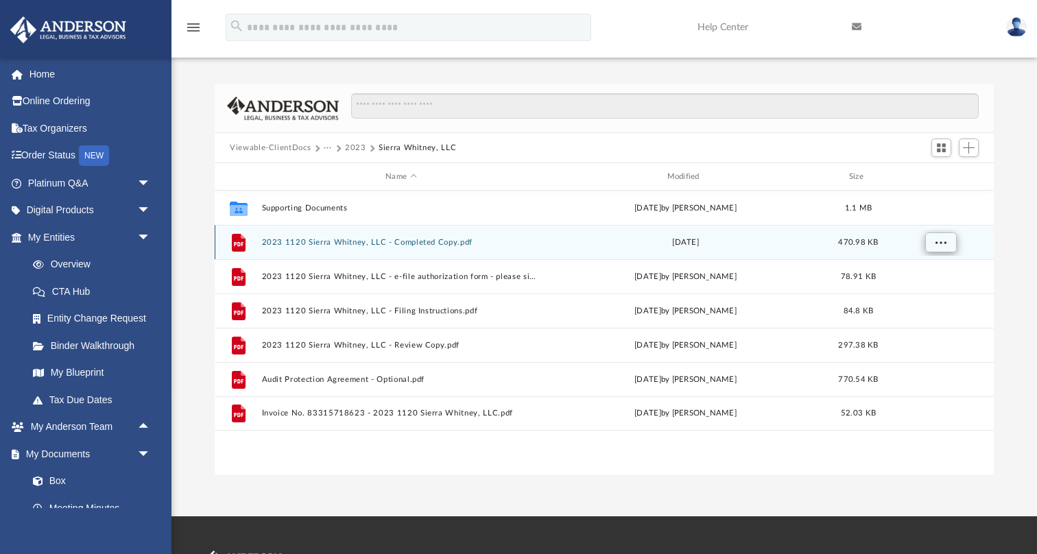
click at [941, 244] on span "More options" at bounding box center [940, 242] width 11 height 8
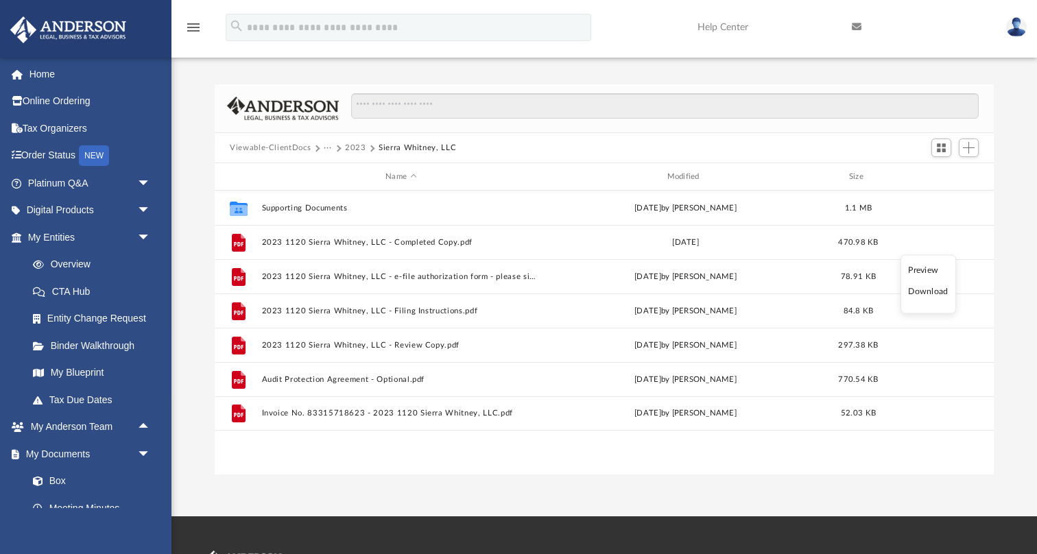
click at [928, 293] on li "Download" at bounding box center [928, 291] width 40 height 14
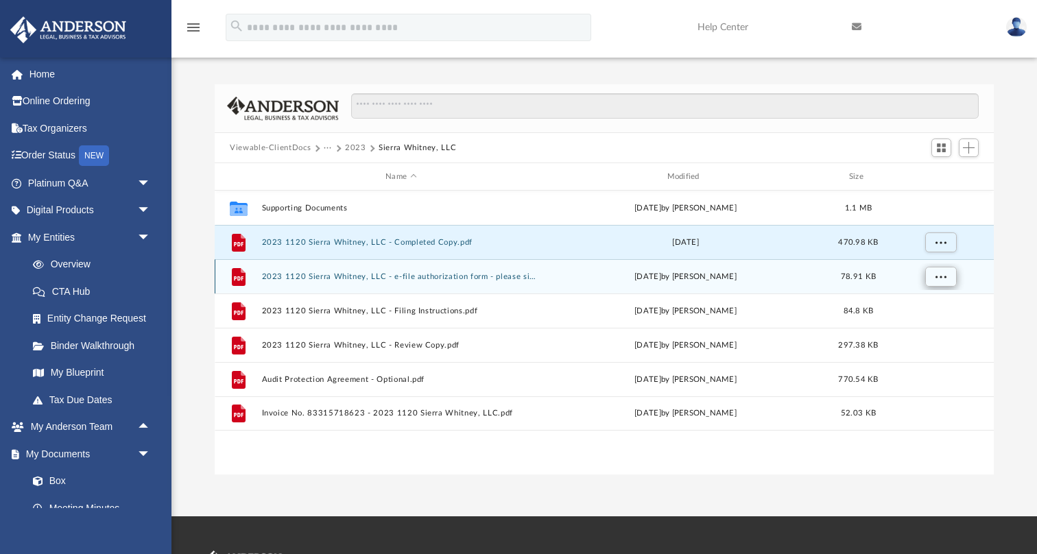
click at [943, 276] on span "More options" at bounding box center [940, 276] width 11 height 8
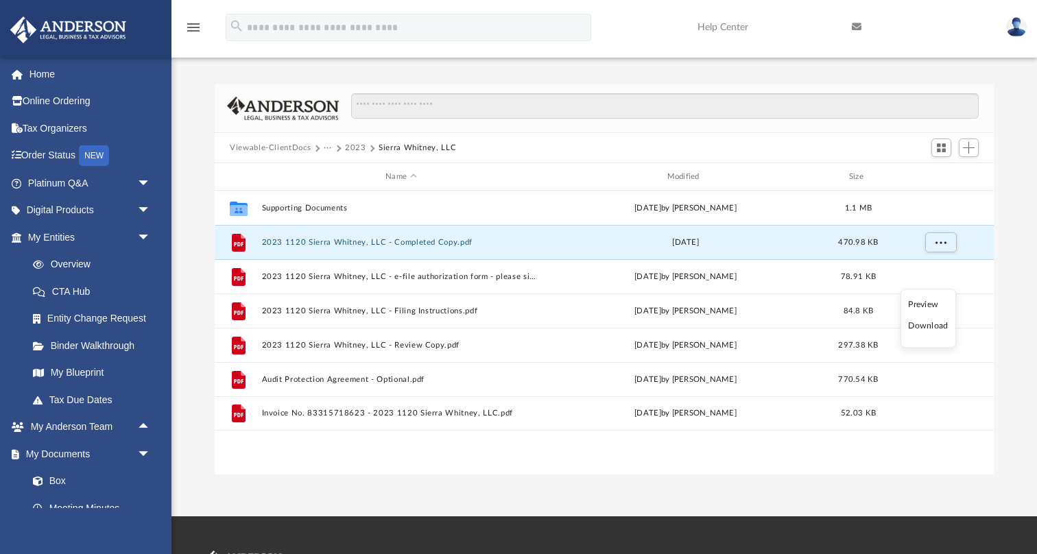
click at [934, 324] on li "Download" at bounding box center [928, 326] width 40 height 14
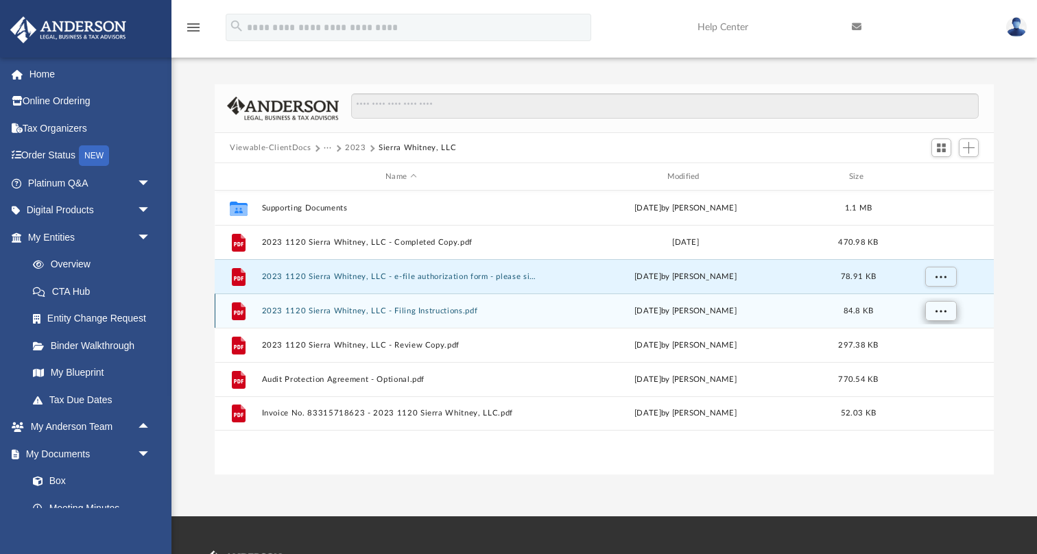
click at [941, 311] on span "More options" at bounding box center [940, 310] width 11 height 8
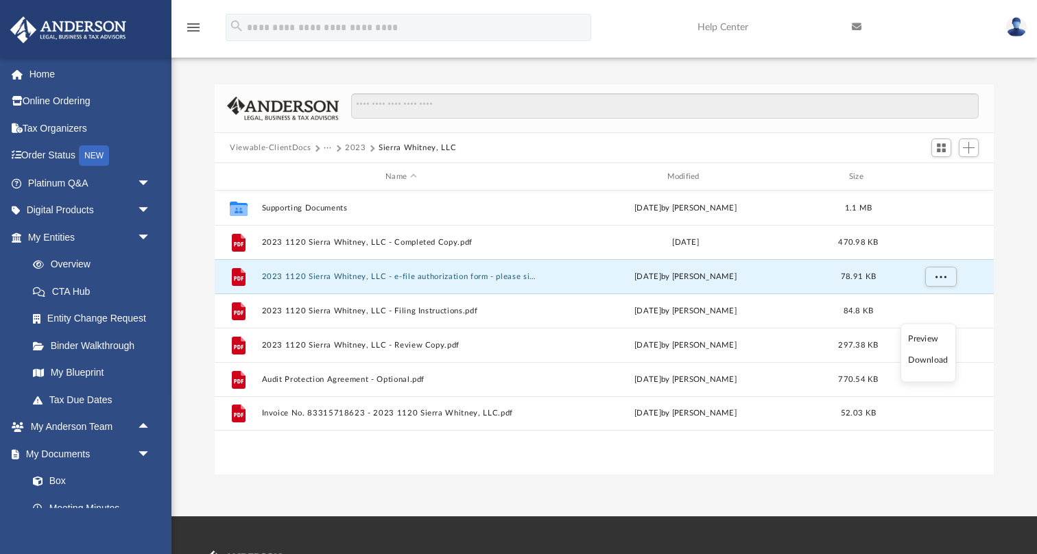
click at [938, 358] on li "Download" at bounding box center [928, 360] width 40 height 14
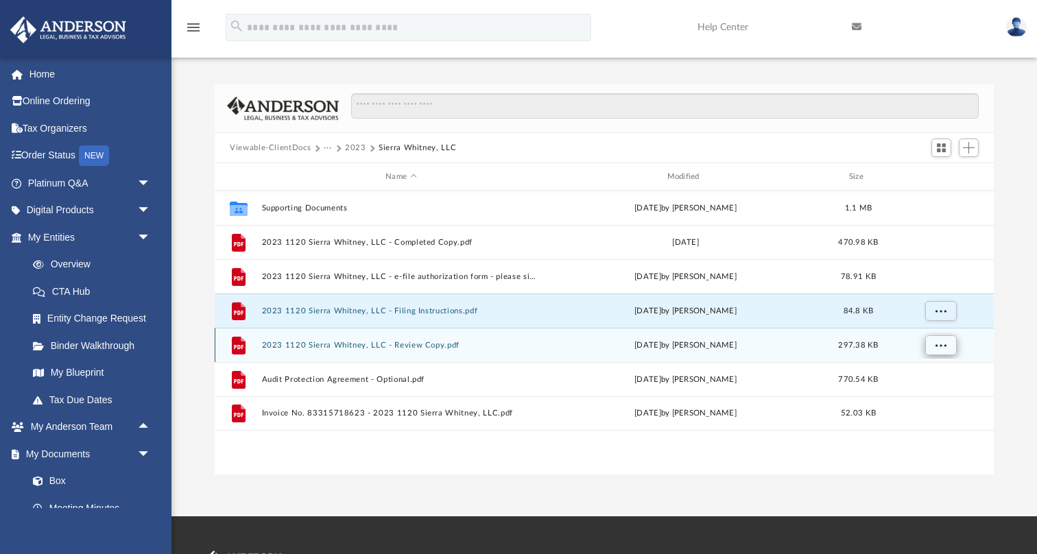
click at [943, 350] on button "More options" at bounding box center [941, 345] width 32 height 21
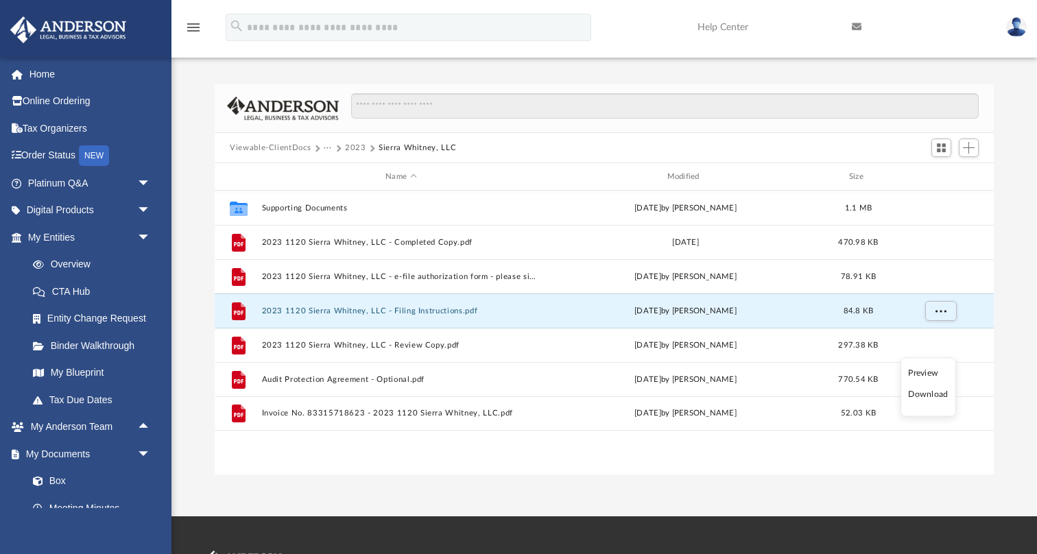
click at [938, 393] on li "Download" at bounding box center [928, 394] width 40 height 14
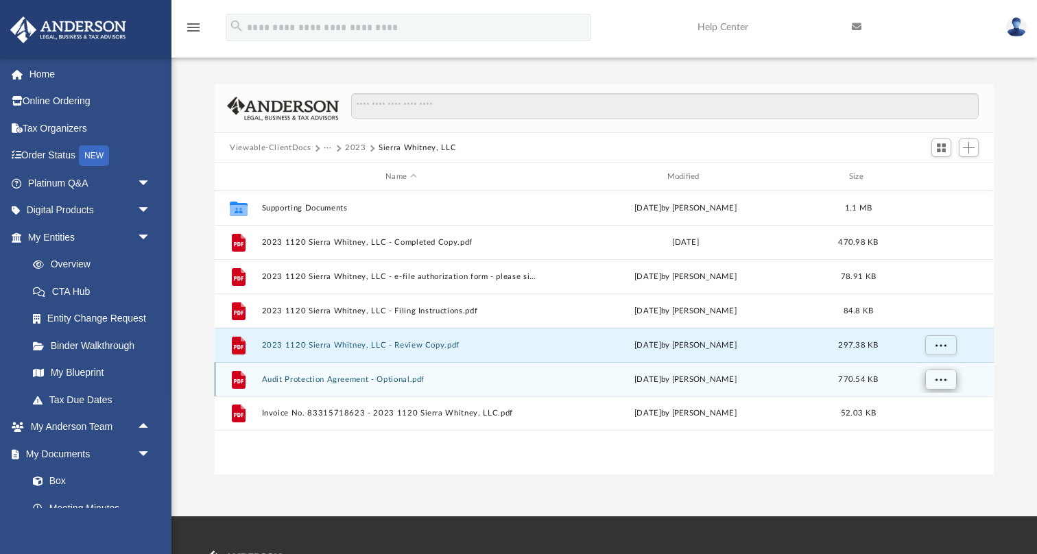
click at [941, 378] on span "More options" at bounding box center [940, 379] width 11 height 8
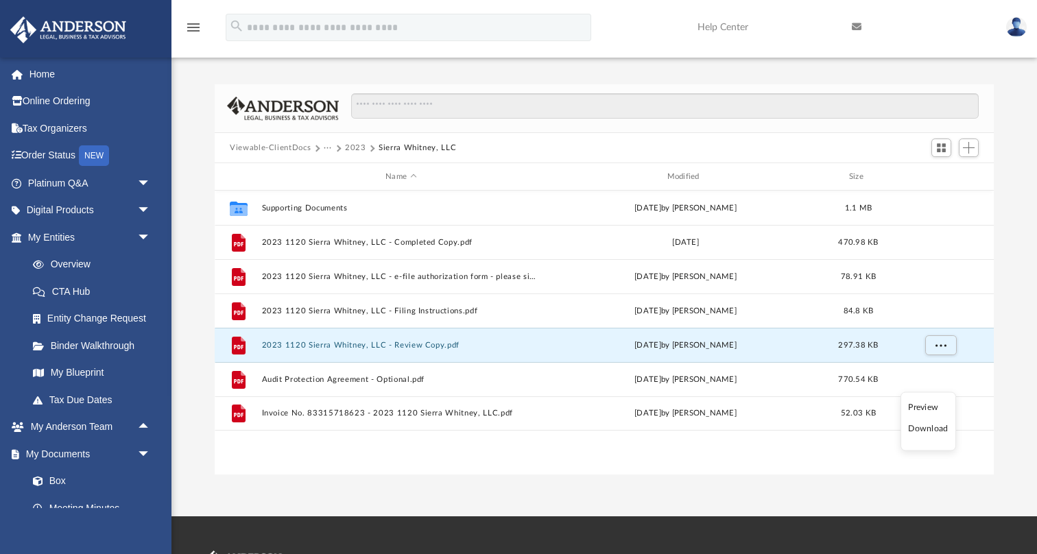
click at [932, 429] on li "Download" at bounding box center [928, 429] width 40 height 14
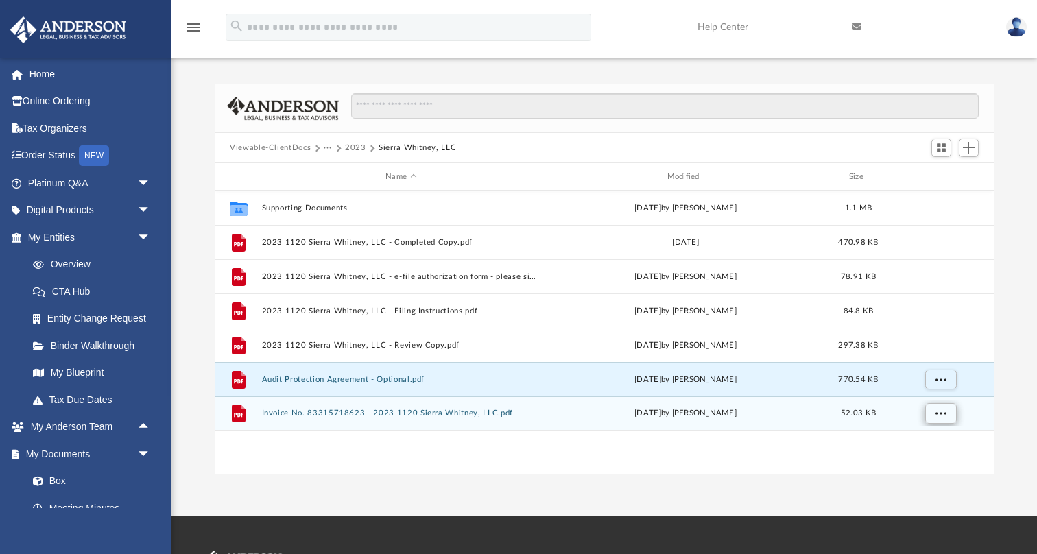
click at [938, 416] on span "More options" at bounding box center [940, 413] width 11 height 8
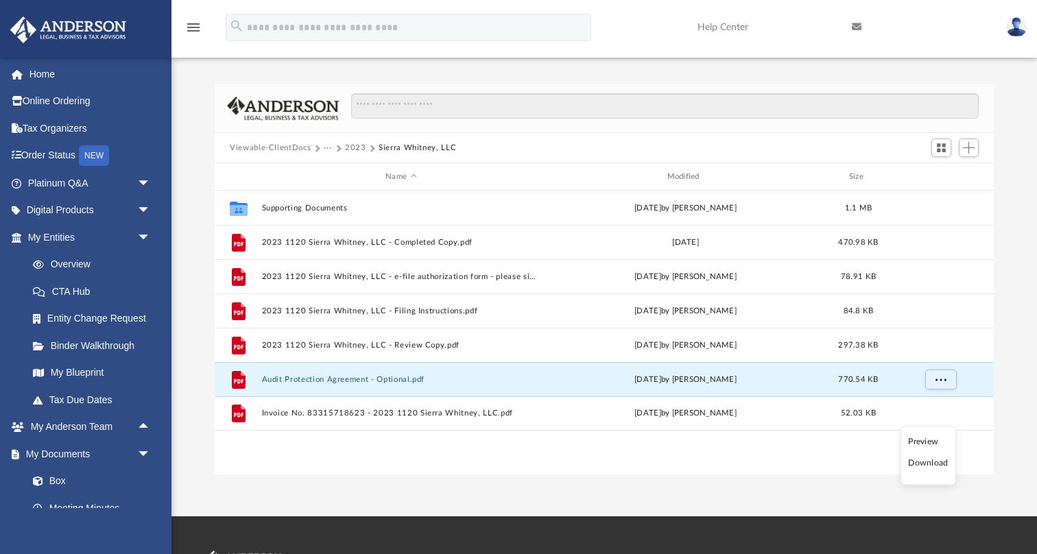
click at [928, 461] on li "Download" at bounding box center [928, 463] width 40 height 14
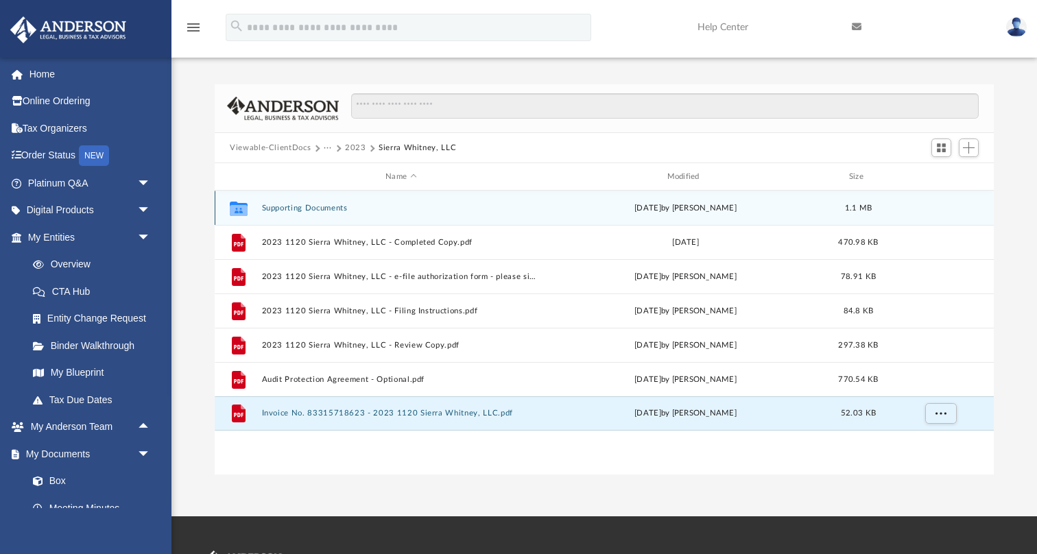
click at [330, 205] on button "Supporting Documents" at bounding box center [401, 208] width 278 height 9
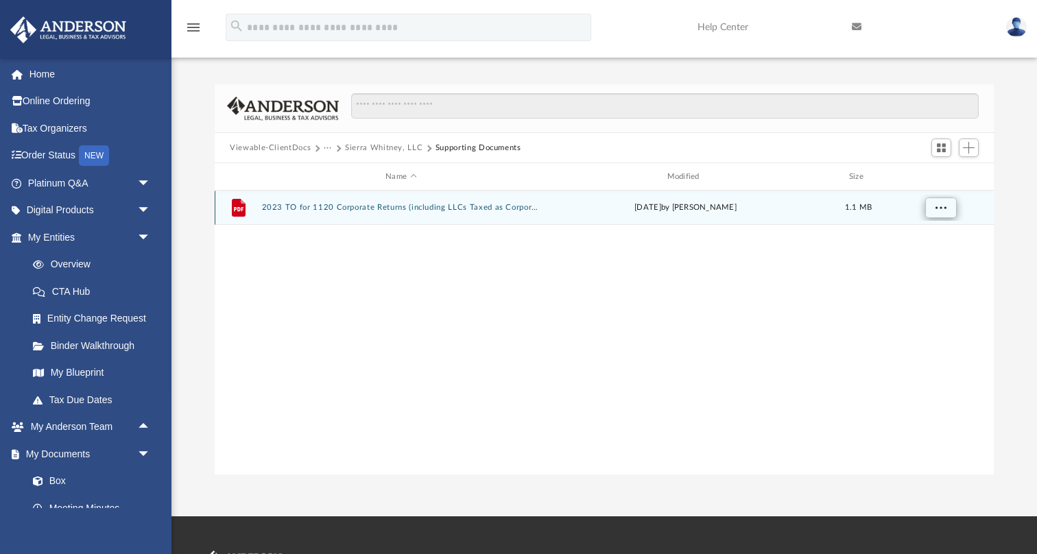
click at [949, 204] on button "More options" at bounding box center [941, 207] width 32 height 21
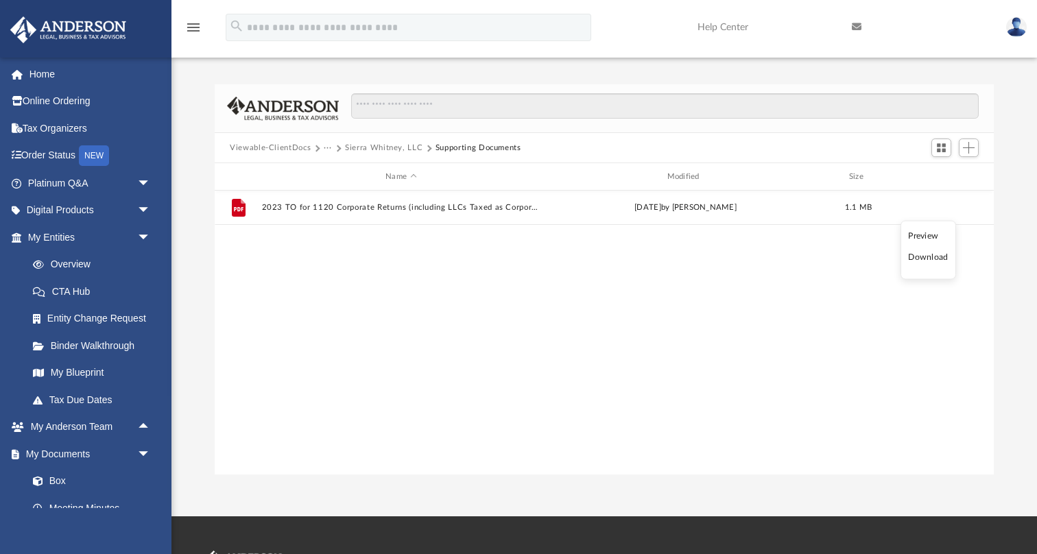
click at [928, 260] on li "Download" at bounding box center [928, 257] width 40 height 14
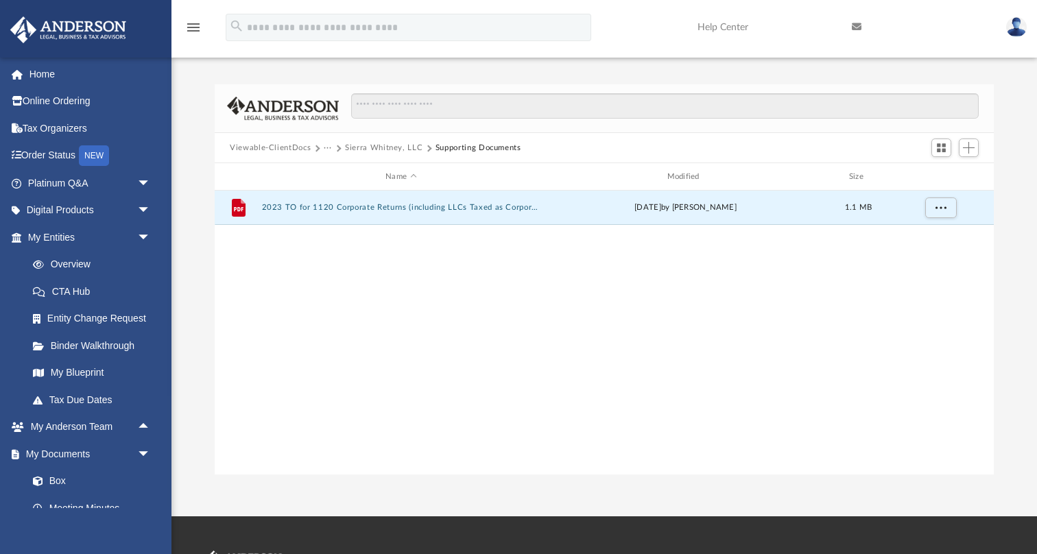
click at [393, 151] on button "Sierra Whitney, LLC" at bounding box center [383, 148] width 77 height 12
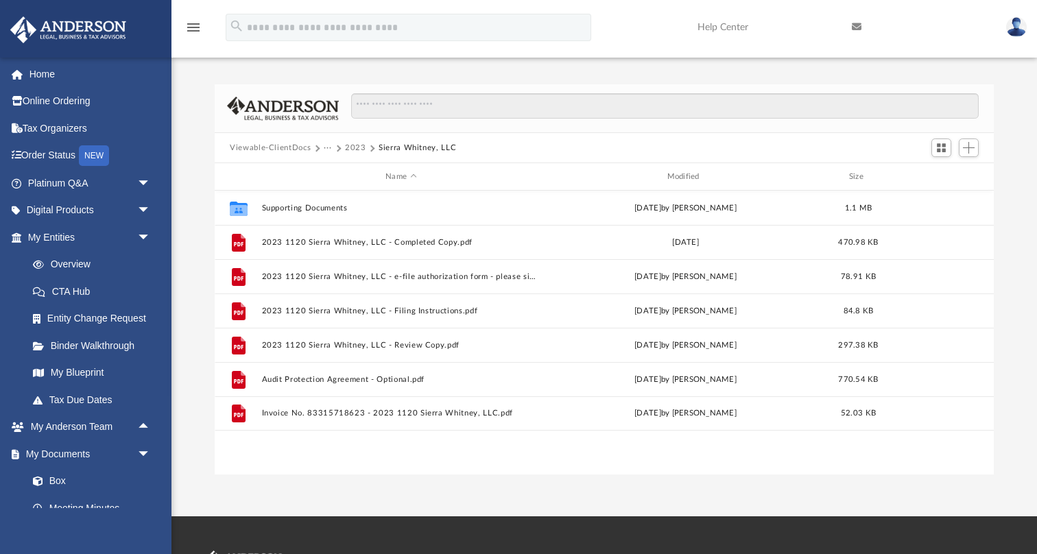
click at [356, 144] on button "2023" at bounding box center [355, 148] width 21 height 12
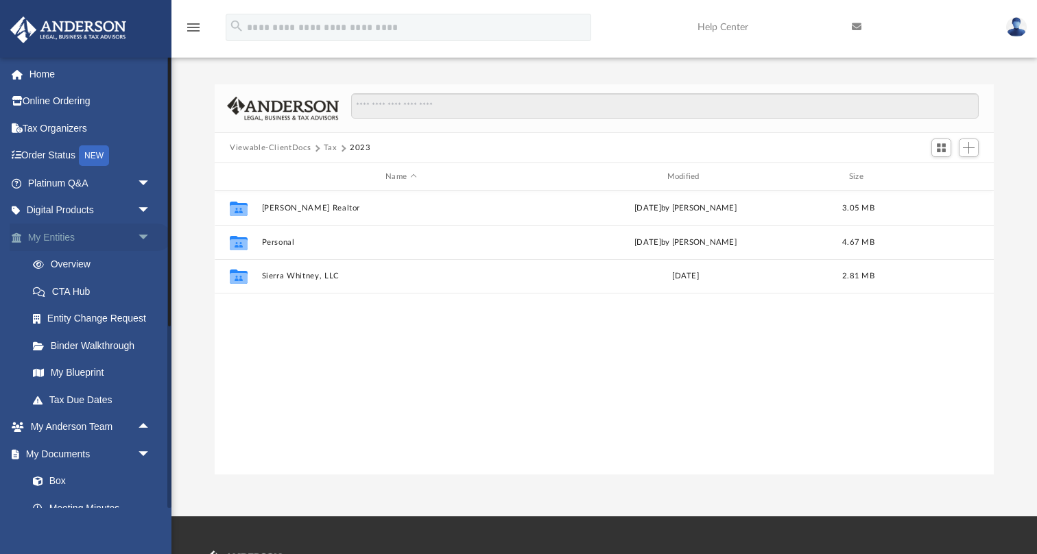
click at [144, 234] on span "arrow_drop_down" at bounding box center [150, 237] width 27 height 28
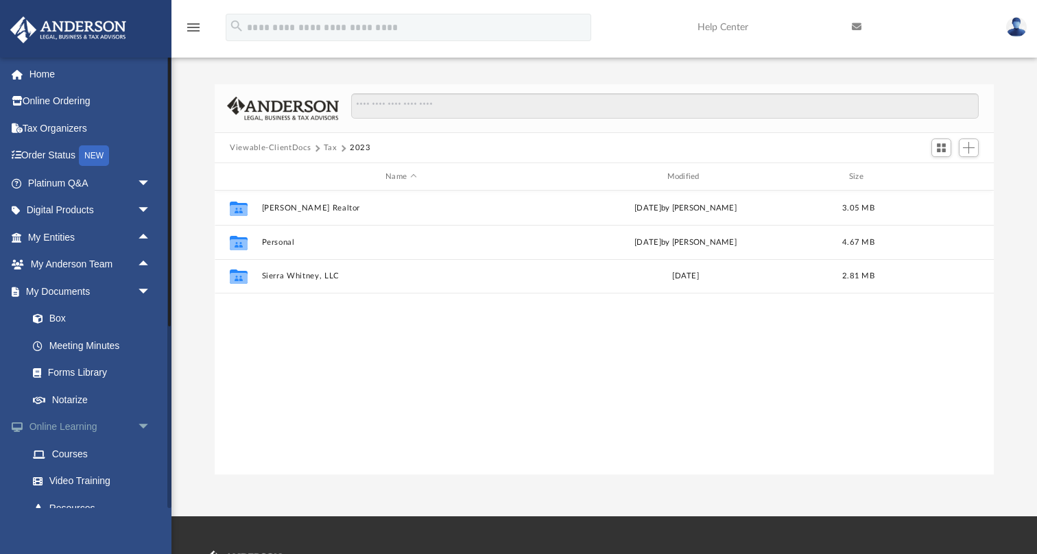
click at [152, 413] on span "arrow_drop_down" at bounding box center [150, 427] width 27 height 28
click at [144, 284] on span "arrow_drop_down" at bounding box center [150, 292] width 27 height 28
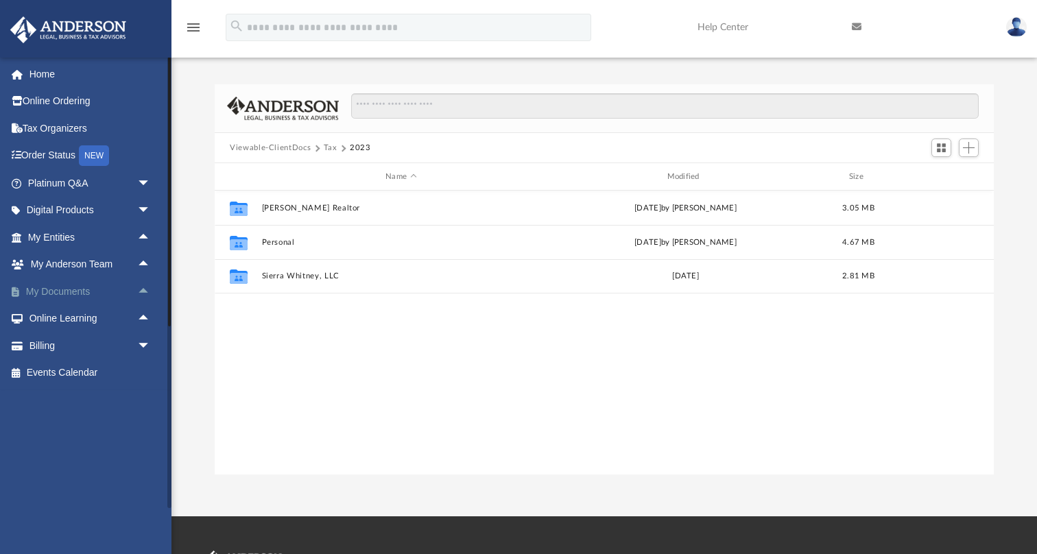
click at [144, 284] on span "arrow_drop_up" at bounding box center [150, 292] width 27 height 28
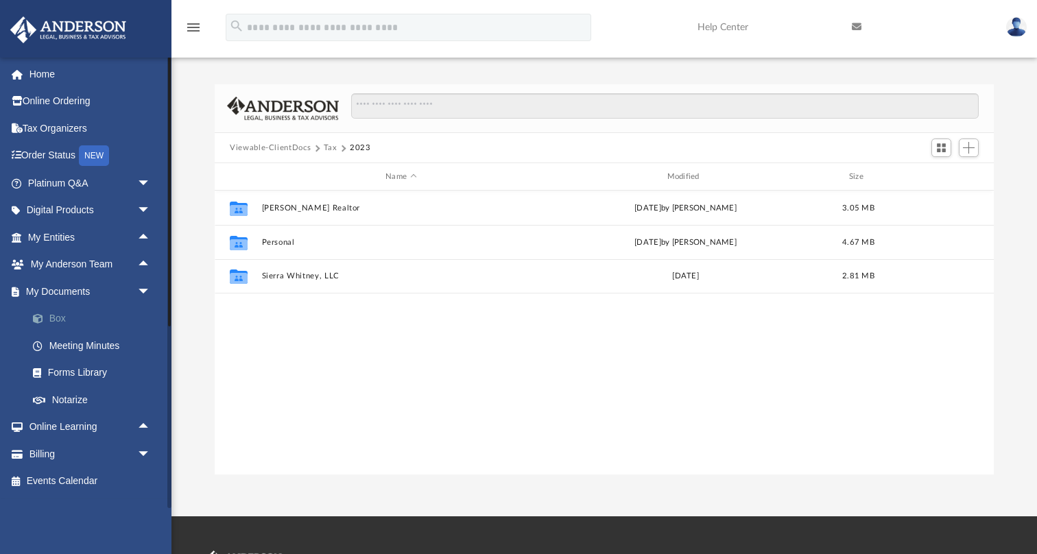
click at [54, 316] on link "Box" at bounding box center [95, 318] width 152 height 27
click at [326, 144] on button "Tax" at bounding box center [331, 148] width 14 height 12
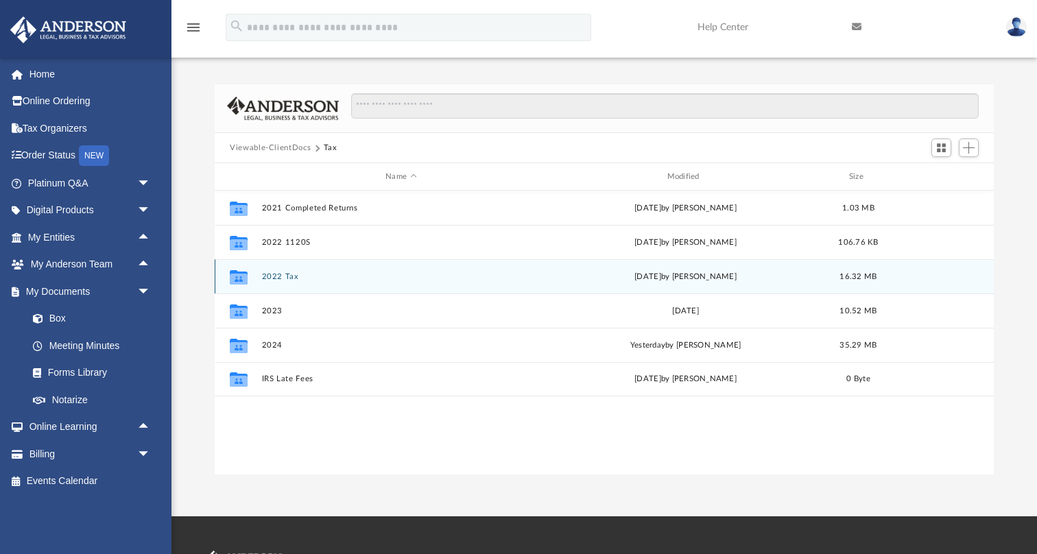
click at [278, 278] on button "2022 Tax" at bounding box center [401, 276] width 278 height 9
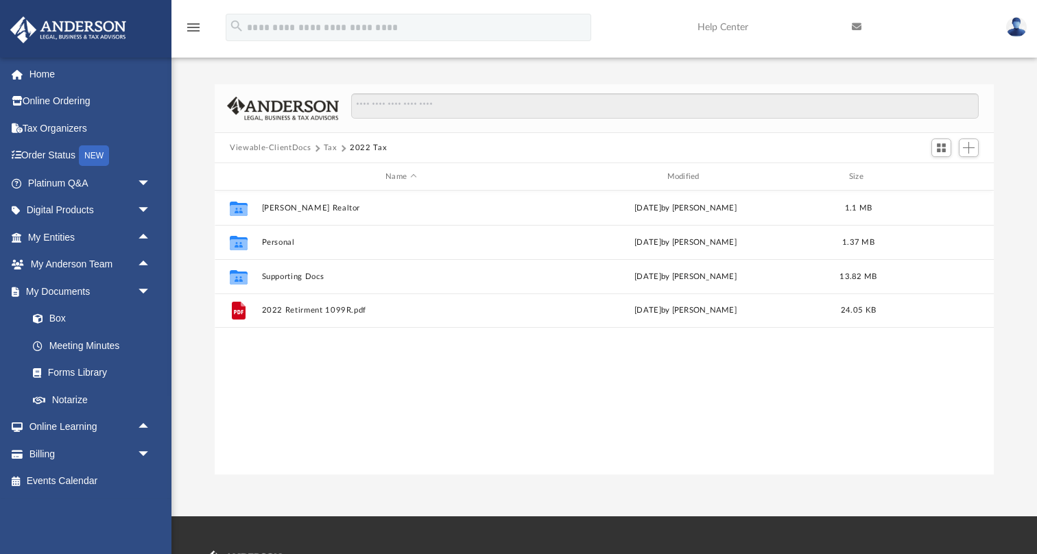
click at [391, 407] on div "Collaborated Folder [PERSON_NAME] Realtor [DATE] by [PERSON_NAME] 1.1 MB Collab…" at bounding box center [604, 333] width 779 height 284
